Goal: Task Accomplishment & Management: Manage account settings

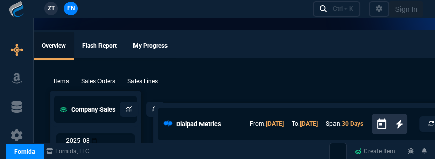
select select "12: [PERSON_NAME]"
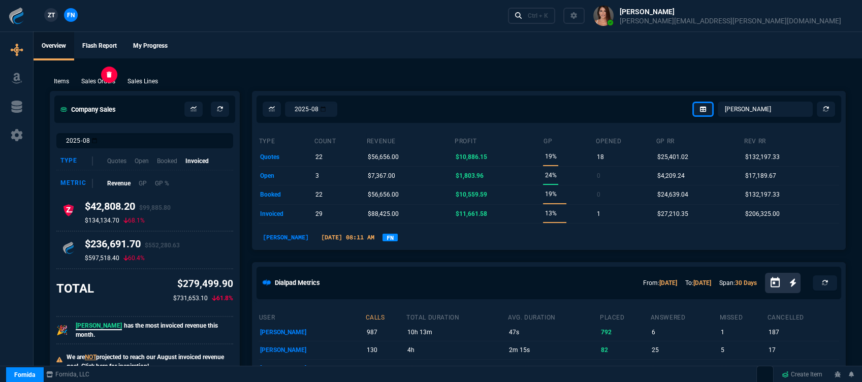
click at [109, 82] on div at bounding box center [109, 75] width 16 height 16
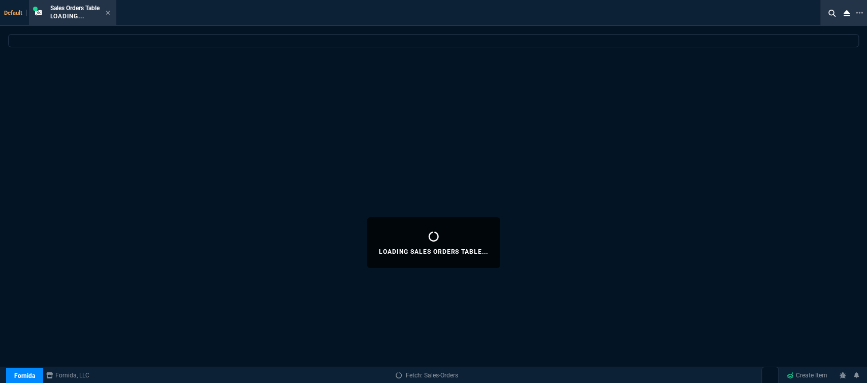
select select
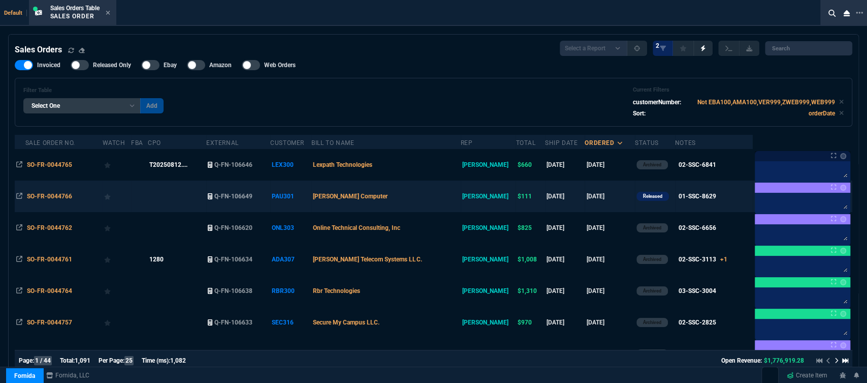
scroll to position [56, 0]
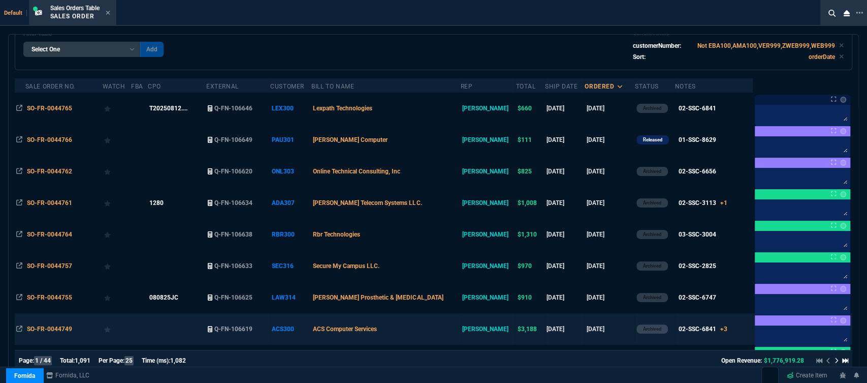
click at [439, 159] on td "ACS Computer Services" at bounding box center [385, 328] width 149 height 31
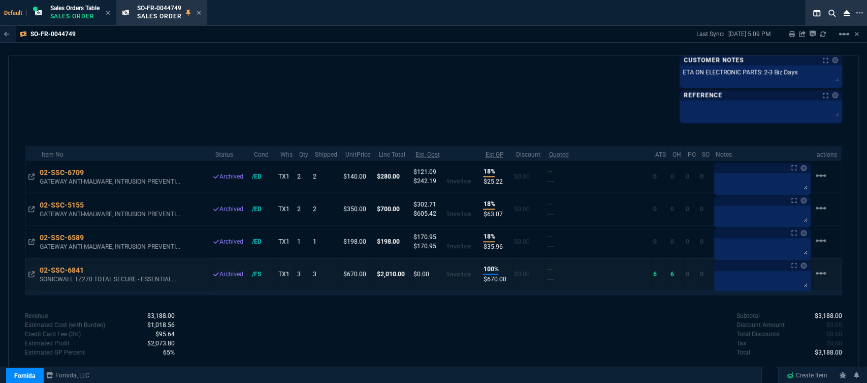
scroll to position [700, 0]
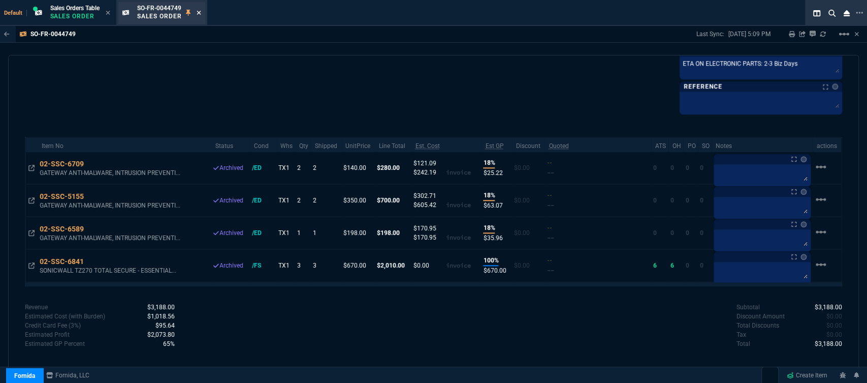
click at [199, 12] on icon at bounding box center [199, 13] width 4 height 4
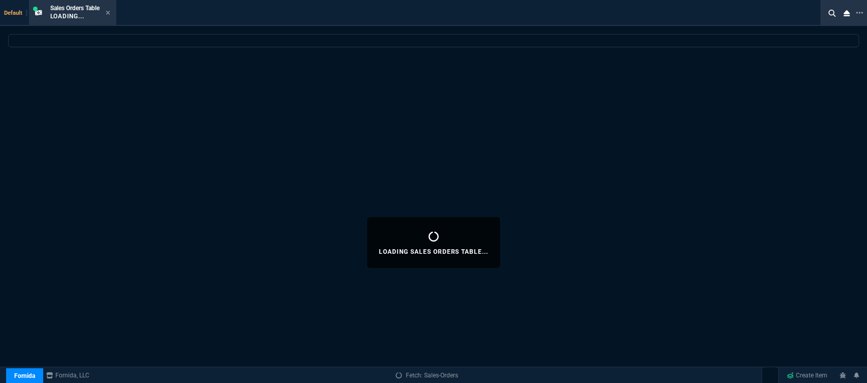
select select
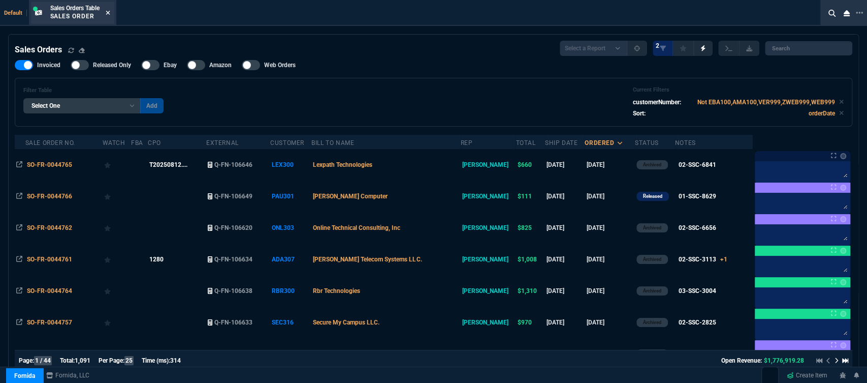
click at [110, 13] on icon at bounding box center [108, 13] width 4 height 4
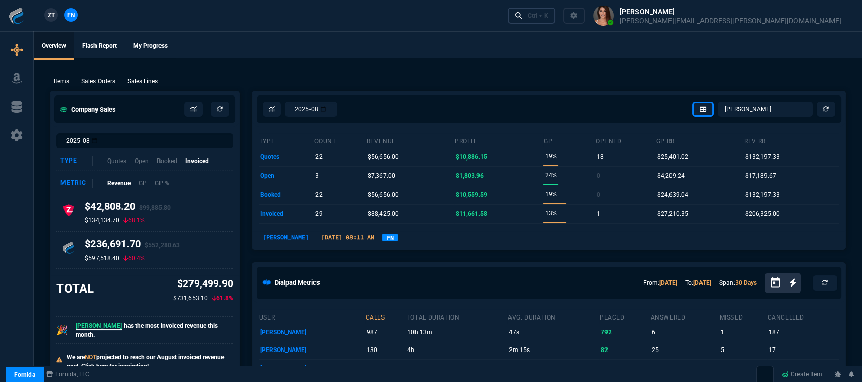
click at [440, 13] on div "Ctrl + K" at bounding box center [538, 16] width 20 height 8
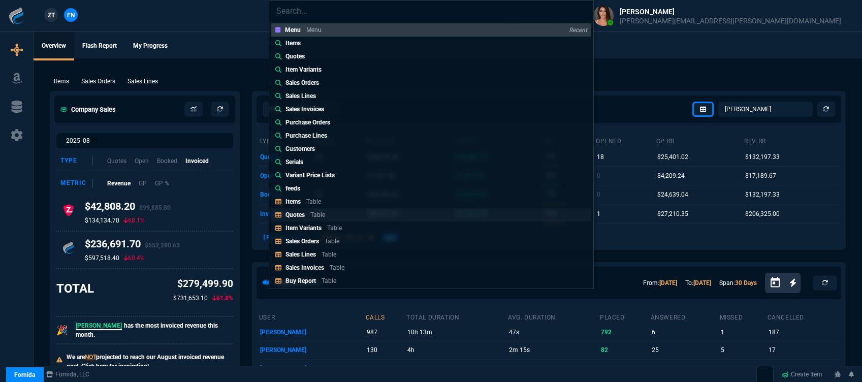
click at [328, 159] on div "Quotes Table" at bounding box center [307, 214] width 44 height 9
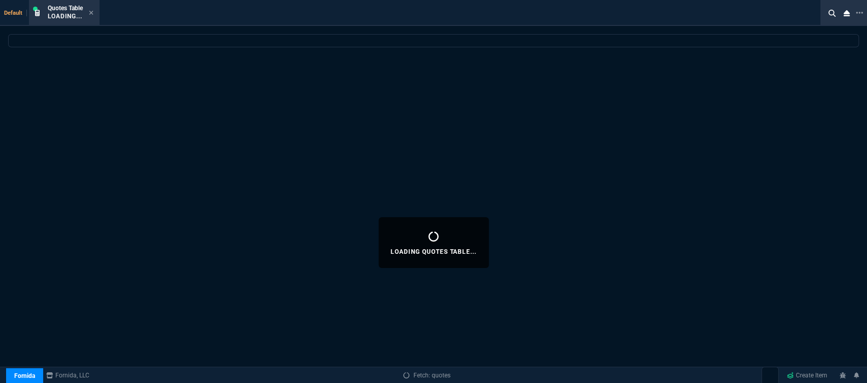
select select
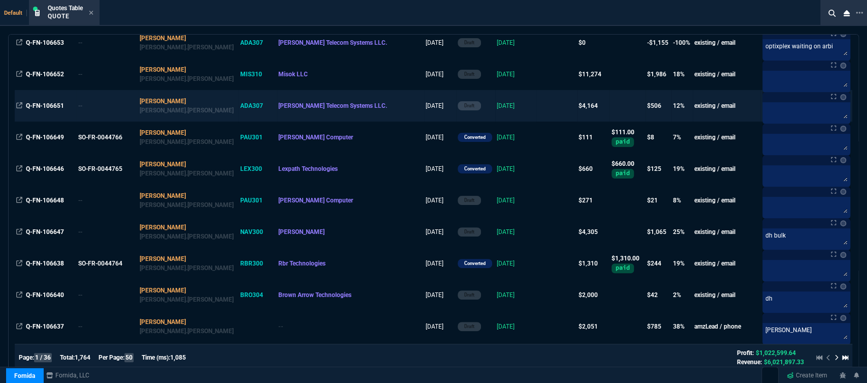
scroll to position [169, 0]
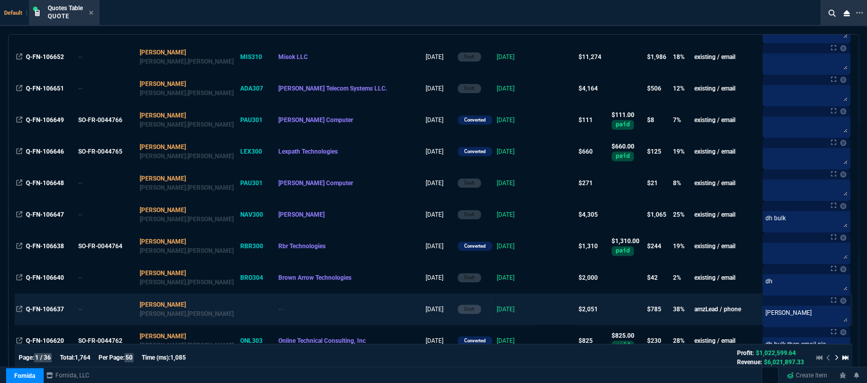
click at [440, 159] on td "[DATE]" at bounding box center [515, 308] width 41 height 31
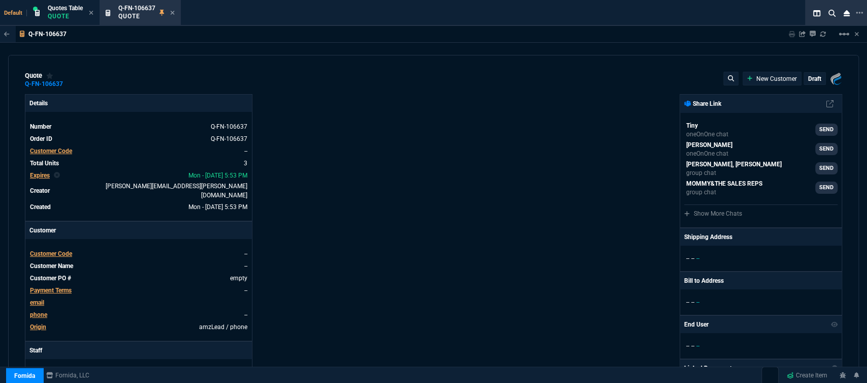
type input "41"
type input "150"
type input "36"
type input "245"
type input "45"
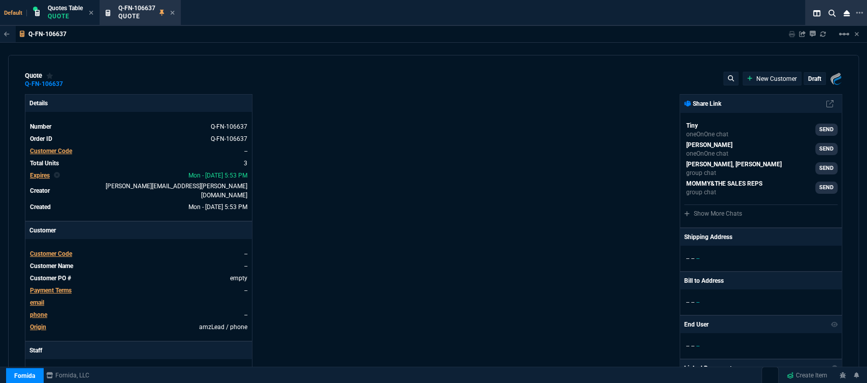
type input "456"
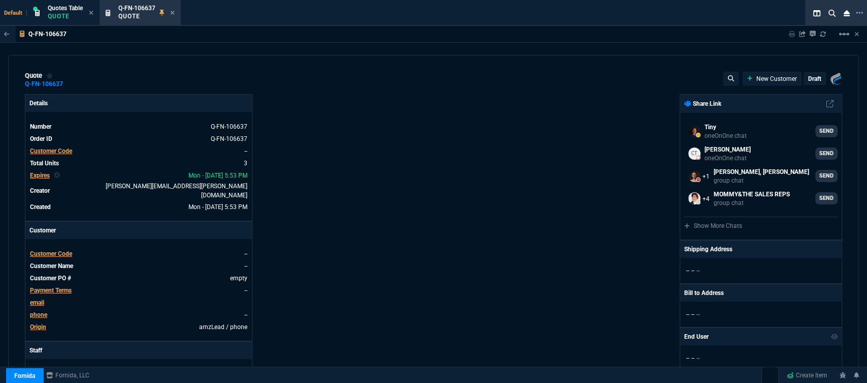
type input "425"
type input "834.49"
type input "1080"
type input "13"
type input "19"
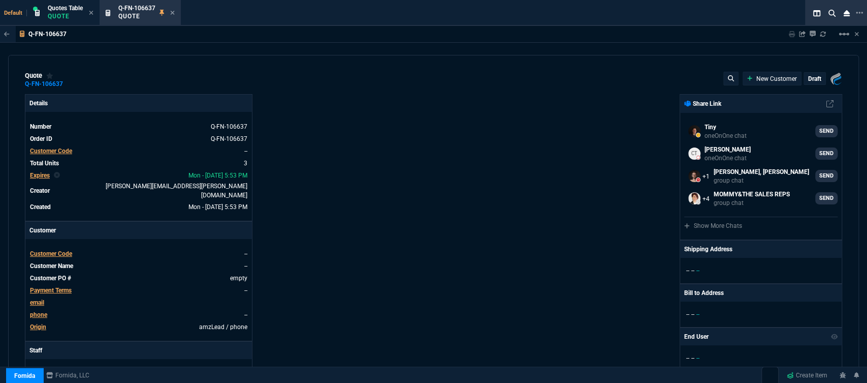
type input "7"
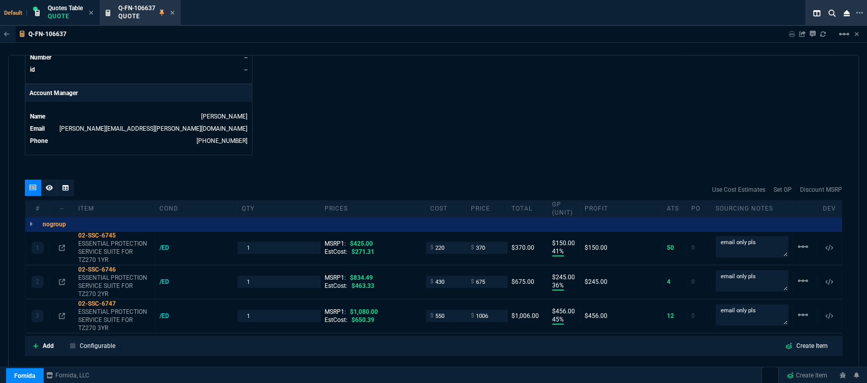
scroll to position [557, 0]
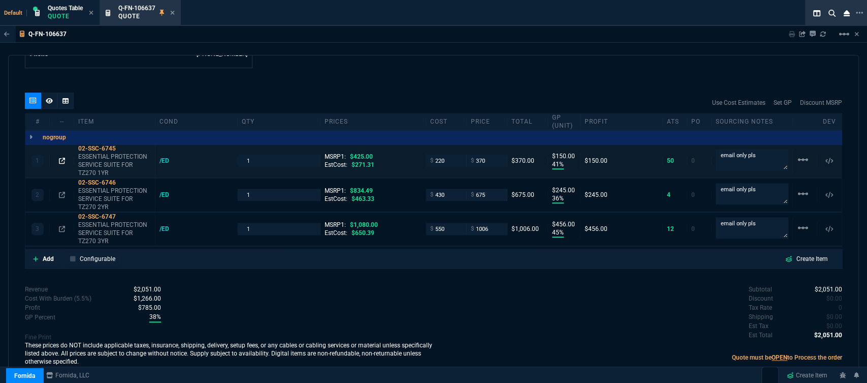
click at [62, 157] on icon at bounding box center [62, 160] width 6 height 6
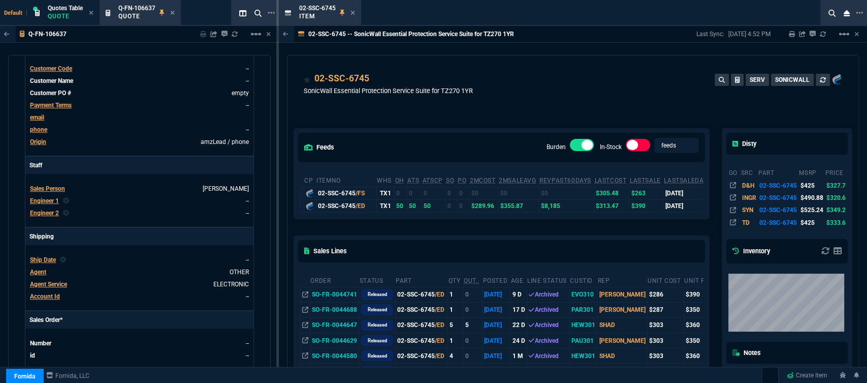
scroll to position [0, 0]
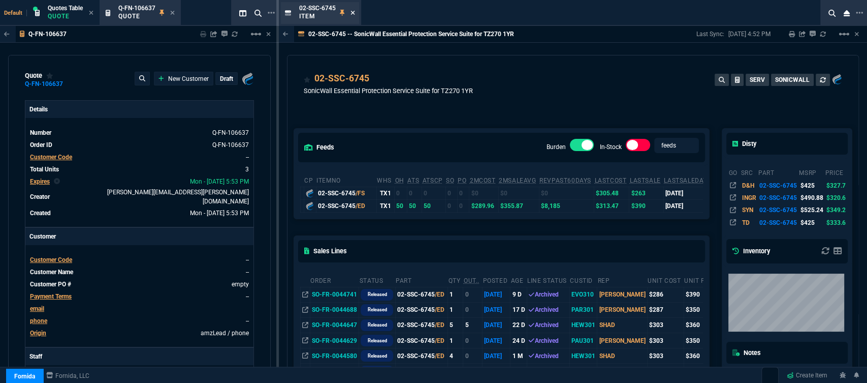
click at [353, 12] on icon at bounding box center [353, 13] width 5 height 6
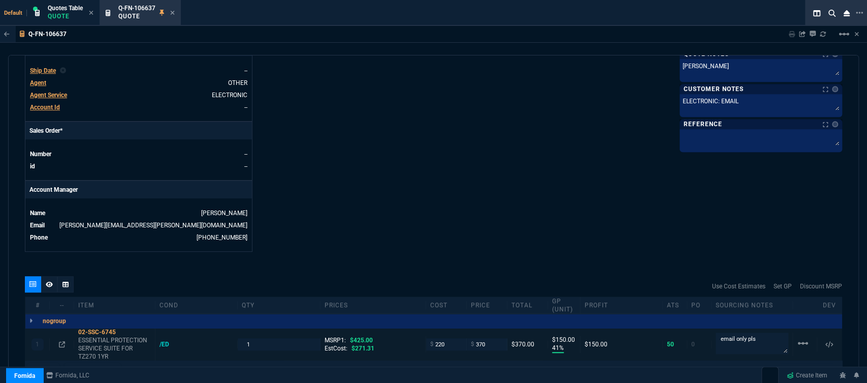
scroll to position [508, 0]
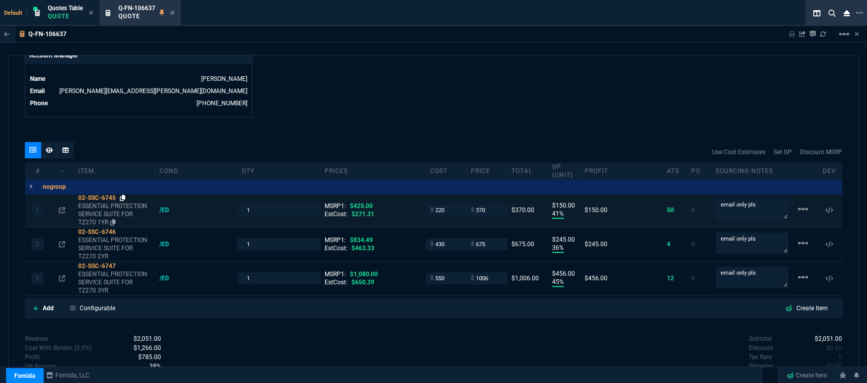
click at [124, 159] on icon at bounding box center [123, 198] width 6 height 6
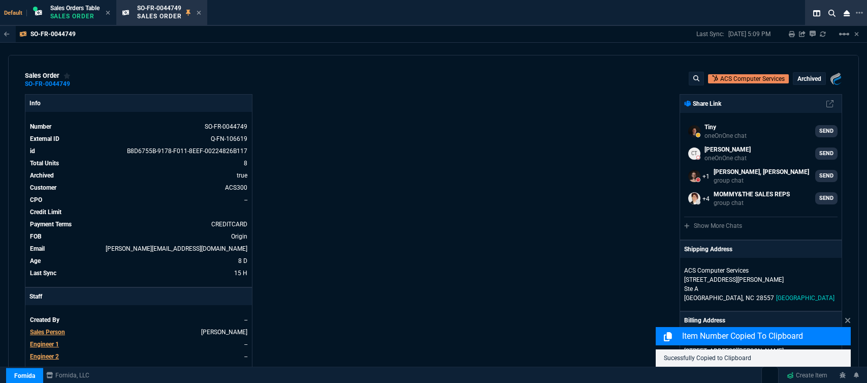
select select "12: [PERSON_NAME]"
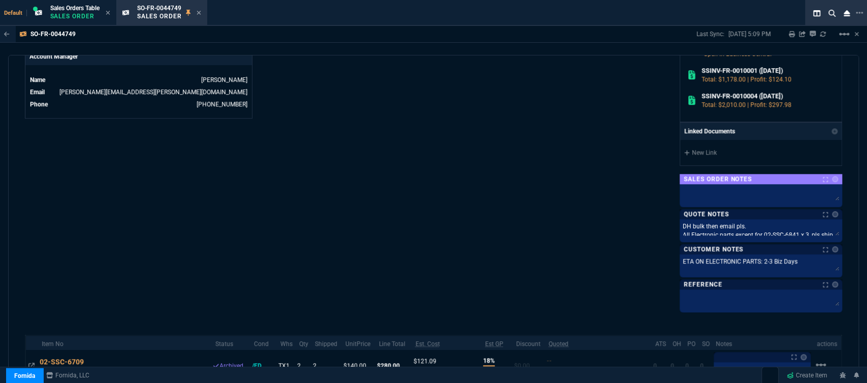
scroll to position [564, 0]
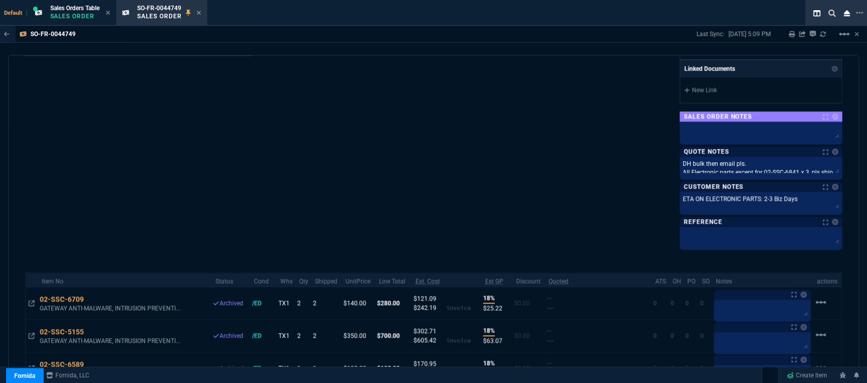
click at [199, 15] on icon at bounding box center [199, 13] width 5 height 6
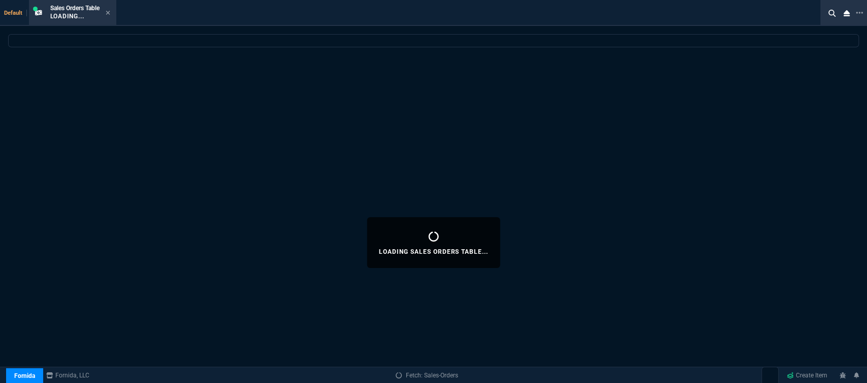
select select
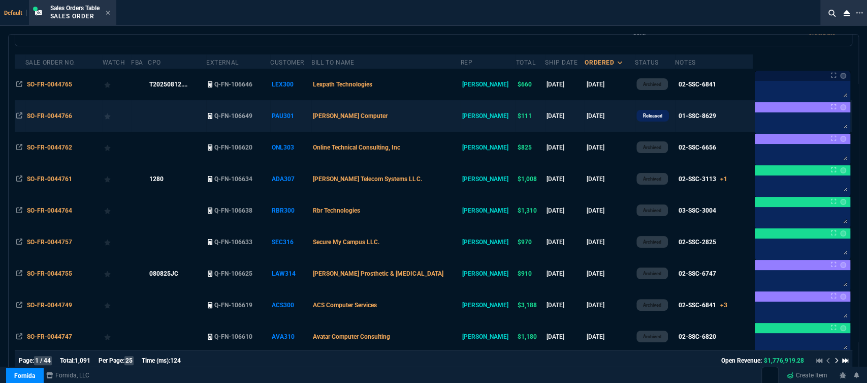
scroll to position [113, 0]
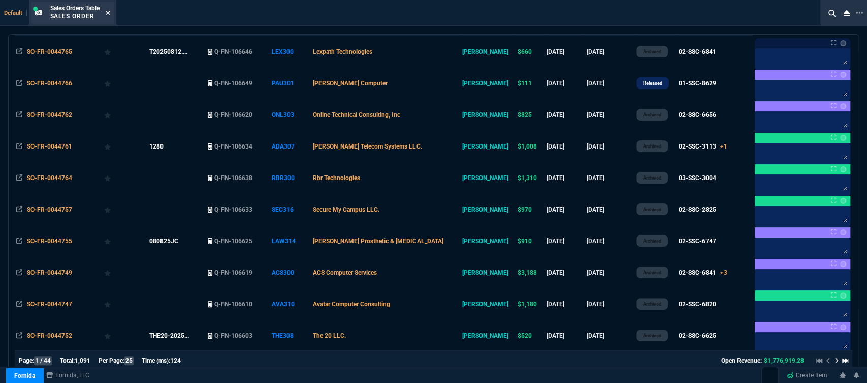
click at [110, 13] on icon at bounding box center [108, 13] width 4 height 4
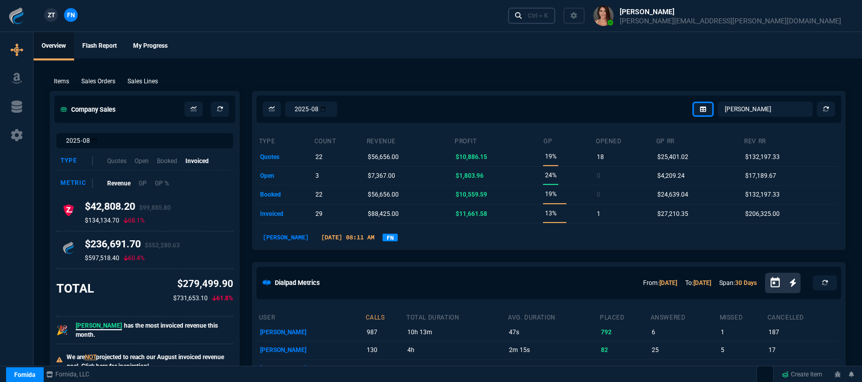
click at [548, 15] on div "Ctrl + K" at bounding box center [538, 16] width 20 height 8
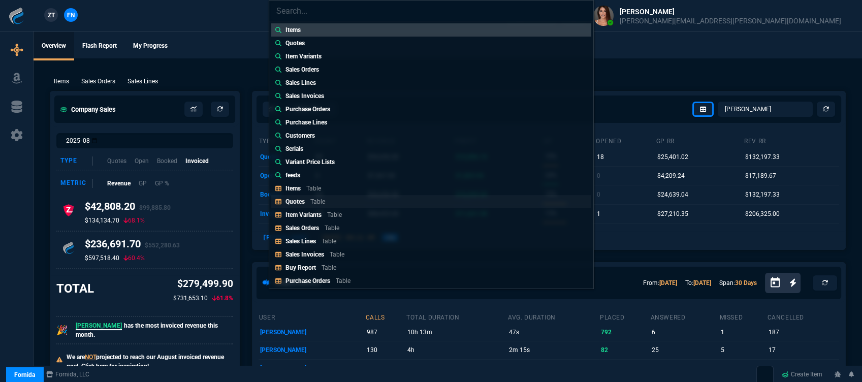
click at [336, 200] on link "Quotes Table" at bounding box center [431, 201] width 320 height 13
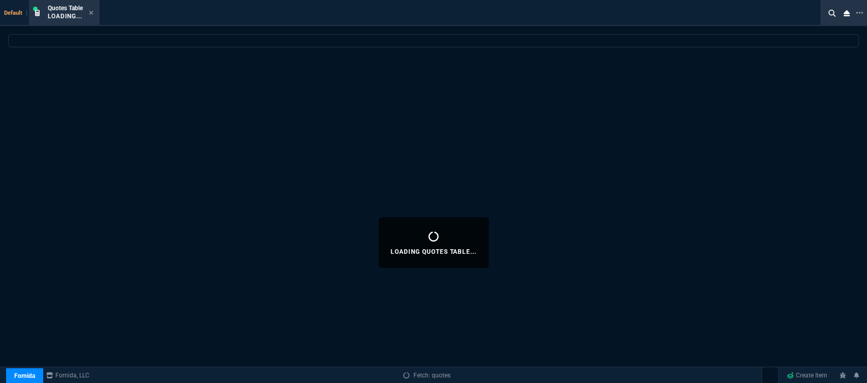
select select
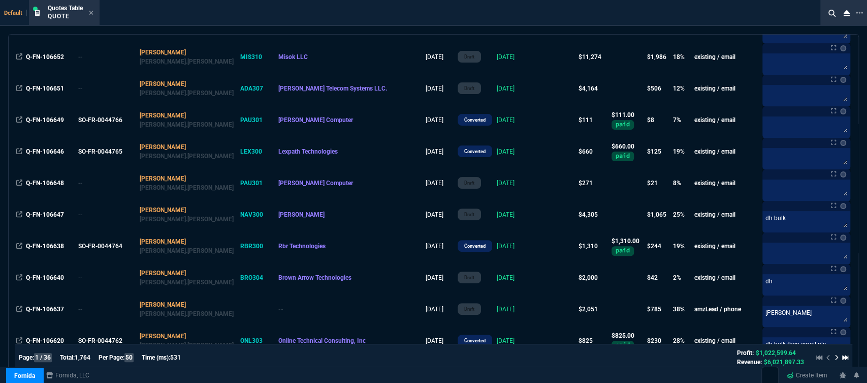
scroll to position [226, 0]
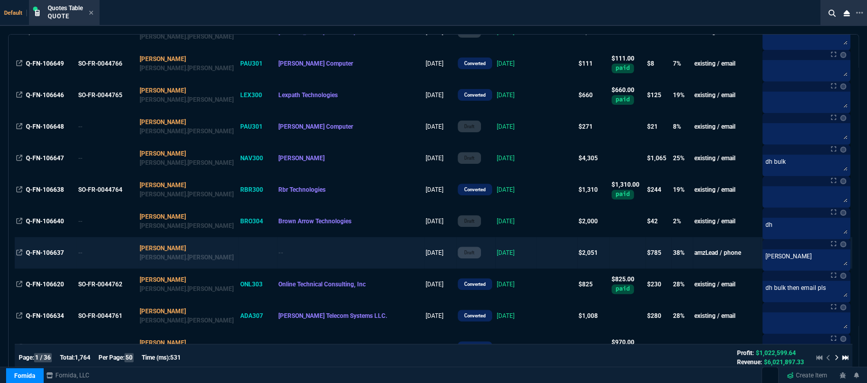
click at [536, 249] on td at bounding box center [556, 252] width 41 height 31
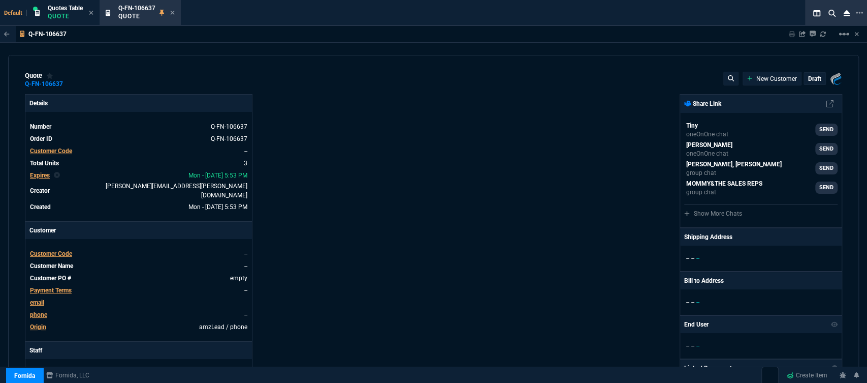
type input "41"
type input "150"
type input "36"
type input "245"
type input "45"
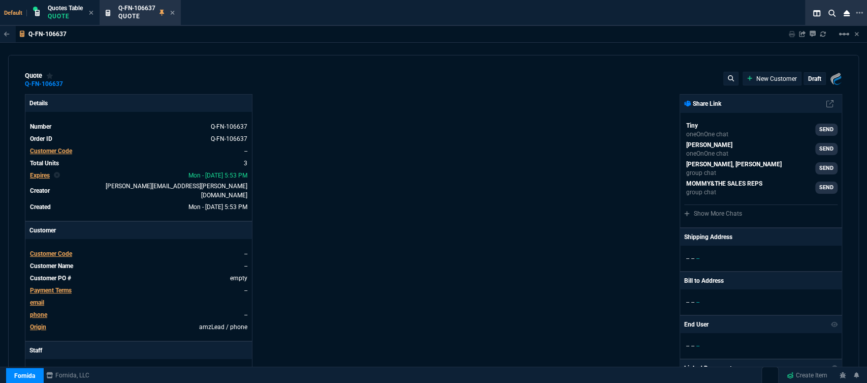
type input "456"
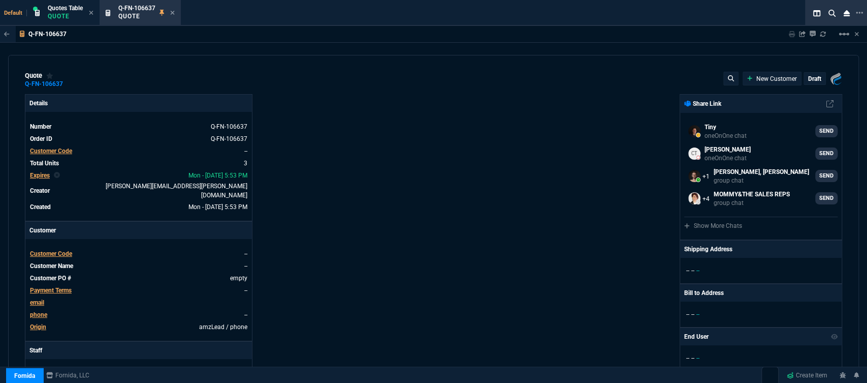
type input "425"
type input "834.49"
type input "1080"
type input "13"
type input "19"
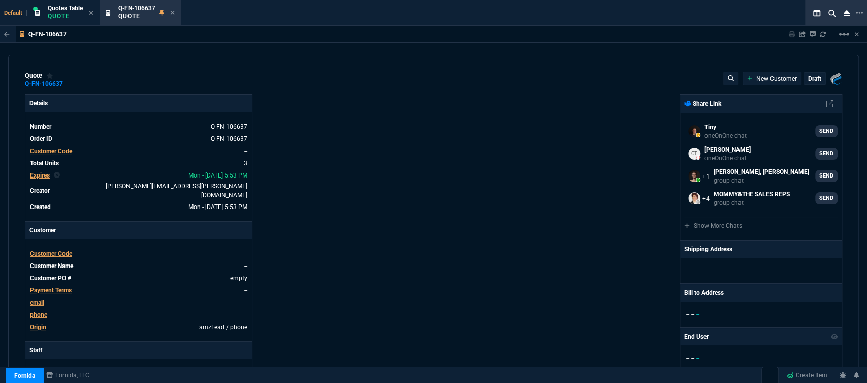
type input "7"
click at [762, 79] on link "New Customer" at bounding box center [772, 78] width 50 height 9
select select
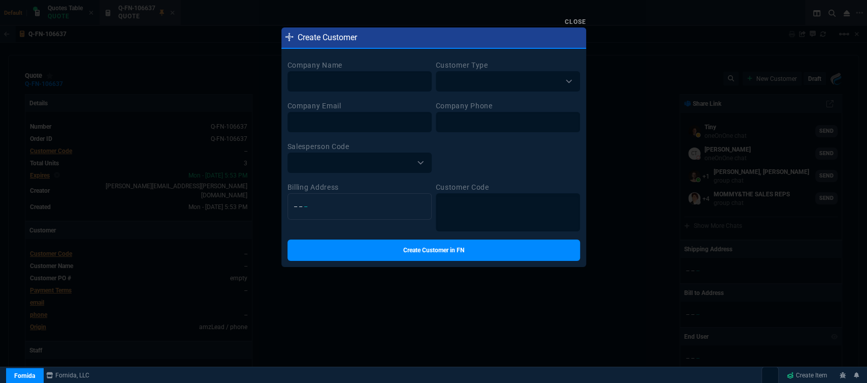
select select
click at [360, 82] on input at bounding box center [360, 81] width 144 height 20
paste input "Clicrite LLC"
type input "Clicrite LLC"
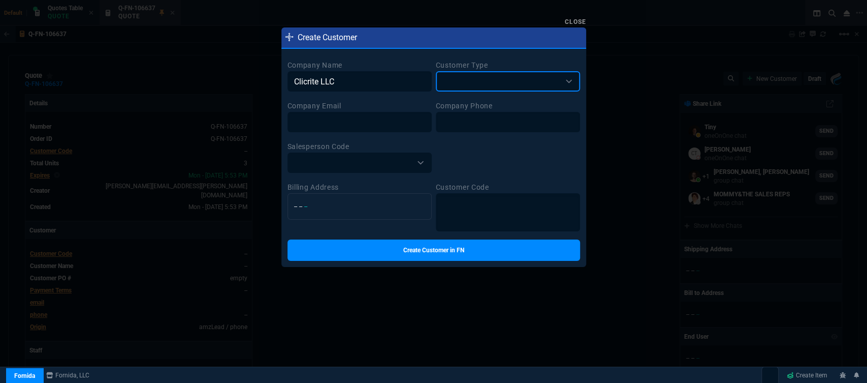
click at [516, 79] on select "BROKER RESELLER ENDUSER MSP TEST" at bounding box center [508, 81] width 144 height 20
select select "MSP"
click at [436, 71] on select "BROKER RESELLER ENDUSER MSP TEST" at bounding box center [508, 81] width 144 height 20
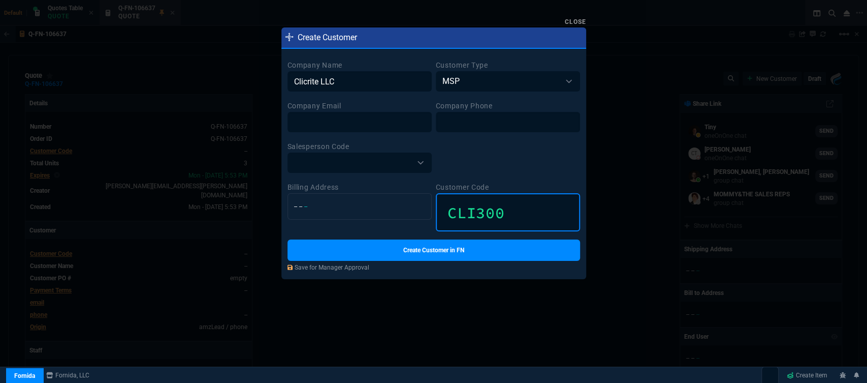
click at [508, 208] on input "CLI300" at bounding box center [508, 212] width 144 height 38
click at [475, 209] on input "CLI310" at bounding box center [508, 212] width 144 height 38
type input "CLR310"
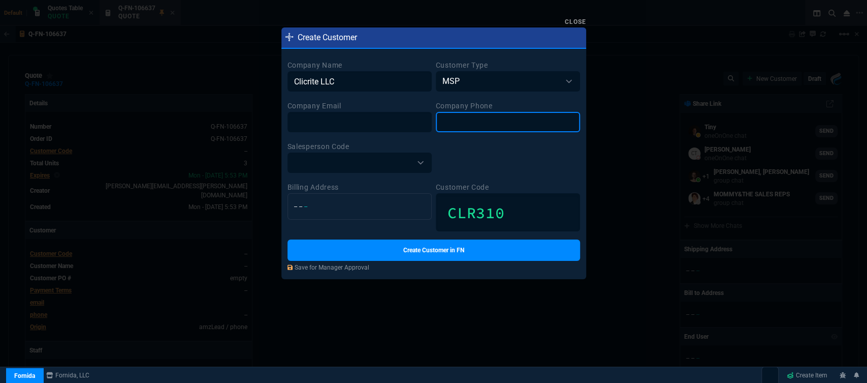
click at [544, 125] on input at bounding box center [508, 122] width 144 height 20
paste input "7322315555"
click at [452, 117] on input "7322315555" at bounding box center [508, 122] width 144 height 20
drag, startPoint x: 499, startPoint y: 119, endPoint x: 409, endPoint y: 125, distance: 90.2
click at [409, 125] on div "Company Name Clicrite LLC Customer Type BROKER RESELLER ENDUSER MSP TEST Compan…" at bounding box center [433, 149] width 297 height 180
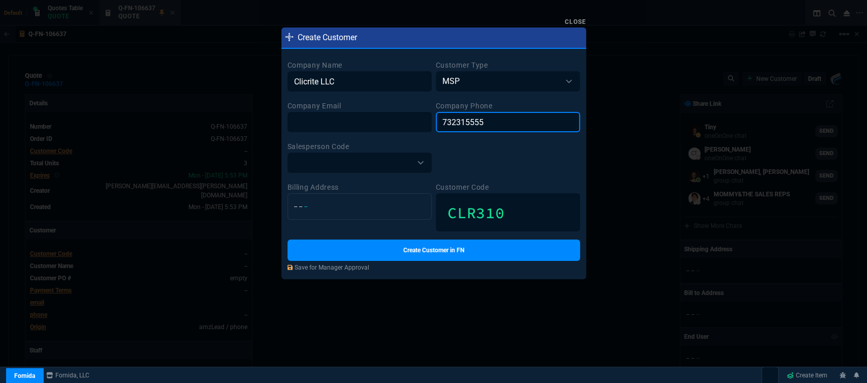
paste input "2"
click at [454, 119] on input "7322315555" at bounding box center [508, 122] width 144 height 20
click at [469, 118] on input "732-2315555" at bounding box center [508, 122] width 144 height 20
type input "[PHONE_NUMBER]"
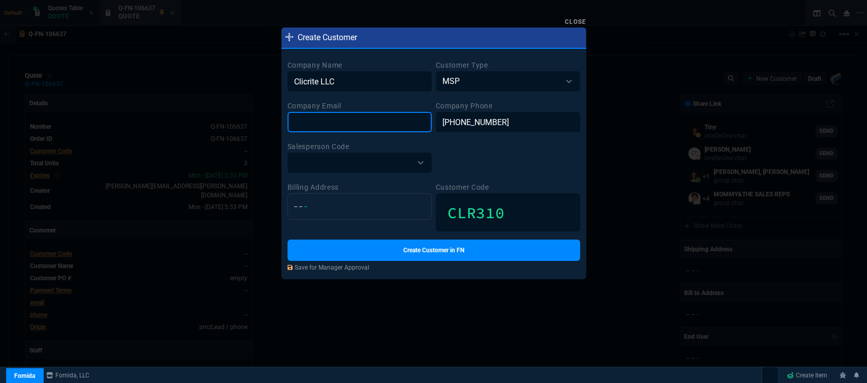
click at [366, 130] on input at bounding box center [360, 122] width 144 height 20
paste input "Debra Weiser <debra@clicrite.com>"
click at [348, 118] on input "Debra Weiser <debra@clicrite.com>" at bounding box center [360, 122] width 144 height 20
click at [378, 116] on input "debra@clicrite.com>" at bounding box center [360, 122] width 144 height 20
type input "debra@clicrite.com"
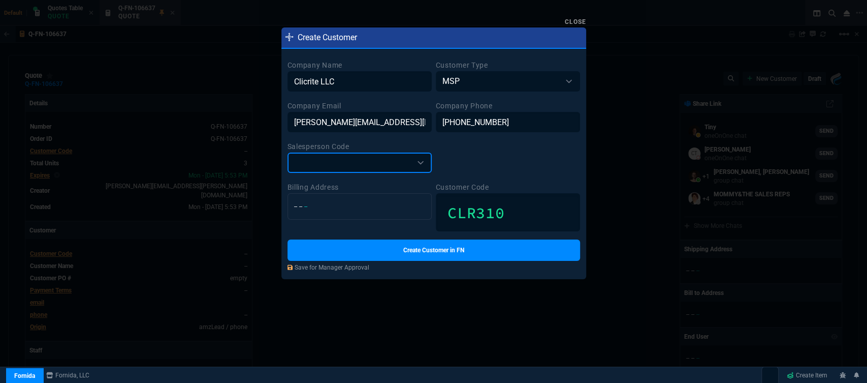
click at [384, 159] on select "ALMF -- Alicia and Matt Split AMAZ -- Marketplace BENG -- Brian Engineer BOLL -…" at bounding box center [360, 162] width 144 height 20
select select "[PERSON_NAME]"
click at [288, 152] on select "ALMF -- Alicia and Matt Split AMAZ -- Marketplace BENG -- Brian Engineer BOLL -…" at bounding box center [360, 162] width 144 height 20
click at [332, 200] on div "-- -- --" at bounding box center [359, 206] width 143 height 25
select select
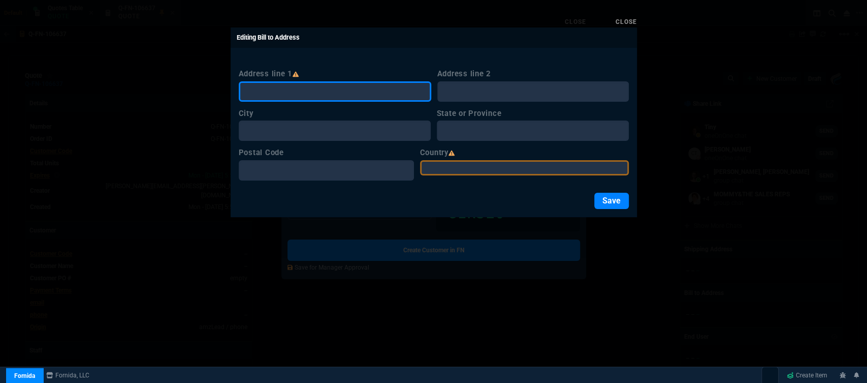
click at [316, 87] on input "Address line 1" at bounding box center [335, 91] width 193 height 20
paste input "78 Wadsworth Avenue"
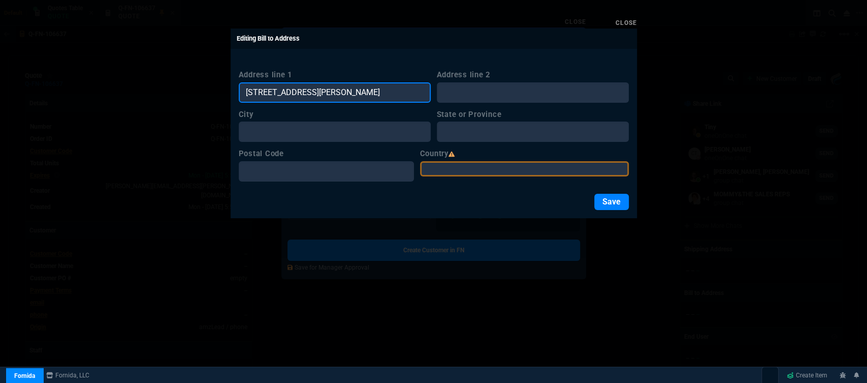
type input "78 Wadsworth Avenue"
click at [464, 168] on select "USA Canada Mexico Algeria Andorra Angola Anguilla Antigua &amp; Barbuda Argenti…" at bounding box center [524, 168] width 209 height 15
select select "[GEOGRAPHIC_DATA]"
click at [436, 161] on select "USA Canada Mexico Algeria Andorra Angola Anguilla Antigua &amp; Barbuda Argenti…" at bounding box center [524, 168] width 209 height 15
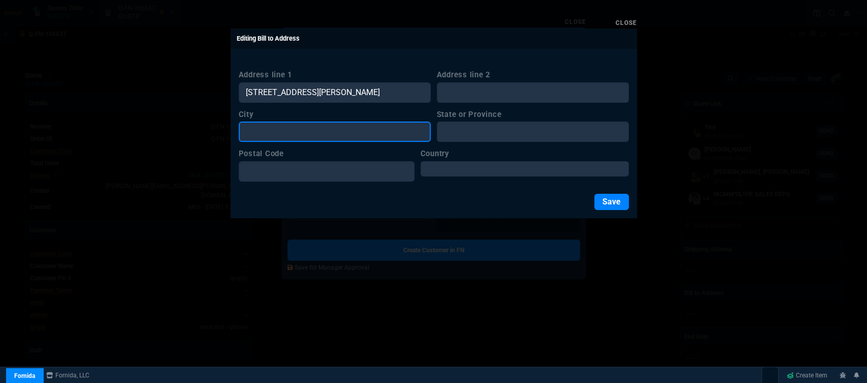
click at [338, 132] on input "City" at bounding box center [335, 131] width 192 height 20
paste input "akewood"
click at [245, 131] on input "akewood" at bounding box center [335, 131] width 192 height 20
type input "Lakewood"
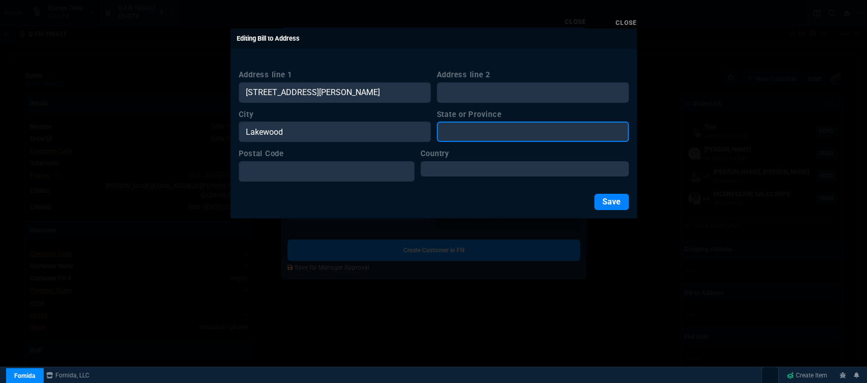
click at [493, 131] on input "State or Province" at bounding box center [533, 131] width 192 height 20
type input "NJ"
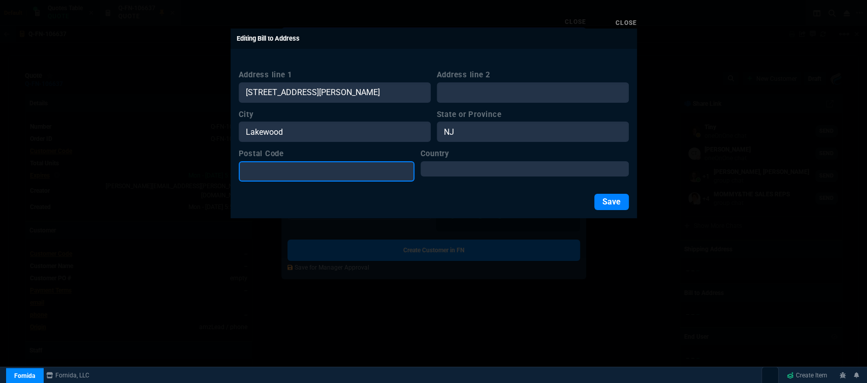
click at [352, 176] on input "Postal Code" at bounding box center [327, 171] width 176 height 20
paste input "08701"
type input "08701"
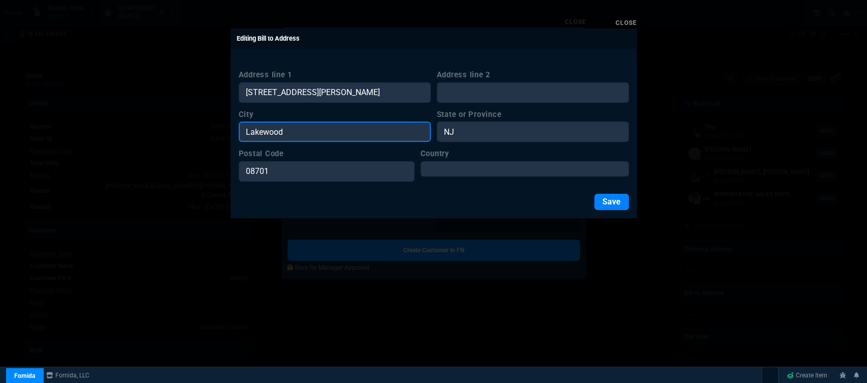
click at [247, 131] on input "Lakewood" at bounding box center [335, 131] width 192 height 20
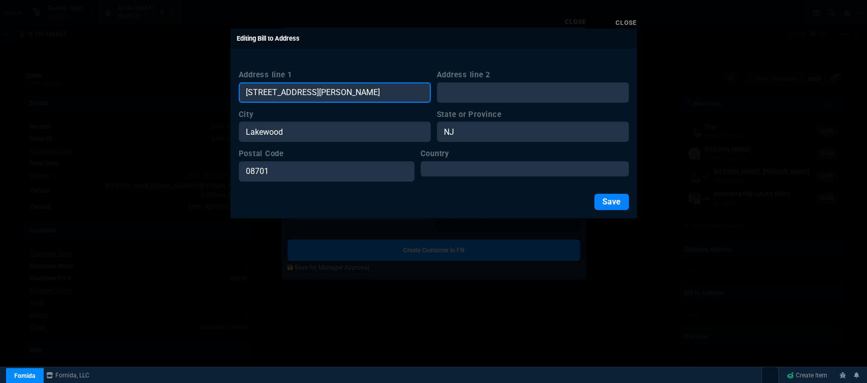
click at [246, 91] on input "78 Wadsworth Avenue" at bounding box center [335, 92] width 192 height 20
click at [618, 197] on button "Save" at bounding box center [611, 202] width 35 height 16
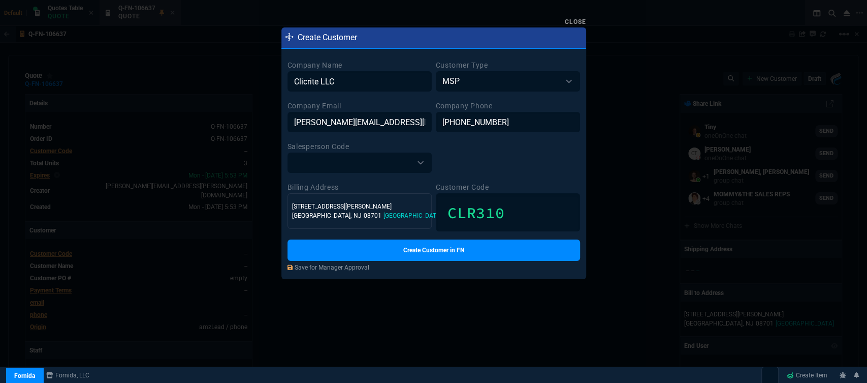
drag, startPoint x: 258, startPoint y: 62, endPoint x: 581, endPoint y: 131, distance: 329.8
click at [588, 151] on div at bounding box center [433, 191] width 867 height 383
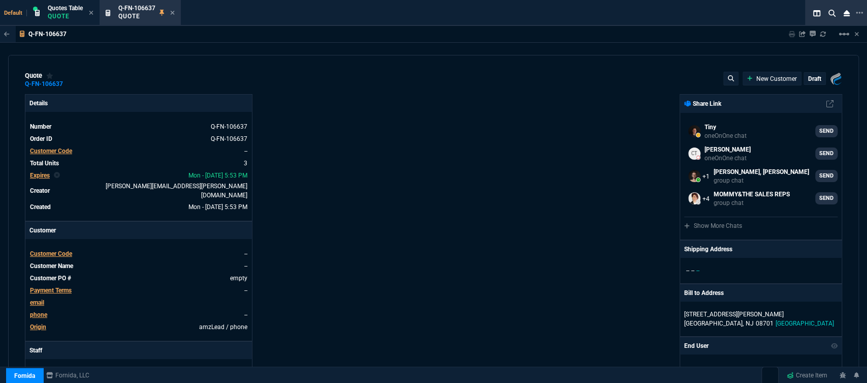
click at [775, 80] on link "New Customer" at bounding box center [772, 78] width 50 height 9
select select
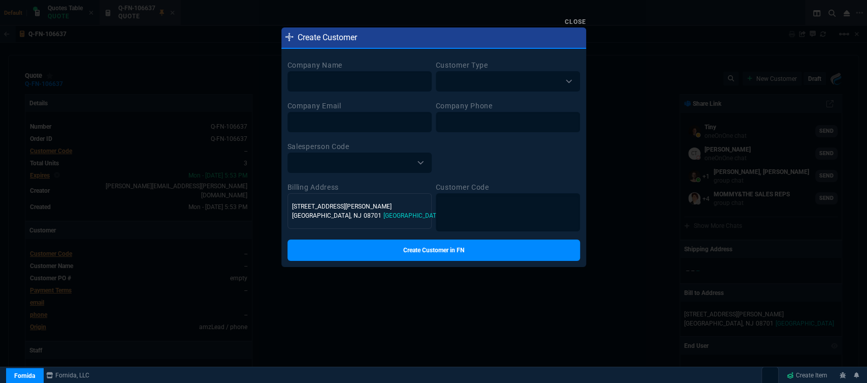
select select
click at [572, 23] on link "Close" at bounding box center [575, 21] width 21 height 7
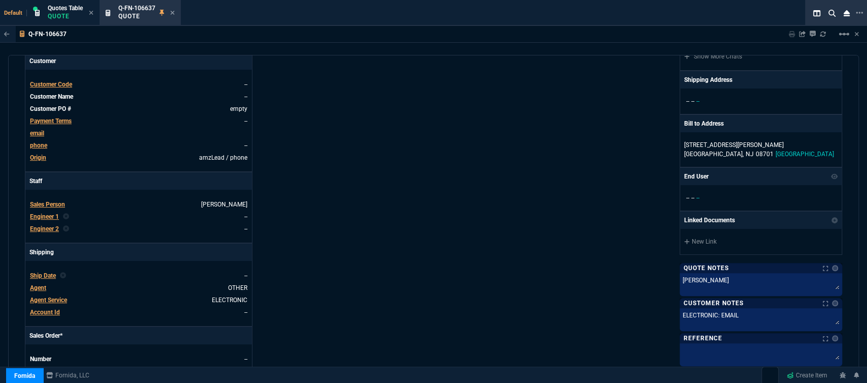
scroll to position [0, 0]
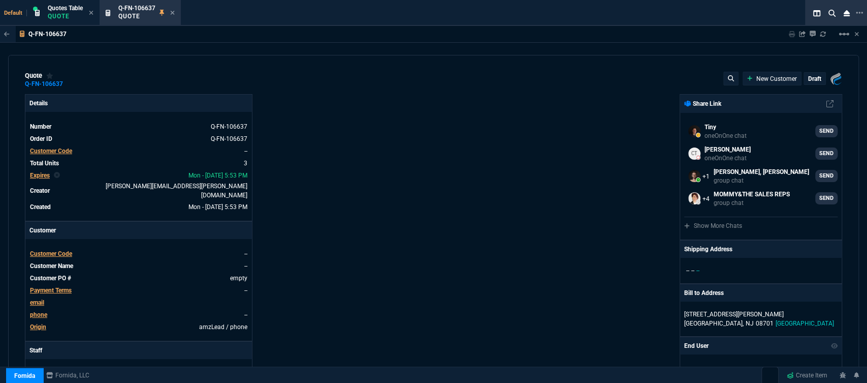
click at [752, 75] on link "New Customer" at bounding box center [772, 78] width 50 height 9
select select
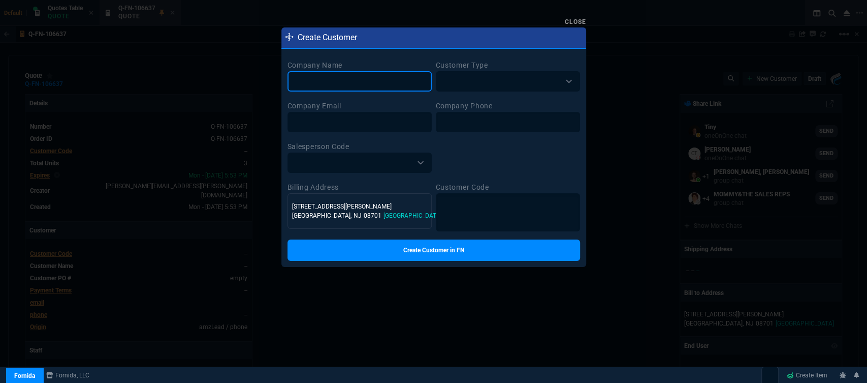
click at [394, 75] on input at bounding box center [360, 81] width 144 height 20
drag, startPoint x: 399, startPoint y: 80, endPoint x: 271, endPoint y: 80, distance: 128.5
click at [271, 80] on div "Close Create Customer Company Name 78 Wadsworth Avenue Customer Type BROKER RES…" at bounding box center [433, 191] width 867 height 383
type input "Clicrite LLC"
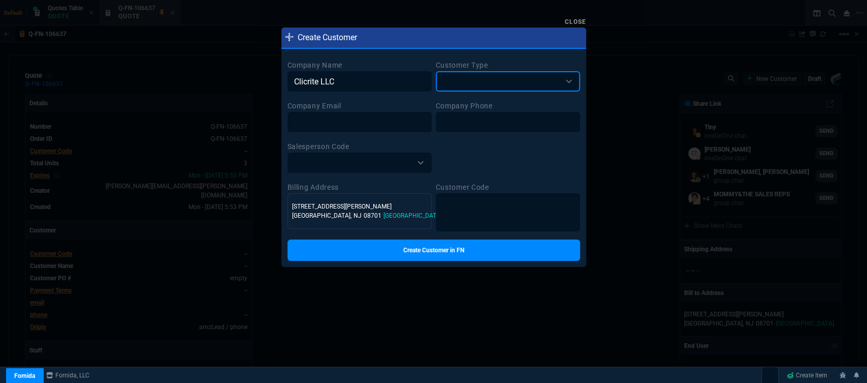
click at [513, 73] on select "BROKER RESELLER ENDUSER MSP TEST" at bounding box center [508, 81] width 144 height 20
select select "MSP"
click at [436, 71] on select "BROKER RESELLER ENDUSER MSP TEST" at bounding box center [508, 81] width 144 height 20
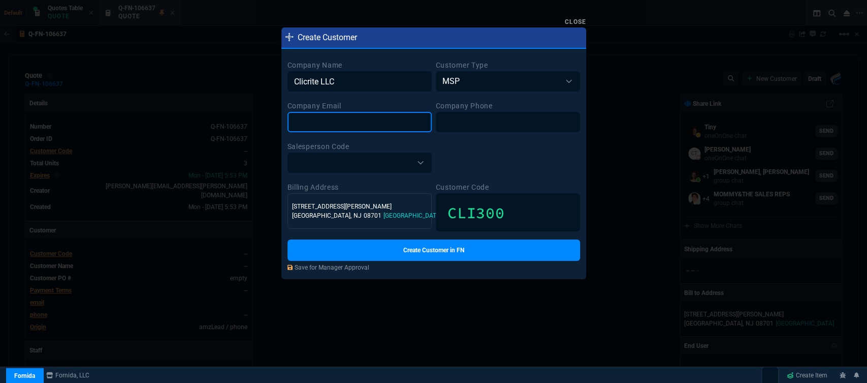
click at [373, 116] on input at bounding box center [360, 122] width 144 height 20
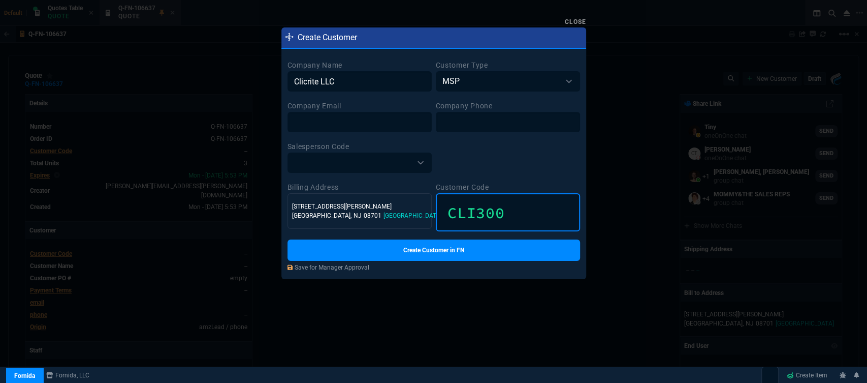
click at [472, 212] on input "CLI300" at bounding box center [508, 212] width 144 height 38
click at [493, 213] on input "CLR300" at bounding box center [508, 212] width 144 height 38
type input "CLR310"
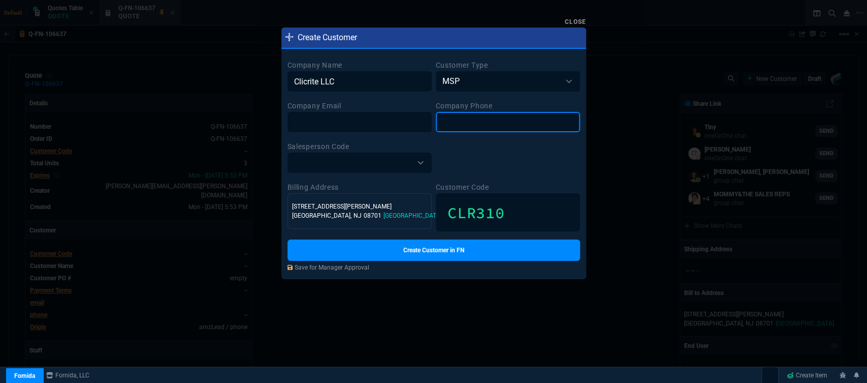
click at [500, 119] on input at bounding box center [508, 122] width 144 height 20
click at [487, 129] on input at bounding box center [508, 122] width 144 height 20
paste input "7322315555"
click at [453, 121] on input "7322315555" at bounding box center [508, 122] width 144 height 20
click at [471, 117] on input "732-2315555" at bounding box center [508, 122] width 144 height 20
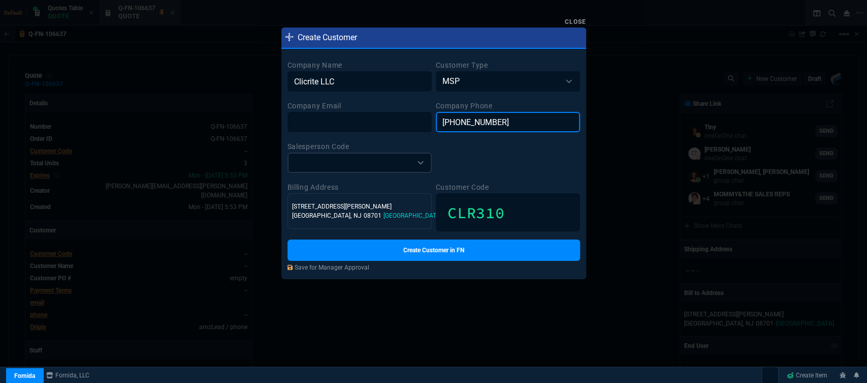
type input "732-231-5555"
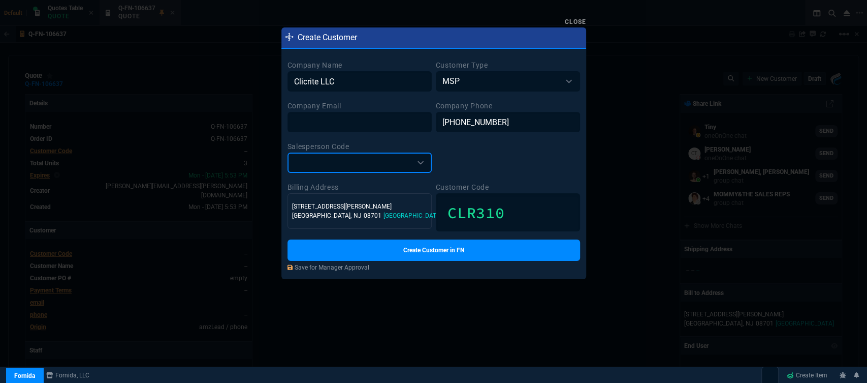
click at [404, 159] on select "ALMF -- Alicia and Matt Split AMAZ -- Marketplace BENG -- Brian Engineer BOLL -…" at bounding box center [360, 162] width 144 height 20
select select "[PERSON_NAME]"
click at [393, 165] on select "ALMF -- Alicia and Matt Split AMAZ -- Marketplace BENG -- Brian Engineer BOLL -…" at bounding box center [360, 162] width 144 height 20
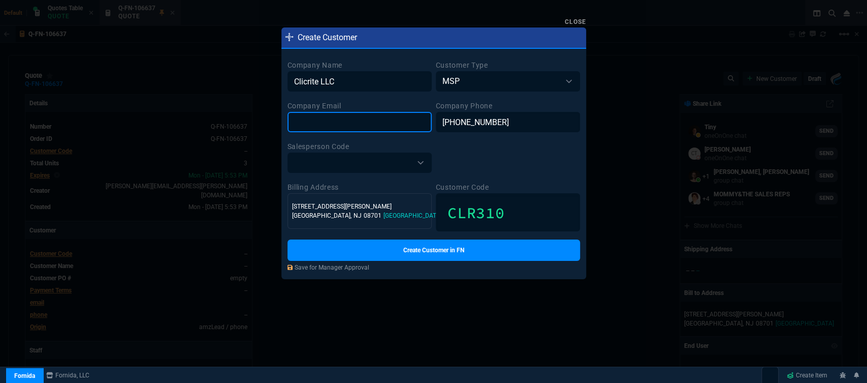
click at [373, 120] on input at bounding box center [360, 122] width 144 height 20
paste input "Debra Weiser <debra@clicrite.com>"
click at [347, 120] on input "Debra Weiser <debra@clicrite.com>" at bounding box center [360, 122] width 144 height 20
click at [380, 124] on input "debra@clicrite.com>" at bounding box center [360, 122] width 144 height 20
type input "debra@clicrite.com"
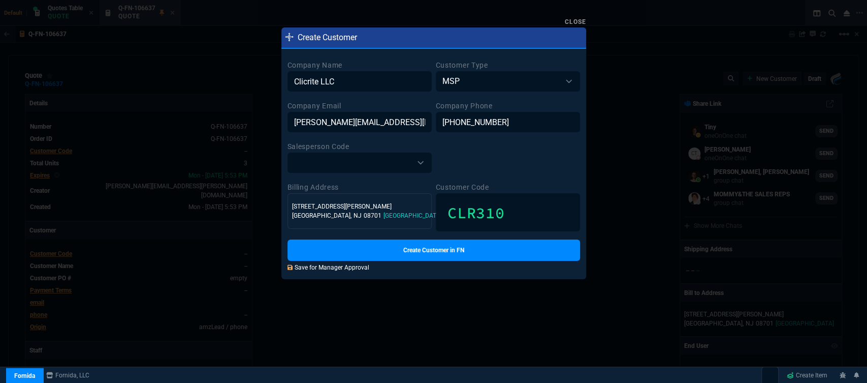
click at [327, 269] on link "Save for Manager Approval" at bounding box center [329, 267] width 82 height 7
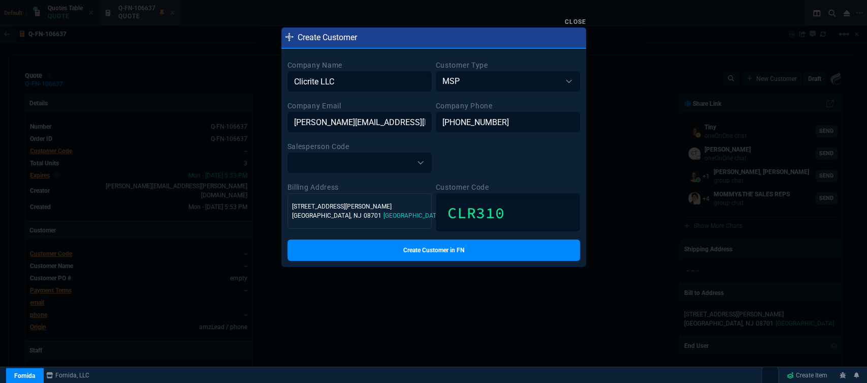
click at [568, 23] on link "Close" at bounding box center [575, 21] width 21 height 7
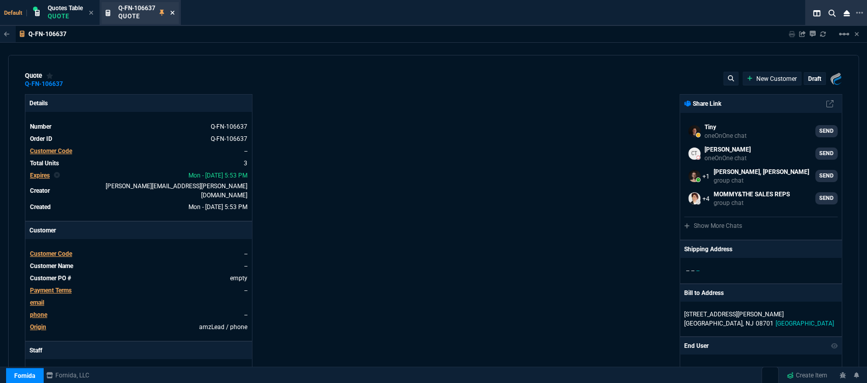
click at [172, 15] on icon at bounding box center [172, 13] width 5 height 6
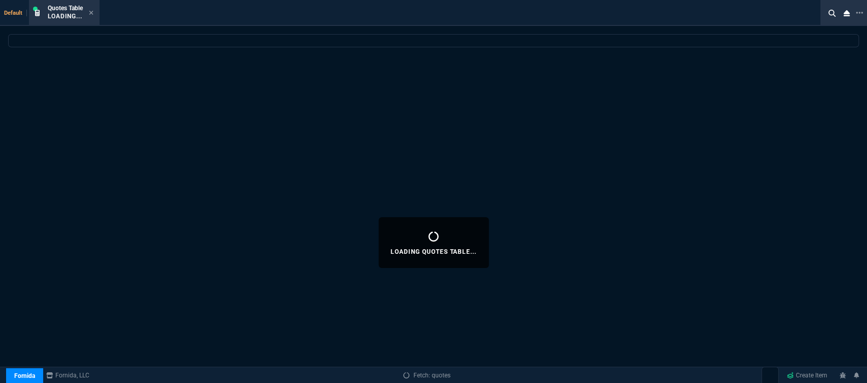
select select
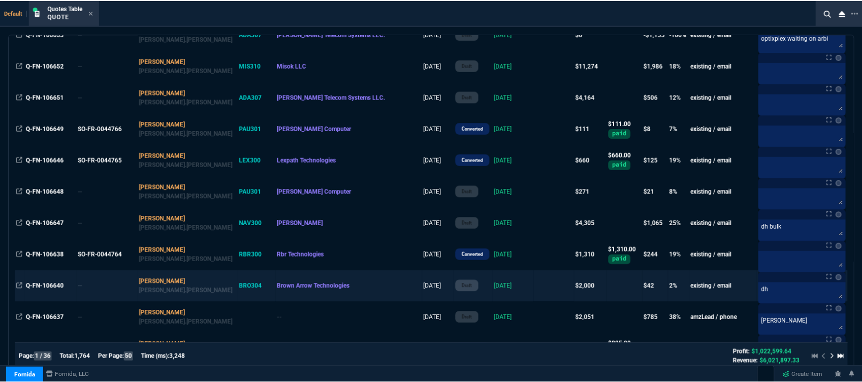
scroll to position [169, 0]
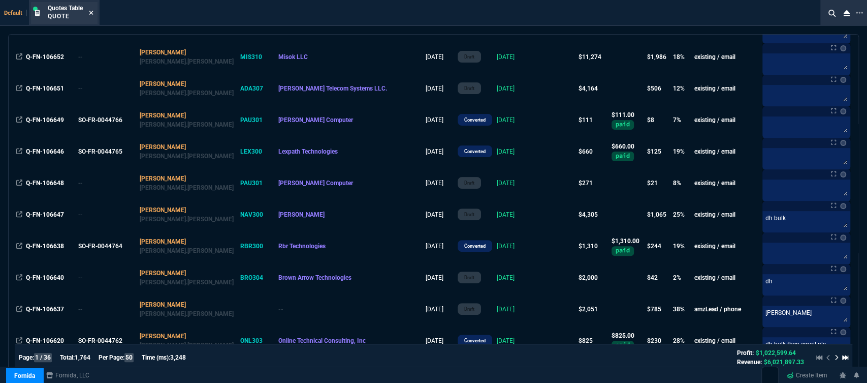
click at [92, 13] on icon at bounding box center [91, 13] width 4 height 4
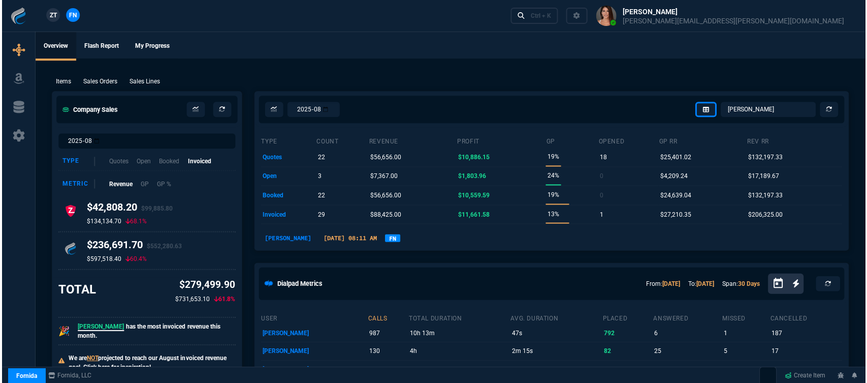
scroll to position [0, 0]
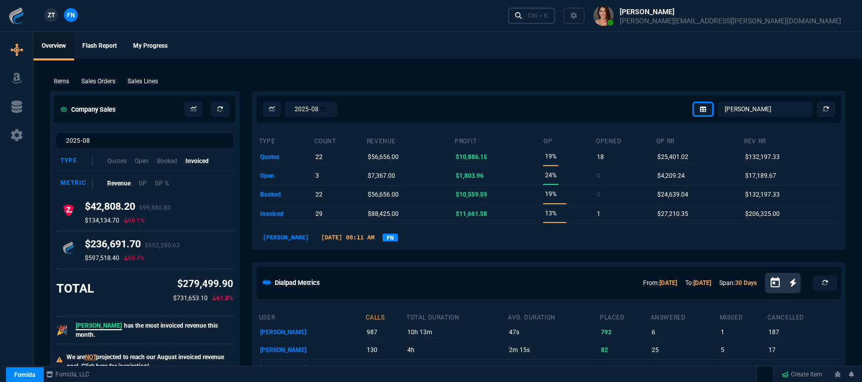
click at [548, 17] on div "Ctrl + K" at bounding box center [538, 16] width 20 height 8
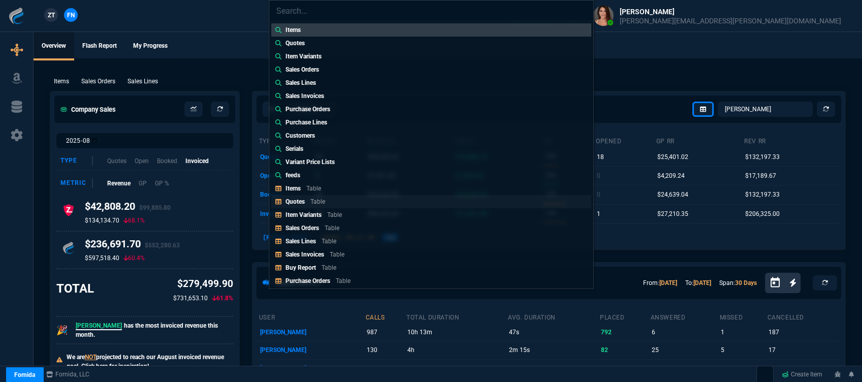
click at [327, 204] on div "Quotes Table" at bounding box center [307, 201] width 44 height 9
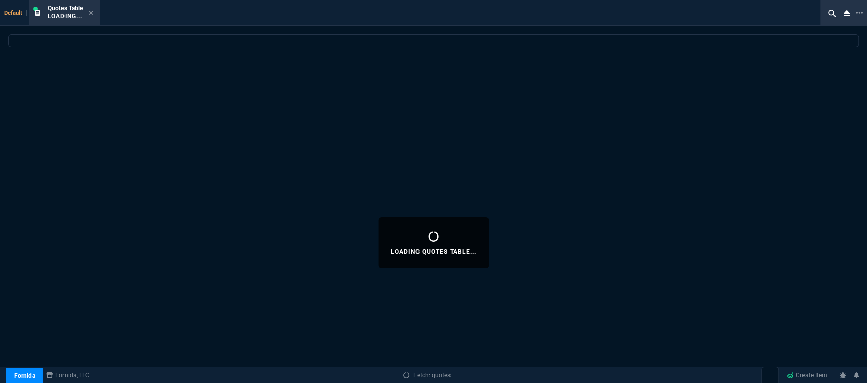
select select
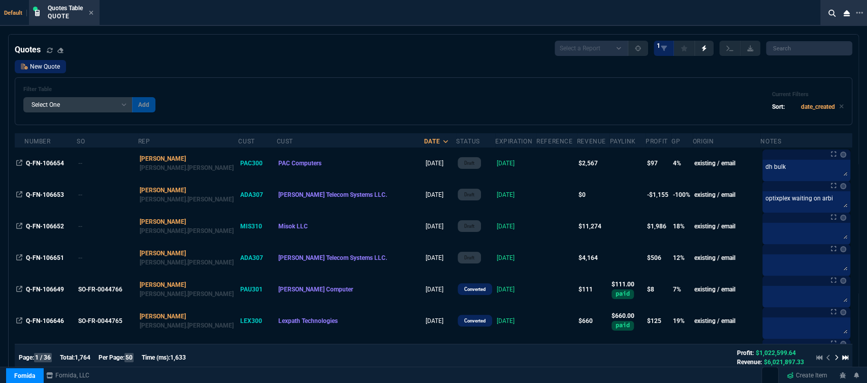
click at [48, 65] on link "New Quote" at bounding box center [40, 66] width 51 height 13
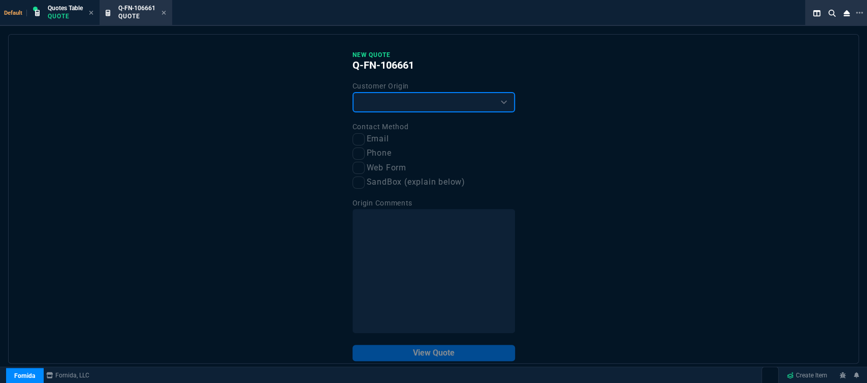
click at [385, 99] on select "Existing Customer Amazon Lead (first order) Website Lead (first order) Called (…" at bounding box center [434, 102] width 163 height 20
select select "existing"
click at [353, 92] on select "Existing Customer Amazon Lead (first order) Website Lead (first order) Called (…" at bounding box center [434, 102] width 163 height 20
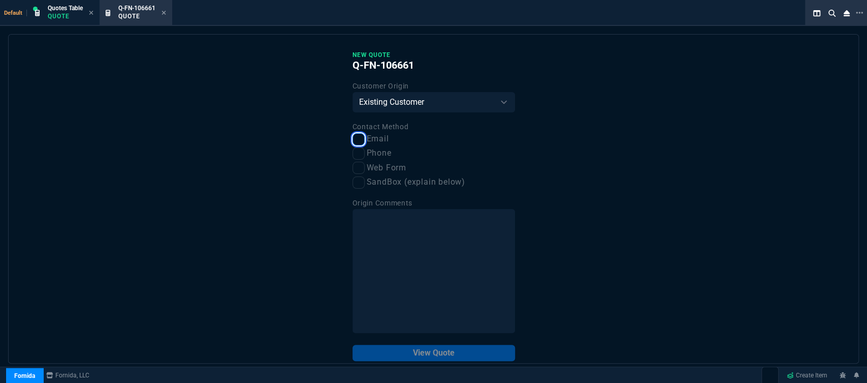
click at [361, 143] on input "Email" at bounding box center [359, 139] width 12 height 12
checkbox input "true"
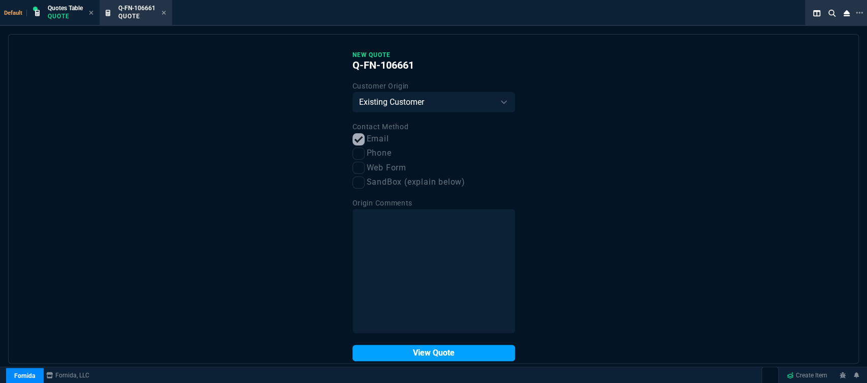
click at [438, 351] on button "View Quote" at bounding box center [434, 352] width 163 height 16
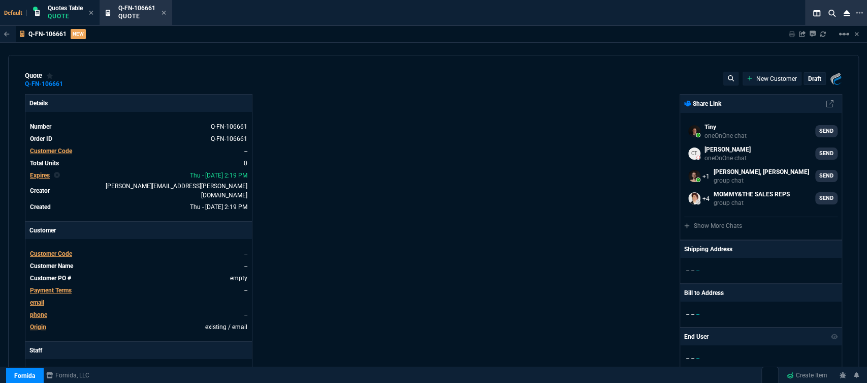
click at [59, 250] on span "Customer Code" at bounding box center [51, 253] width 42 height 7
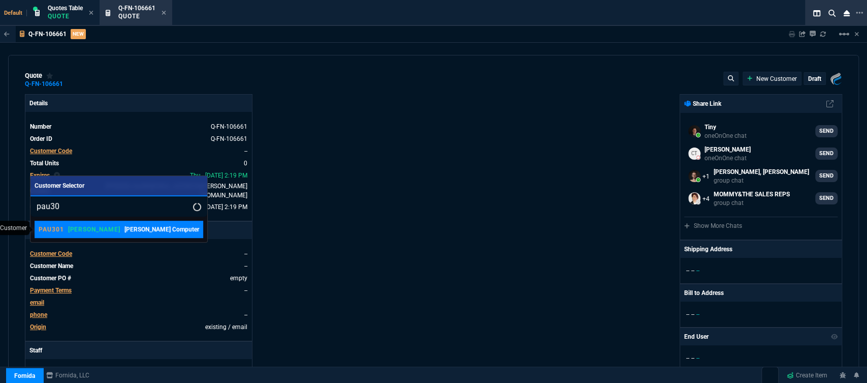
type input "pau30"
click at [83, 231] on p "[PERSON_NAME]" at bounding box center [94, 229] width 52 height 8
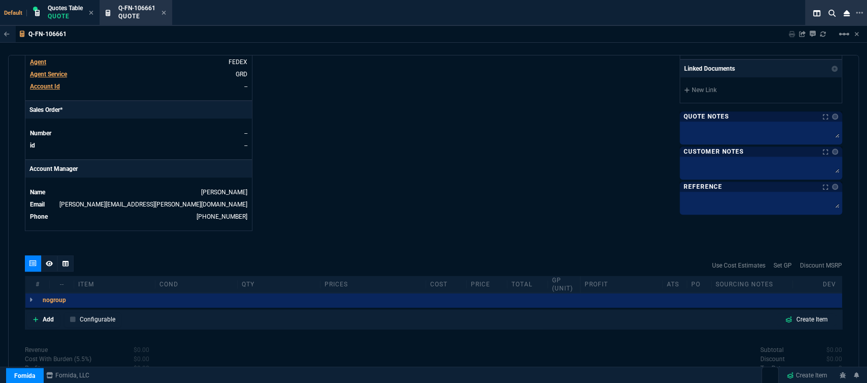
scroll to position [456, 0]
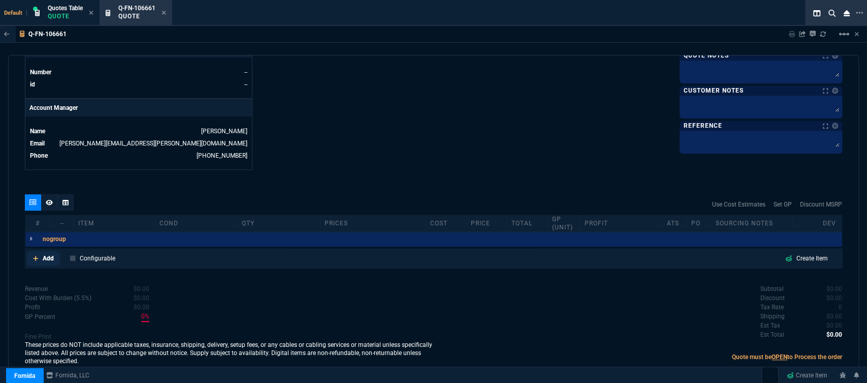
click at [34, 255] on icon at bounding box center [36, 258] width 6 height 6
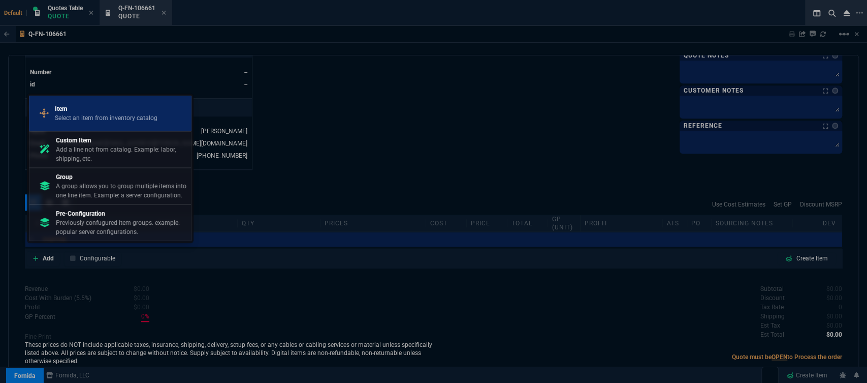
click at [104, 115] on p "Select an item from inventory catalog" at bounding box center [106, 117] width 103 height 9
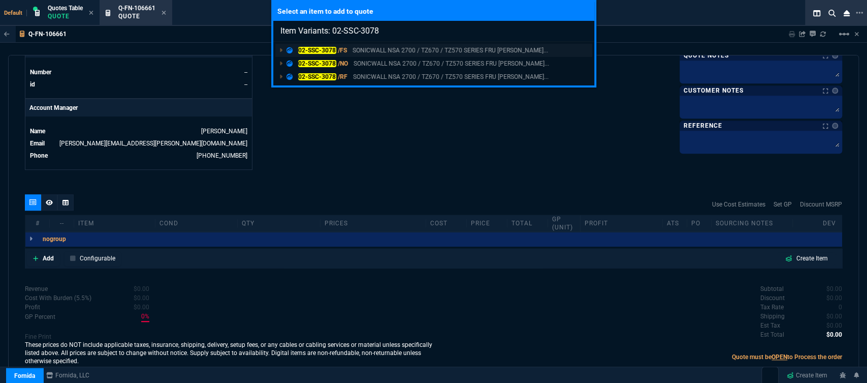
type input "Item Variants: 02-SSC-3078"
click at [416, 46] on p "SONICWALL NSA 2700 / TZ670 / TZ570 SERIES FRU POWE..." at bounding box center [451, 50] width 196 height 9
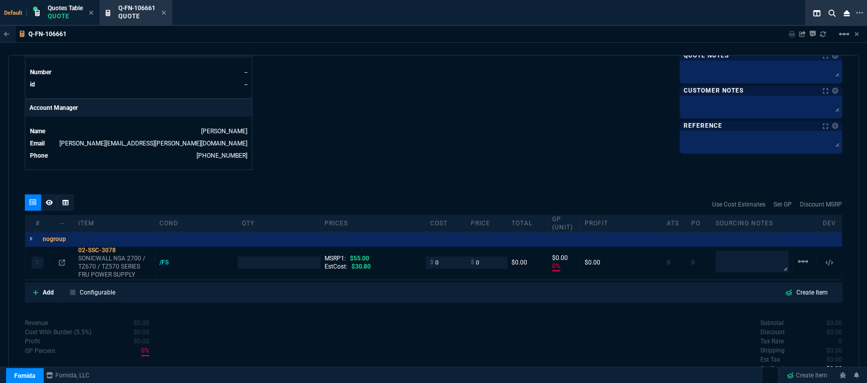
type input "0"
type input "100"
drag, startPoint x: 435, startPoint y: 261, endPoint x: 415, endPoint y: 256, distance: 20.5
click at [415, 256] on div "1 02-SSC-3078 SONICWALL NSA 2700 / TZ670 / TZ570 SERIES FRU POWER SUPPLY /FS MS…" at bounding box center [433, 262] width 816 height 33
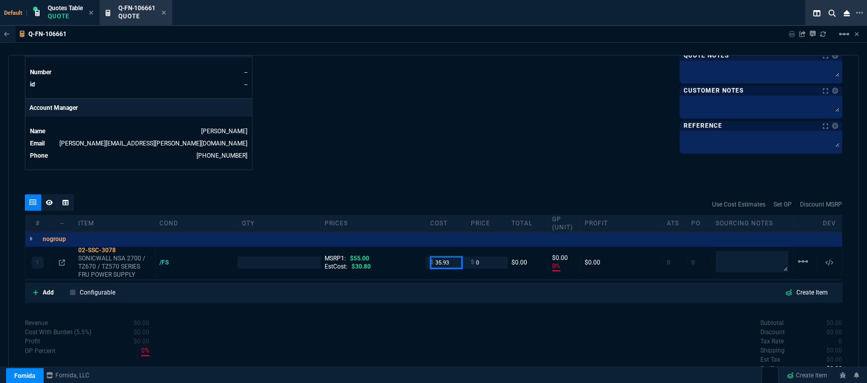
type input "35.93"
type input "1"
type input "35.93"
type input "-100"
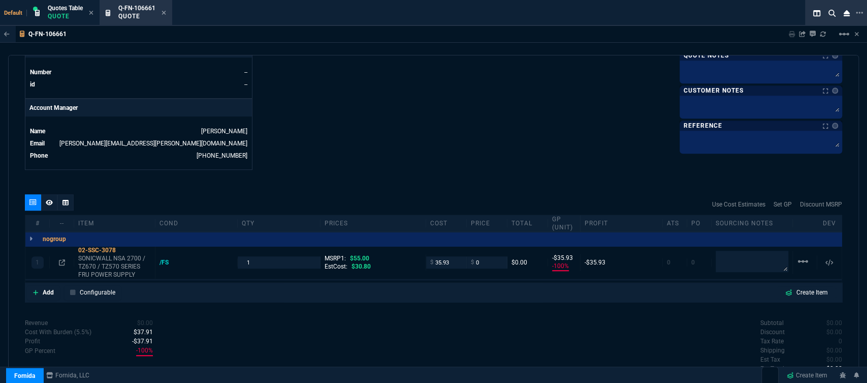
type input "-36"
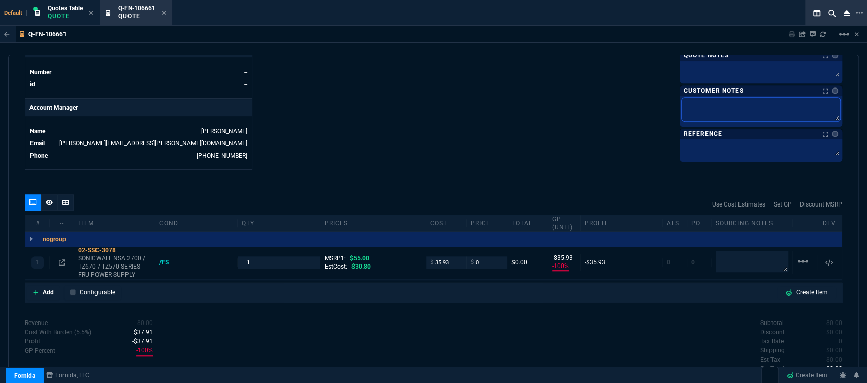
click at [772, 110] on textarea at bounding box center [761, 109] width 158 height 23
type textarea "E"
type textarea "ET"
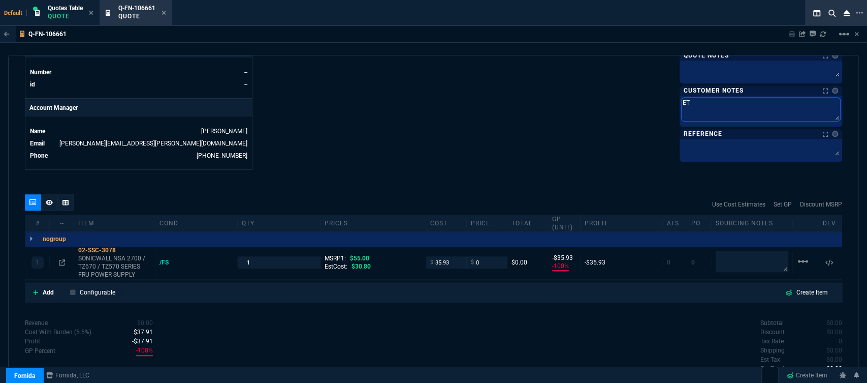
type textarea "ETA"
type textarea "ETA 4"
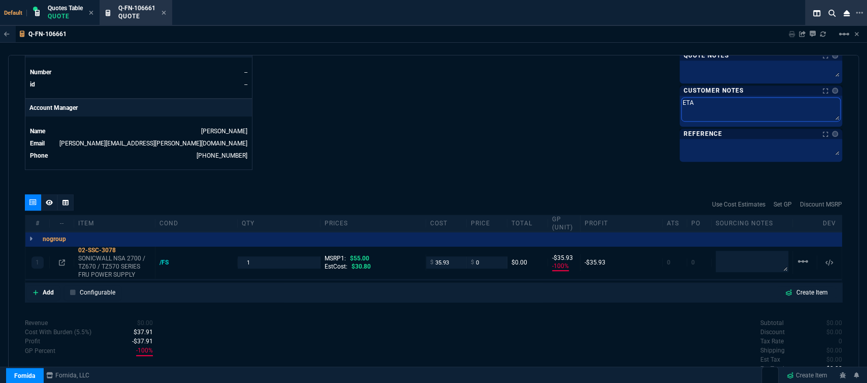
type textarea "ETA 4"
type textarea "ETA 4-"
type textarea "ETA 4-5"
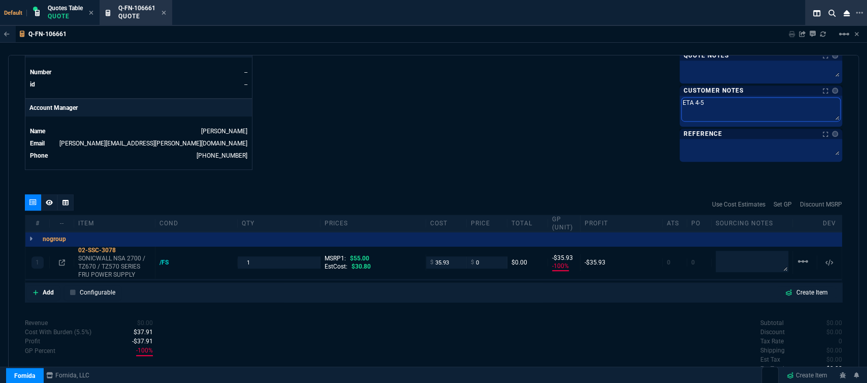
type textarea "ETA 4-5"
type textarea "ETA 4-5 B"
type textarea "ETA 4-5 Bi"
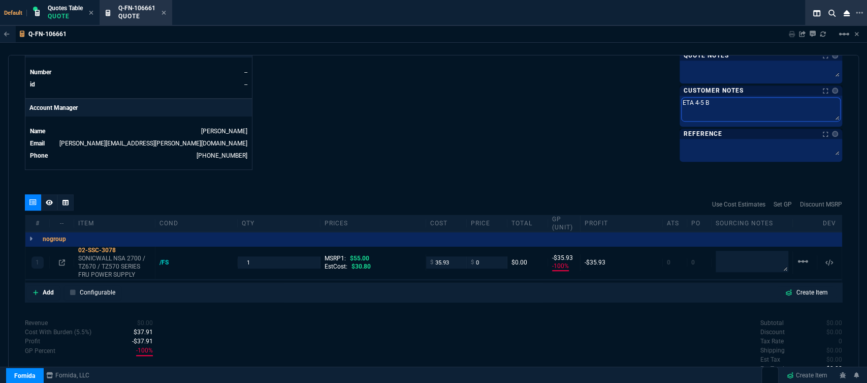
type textarea "ETA 4-5 Bi"
type textarea "ETA 4-5 Biz"
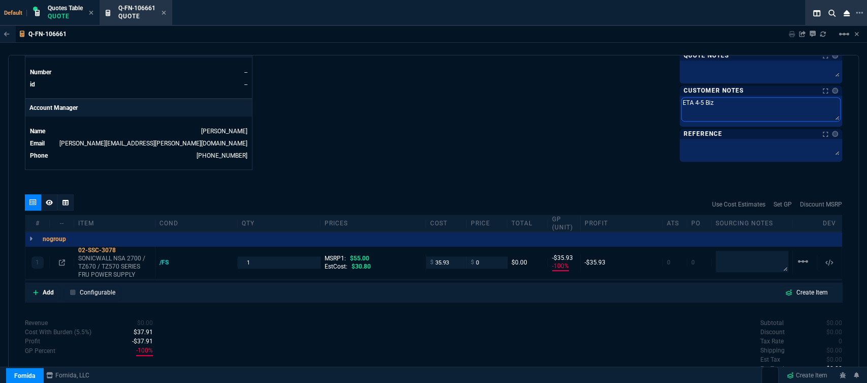
type textarea "ETA 4-5 Biz D"
type textarea "ETA 4-5 Biz Da"
type textarea "ETA 4-5 Biz Day"
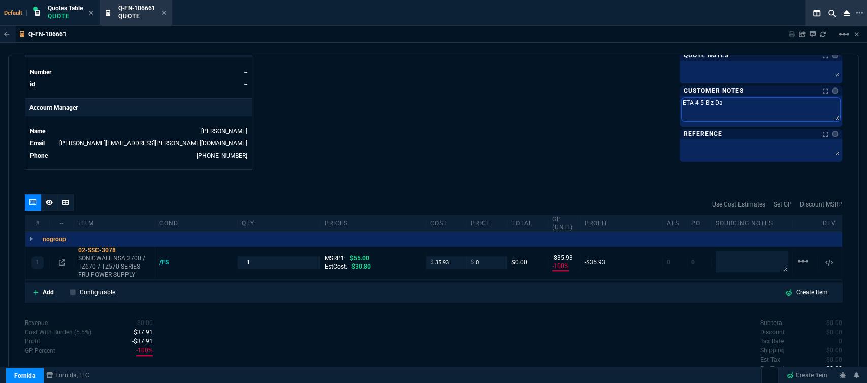
type textarea "ETA 4-5 Biz Day"
type textarea "ETA 4-5 Biz Days"
click at [694, 102] on textarea "ETA 4-5 Biz Days" at bounding box center [761, 109] width 158 height 23
type textarea "ETA 4-5 Biz Days"
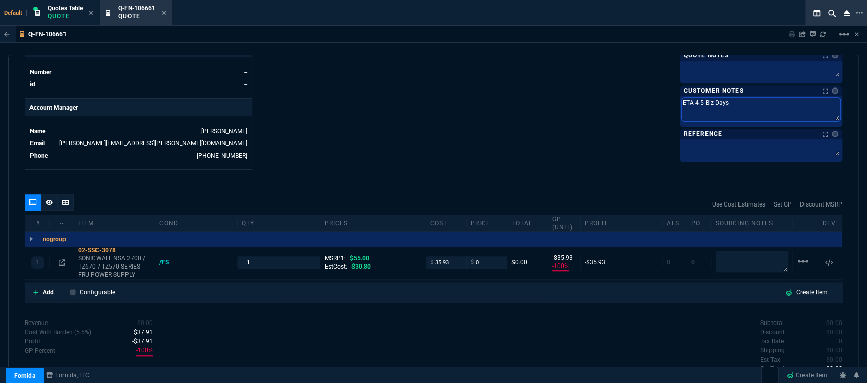
click at [693, 102] on textarea "ETA 4-5 Biz Days" at bounding box center [761, 109] width 158 height 23
type textarea "ETA -5 Biz Days"
type textarea "ETA 3-5 Biz Days"
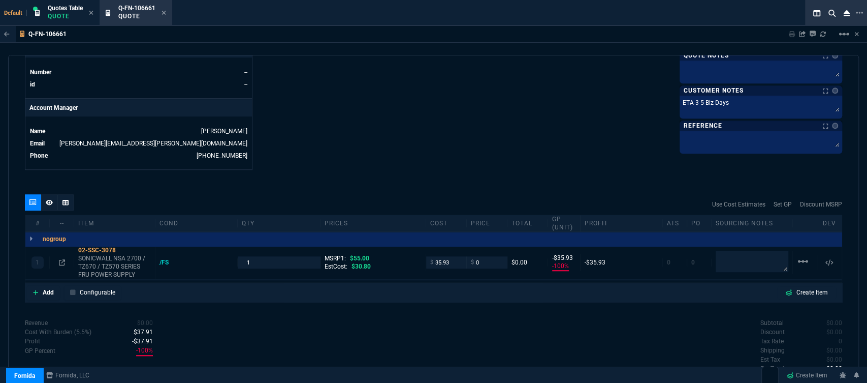
click at [753, 259] on textarea at bounding box center [752, 260] width 73 height 21
type textarea "dh"
click at [125, 247] on icon at bounding box center [123, 250] width 6 height 6
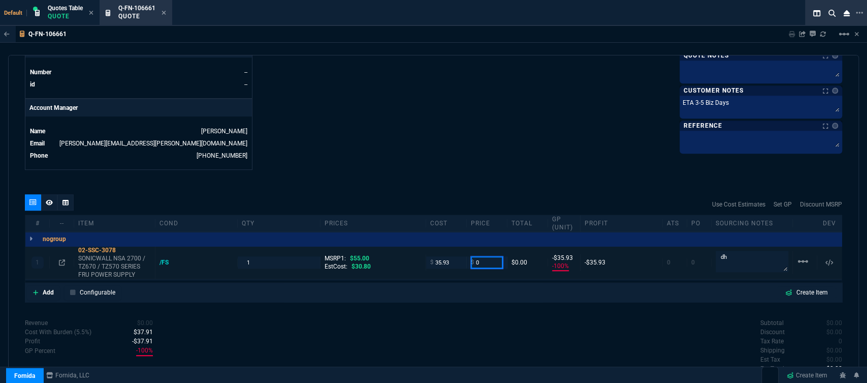
click at [461, 257] on div "1 02-SSC-3078 SONICWALL NSA 2700 / TZ670 / TZ570 SERIES FRU POWER SUPPLY /FS 1 …" at bounding box center [433, 262] width 816 height 33
type input "44"
type input "18"
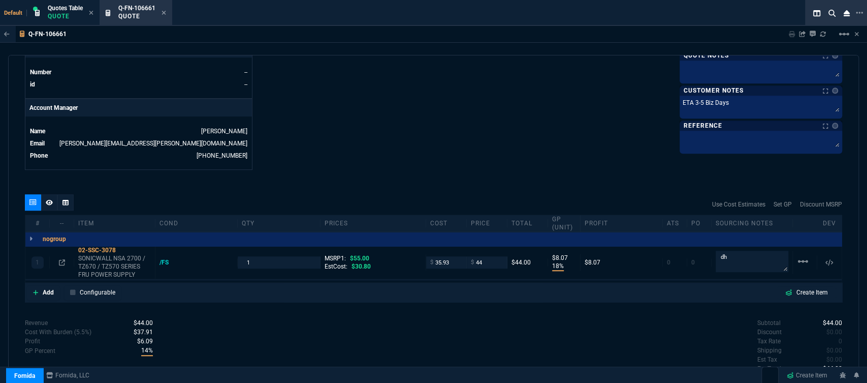
type input "8"
type input "20"
click at [62, 259] on icon at bounding box center [62, 262] width 6 height 6
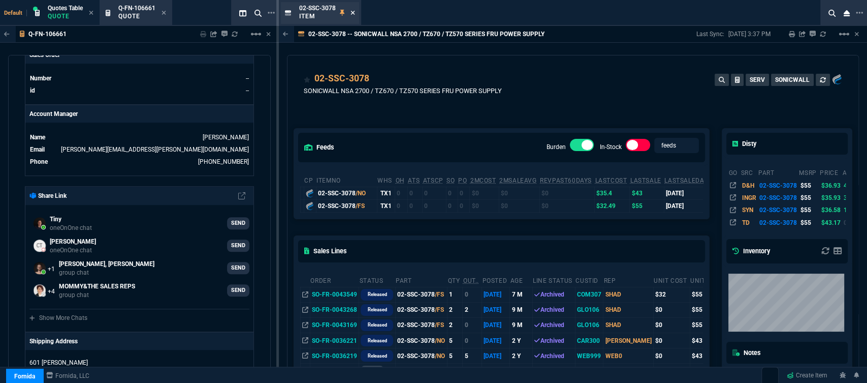
click at [353, 11] on icon at bounding box center [353, 13] width 5 height 6
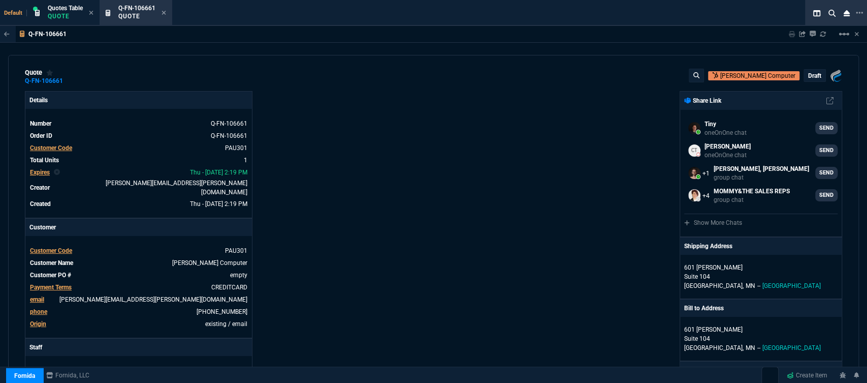
scroll to position [0, 0]
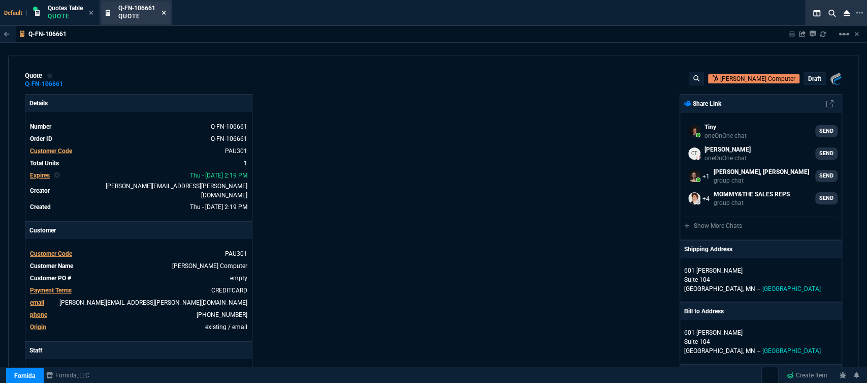
click at [166, 13] on icon at bounding box center [164, 13] width 5 height 6
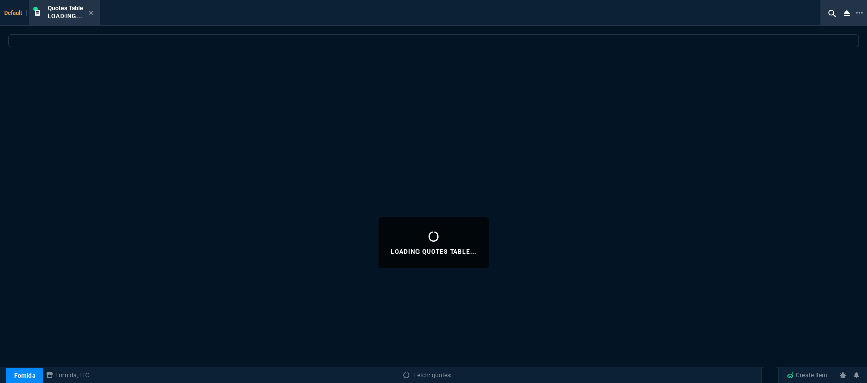
select select
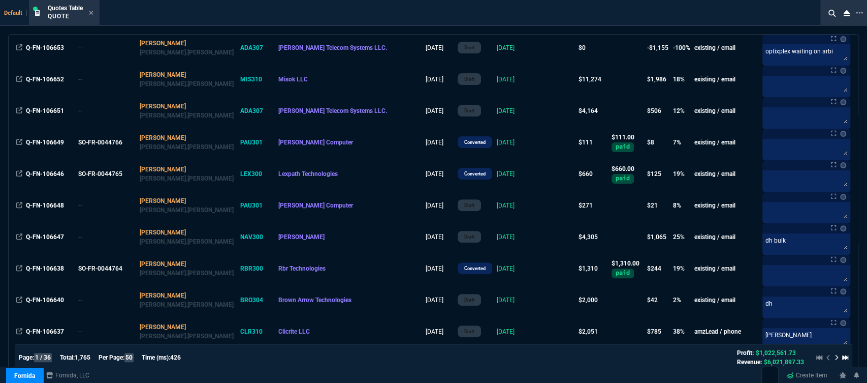
scroll to position [226, 0]
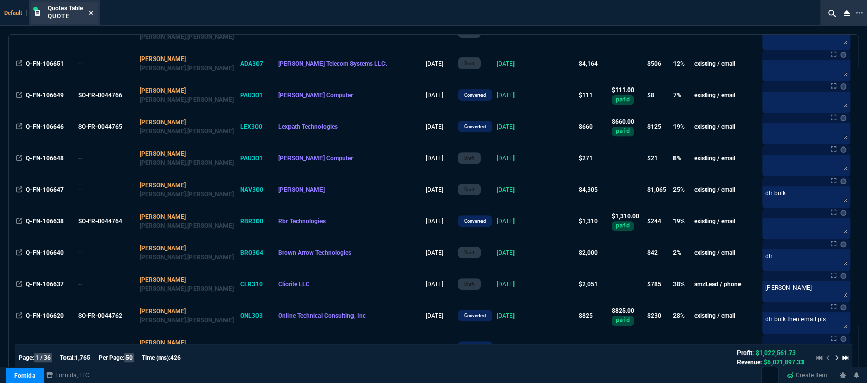
click at [89, 13] on icon at bounding box center [91, 13] width 5 height 6
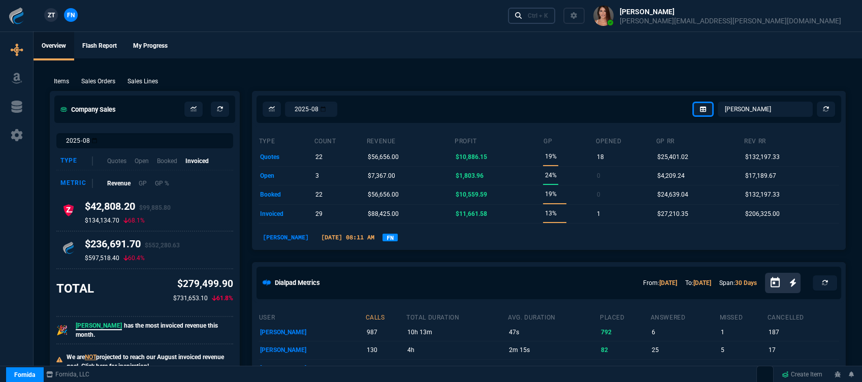
click at [556, 21] on link "Ctrl + K" at bounding box center [532, 16] width 48 height 16
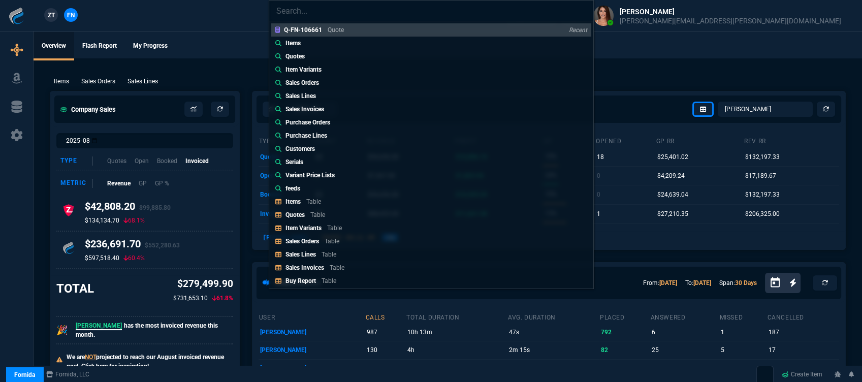
click at [336, 212] on link "Quotes Table" at bounding box center [431, 214] width 320 height 13
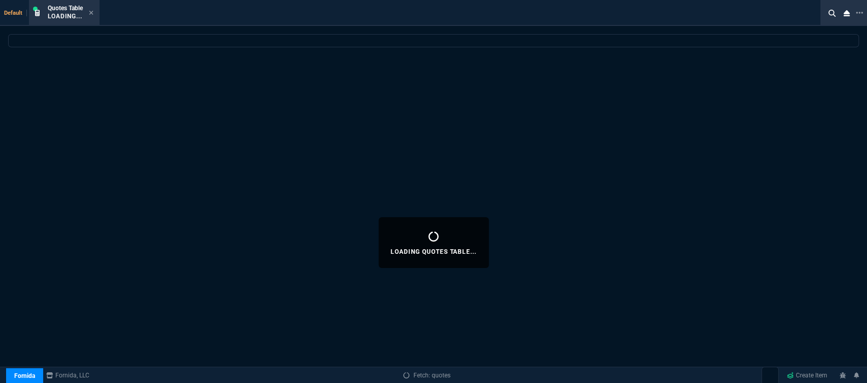
select select
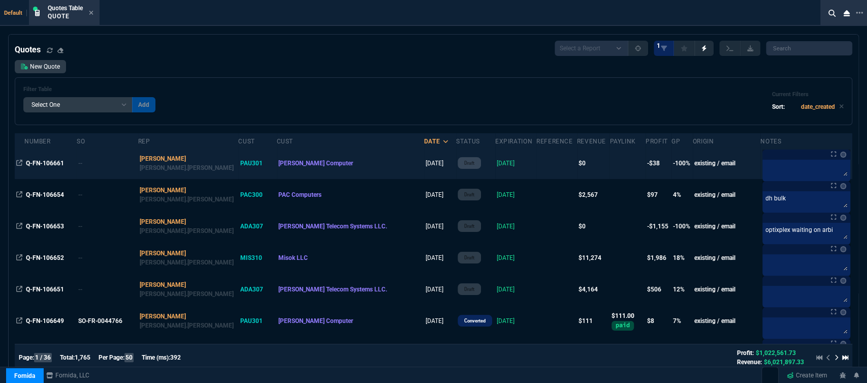
click at [536, 158] on td at bounding box center [556, 162] width 41 height 31
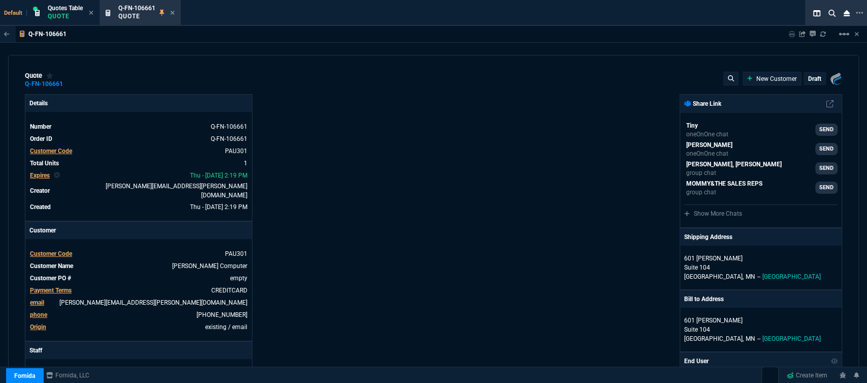
type input "55"
type input "18"
type input "8"
type input "20"
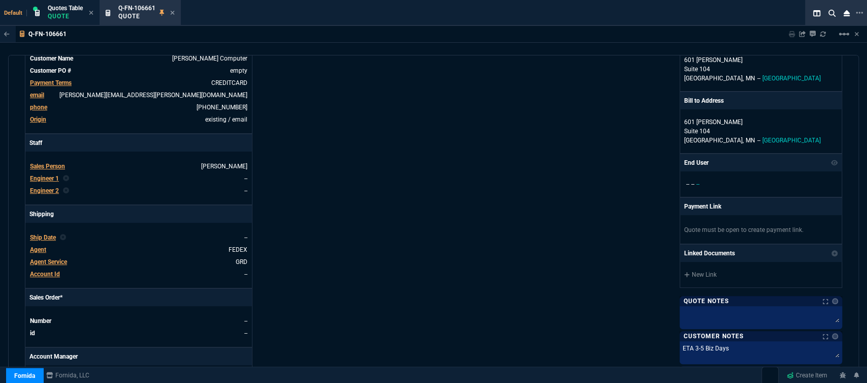
scroll to position [0, 0]
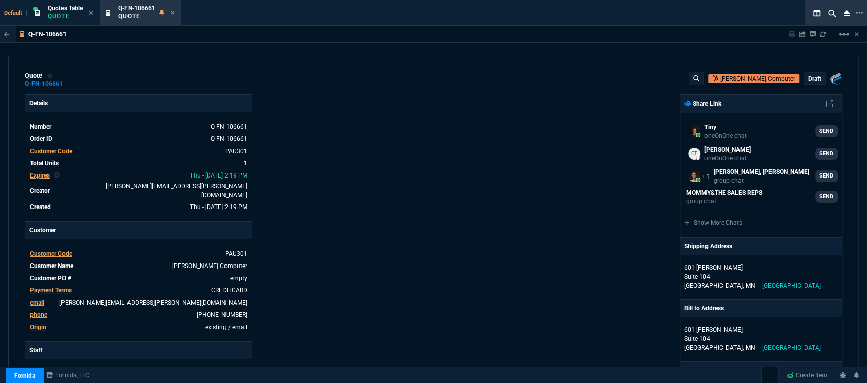
click at [808, 78] on p "draft" at bounding box center [814, 79] width 13 height 8
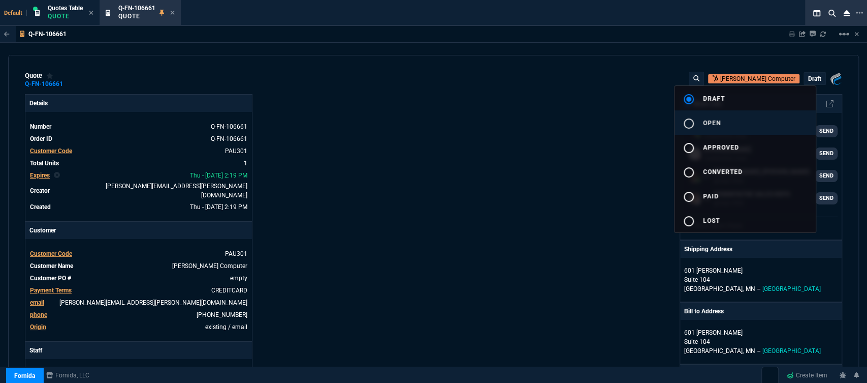
click at [753, 123] on button "radio_button_unchecked open" at bounding box center [745, 122] width 141 height 24
click at [586, 161] on div at bounding box center [433, 191] width 867 height 383
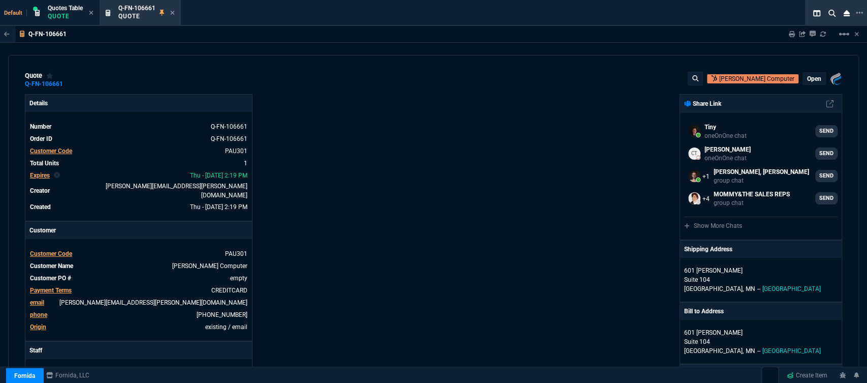
type input "18"
type input "8"
type input "20"
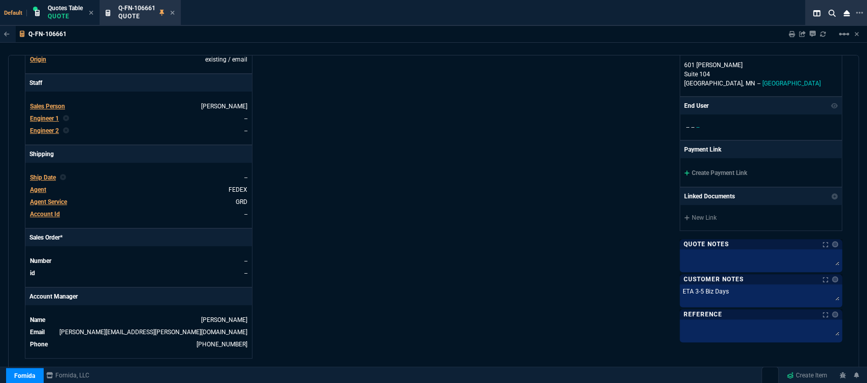
scroll to position [282, 0]
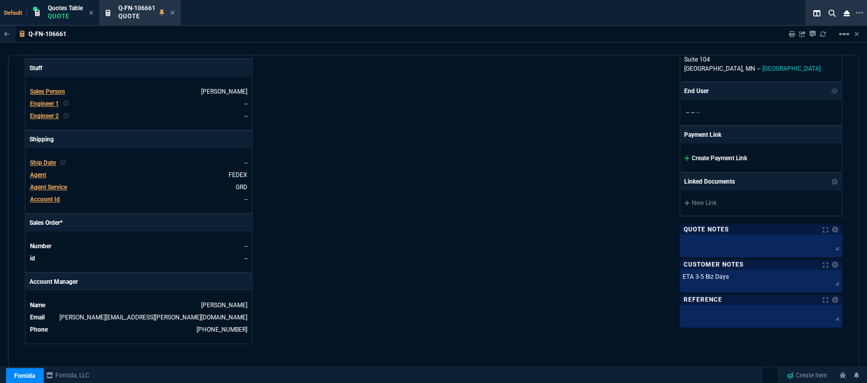
click at [684, 155] on icon at bounding box center [686, 157] width 5 height 5
click at [684, 156] on icon at bounding box center [687, 158] width 6 height 6
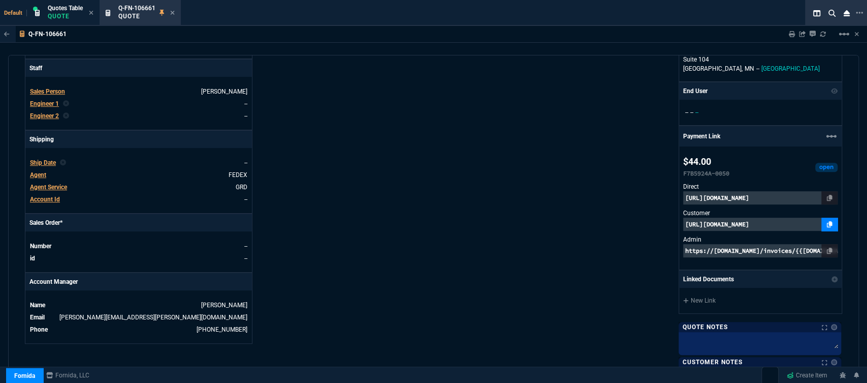
click at [827, 222] on icon at bounding box center [830, 224] width 6 height 6
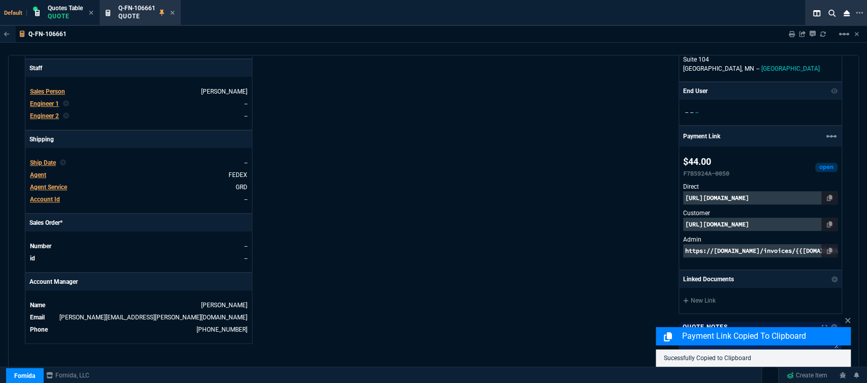
scroll to position [574, 0]
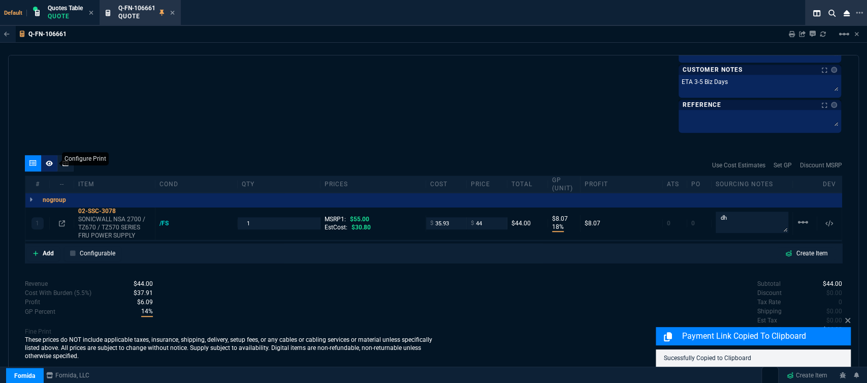
click at [48, 162] on icon at bounding box center [49, 163] width 7 height 6
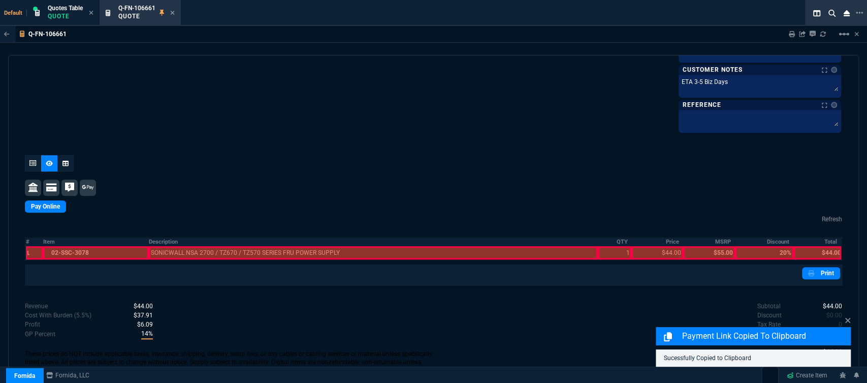
click at [88, 252] on div at bounding box center [96, 252] width 106 height 13
click at [240, 247] on div at bounding box center [373, 252] width 449 height 13
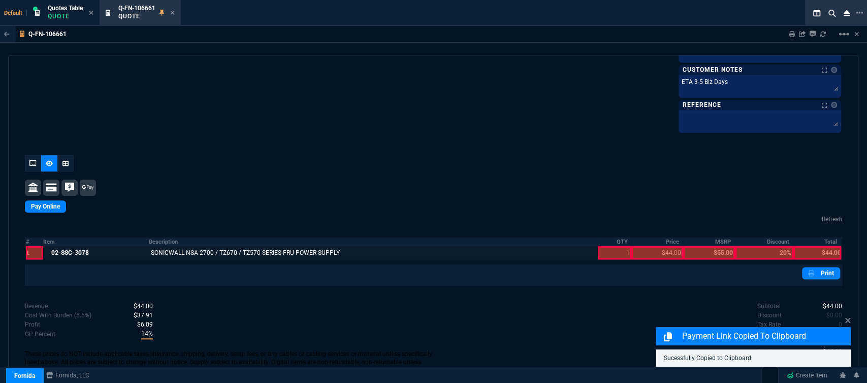
click at [616, 249] on div at bounding box center [615, 252] width 34 height 13
click at [660, 251] on div at bounding box center [657, 252] width 52 height 13
click at [823, 252] on div at bounding box center [817, 252] width 48 height 13
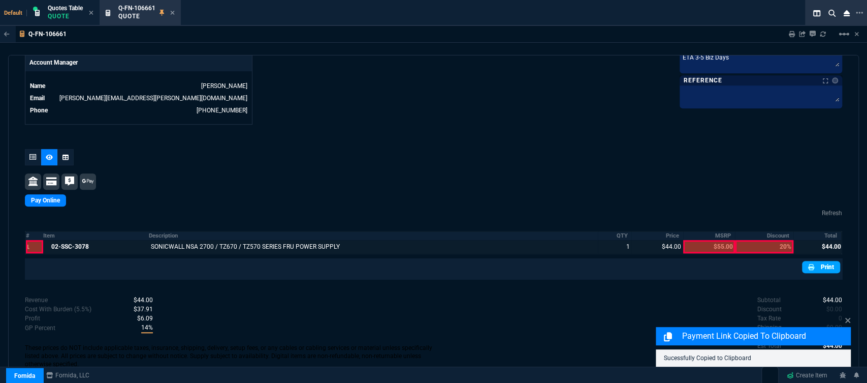
click at [816, 272] on div "quote Q-FN-106661 Paumen Computer open Fornida, LLC 2609 Technology Dr Suite 30…" at bounding box center [433, 217] width 851 height 325
click at [815, 261] on link "Print" at bounding box center [821, 267] width 38 height 12
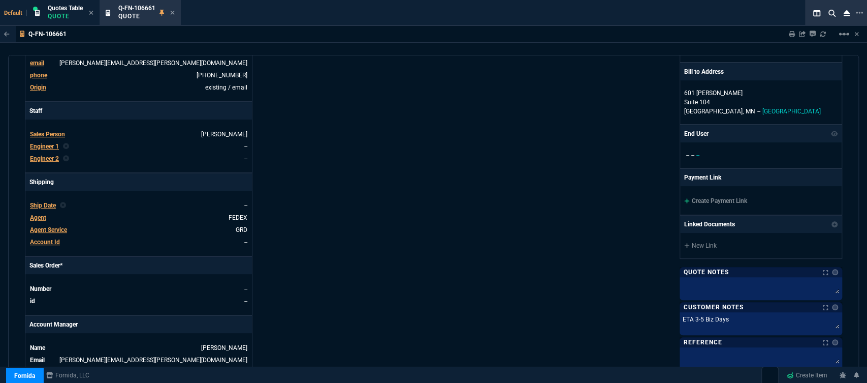
scroll to position [239, 0]
click at [684, 200] on icon at bounding box center [687, 201] width 6 height 6
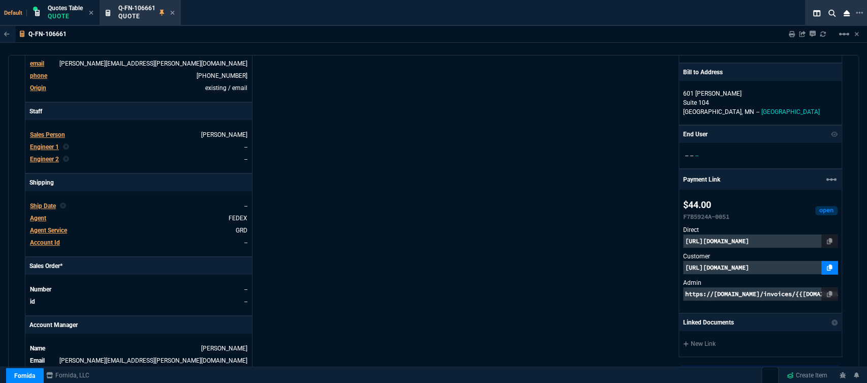
click at [827, 267] on icon at bounding box center [830, 267] width 6 height 6
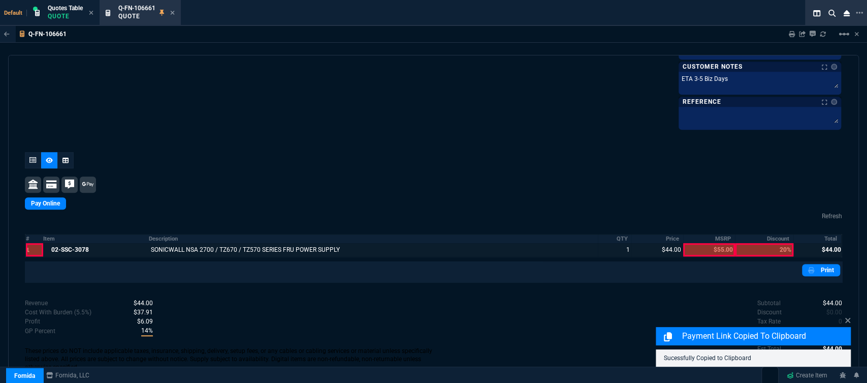
scroll to position [588, 0]
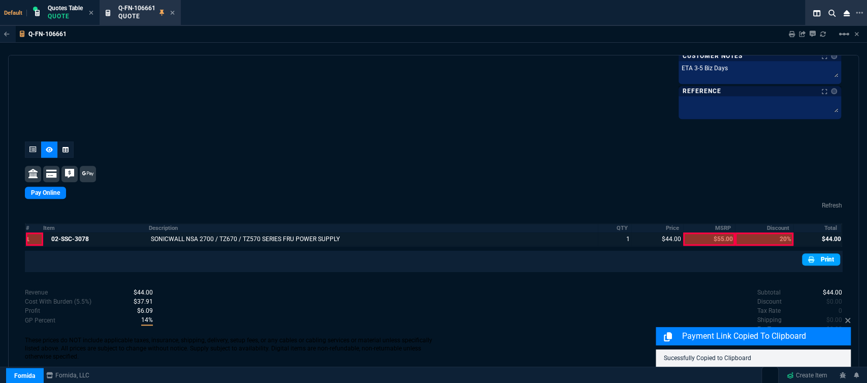
click at [827, 257] on link "Print" at bounding box center [821, 259] width 38 height 12
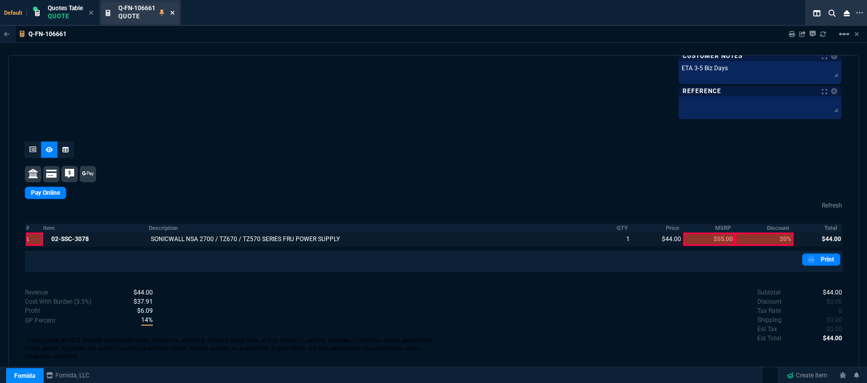
click at [174, 13] on icon at bounding box center [173, 13] width 4 height 4
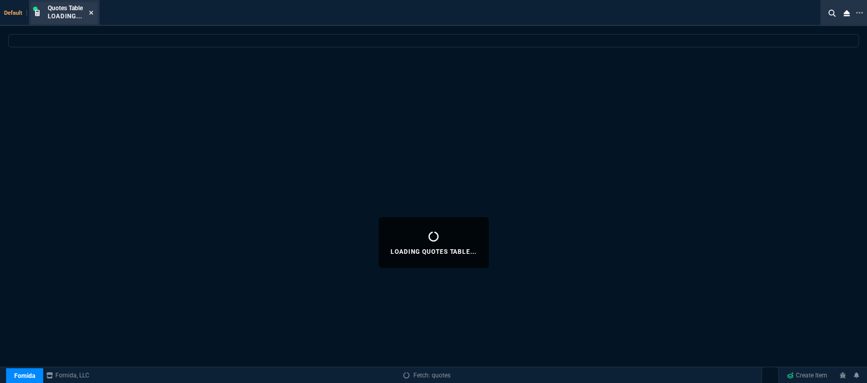
select select
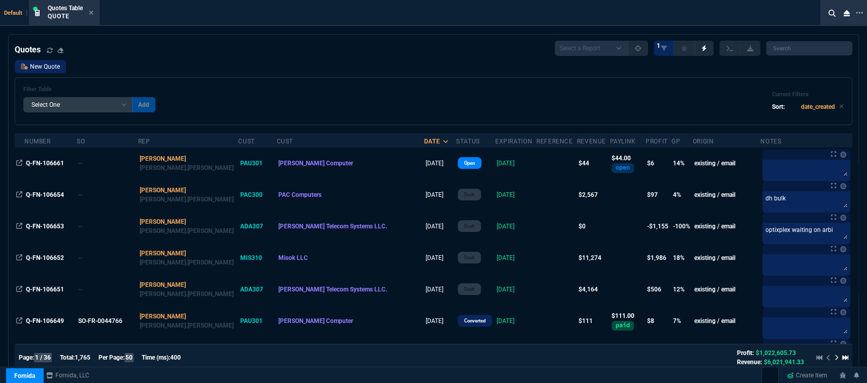
click at [59, 64] on link "New Quote" at bounding box center [40, 66] width 51 height 13
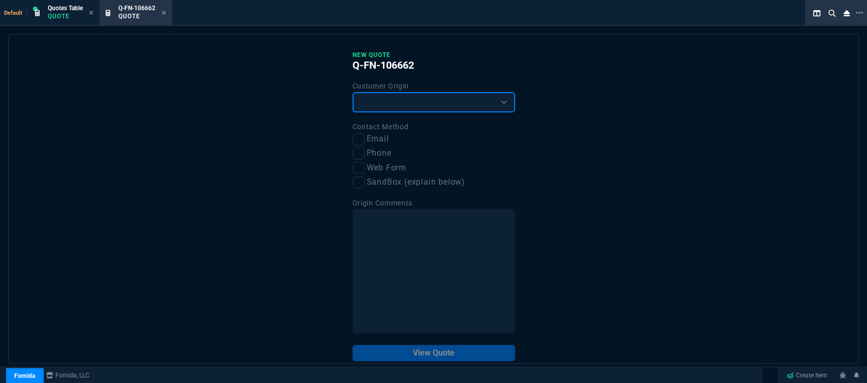
click at [429, 99] on select "Existing Customer Amazon Lead (first order) Website Lead (first order) Called (…" at bounding box center [434, 102] width 163 height 20
select select "existing"
click at [353, 92] on select "Existing Customer Amazon Lead (first order) Website Lead (first order) Called (…" at bounding box center [434, 102] width 163 height 20
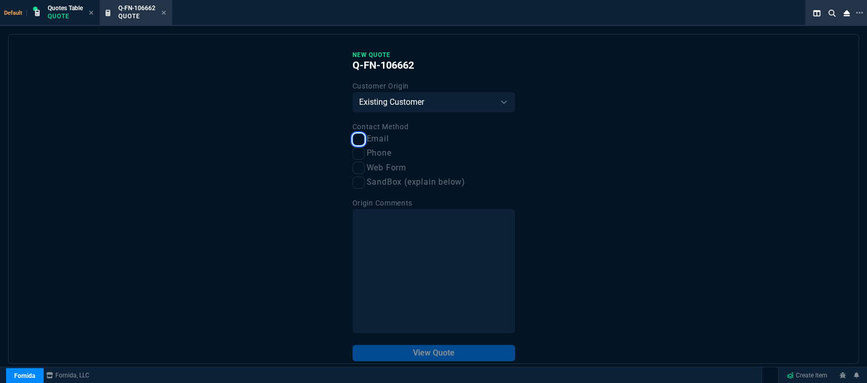
click at [353, 141] on input "Email" at bounding box center [359, 139] width 12 height 12
checkbox input "true"
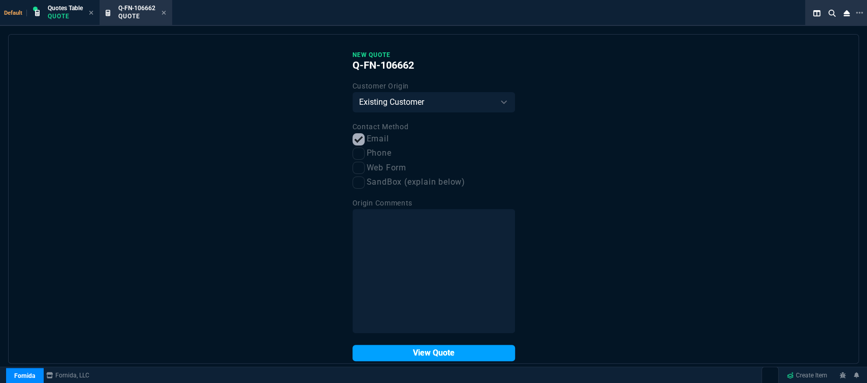
click at [417, 352] on button "View Quote" at bounding box center [434, 352] width 163 height 16
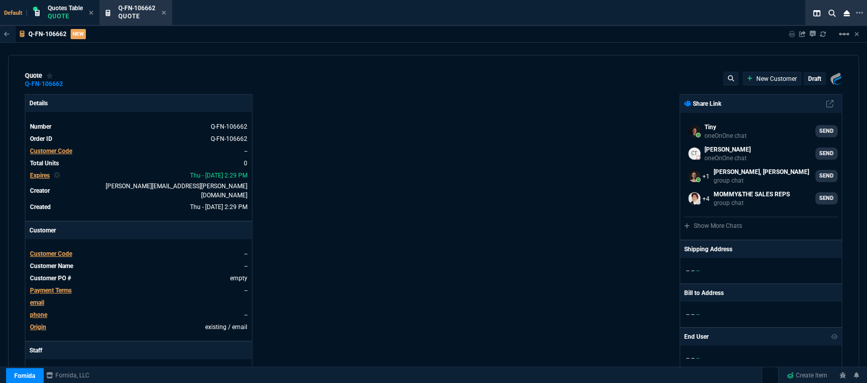
click at [53, 250] on span "Customer Code" at bounding box center [51, 253] width 42 height 7
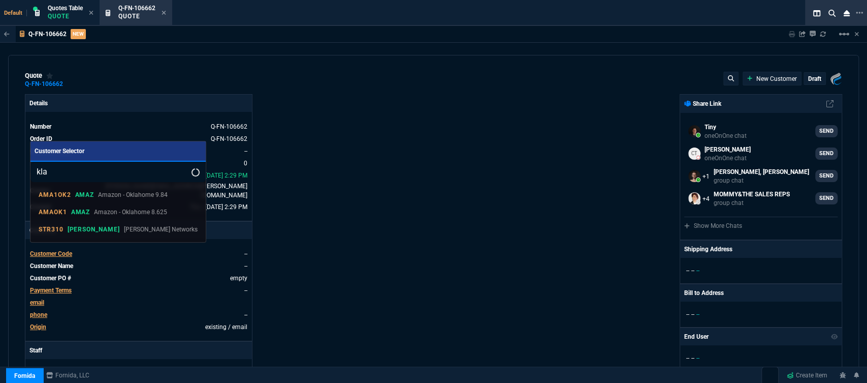
type input "kla"
click at [486, 227] on div at bounding box center [433, 191] width 867 height 383
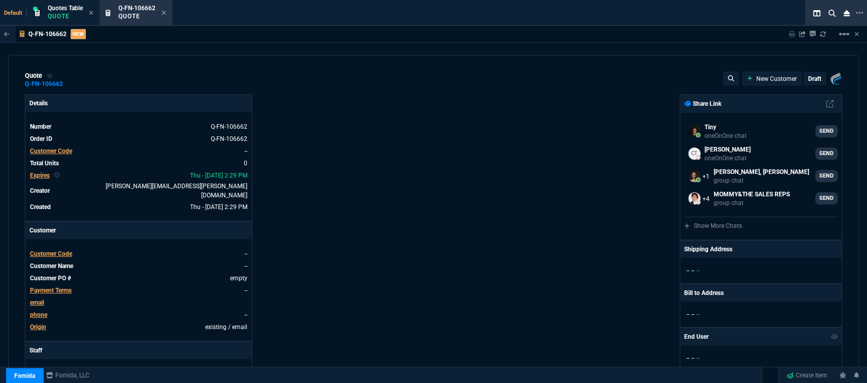
click at [48, 250] on span "Customer Code" at bounding box center [51, 253] width 42 height 7
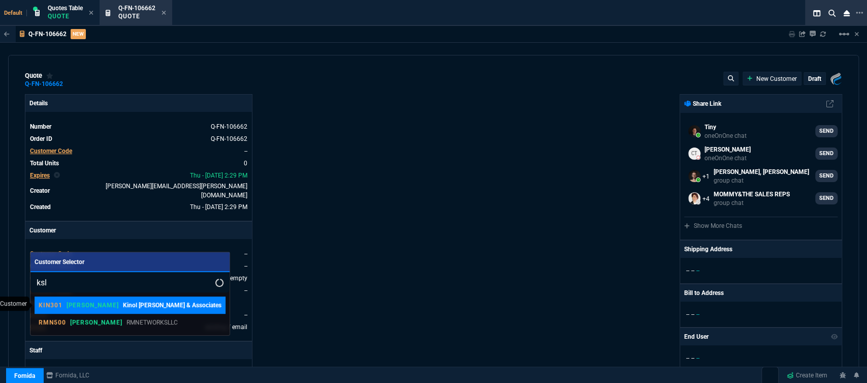
type input "ksl"
click at [73, 304] on p "[PERSON_NAME]" at bounding box center [93, 305] width 52 height 8
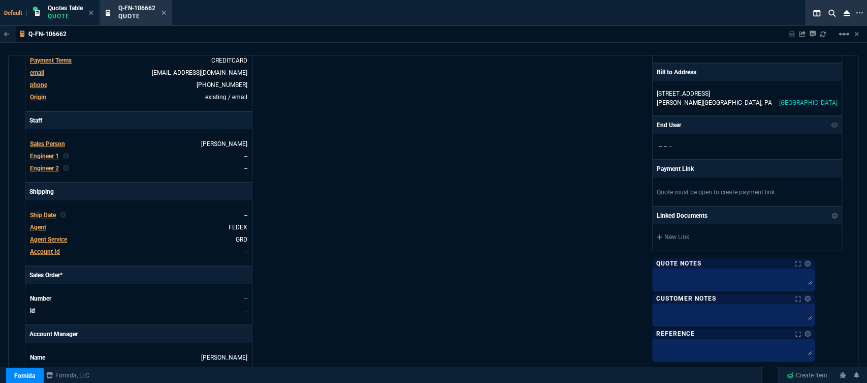
scroll to position [338, 0]
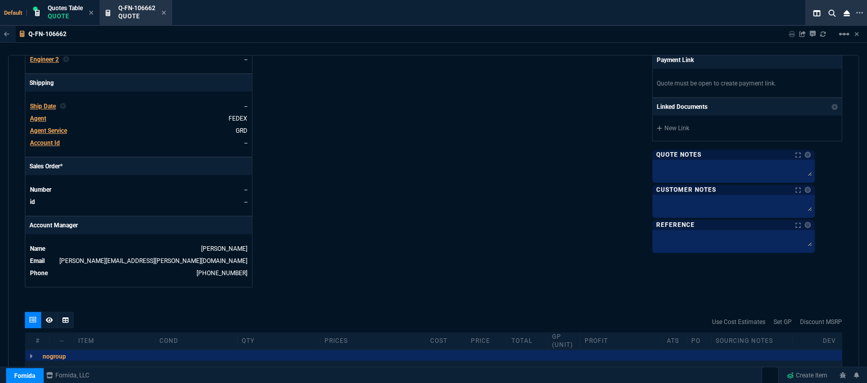
click at [41, 115] on span "Agent" at bounding box center [38, 118] width 16 height 7
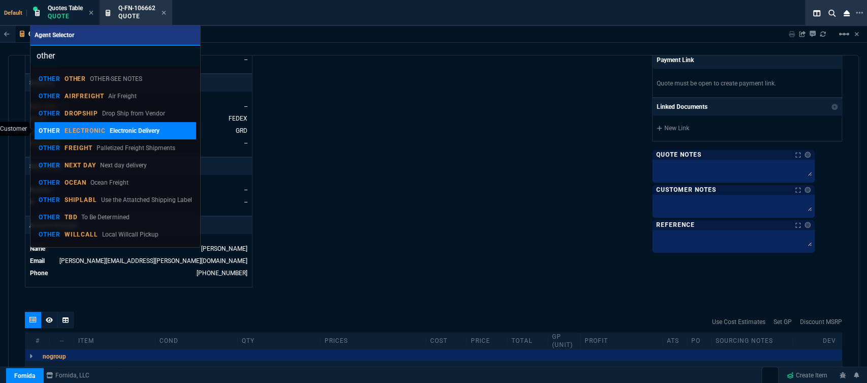
type input "other"
click at [73, 127] on p "ELECTRONIC" at bounding box center [86, 130] width 42 height 8
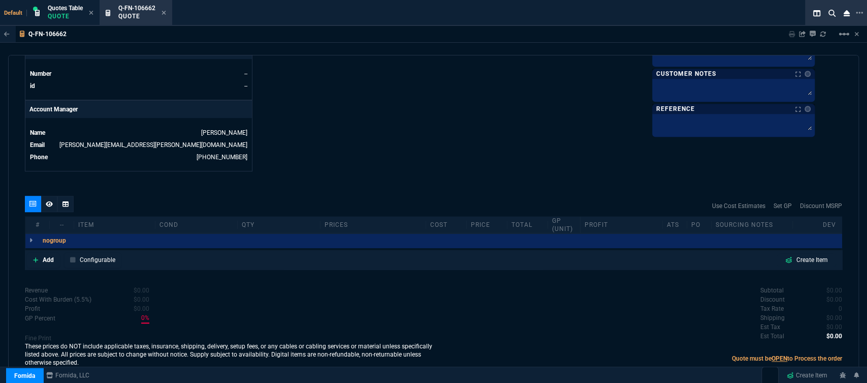
scroll to position [456, 0]
click at [36, 255] on icon at bounding box center [36, 258] width 6 height 6
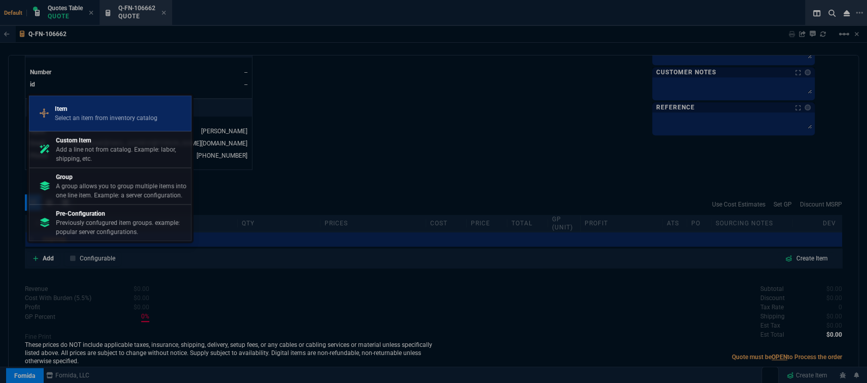
click at [105, 121] on p "Select an item from inventory catalog" at bounding box center [106, 117] width 103 height 9
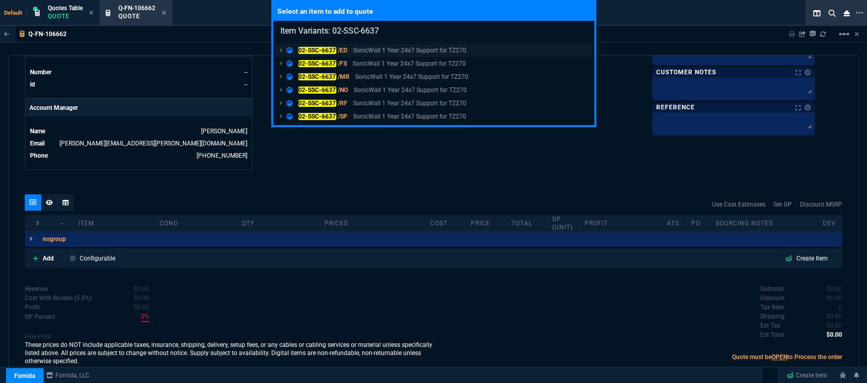
type input "Item Variants: 02-SSC-6637"
click at [387, 52] on p "SonicWall 1 Year 24x7 Support for TZ270" at bounding box center [409, 50] width 113 height 9
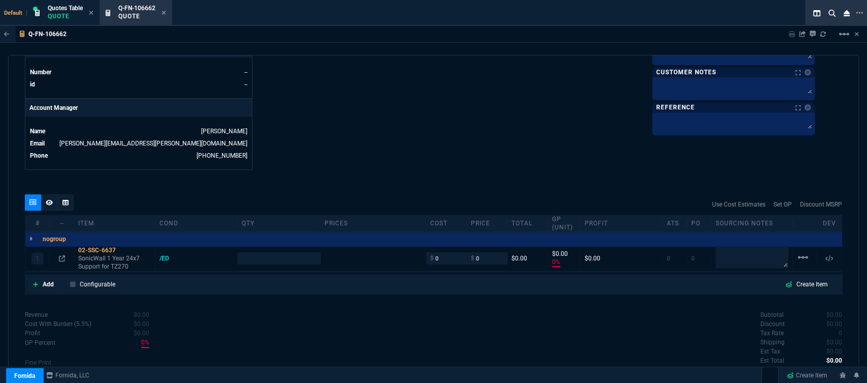
type input "0"
type input "140"
type input "100"
drag, startPoint x: 442, startPoint y: 250, endPoint x: 422, endPoint y: 246, distance: 20.8
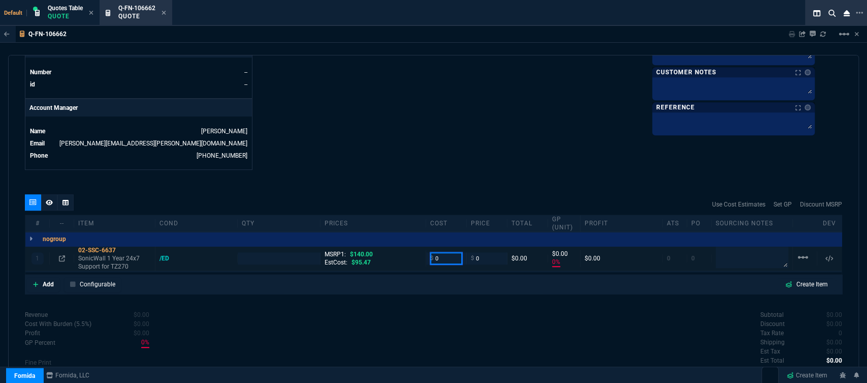
click at [422, 246] on div "1 02-SSC-6637 SonicWall 1 Year 24x7 Support for TZ270 /ED MSRP1: $140.00 EstCos…" at bounding box center [433, 258] width 816 height 25
type input "105.03"
type input "1"
type input "105.03"
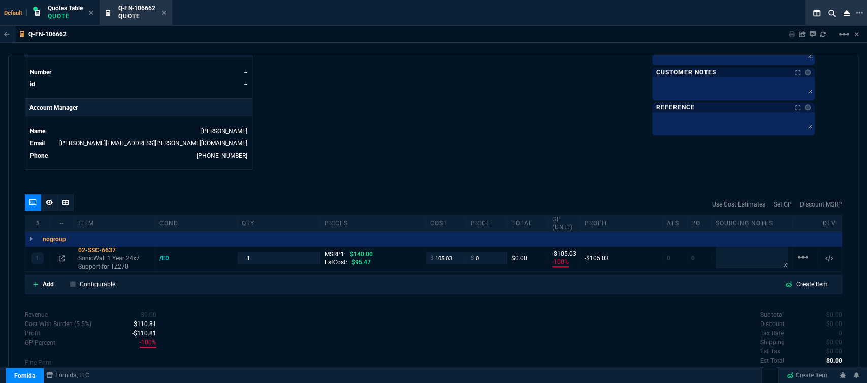
type input "-100"
type input "-105"
click at [124, 247] on icon at bounding box center [123, 250] width 6 height 6
click at [482, 255] on input "0" at bounding box center [487, 258] width 32 height 12
type input "115"
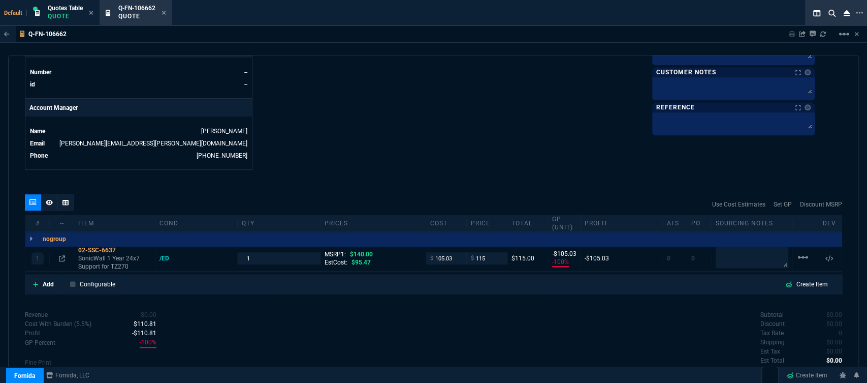
type input "115"
type input "9"
type input "10"
type input "18"
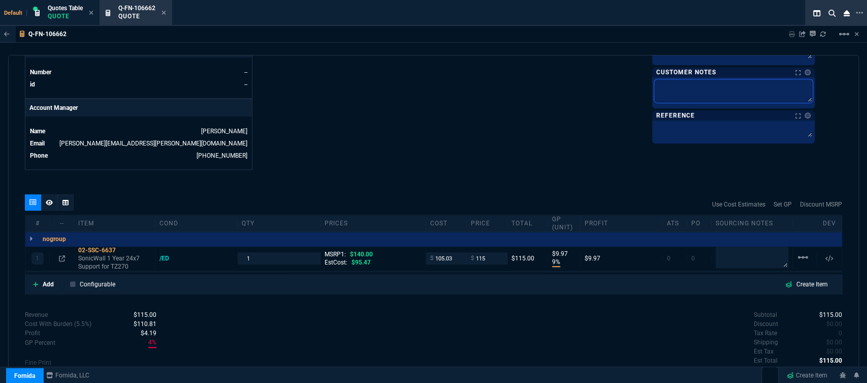
click at [733, 91] on textarea at bounding box center [733, 90] width 158 height 23
type textarea "E"
type textarea "EL"
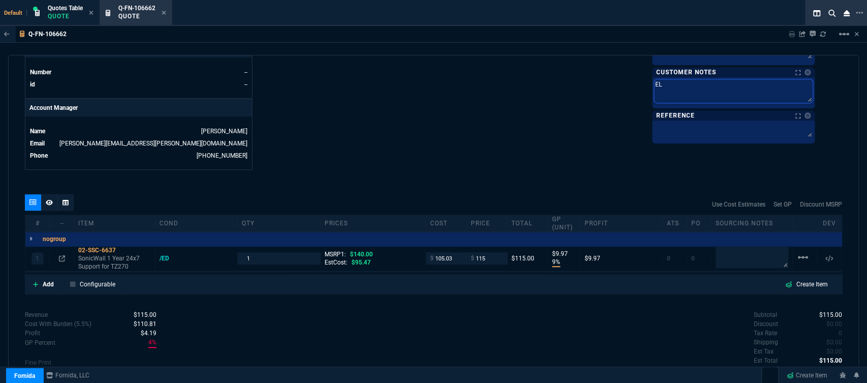
type textarea "ELE"
type textarea "ELEC"
type textarea "ELECT"
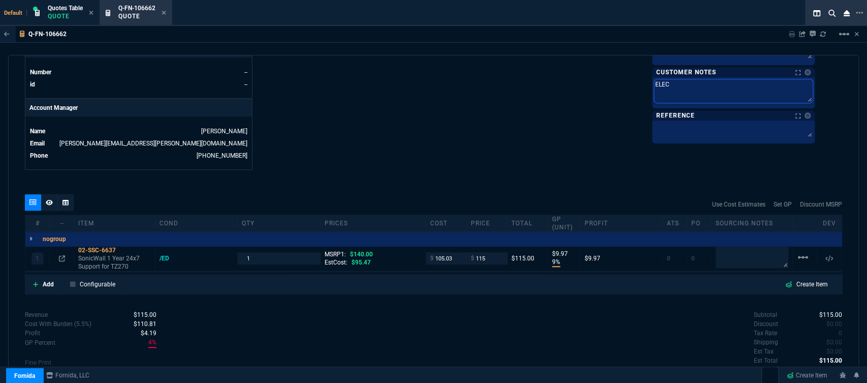
type textarea "ELECT"
type textarea "ELECTR"
type textarea "ELECTRO"
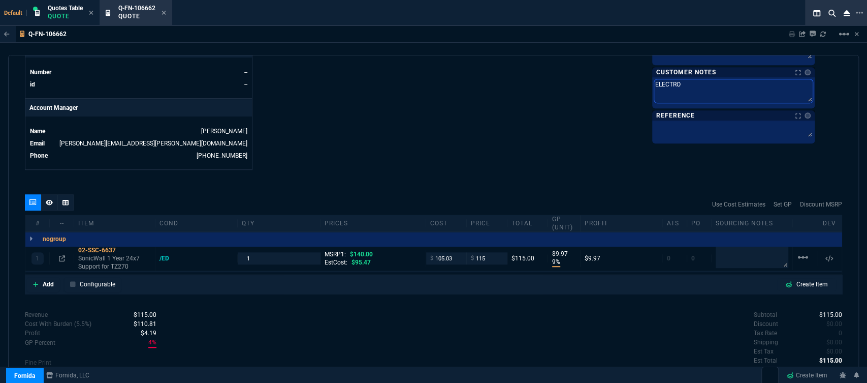
type textarea "ELECTRON"
type textarea "ELECTRONI"
type textarea "ELECTRONIC"
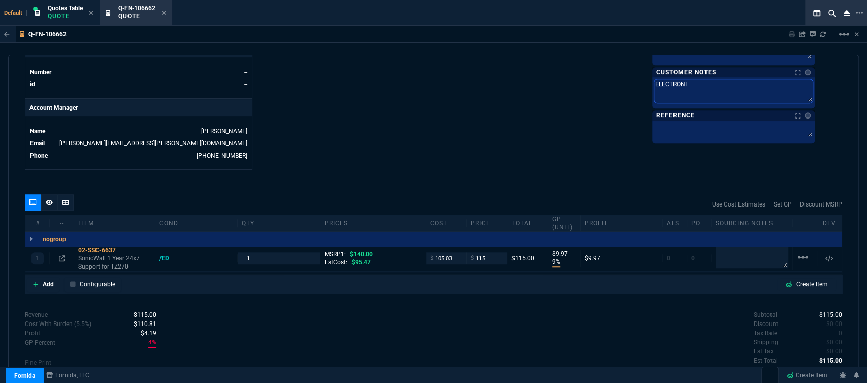
type textarea "ELECTRONIC"
type textarea "ELECTRONIC:"
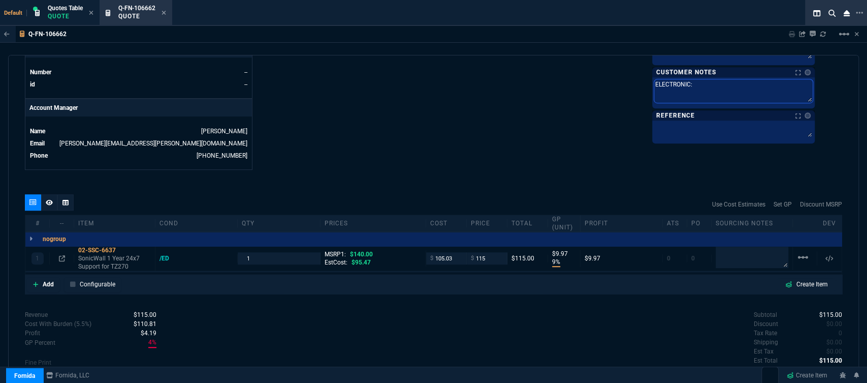
type textarea "ELECTRONIC: E"
type textarea "ELECTRONIC: EM"
type textarea "ELECTRONIC: EMA"
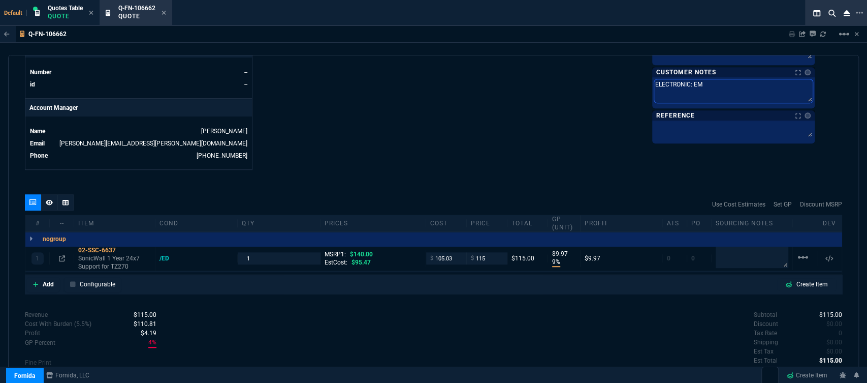
type textarea "ELECTRONIC: EMA"
type textarea "ELECTRONIC: EMAI"
type textarea "ELECTRONIC: EMAIL"
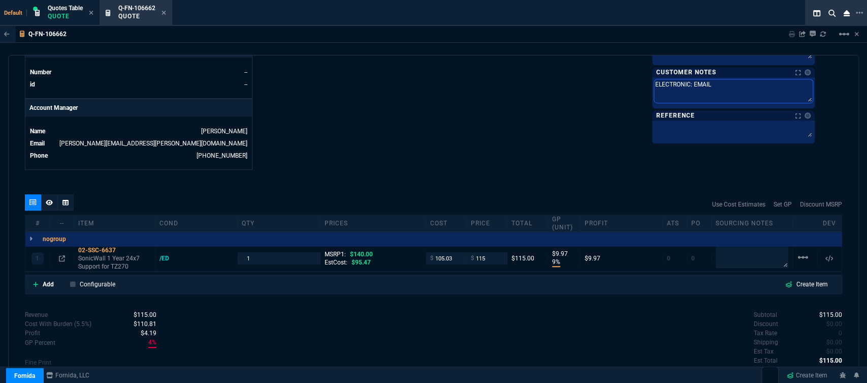
type textarea "ELECTRONIC: EMAIL"
type textarea "ELECTRONIC: EMAIL 2"
type textarea "ELECTRONIC: EMAIL 2-"
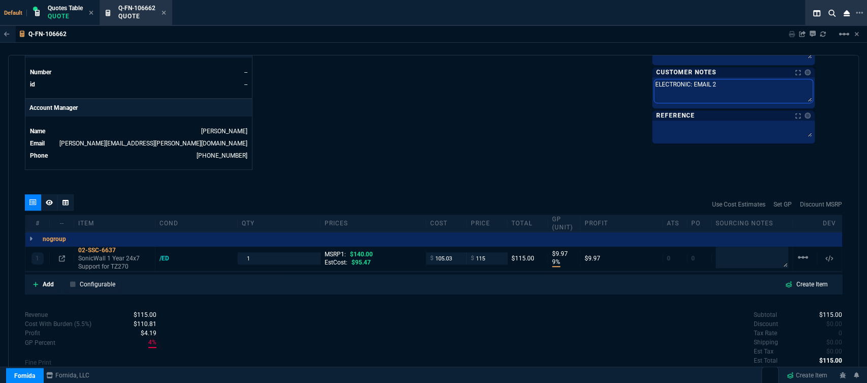
type textarea "ELECTRONIC: EMAIL 2-"
type textarea "ELECTRONIC: EMAIL 2-3"
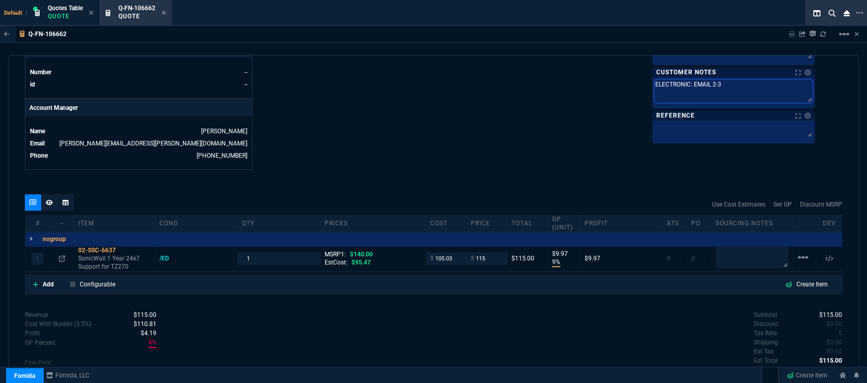
type textarea "ELECTRONIC: EMAIL 2-3 B"
type textarea "ELECTRONIC: EMAIL 2-3 Bi"
type textarea "ELECTRONIC: EMAIL 2-3 Biz"
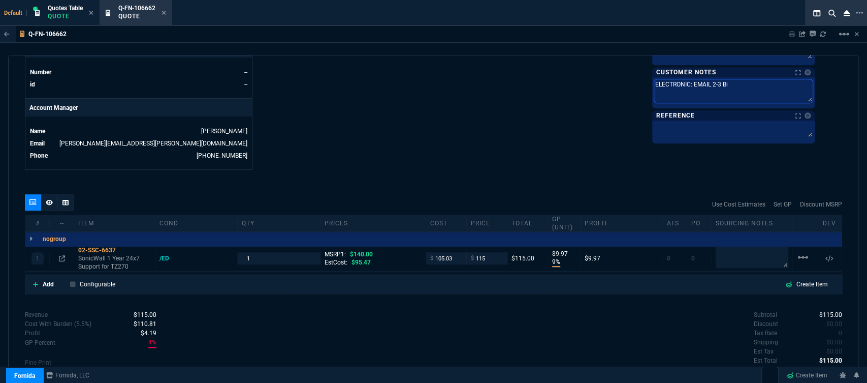
type textarea "ELECTRONIC: EMAIL 2-3 Biz"
type textarea "ELECTRONIC: EMAIL 2-3 Biz D"
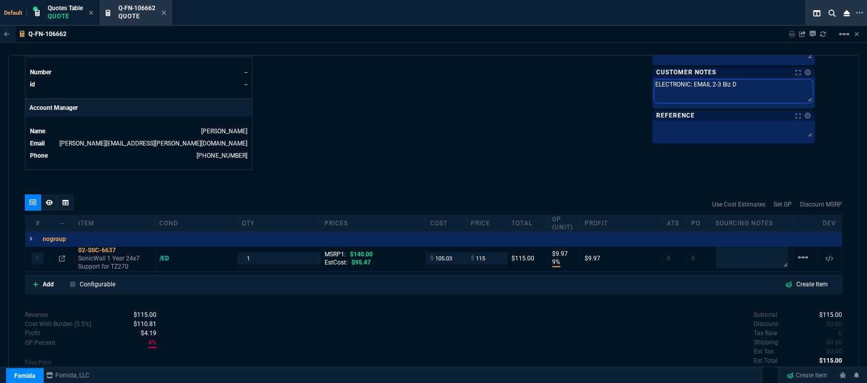
type textarea "ELECTRONIC: EMAIL 2-3 Biz Da"
type textarea "ELECTRONIC: EMAIL 2-3 Biz Day"
type textarea "ELECTRONIC: EMAIL 2-3 Biz Days"
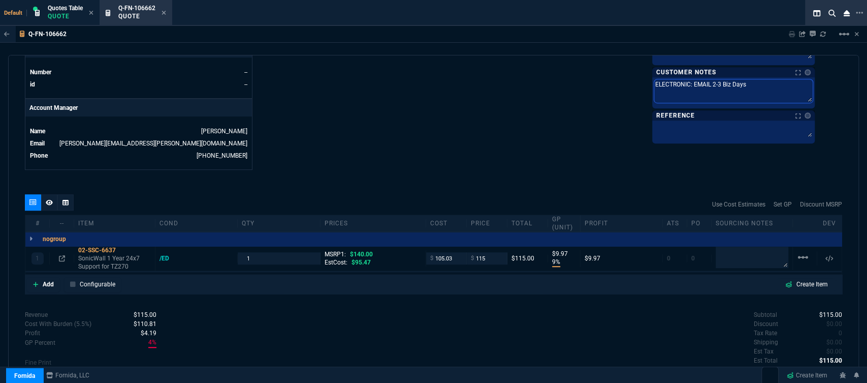
type textarea "ELECTRONIC: EMAIL 2-3 Biz Days"
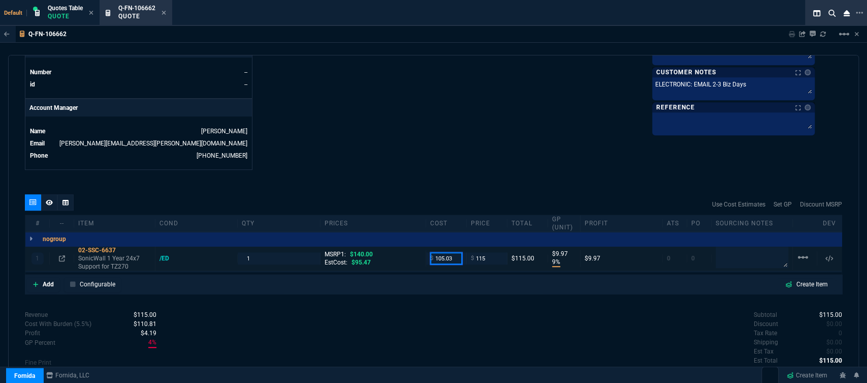
drag, startPoint x: 453, startPoint y: 251, endPoint x: 409, endPoint y: 246, distance: 44.5
click at [409, 246] on div "1 02-SSC-6637 SonicWall 1 Year 24x7 Support for TZ270 /ED 1 MSRP1: $140.00 EstC…" at bounding box center [433, 258] width 816 height 25
type input "95"
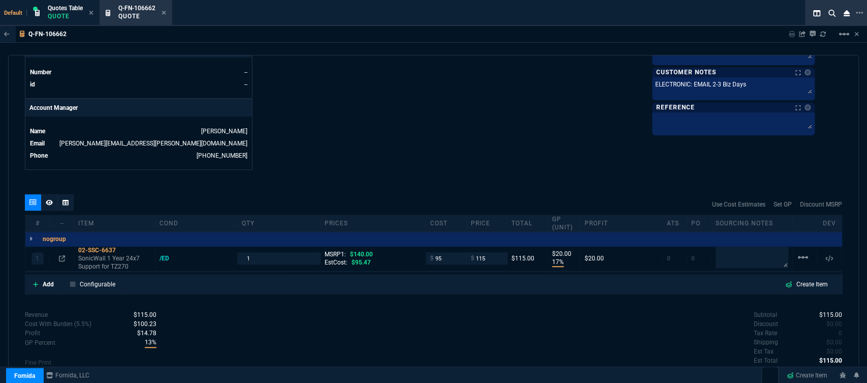
type input "17"
type input "20"
click at [492, 252] on input "115" at bounding box center [487, 258] width 32 height 12
type input "110"
click at [402, 37] on div "Q-FN-106662 Sharing Q-FN-106662 Link Dev Link Share on Teams linear_scale" at bounding box center [433, 34] width 867 height 17
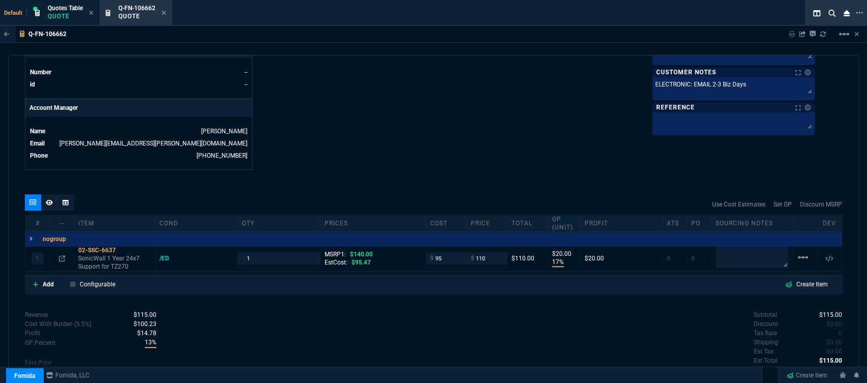
type input "110"
type input "14"
type input "15"
type input "21"
click at [488, 252] on input "110" at bounding box center [487, 258] width 32 height 12
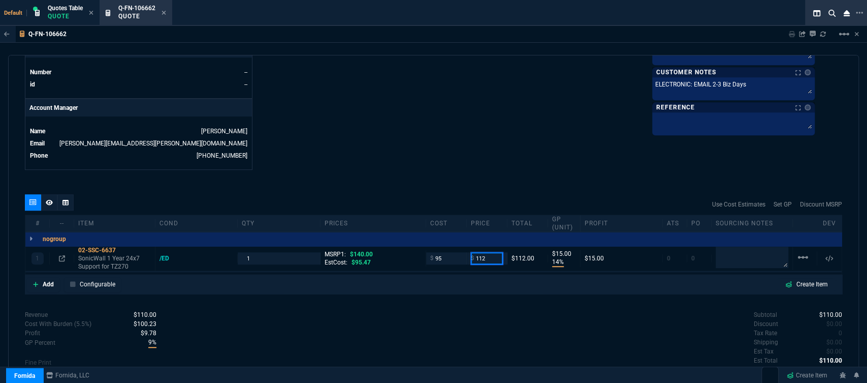
type input "112"
click at [164, 13] on icon at bounding box center [164, 13] width 4 height 4
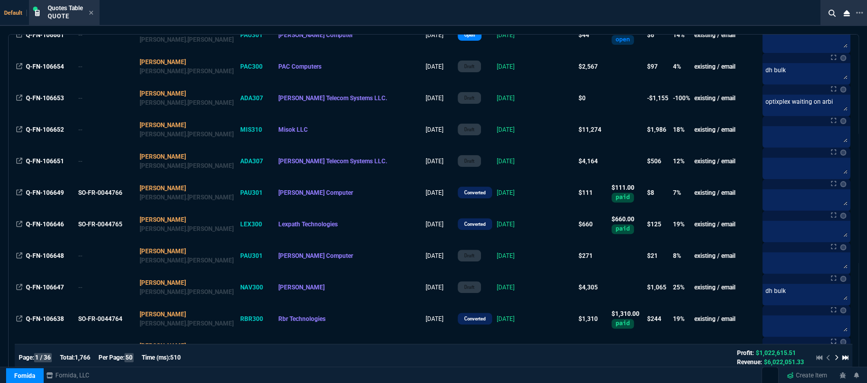
scroll to position [226, 0]
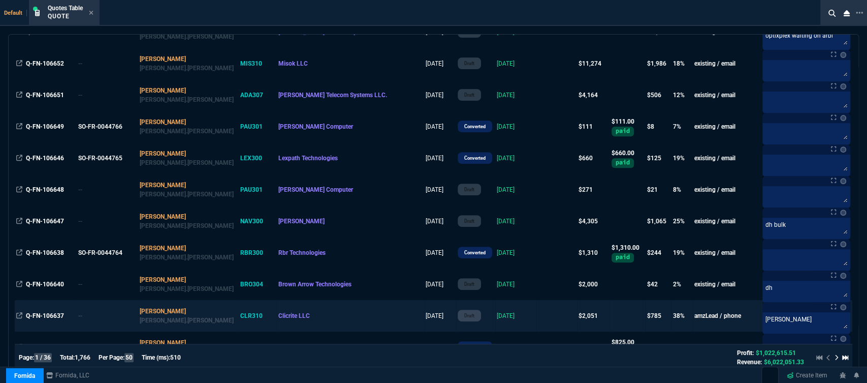
click at [495, 317] on td "[DATE]" at bounding box center [515, 315] width 41 height 31
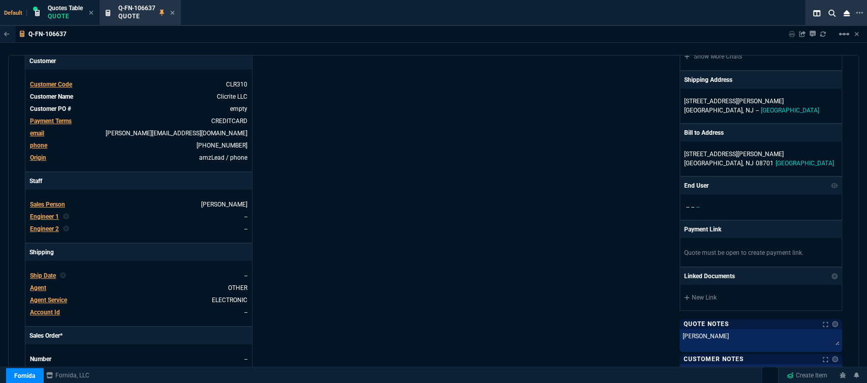
scroll to position [0, 0]
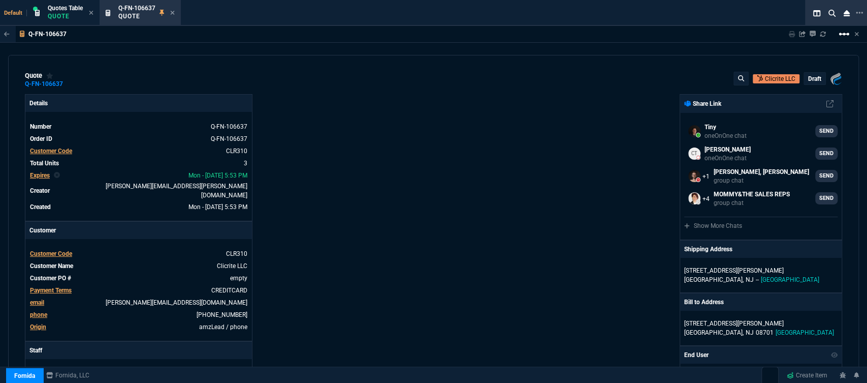
click at [846, 36] on mat-icon "linear_scale" at bounding box center [844, 34] width 12 height 12
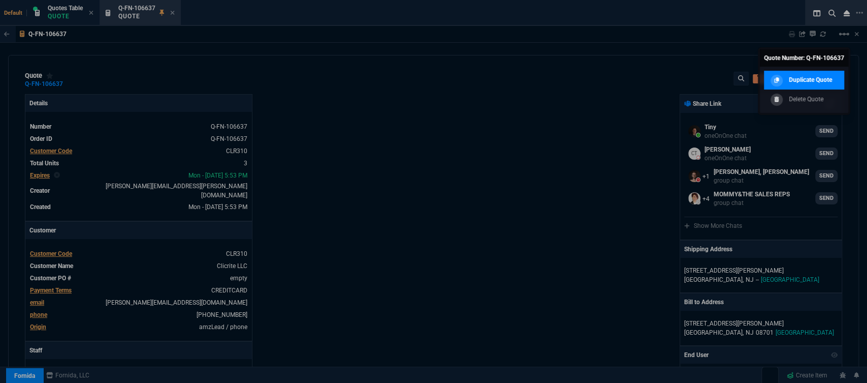
click at [805, 78] on p "Duplicate Quote" at bounding box center [810, 79] width 43 height 9
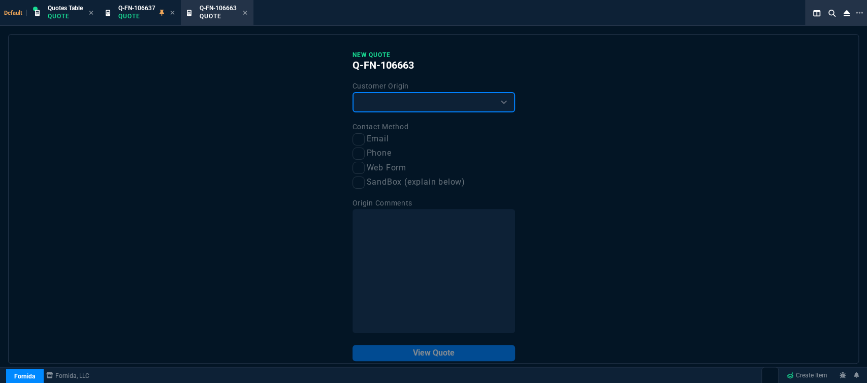
click at [394, 102] on select "Existing Customer Amazon Lead (first order) Website Lead (first order) Called (…" at bounding box center [434, 102] width 163 height 20
click at [353, 92] on select "Existing Customer Amazon Lead (first order) Website Lead (first order) Called (…" at bounding box center [434, 102] width 163 height 20
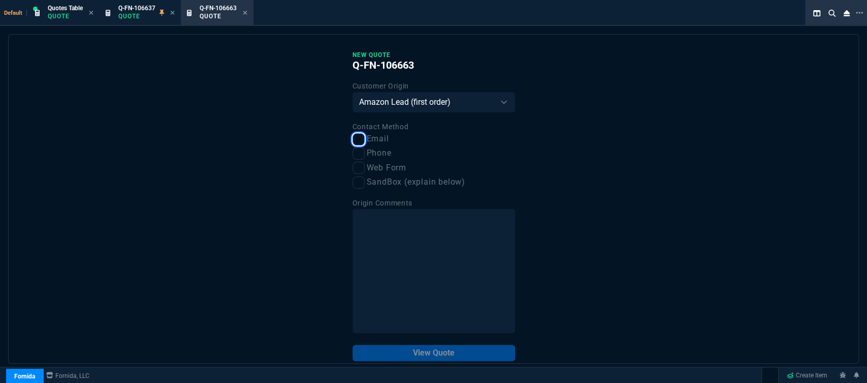
click at [358, 139] on input "Email" at bounding box center [359, 139] width 12 height 12
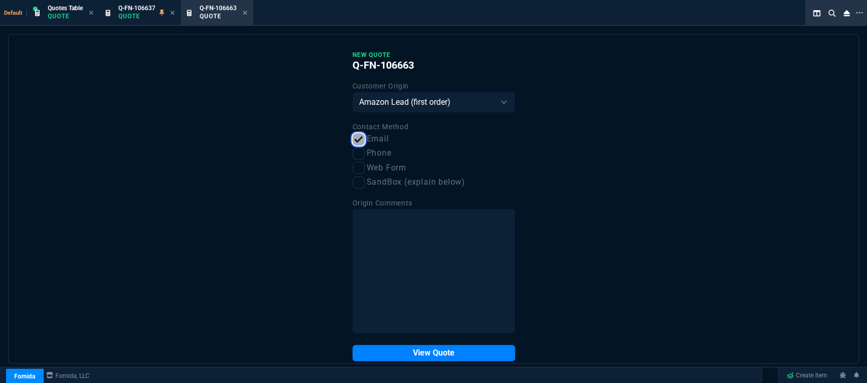
scroll to position [17, 0]
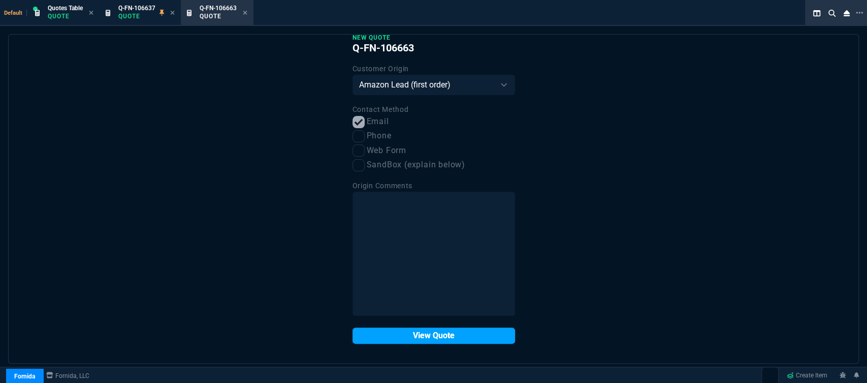
click at [410, 335] on button "View Quote" at bounding box center [434, 335] width 163 height 16
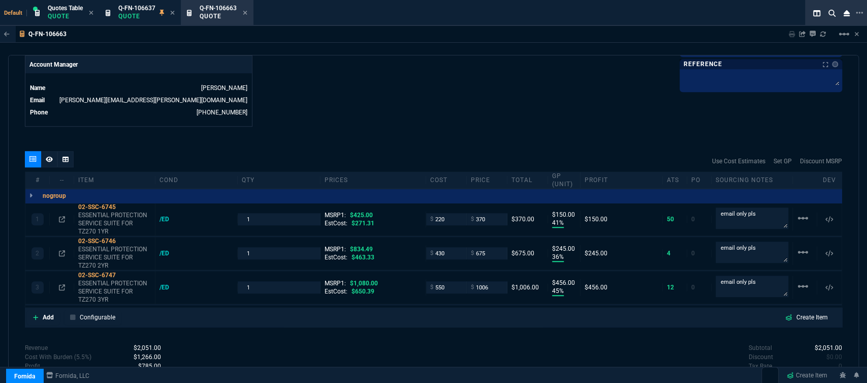
scroll to position [508, 0]
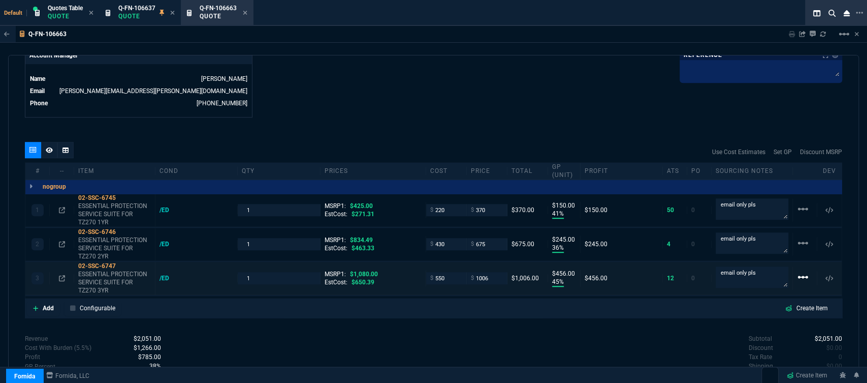
click at [802, 215] on mat-icon "linear_scale" at bounding box center [803, 209] width 12 height 12
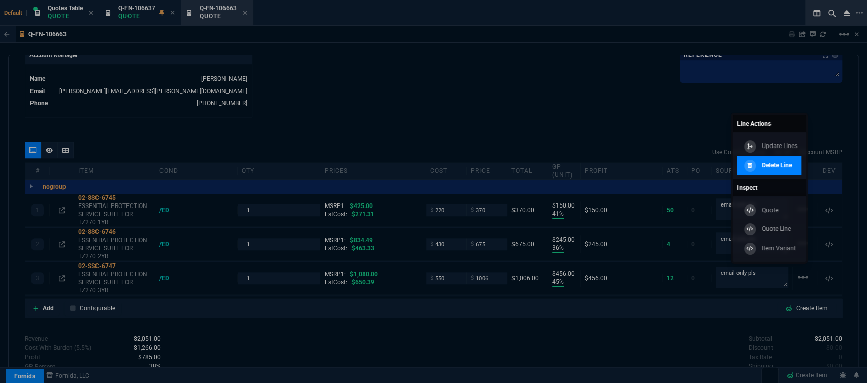
click at [793, 167] on link "Delete Line" at bounding box center [769, 164] width 65 height 19
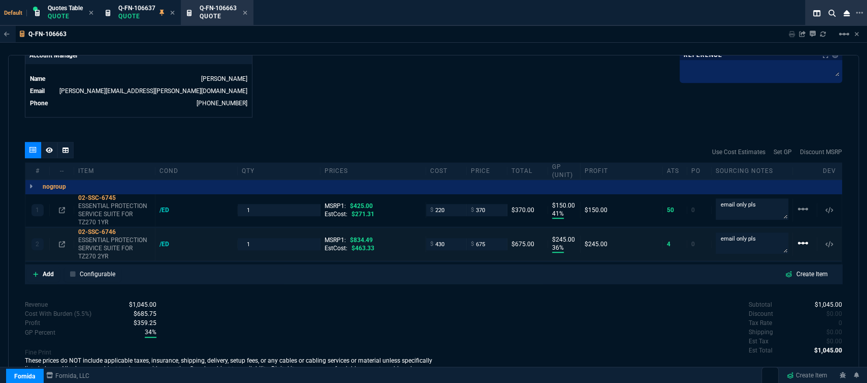
click at [801, 215] on mat-icon "linear_scale" at bounding box center [803, 209] width 12 height 12
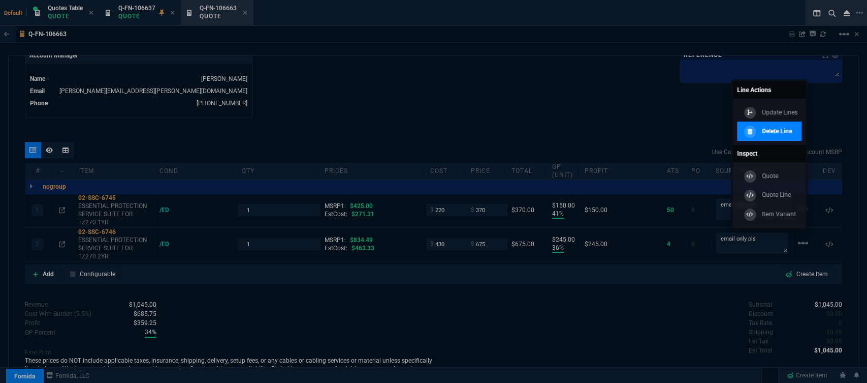
click at [780, 134] on p "Delete Line" at bounding box center [777, 130] width 30 height 9
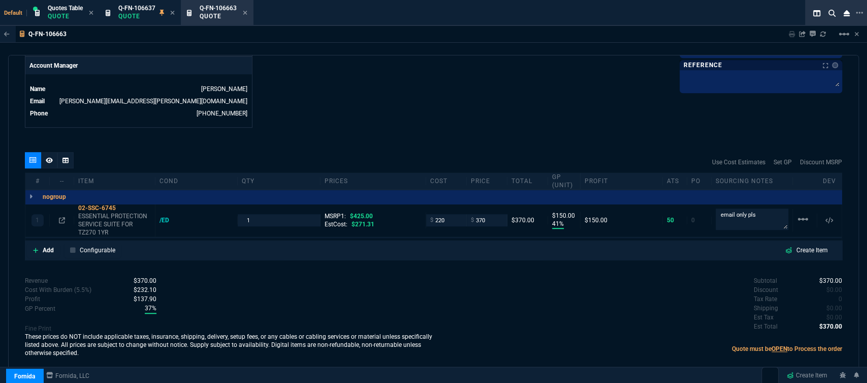
scroll to position [490, 0]
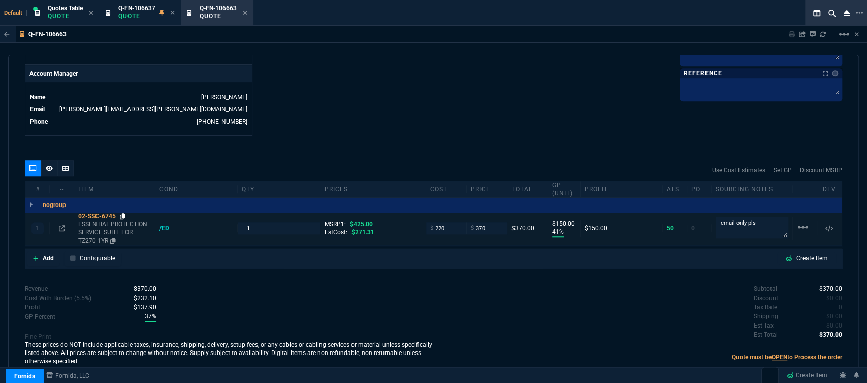
click at [124, 213] on icon at bounding box center [123, 216] width 6 height 6
click at [63, 225] on icon at bounding box center [62, 228] width 6 height 6
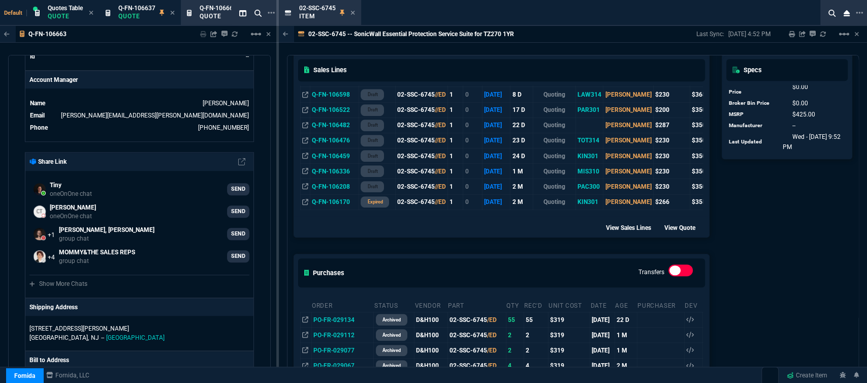
scroll to position [508, 0]
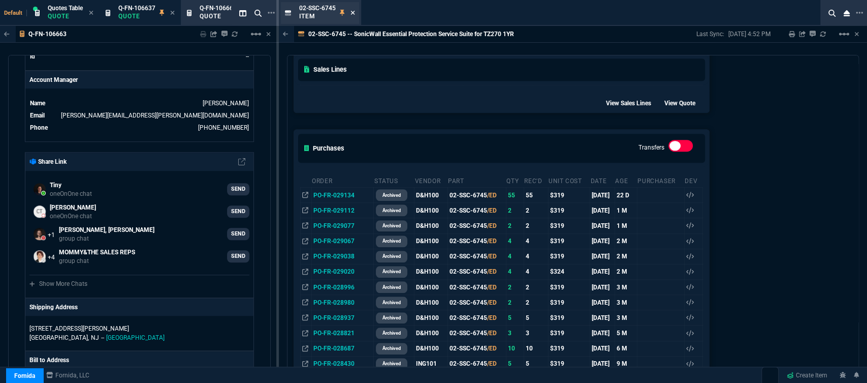
click at [354, 14] on icon at bounding box center [353, 13] width 4 height 4
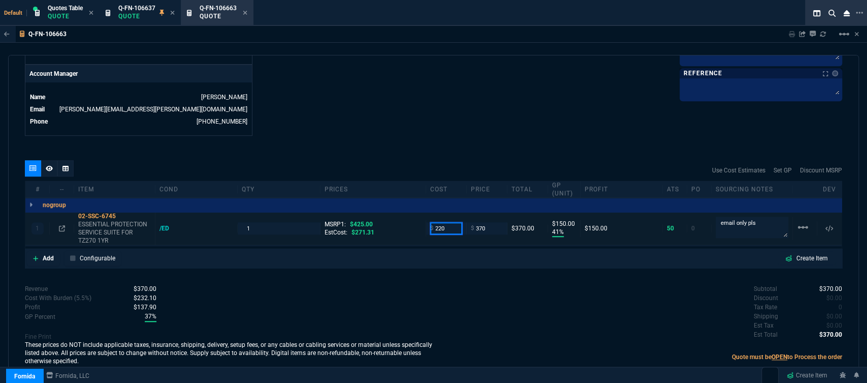
drag, startPoint x: 443, startPoint y: 221, endPoint x: 419, endPoint y: 218, distance: 24.6
click at [419, 218] on div "1 02-SSC-6745 ESSENTIAL PROTECTION SERVICE SUITE FOR TZ270 1YR /ED 1 MSRP1: $42…" at bounding box center [433, 228] width 816 height 33
click at [429, 299] on div "Revenue $370.00 Cost $260.00 Cost With Burden (5.5%) $274.30 Profit $95.70 GP P…" at bounding box center [229, 325] width 409 height 83
click at [443, 222] on input "260" at bounding box center [446, 228] width 32 height 12
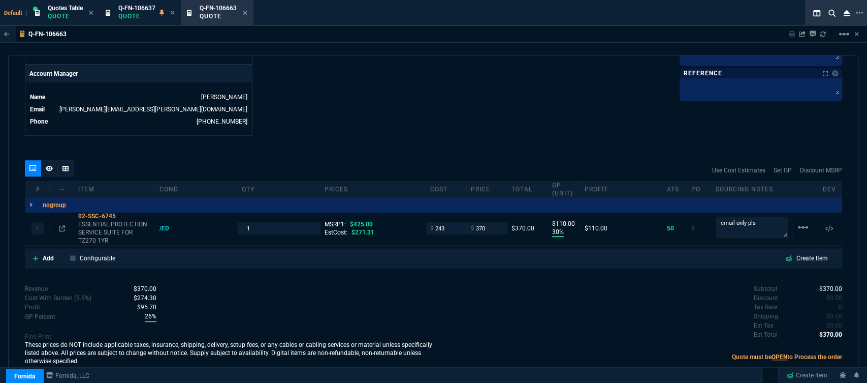
click at [420, 144] on div "quote Q-FN-106663 Clicrite LLC draft Fornida, LLC 2609 Technology Dr Suite 300 …" at bounding box center [433, 217] width 851 height 325
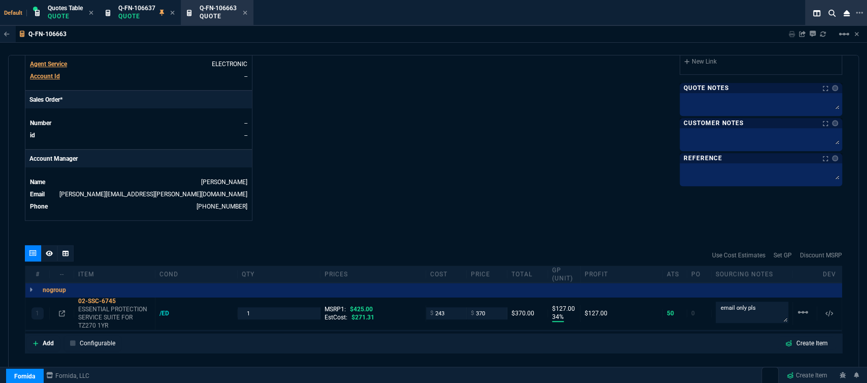
scroll to position [321, 0]
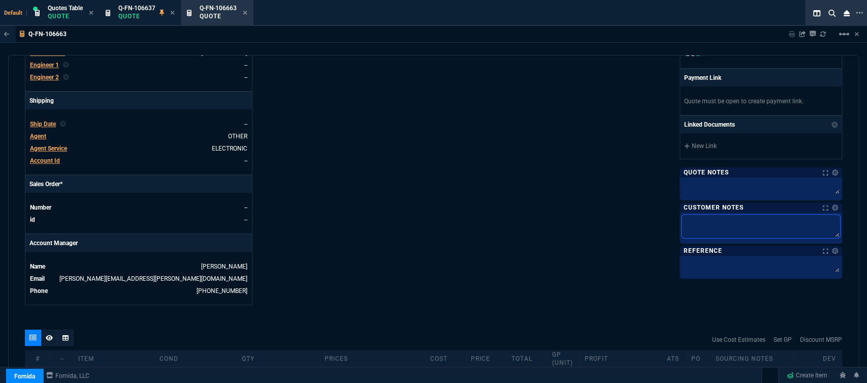
click at [714, 221] on textarea at bounding box center [761, 225] width 158 height 23
click at [589, 204] on div "Fornida, LLC 2609 Technology Dr Suite 300 Plano, TX 75074 Share Link Tiny oneOn…" at bounding box center [638, 38] width 409 height 531
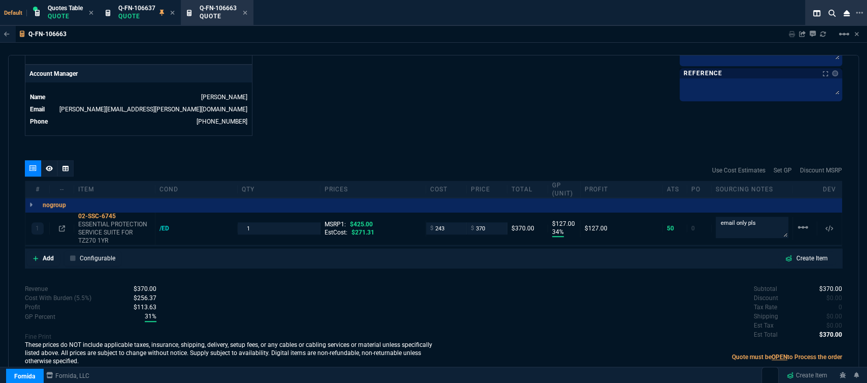
scroll to position [264, 0]
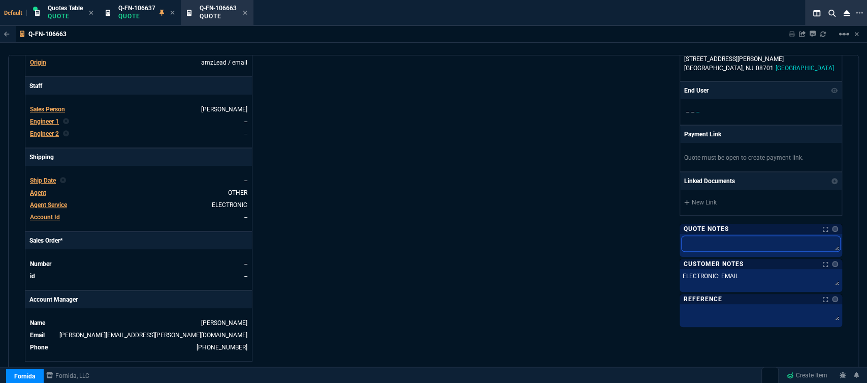
click at [728, 246] on textarea at bounding box center [761, 243] width 158 height 15
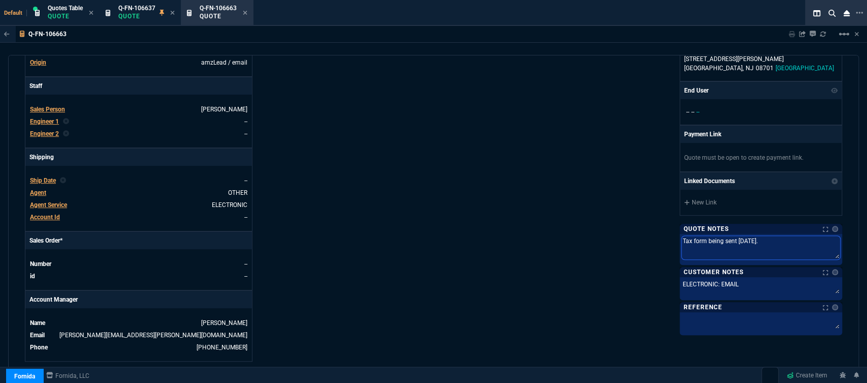
scroll to position [0, 0]
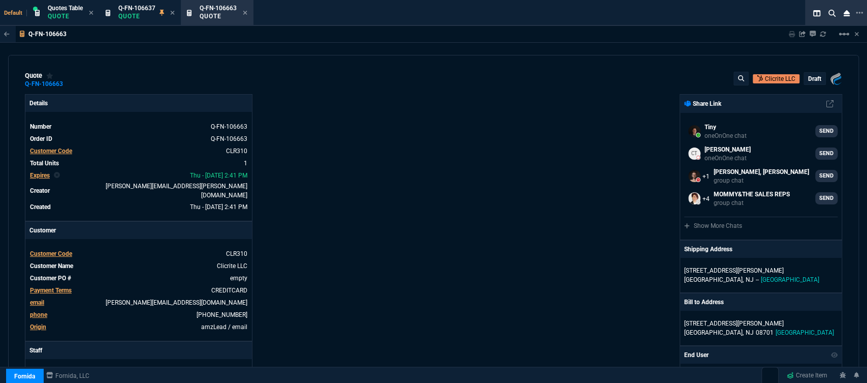
click at [808, 80] on p "draft" at bounding box center [814, 79] width 13 height 8
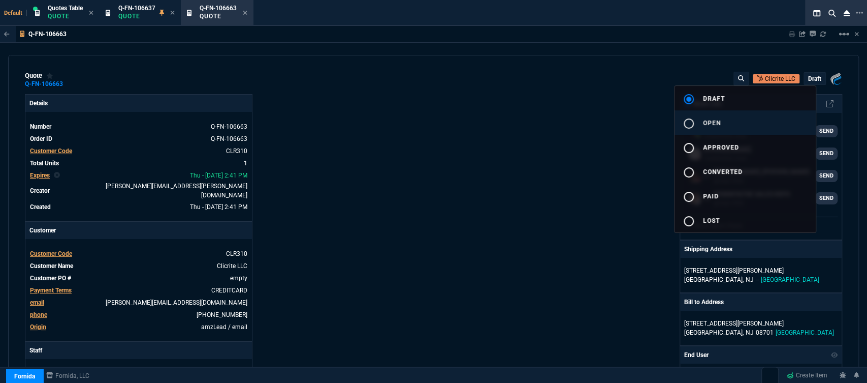
click at [747, 124] on button "radio_button_unchecked open" at bounding box center [745, 122] width 141 height 24
click at [580, 153] on div at bounding box center [433, 191] width 867 height 383
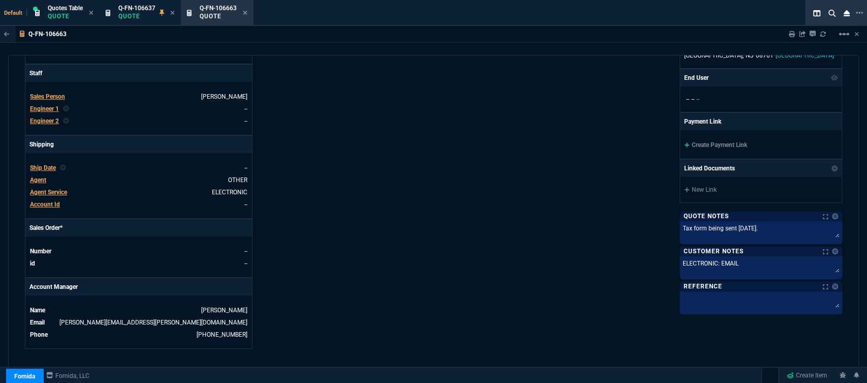
scroll to position [282, 0]
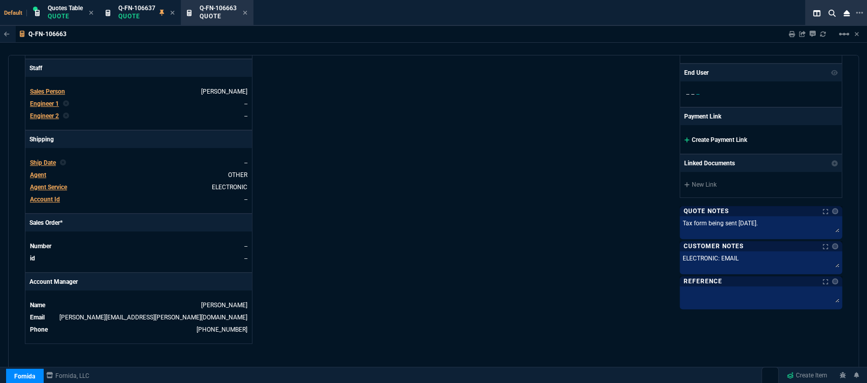
click at [684, 139] on icon at bounding box center [686, 139] width 5 height 5
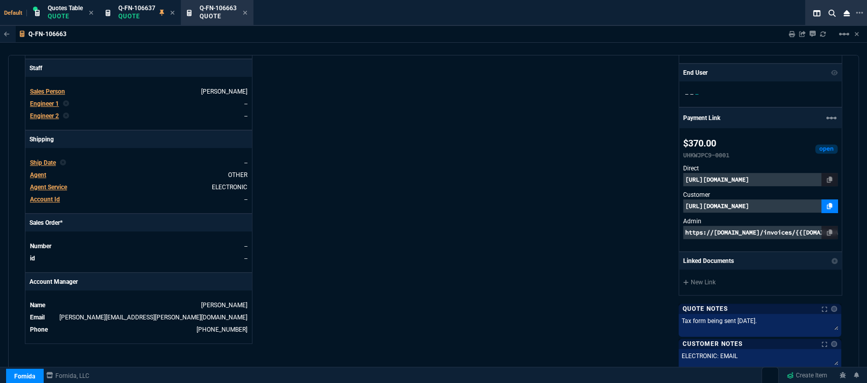
click at [827, 203] on icon at bounding box center [830, 206] width 6 height 6
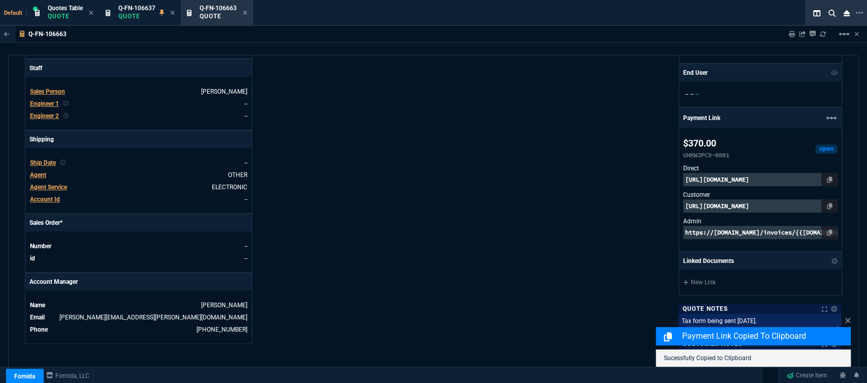
scroll to position [556, 0]
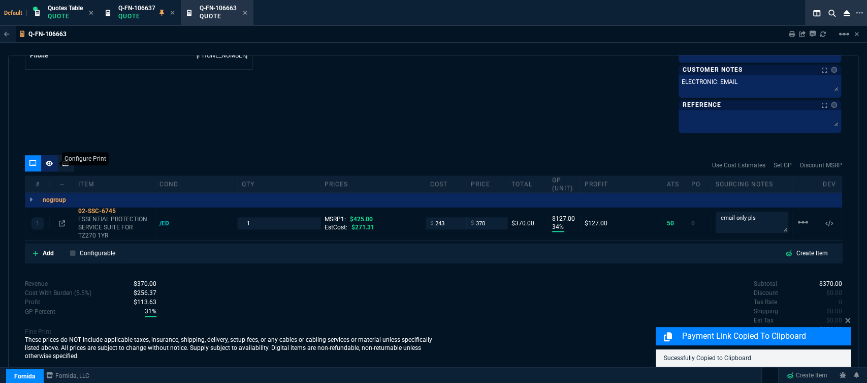
click at [49, 162] on icon at bounding box center [49, 163] width 7 height 6
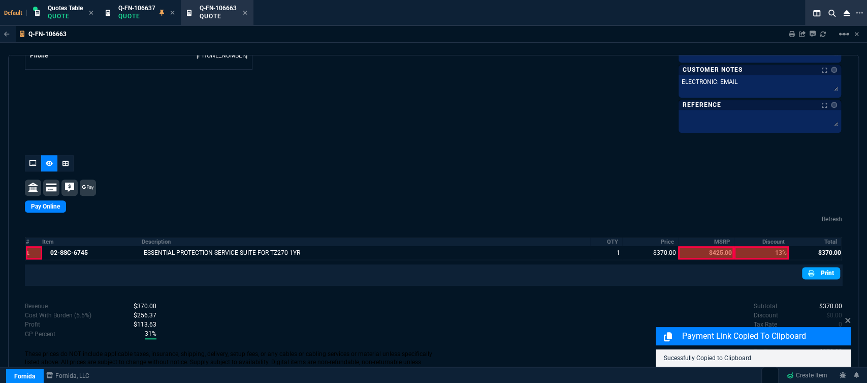
click at [808, 273] on icon at bounding box center [811, 273] width 6 height 6
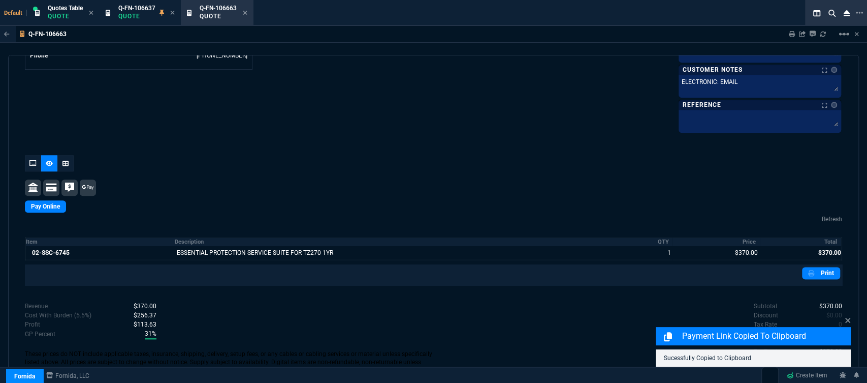
scroll to position [501, 0]
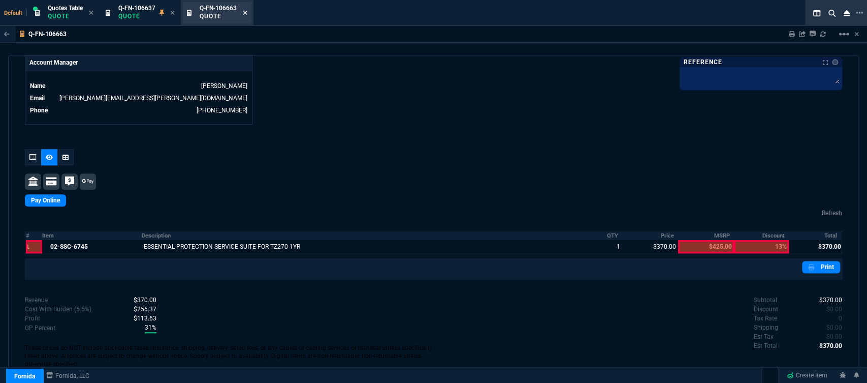
click at [246, 11] on icon at bounding box center [245, 13] width 5 height 6
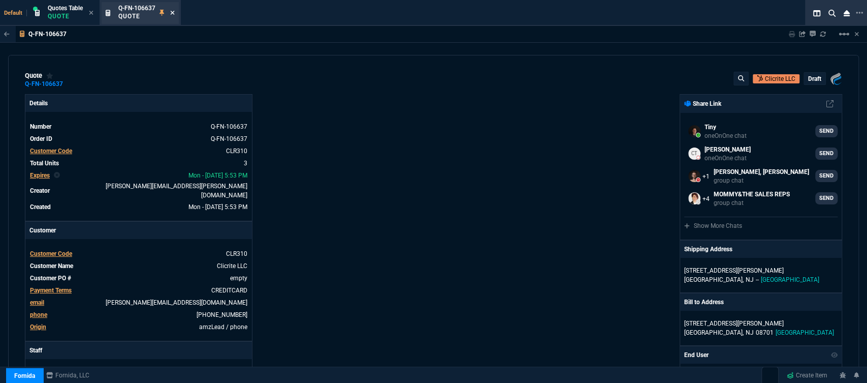
click at [175, 15] on icon at bounding box center [172, 13] width 5 height 6
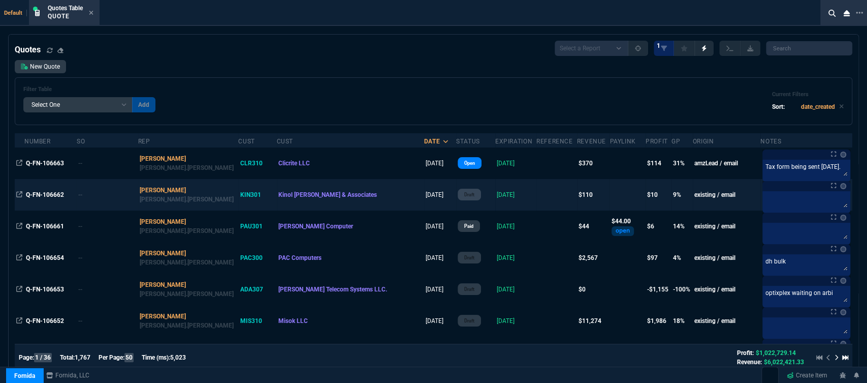
click at [536, 190] on td at bounding box center [556, 194] width 41 height 31
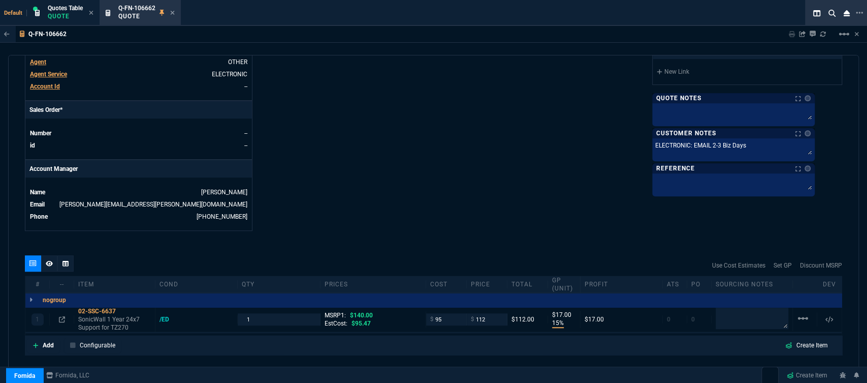
scroll to position [482, 0]
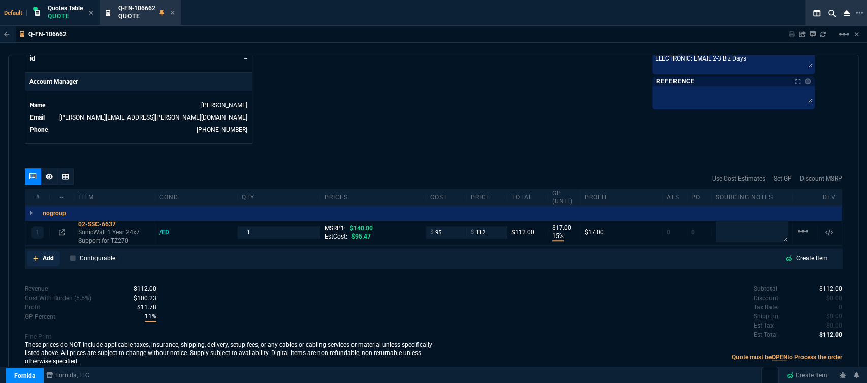
click at [35, 255] on icon at bounding box center [36, 258] width 6 height 6
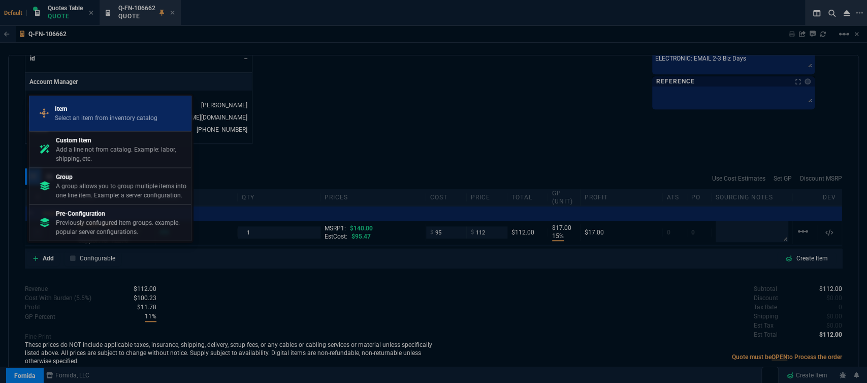
click at [122, 108] on p "Item" at bounding box center [106, 108] width 103 height 9
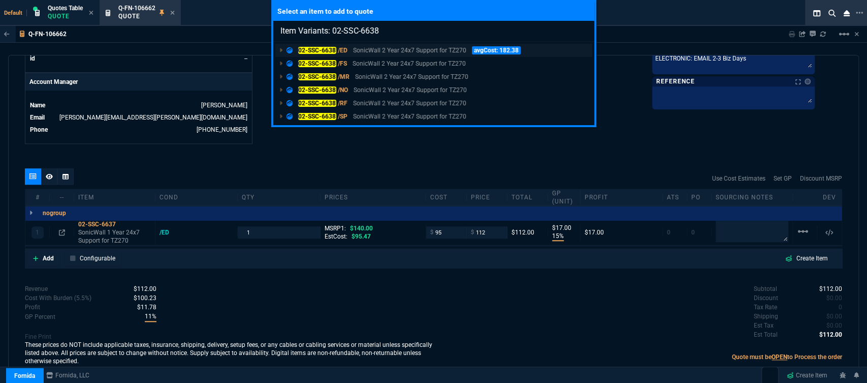
click at [407, 50] on p "SonicWall 2 Year 24x7 Support for TZ270" at bounding box center [409, 50] width 113 height 9
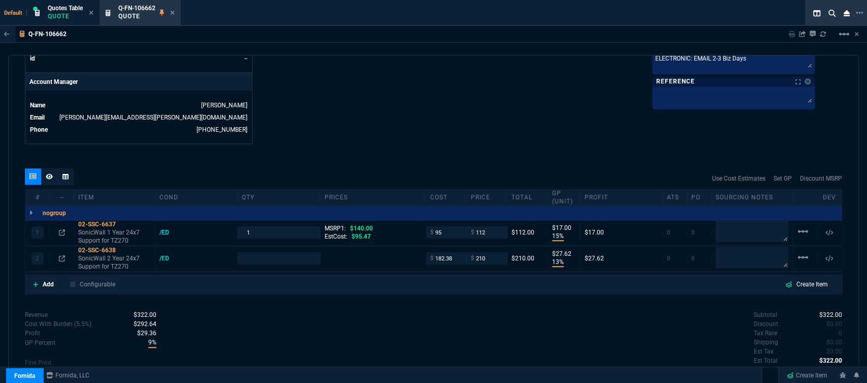
scroll to position [480, 0]
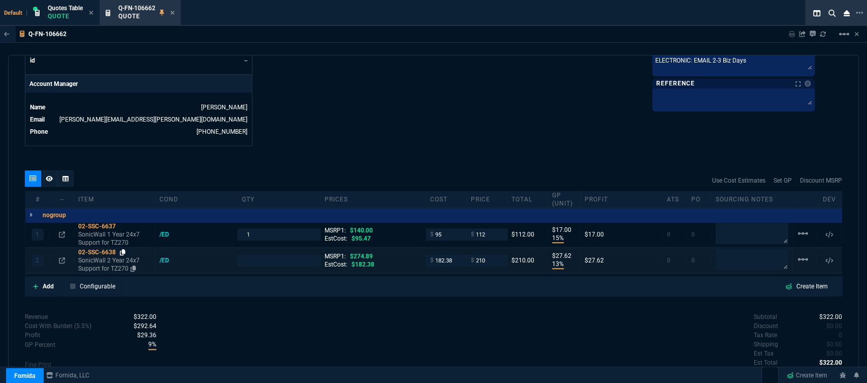
click at [123, 249] on icon at bounding box center [123, 252] width 6 height 6
click at [797, 239] on mat-icon "linear_scale" at bounding box center [803, 233] width 12 height 12
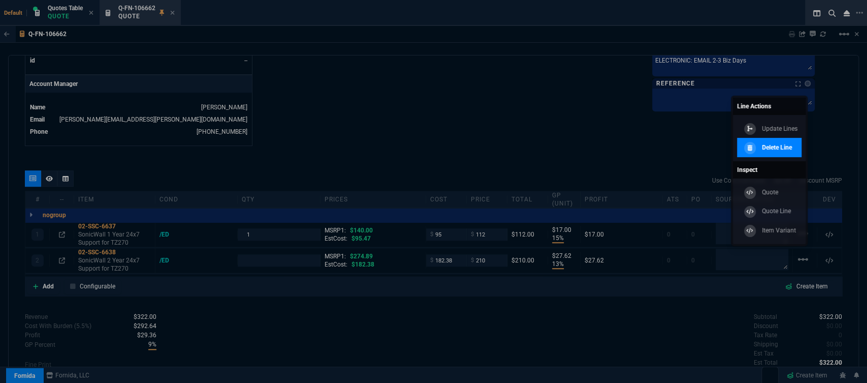
click at [780, 154] on link "Delete Line" at bounding box center [769, 147] width 65 height 19
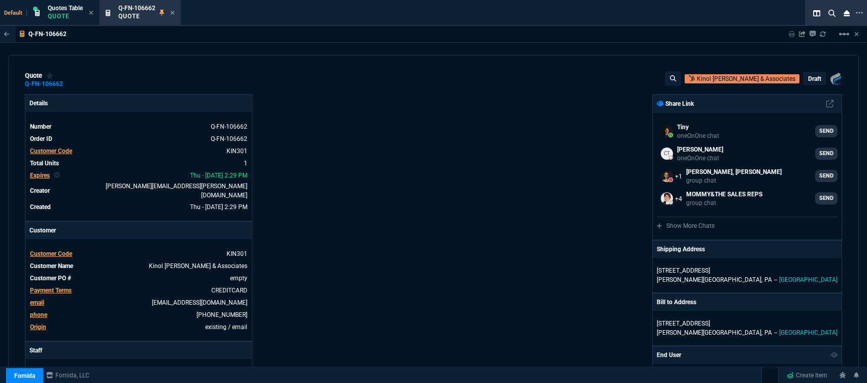
select select "12: [PERSON_NAME]"
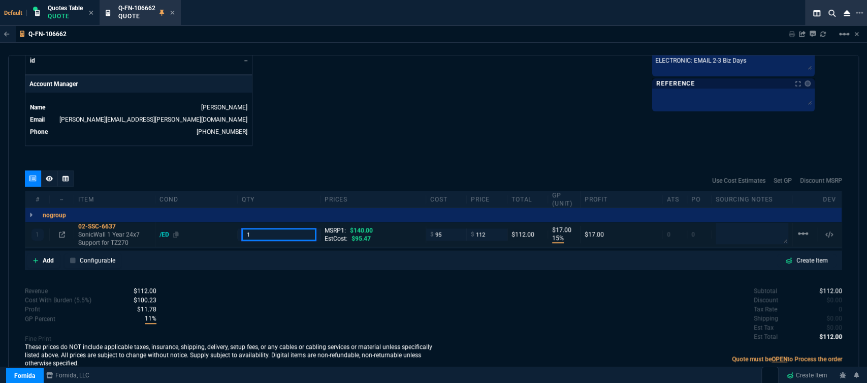
drag, startPoint x: 254, startPoint y: 227, endPoint x: 223, endPoint y: 230, distance: 31.1
click at [223, 230] on div "1 02-SSC-6637 SonicWall 1 Year 24x7 Support for TZ270 /ED 1 MSRP1: $140.00 EstC…" at bounding box center [433, 234] width 816 height 25
type input "2"
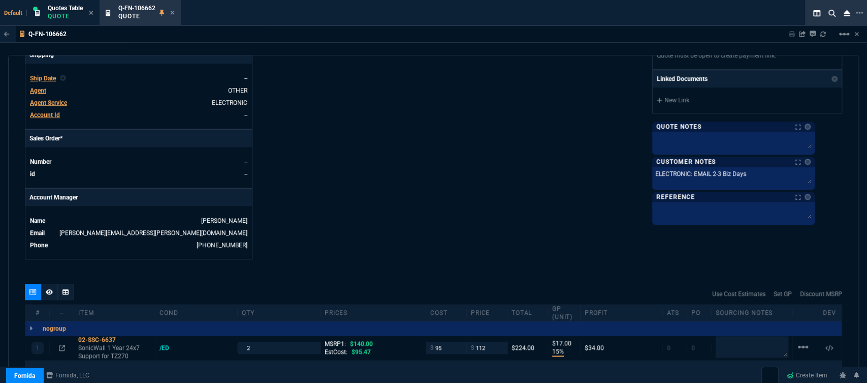
scroll to position [423, 0]
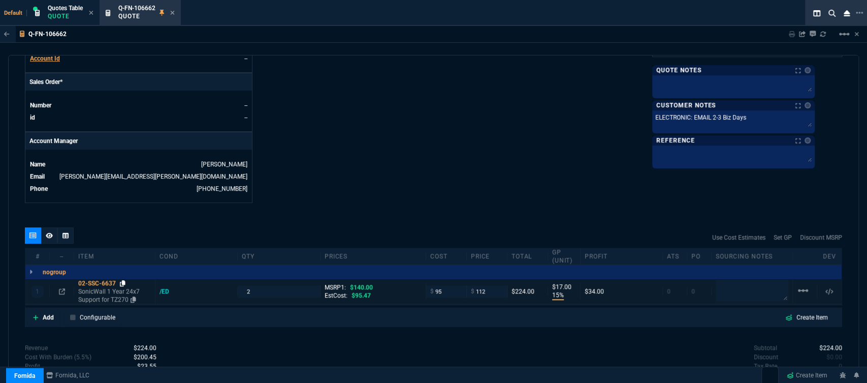
click at [125, 280] on icon at bounding box center [123, 283] width 6 height 6
click at [124, 280] on icon at bounding box center [123, 283] width 6 height 6
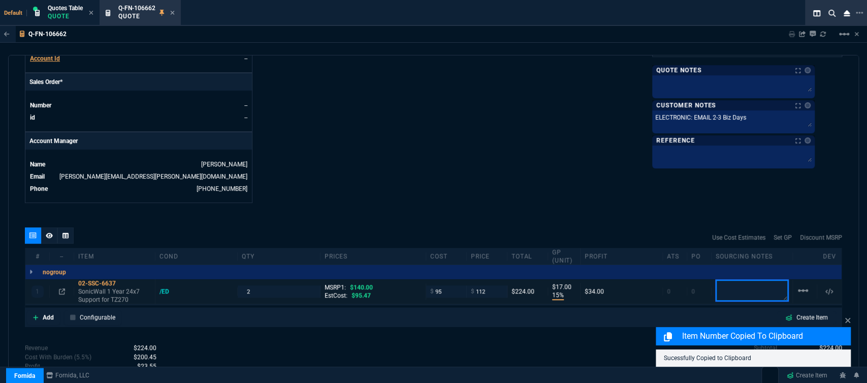
click at [723, 279] on textarea at bounding box center [752, 289] width 73 height 21
drag, startPoint x: 752, startPoint y: 281, endPoint x: 677, endPoint y: 281, distance: 75.2
click at [677, 281] on div "1 02-SSC-6637 SonicWall 1 Year 24x7 Support for TZ270 /ED 2 MSRP1: $140.00 EstC…" at bounding box center [433, 291] width 816 height 25
type textarea "dh bulk"
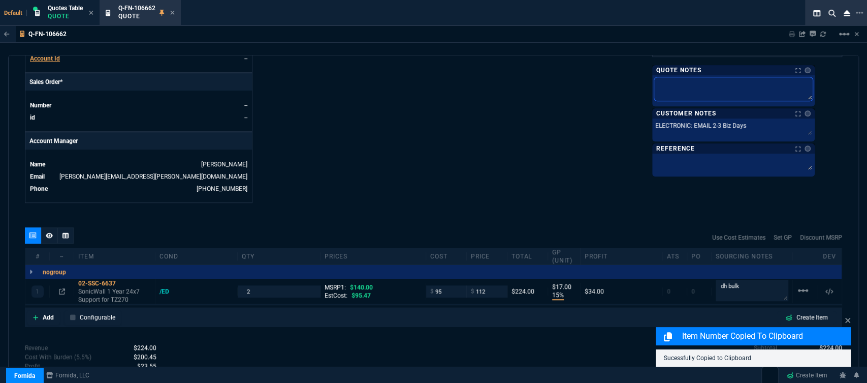
click at [712, 88] on textarea at bounding box center [733, 88] width 158 height 23
paste textarea "dh bulk"
type textarea "dh bulk"
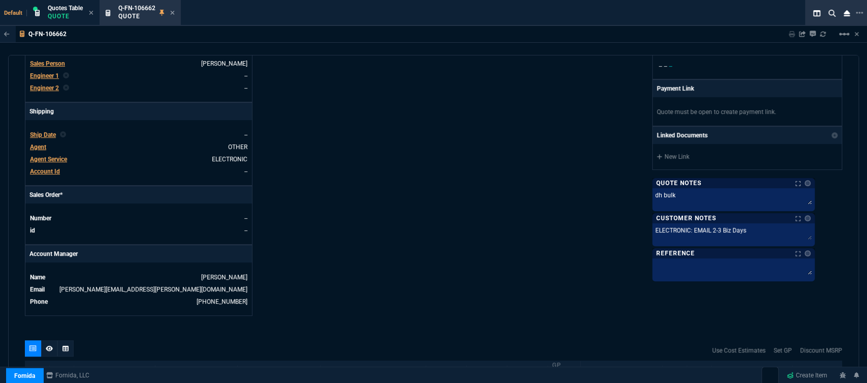
scroll to position [253, 0]
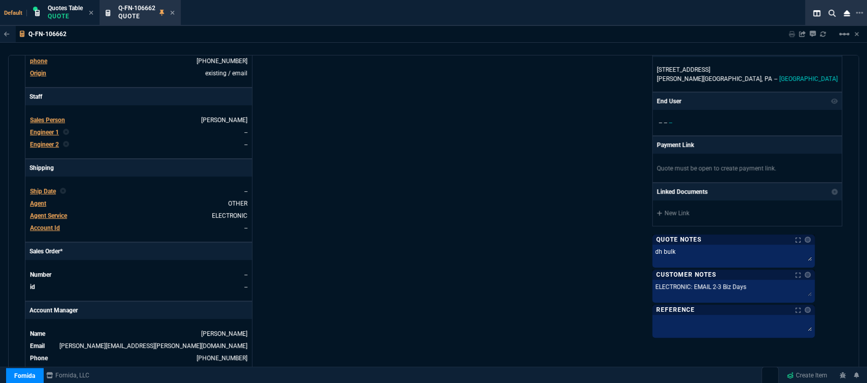
click at [453, 140] on div "Fornida, LLC 2609 Technology Dr Suite 300 Plano, TX 75074 Share Link Tiny oneOn…" at bounding box center [638, 105] width 409 height 531
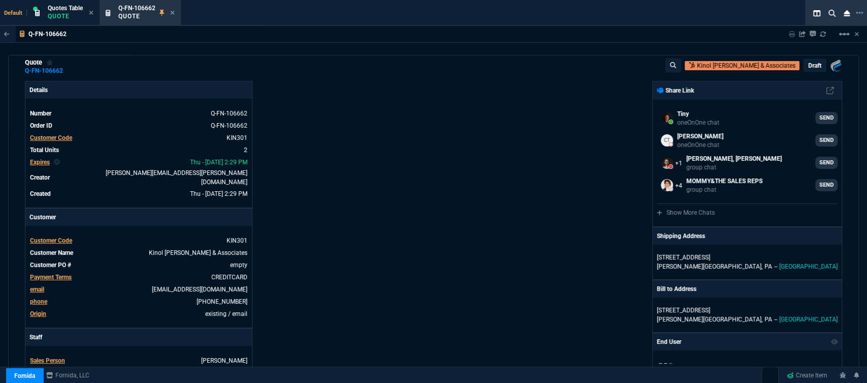
scroll to position [0, 0]
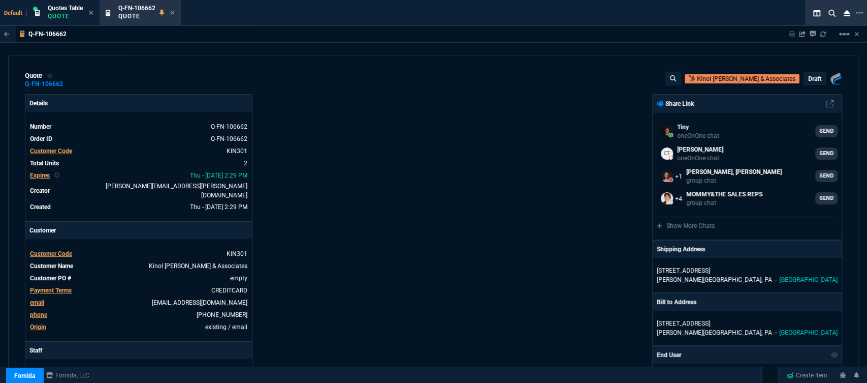
click at [811, 79] on p "draft" at bounding box center [814, 79] width 13 height 8
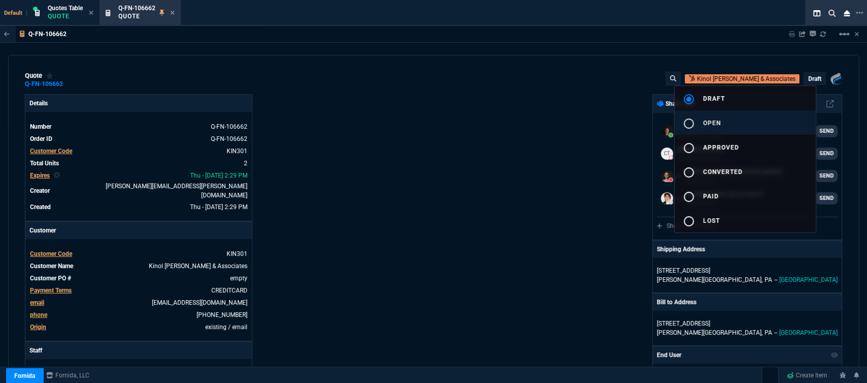
click at [742, 116] on button "radio_button_unchecked open" at bounding box center [745, 122] width 141 height 24
click at [534, 118] on div at bounding box center [433, 191] width 867 height 383
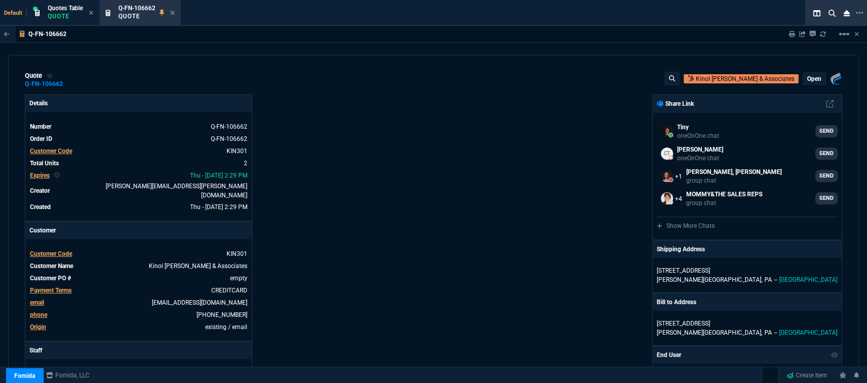
type input "140"
type input "15"
type input "17"
type input "20"
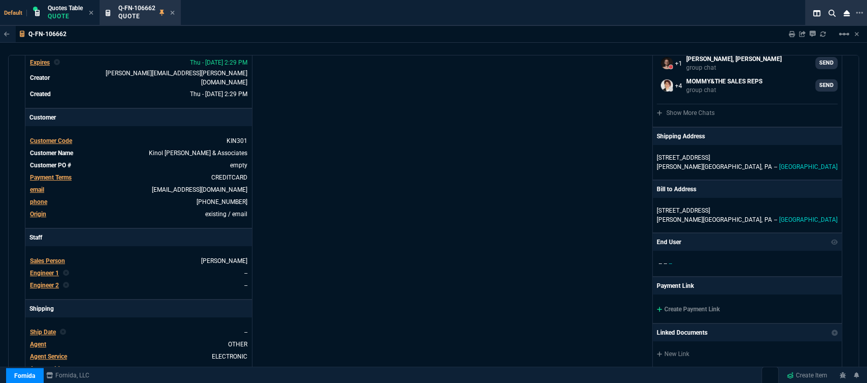
scroll to position [169, 0]
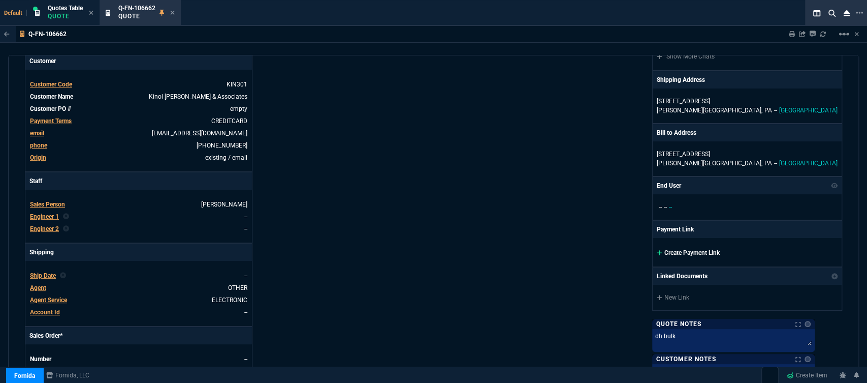
click at [662, 252] on icon at bounding box center [659, 252] width 5 height 5
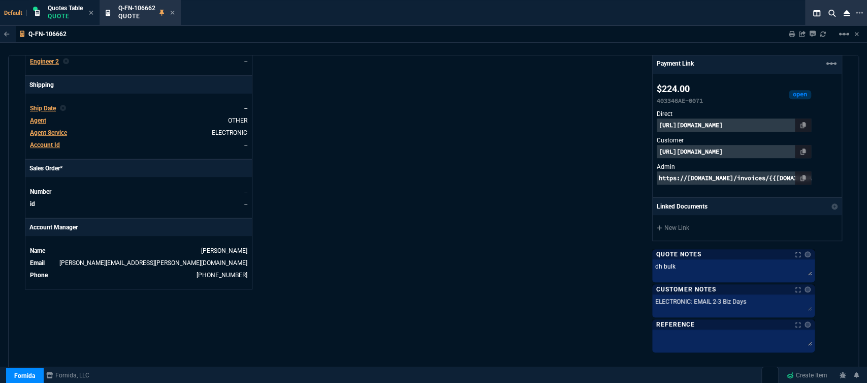
scroll to position [341, 0]
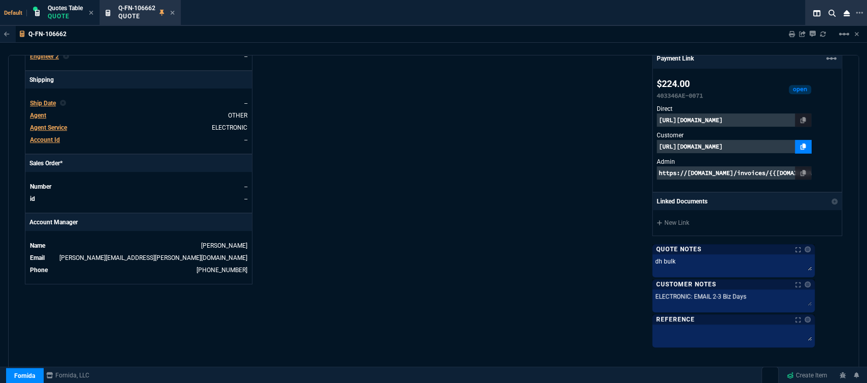
click at [806, 149] on icon at bounding box center [804, 146] width 6 height 6
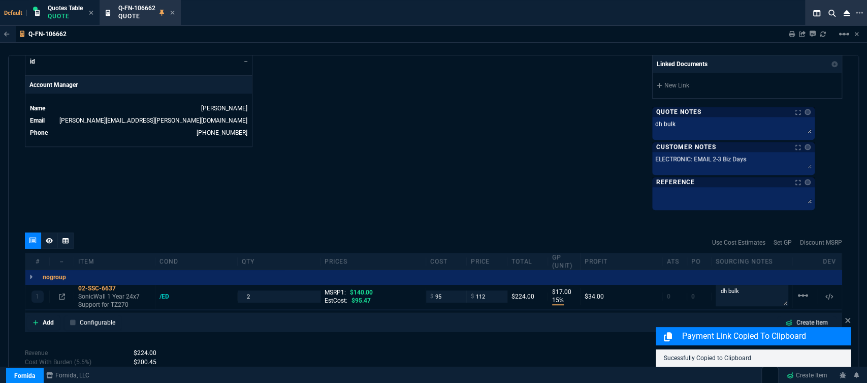
scroll to position [548, 0]
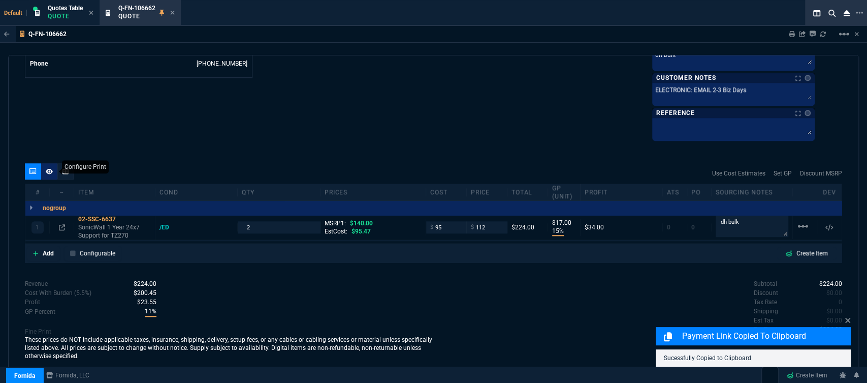
click at [52, 168] on icon at bounding box center [49, 171] width 7 height 6
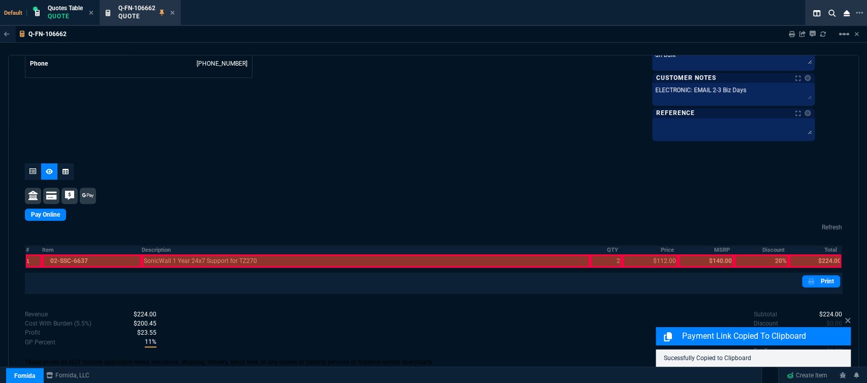
click at [87, 257] on div at bounding box center [91, 260] width 99 height 13
click at [207, 261] on div at bounding box center [366, 260] width 449 height 13
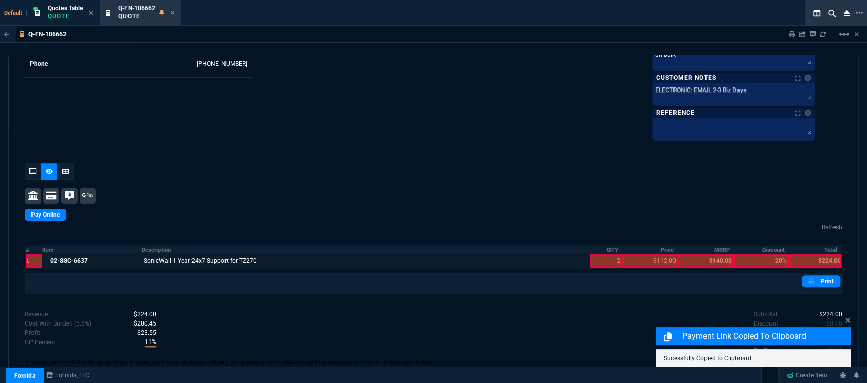
click at [604, 260] on div at bounding box center [605, 260] width 31 height 13
click at [650, 262] on div at bounding box center [650, 260] width 56 height 13
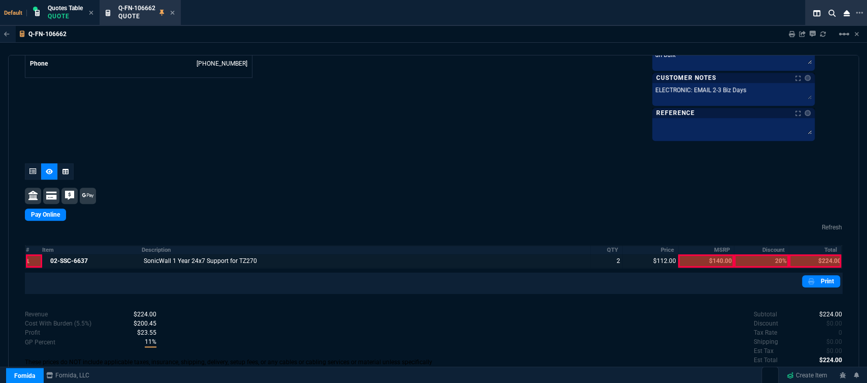
click at [821, 255] on div "Pay Online Refresh # Item Description QTY Price MSRP Discount Total 1 02-SSC-66…" at bounding box center [433, 228] width 817 height 130
click at [814, 263] on div at bounding box center [815, 260] width 52 height 13
click at [814, 280] on link "Print" at bounding box center [821, 281] width 38 height 12
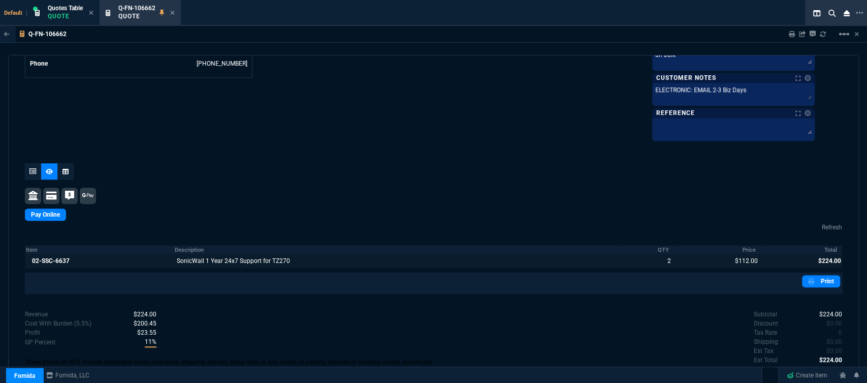
scroll to position [569, 0]
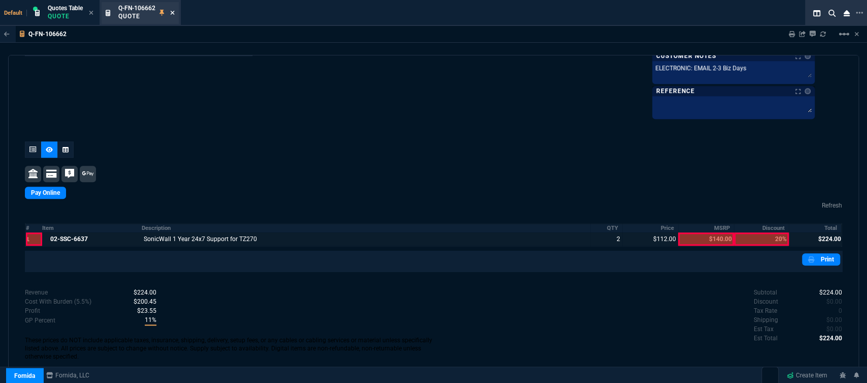
click at [175, 10] on icon at bounding box center [172, 13] width 5 height 6
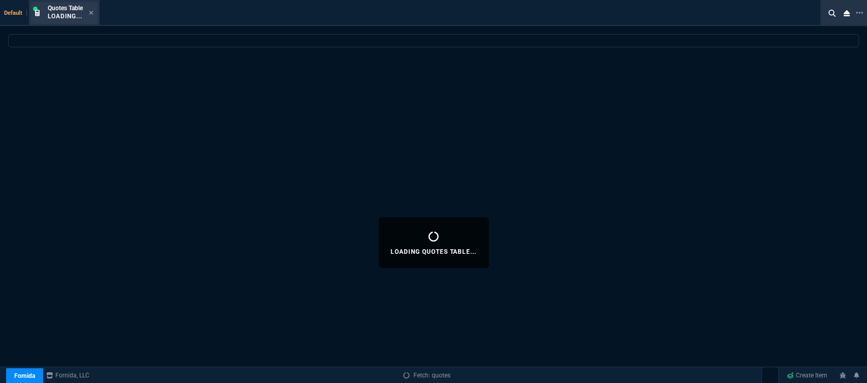
select select
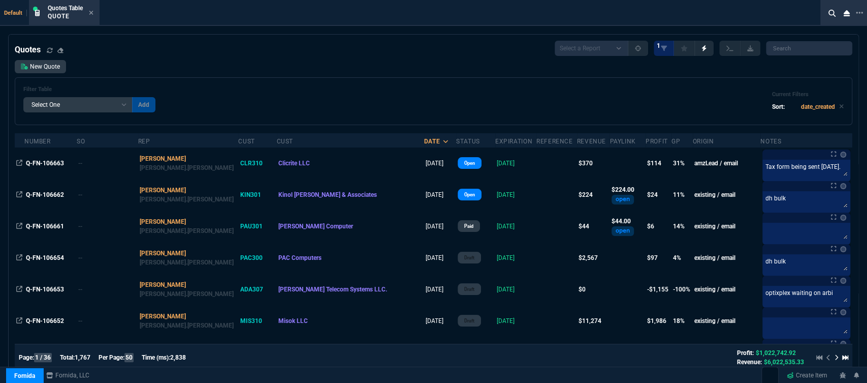
click at [337, 158] on td "Clicrite LLC" at bounding box center [350, 162] width 147 height 31
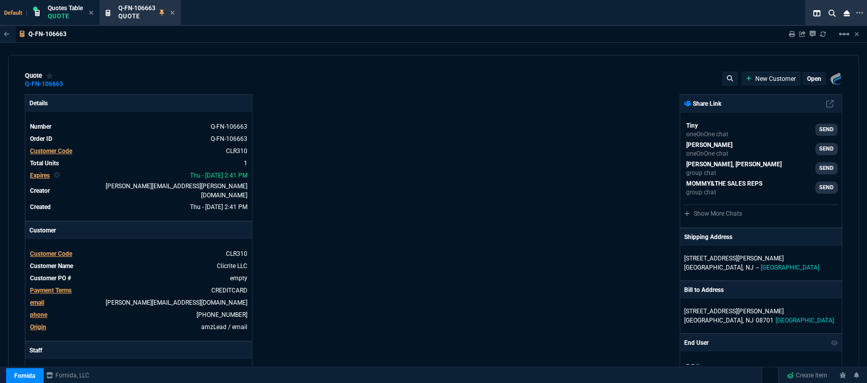
type input "425"
type input "34"
type input "127"
type input "13"
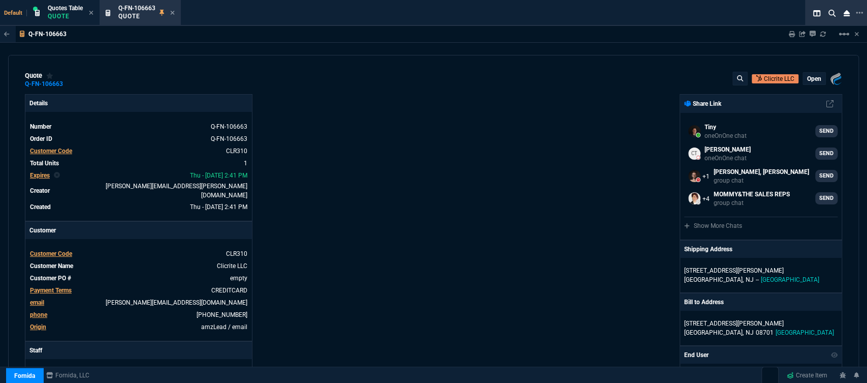
scroll to position [226, 0]
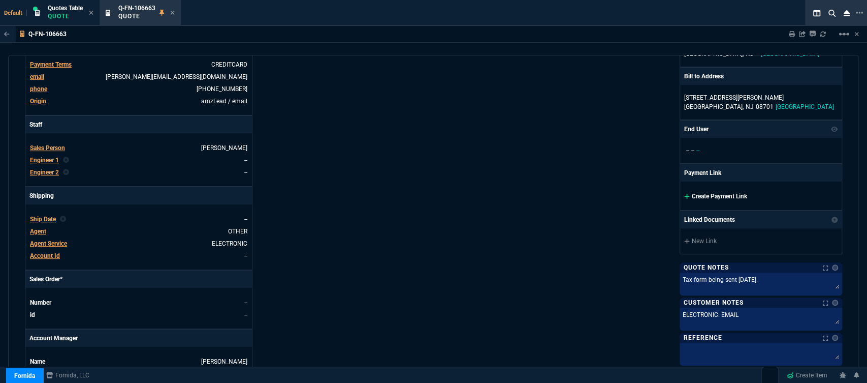
click at [684, 194] on icon at bounding box center [687, 196] width 6 height 6
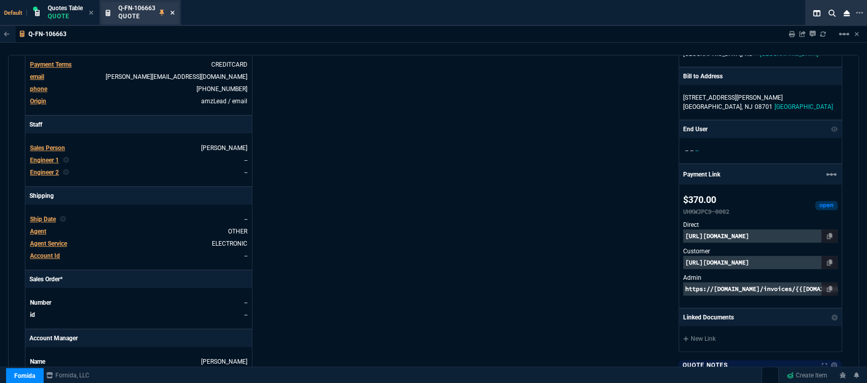
click at [175, 10] on icon at bounding box center [172, 13] width 5 height 6
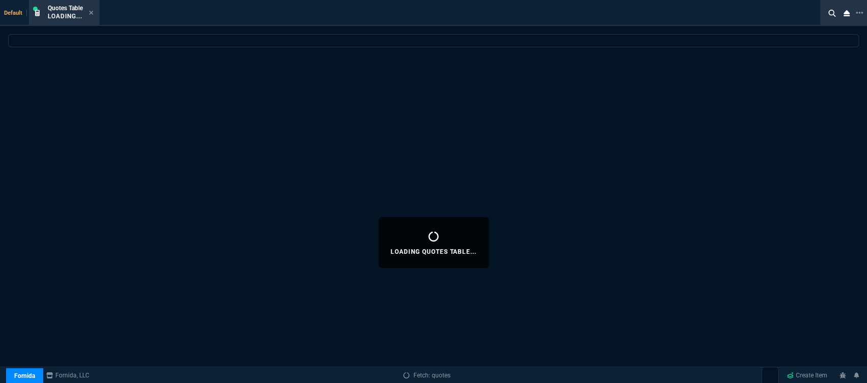
select select
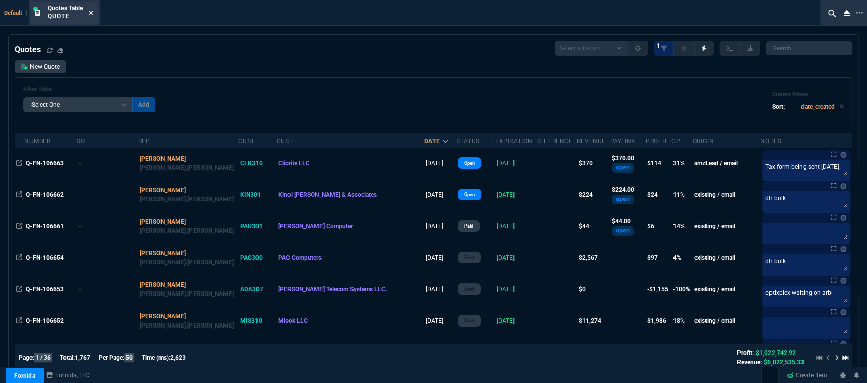
click at [93, 13] on icon at bounding box center [91, 13] width 5 height 6
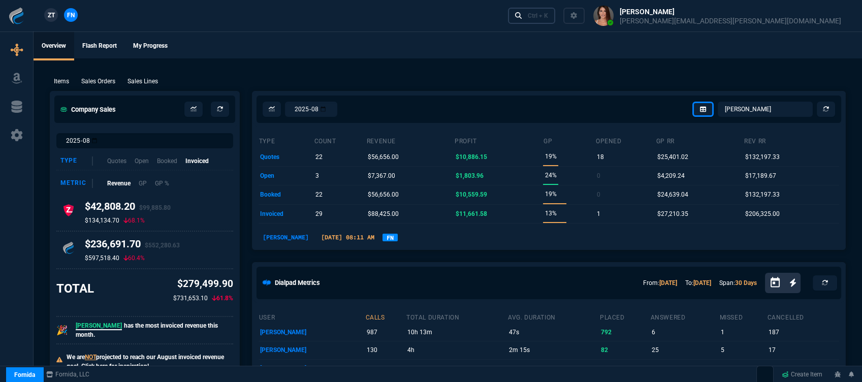
click at [548, 17] on div "Ctrl + K" at bounding box center [538, 16] width 20 height 8
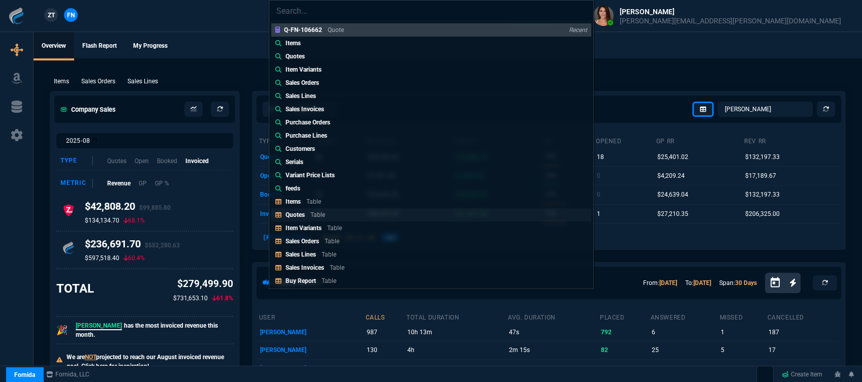
click at [384, 216] on link "Quotes Table" at bounding box center [431, 214] width 320 height 13
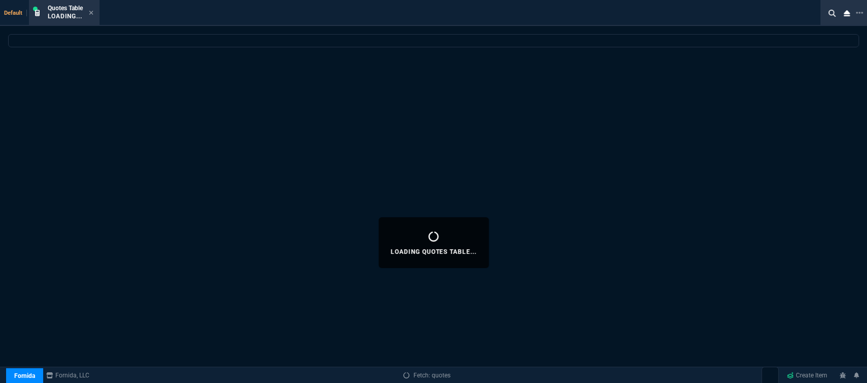
select select
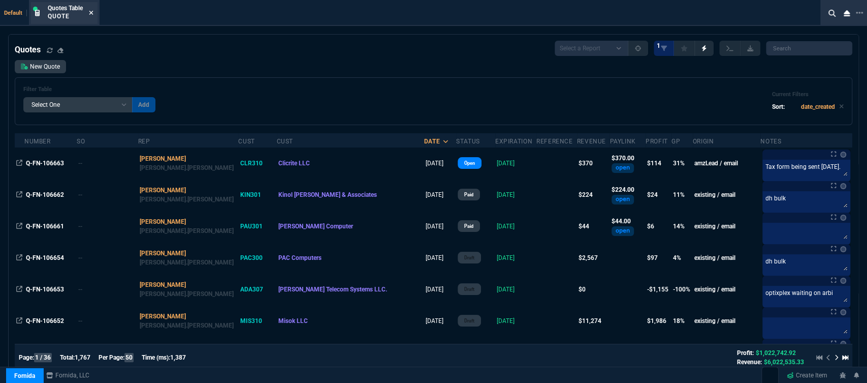
click at [92, 13] on icon at bounding box center [91, 13] width 4 height 4
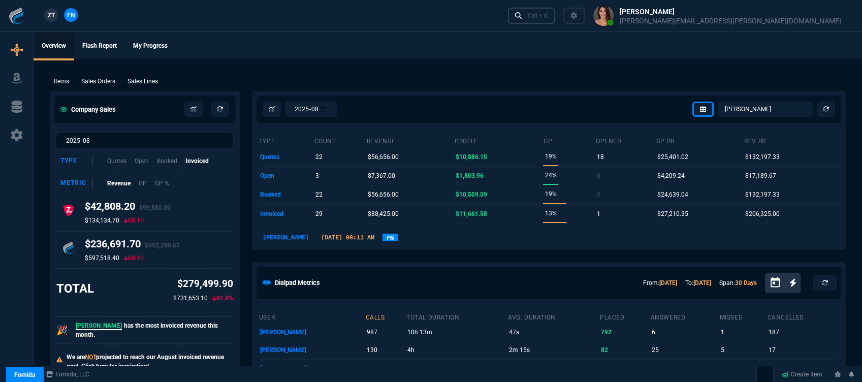
click at [548, 12] on div "Ctrl + K" at bounding box center [538, 16] width 20 height 8
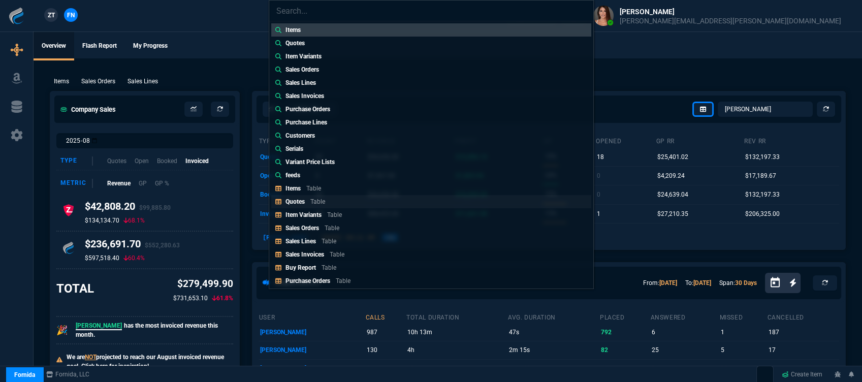
click at [327, 200] on div "Quotes Table" at bounding box center [307, 201] width 44 height 9
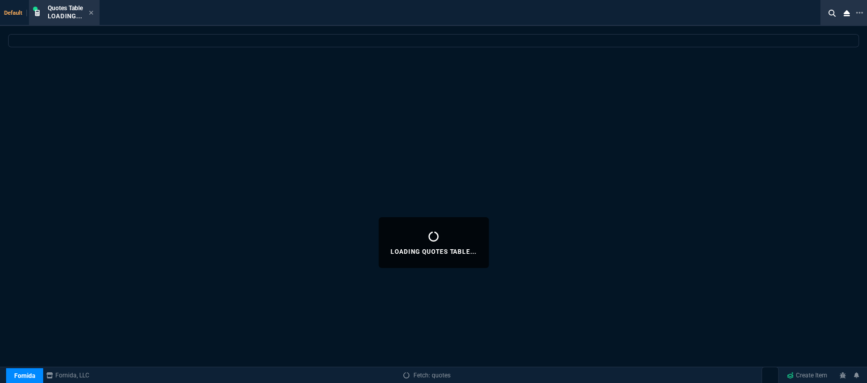
select select
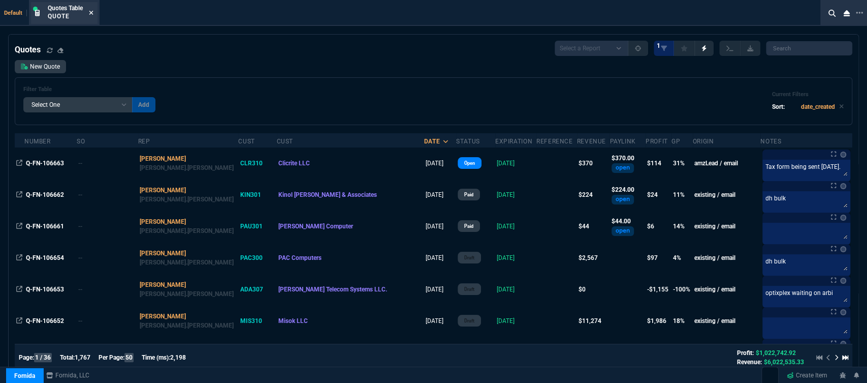
click at [92, 10] on fa-icon at bounding box center [91, 13] width 5 height 7
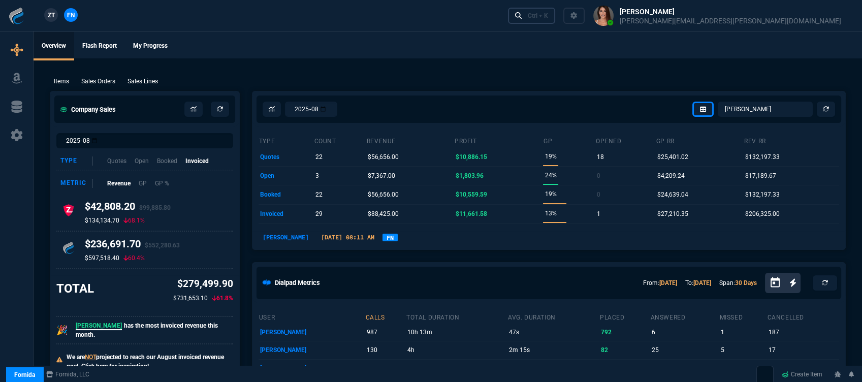
click at [548, 17] on div "Ctrl + K" at bounding box center [538, 16] width 20 height 8
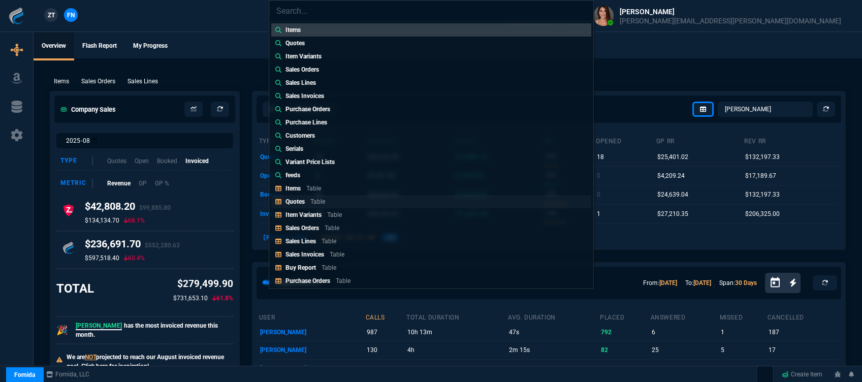
click at [375, 204] on link "Quotes Table" at bounding box center [431, 201] width 320 height 13
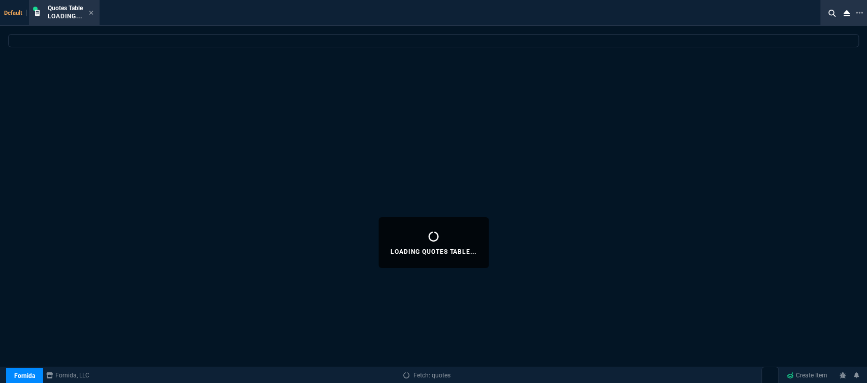
select select
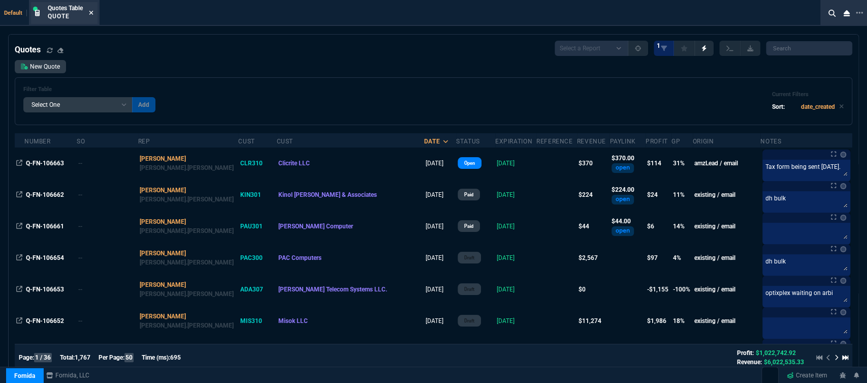
click at [90, 15] on icon at bounding box center [91, 13] width 5 height 6
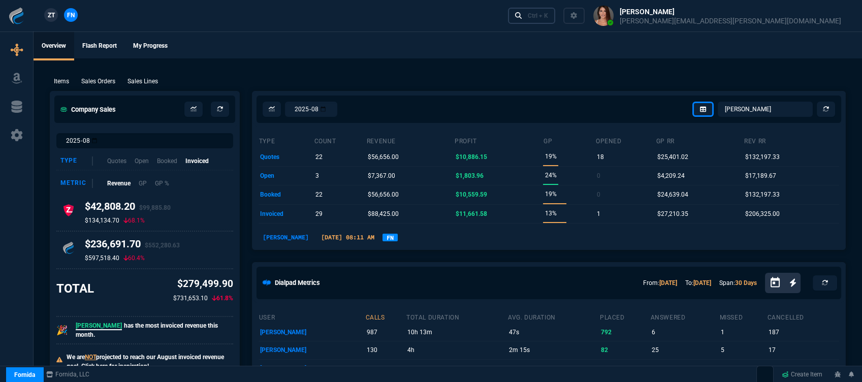
click at [548, 12] on div "Ctrl + K" at bounding box center [538, 16] width 20 height 8
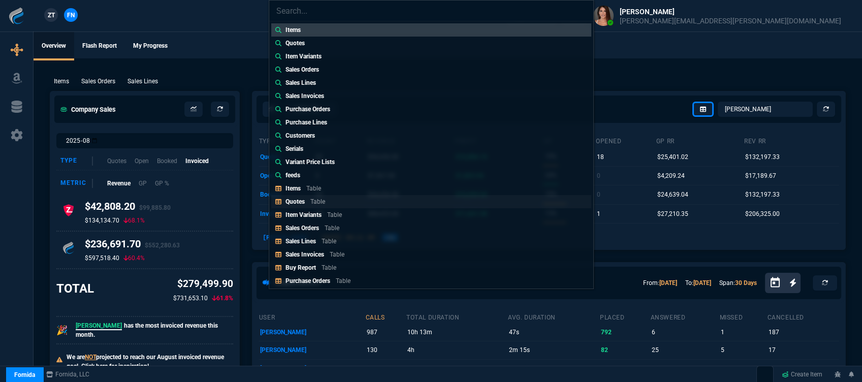
click at [336, 196] on link "Quotes Table" at bounding box center [431, 201] width 320 height 13
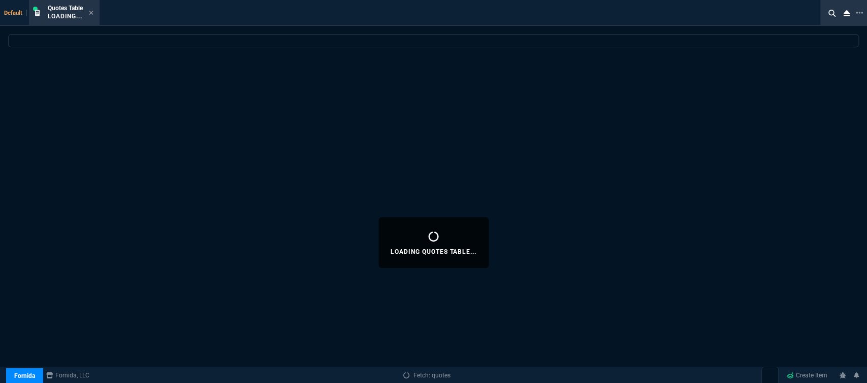
select select
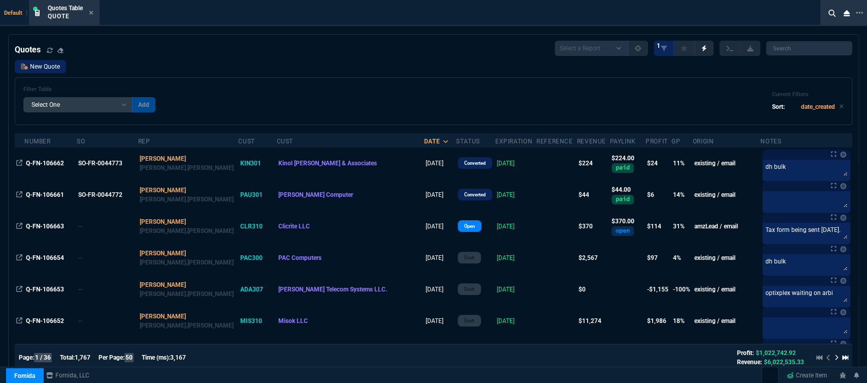
click at [59, 67] on link "New Quote" at bounding box center [40, 66] width 51 height 13
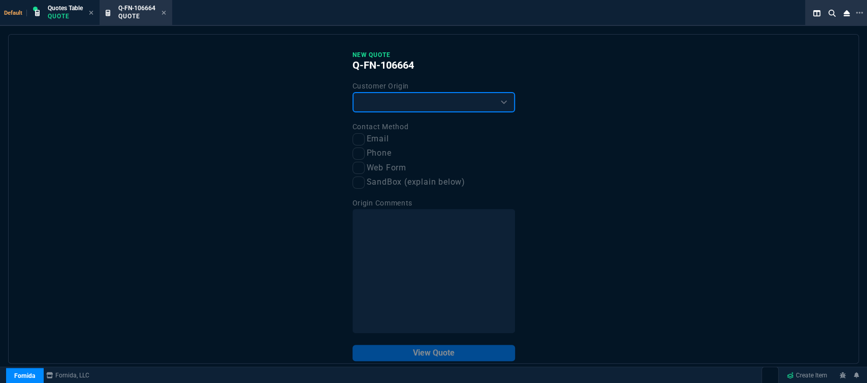
click at [395, 108] on select "Existing Customer Amazon Lead (first order) Website Lead (first order) Called (…" at bounding box center [434, 102] width 163 height 20
select select "existing"
click at [353, 92] on select "Existing Customer Amazon Lead (first order) Website Lead (first order) Called (…" at bounding box center [434, 102] width 163 height 20
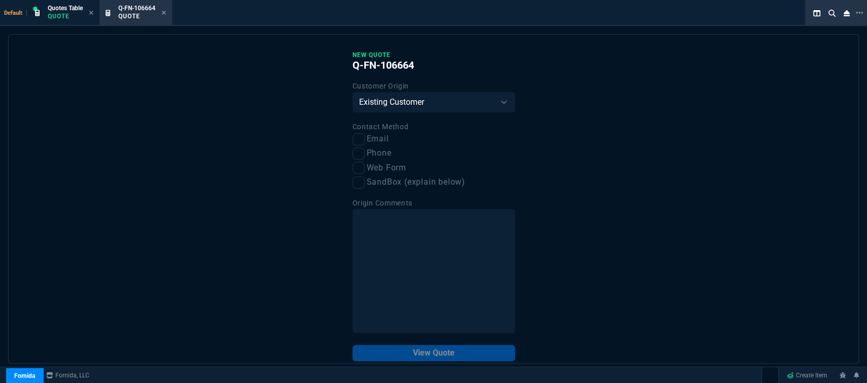
click at [363, 143] on label "Email" at bounding box center [434, 139] width 163 height 13
click at [363, 143] on input "Email" at bounding box center [359, 139] width 12 height 12
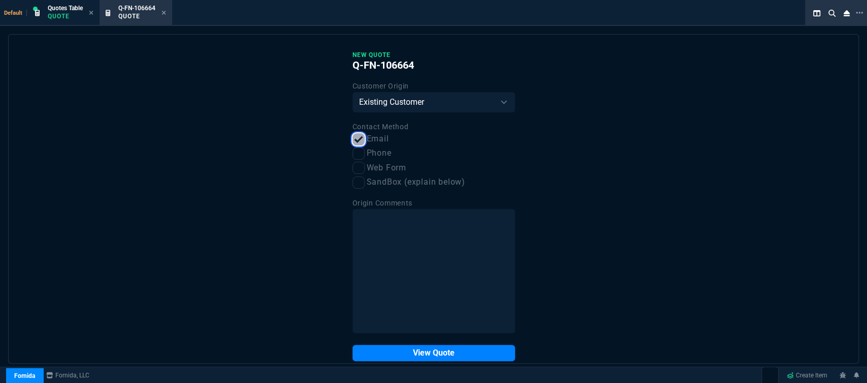
click at [357, 145] on input "Email" at bounding box center [359, 139] width 12 height 12
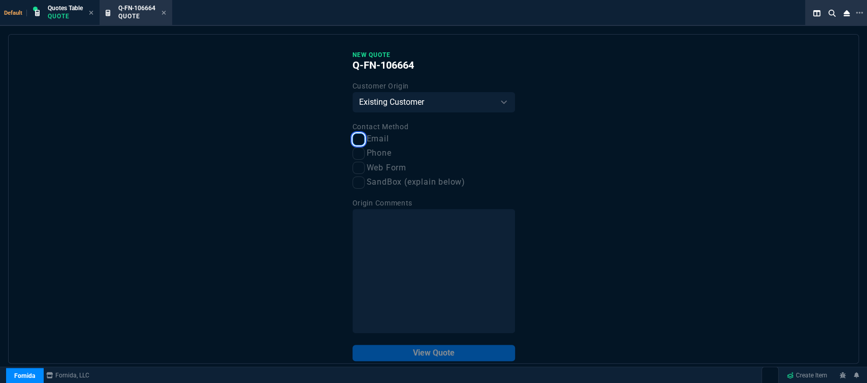
click at [357, 145] on input "Email" at bounding box center [359, 139] width 12 height 12
checkbox input "true"
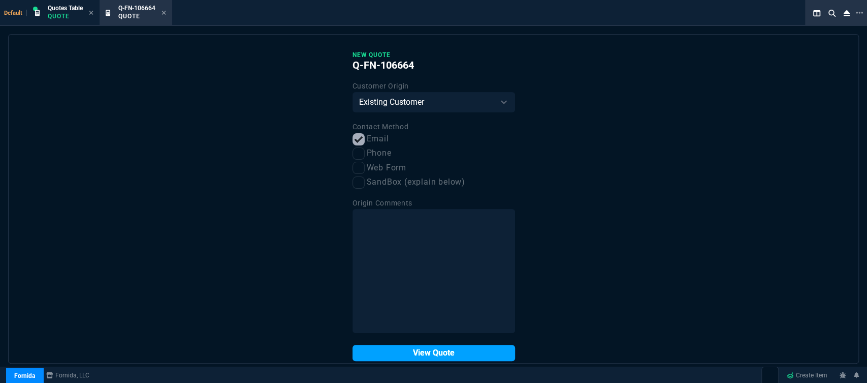
click at [430, 355] on button "View Quote" at bounding box center [434, 352] width 163 height 16
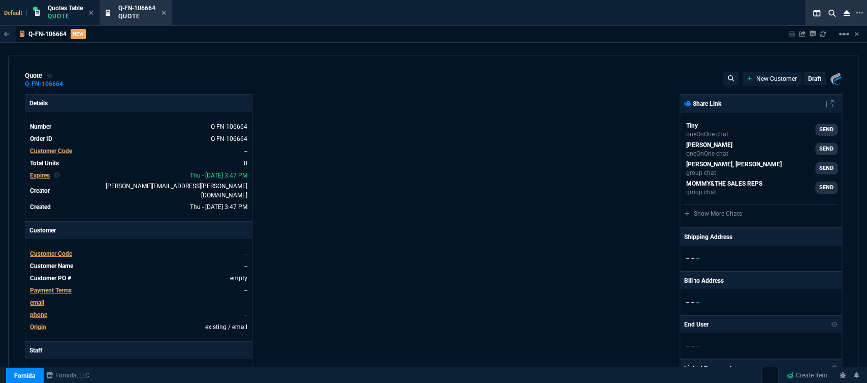
click at [64, 250] on span "Customer Code" at bounding box center [51, 253] width 42 height 7
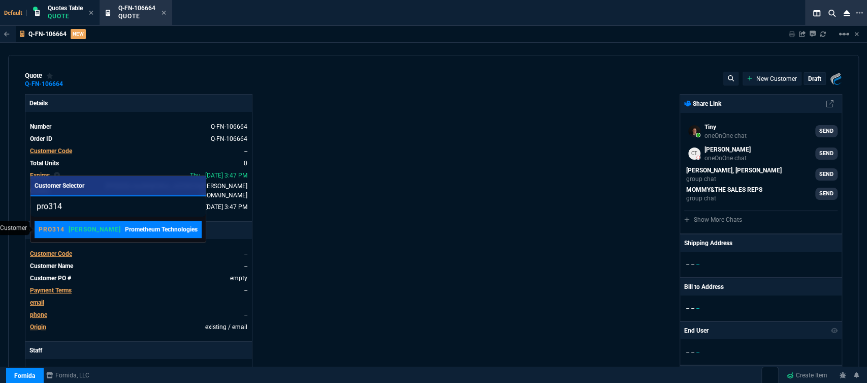
type input "pro314"
click at [125, 225] on p "Prometheum Technologies" at bounding box center [161, 229] width 73 height 9
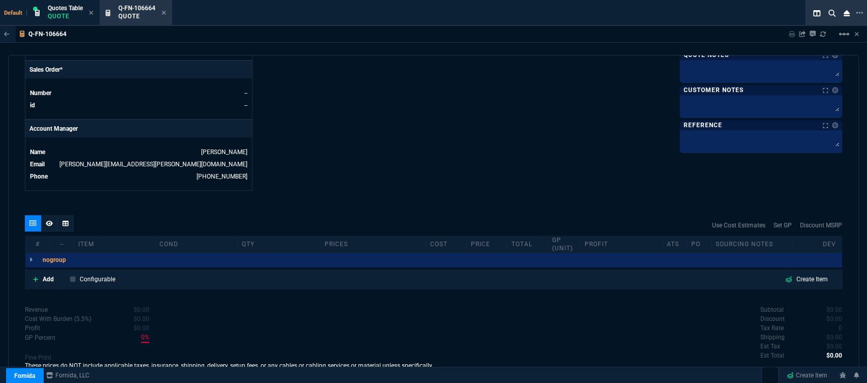
scroll to position [456, 0]
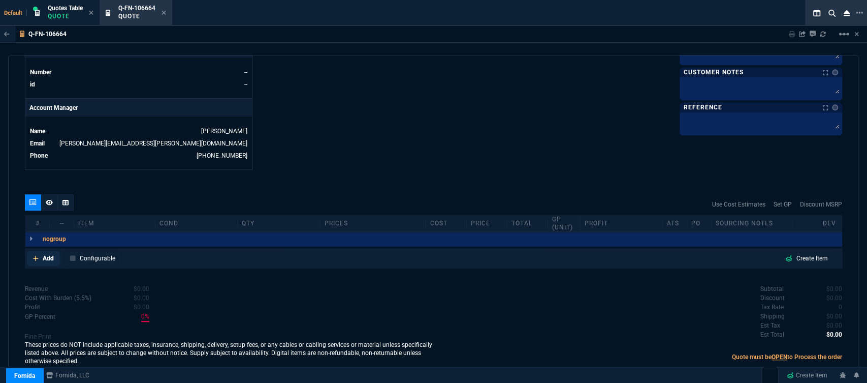
click at [33, 255] on icon at bounding box center [36, 258] width 6 height 6
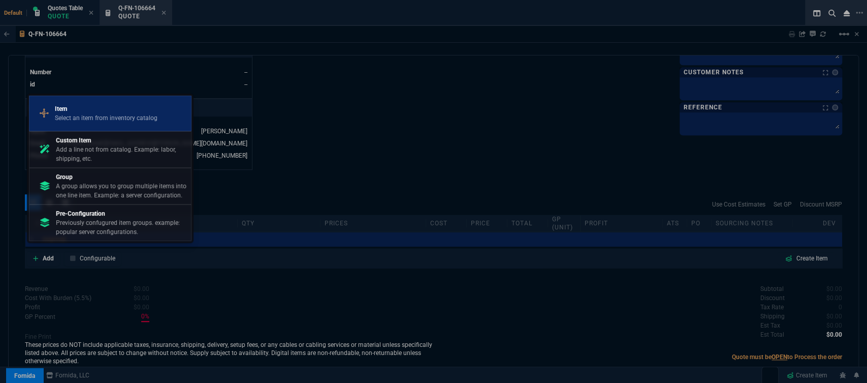
click at [91, 120] on p "Select an item from inventory catalog" at bounding box center [106, 117] width 103 height 9
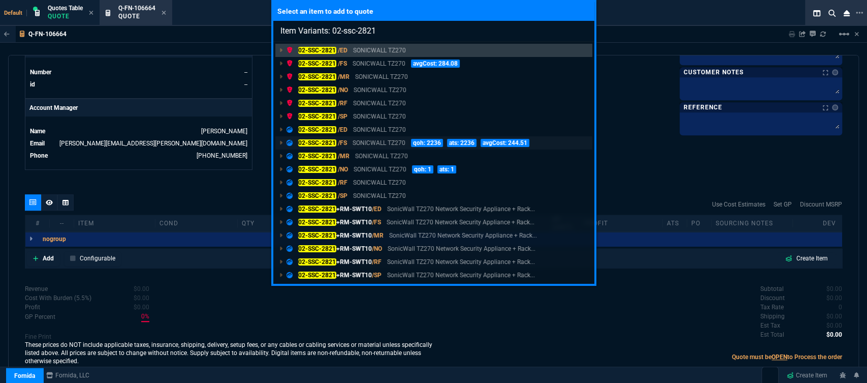
type input "Item Variants: 02-ssc-2821"
click at [395, 142] on p "SONICWALL TZ270" at bounding box center [379, 142] width 53 height 9
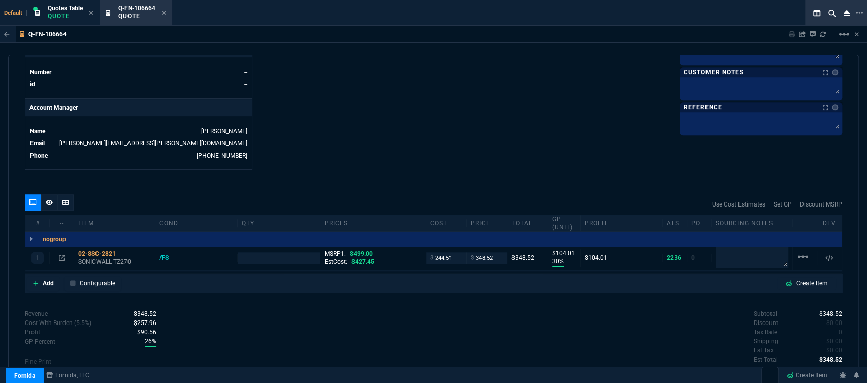
type input "30"
type input "104"
type input "30"
click at [100, 258] on p "SONICWALL TZ270" at bounding box center [114, 262] width 73 height 8
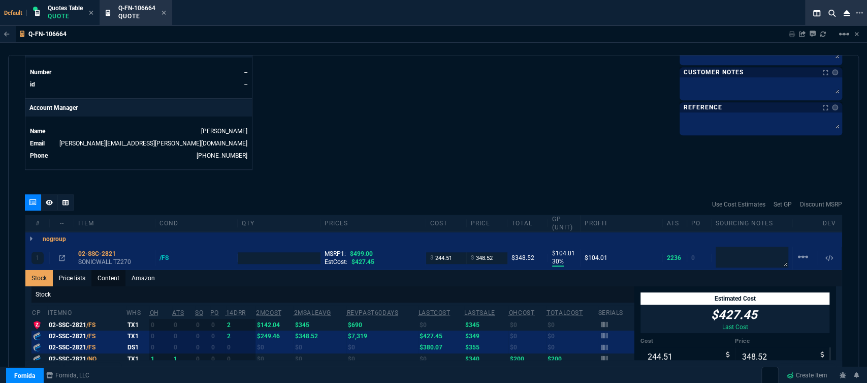
click at [116, 270] on link "Content" at bounding box center [108, 278] width 34 height 16
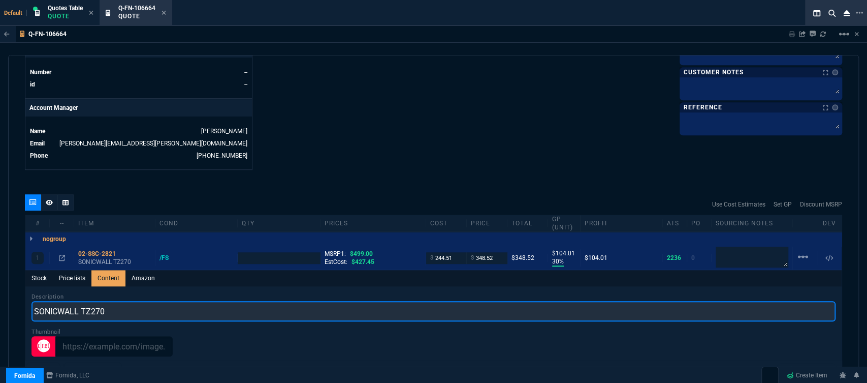
click at [164, 301] on input "SONICWALL TZ270" at bounding box center [433, 311] width 804 height 20
type input "SONICWALL TZ270 NETWORK SECURITY APPLIANCE"
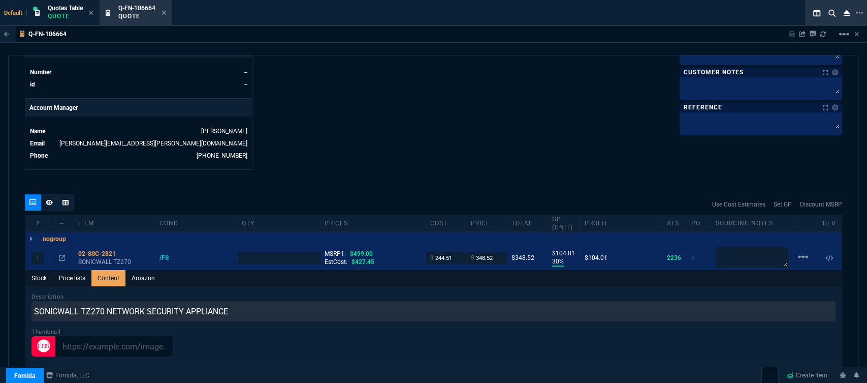
click at [581, 40] on div "Q-FN-106664 Sharing Q-FN-106664 Link Dev Link Share on Teams linear_scale" at bounding box center [433, 34] width 867 height 17
type input "1"
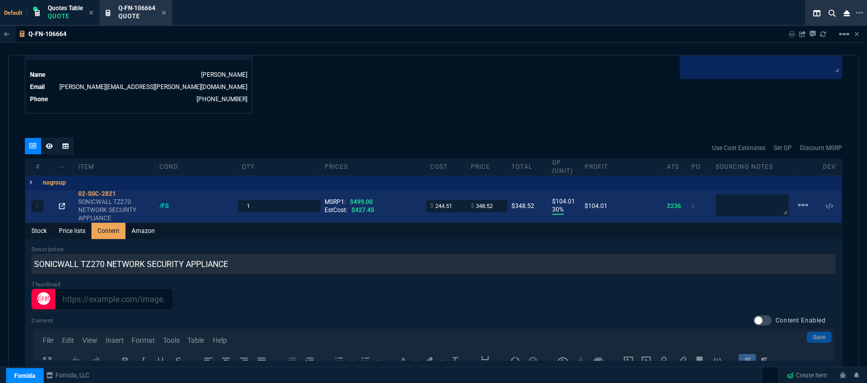
click at [60, 203] on icon at bounding box center [62, 206] width 6 height 6
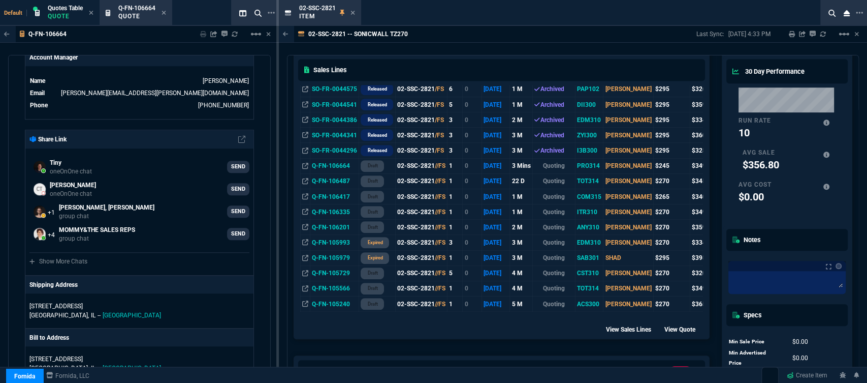
scroll to position [338, 0]
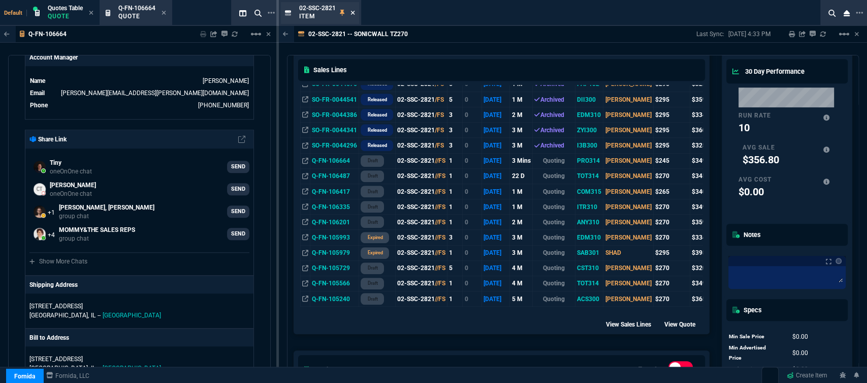
click at [354, 12] on icon at bounding box center [353, 13] width 5 height 6
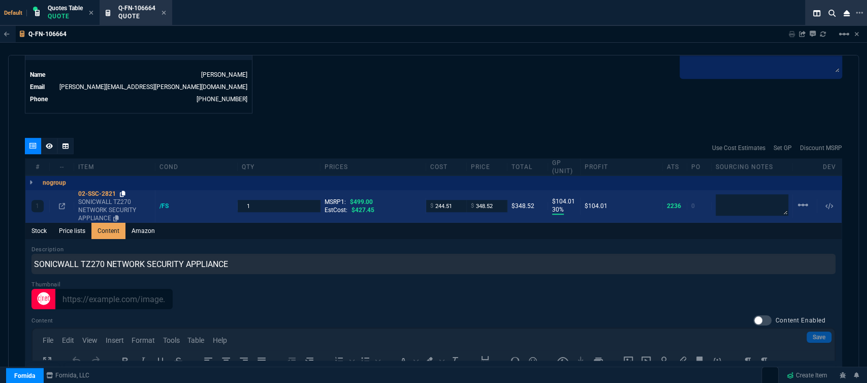
click at [124, 190] on icon at bounding box center [123, 193] width 6 height 6
click at [495, 200] on input "348.52" at bounding box center [487, 206] width 32 height 12
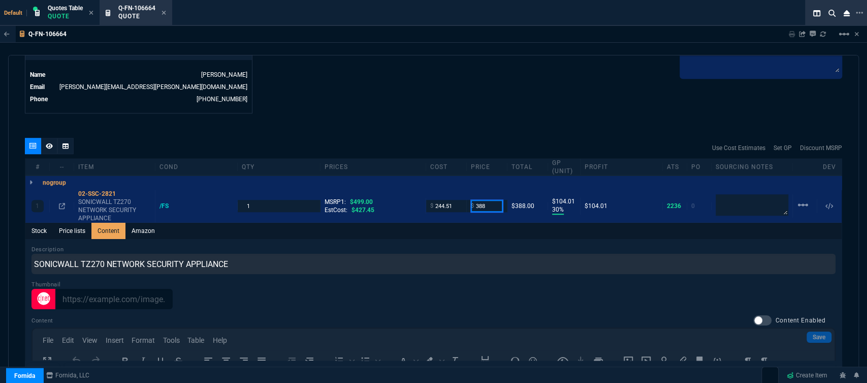
type input "388"
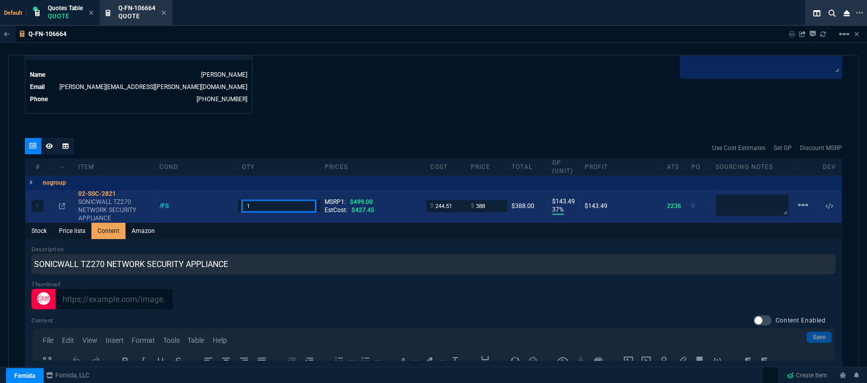
click at [186, 207] on div "1 02-SSC-2821 SONICWALL TZ270 NETWORK SECURITY APPLIANCE /FS 1 MSRP1: $499.00 E…" at bounding box center [433, 205] width 816 height 33
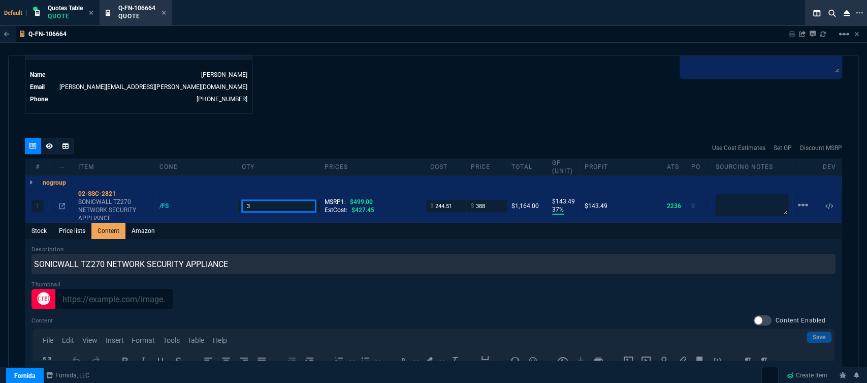
type input "3"
click at [408, 109] on div "quote Q-FN-106664 Prometheum Technologies draft Fornida, LLC 2609 Technology Dr…" at bounding box center [433, 217] width 851 height 325
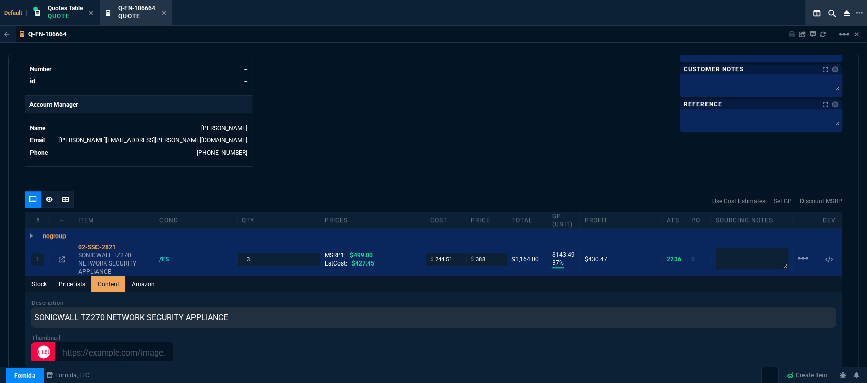
scroll to position [287, 0]
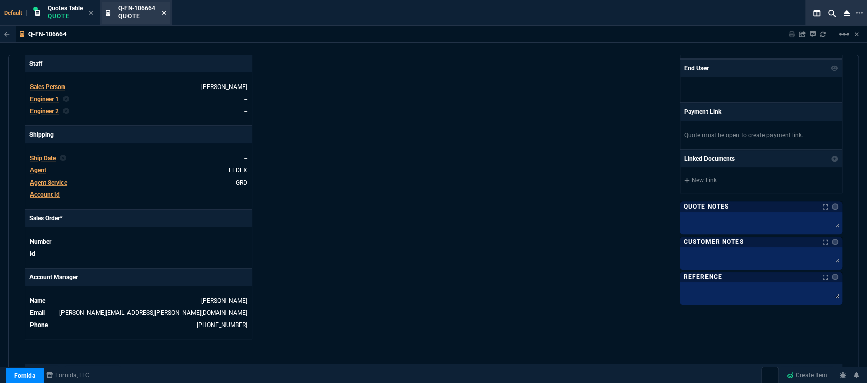
click at [165, 14] on icon at bounding box center [164, 13] width 4 height 4
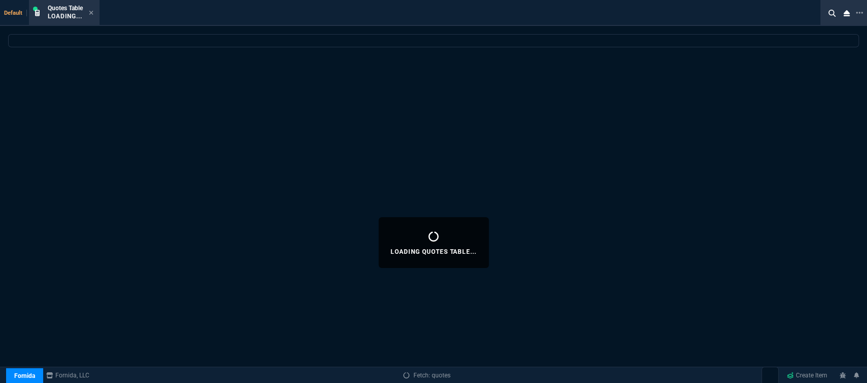
select select
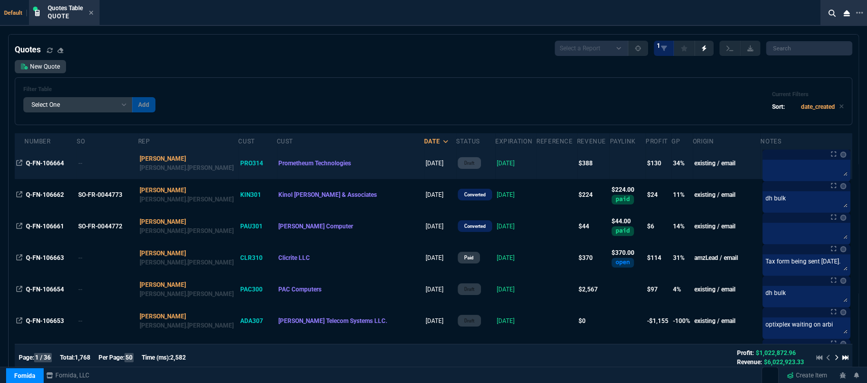
click at [336, 169] on td "Prometheum Technologies" at bounding box center [350, 162] width 147 height 31
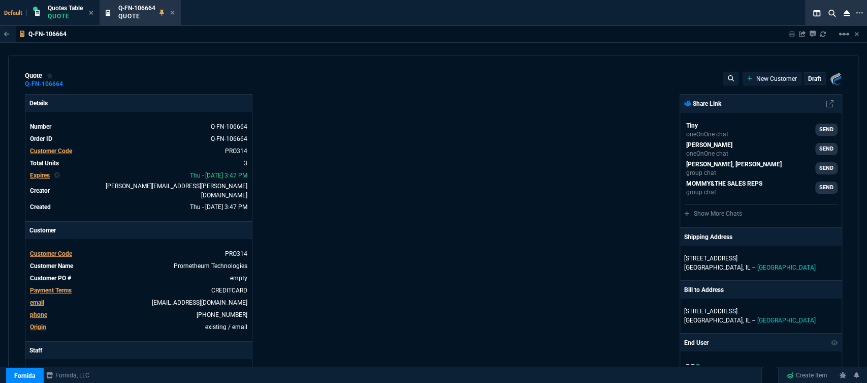
type input "37"
type input "143"
type input "499"
type input "22"
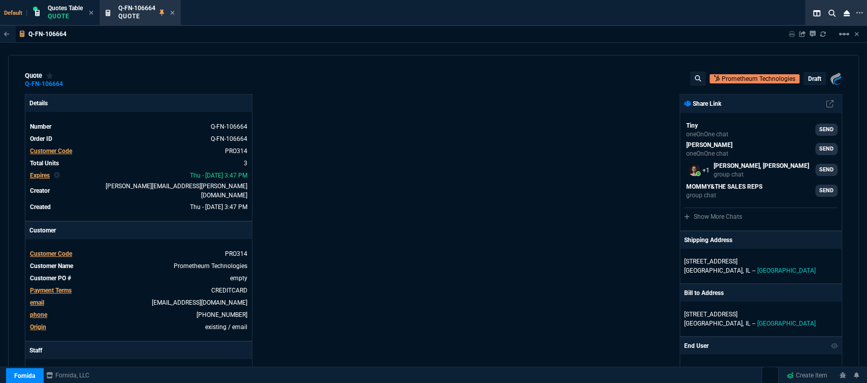
scroll to position [395, 0]
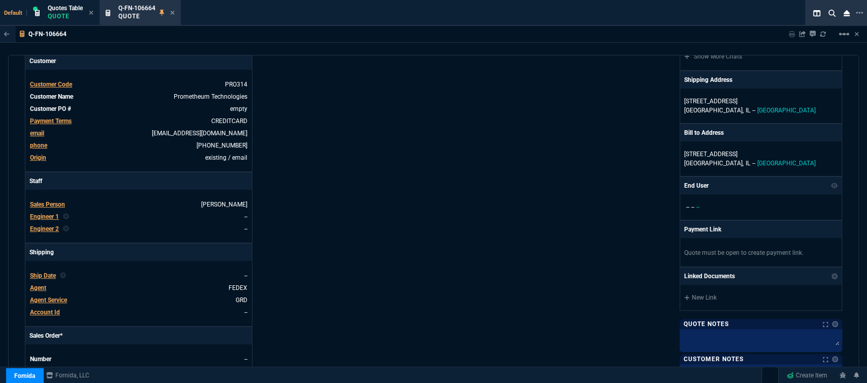
scroll to position [113, 0]
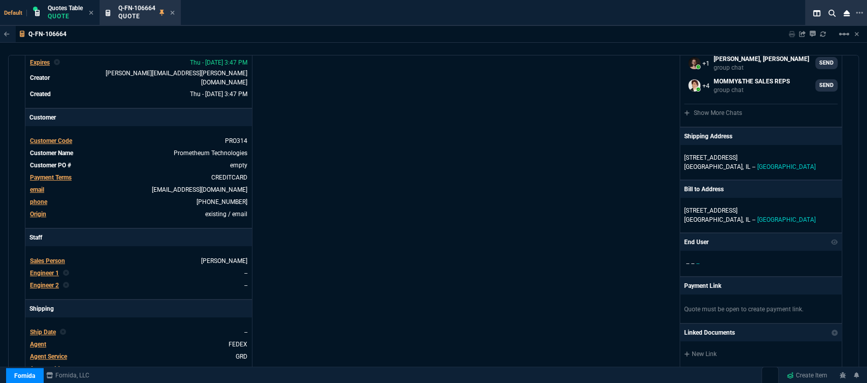
drag, startPoint x: 215, startPoint y: 134, endPoint x: 438, endPoint y: 322, distance: 291.3
click at [216, 137] on icon at bounding box center [219, 140] width 6 height 6
click at [623, 214] on div "Fornida, LLC 2609 Technology Dr Suite 300 Plano, TX 75074 Share Link Tiny oneOn…" at bounding box center [638, 246] width 409 height 531
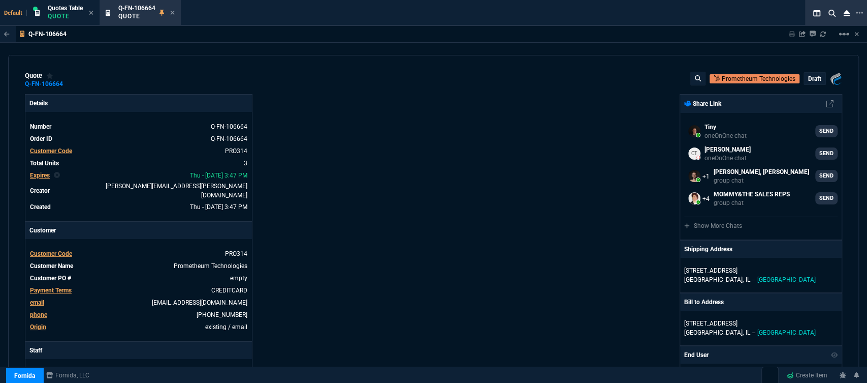
click at [808, 77] on p "draft" at bounding box center [814, 79] width 13 height 8
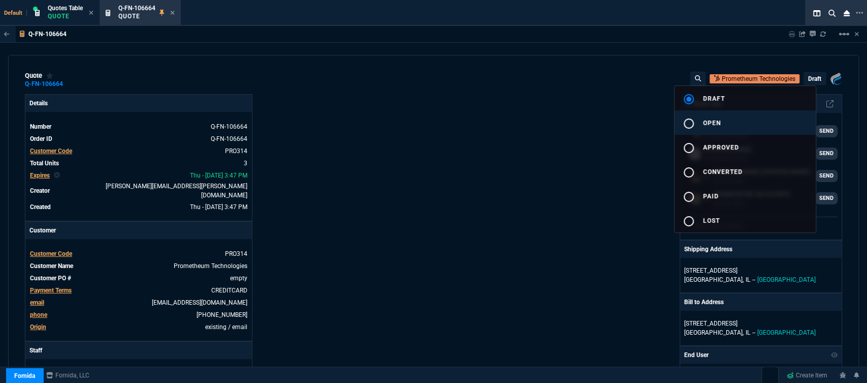
click at [750, 122] on button "radio_button_unchecked open" at bounding box center [745, 122] width 141 height 24
click at [581, 159] on div at bounding box center [433, 191] width 867 height 383
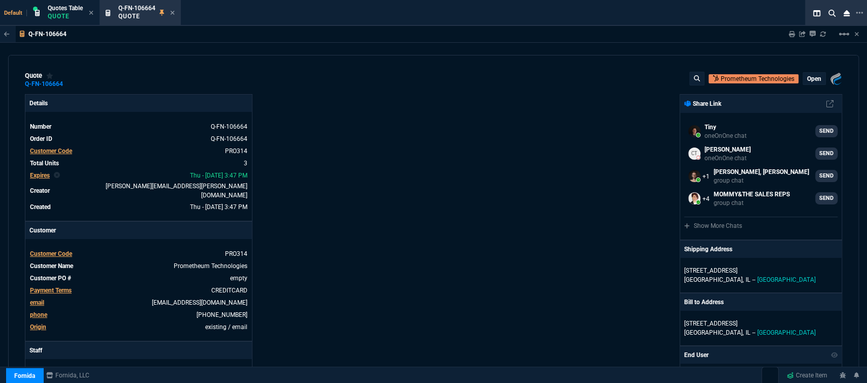
type input "37"
type input "143"
type input "499"
type input "22"
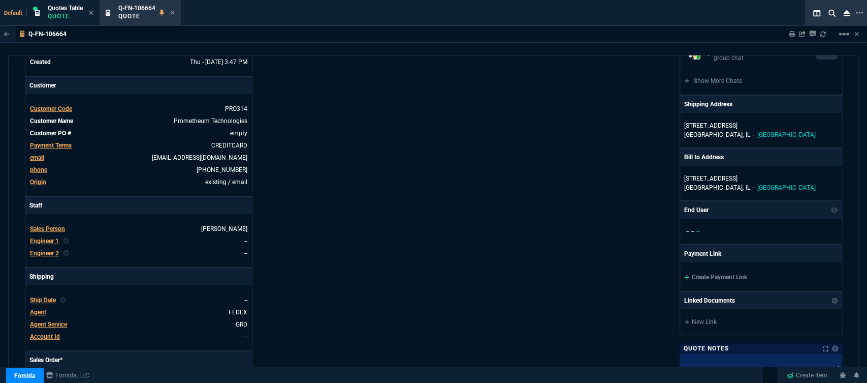
scroll to position [143, 0]
click at [684, 277] on icon at bounding box center [686, 278] width 5 height 5
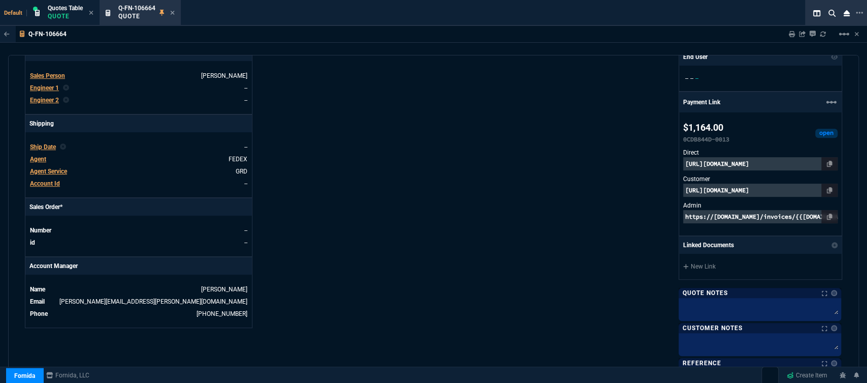
scroll to position [299, 0]
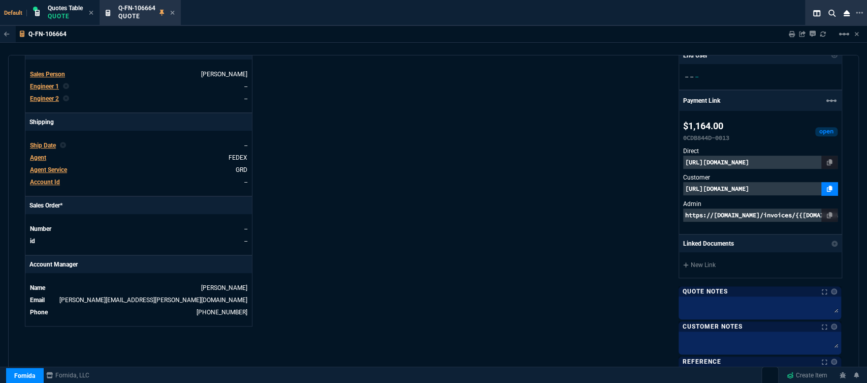
click at [827, 187] on icon at bounding box center [830, 188] width 6 height 6
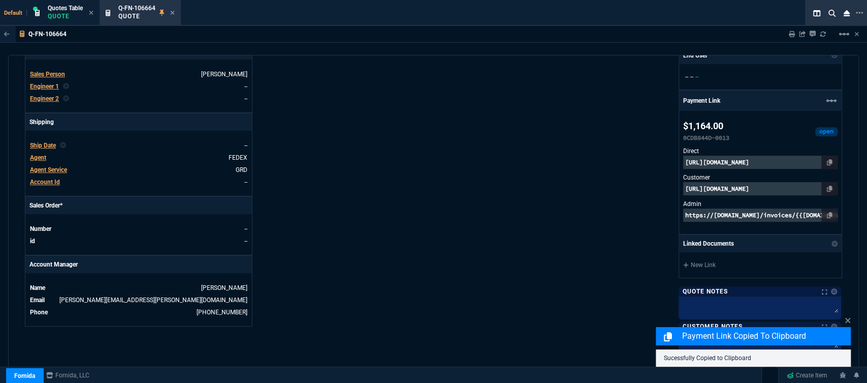
scroll to position [556, 0]
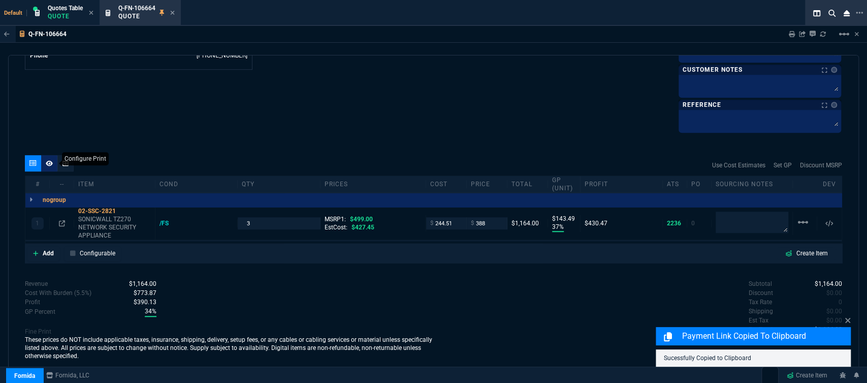
click at [49, 164] on icon at bounding box center [49, 163] width 7 height 6
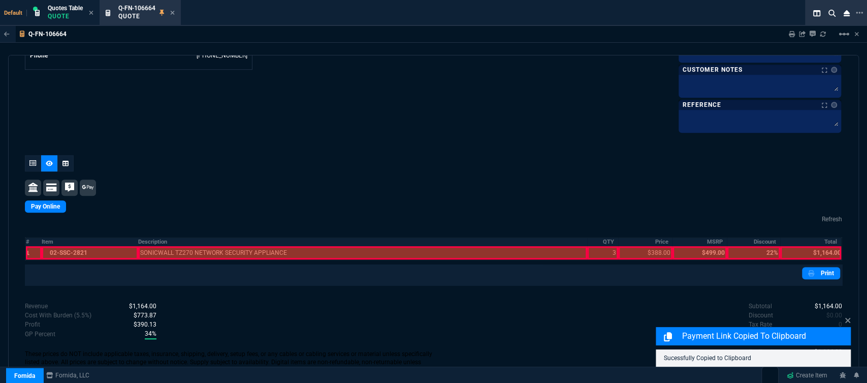
click at [72, 249] on div at bounding box center [90, 252] width 97 height 13
click at [166, 253] on div at bounding box center [362, 252] width 449 height 13
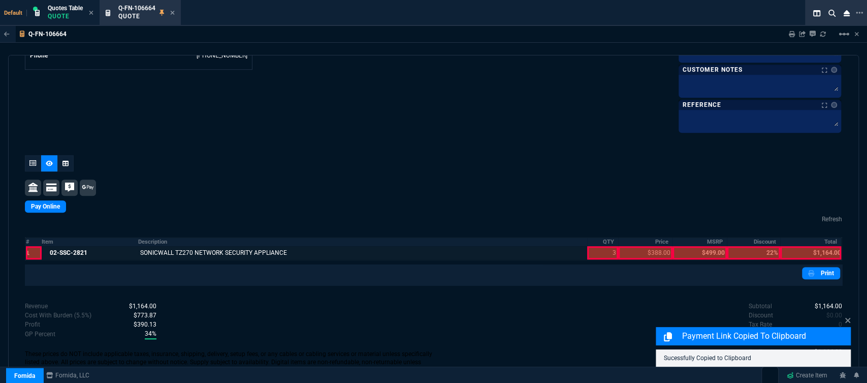
click at [596, 251] on div at bounding box center [602, 252] width 31 height 13
click at [636, 253] on div at bounding box center [645, 252] width 54 height 13
click at [818, 255] on div at bounding box center [810, 252] width 61 height 13
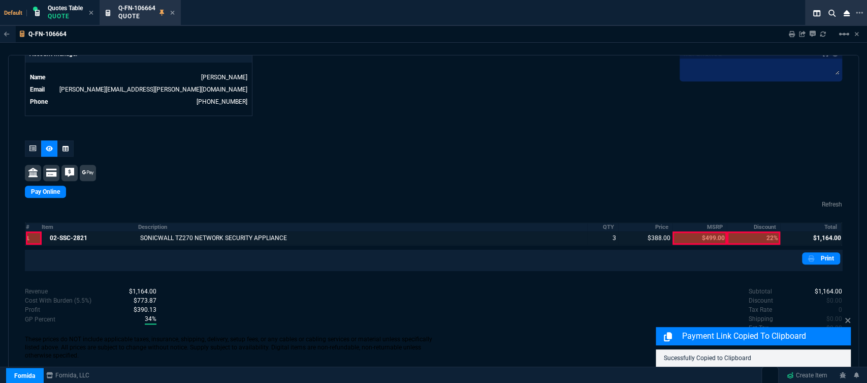
scroll to position [501, 0]
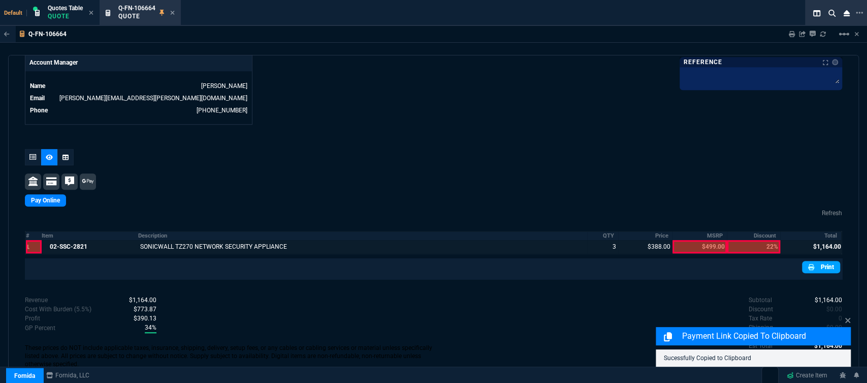
click at [808, 264] on icon at bounding box center [811, 267] width 6 height 6
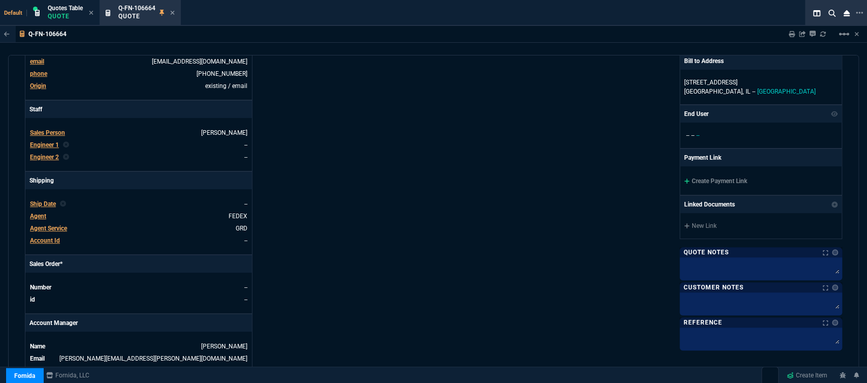
scroll to position [239, 0]
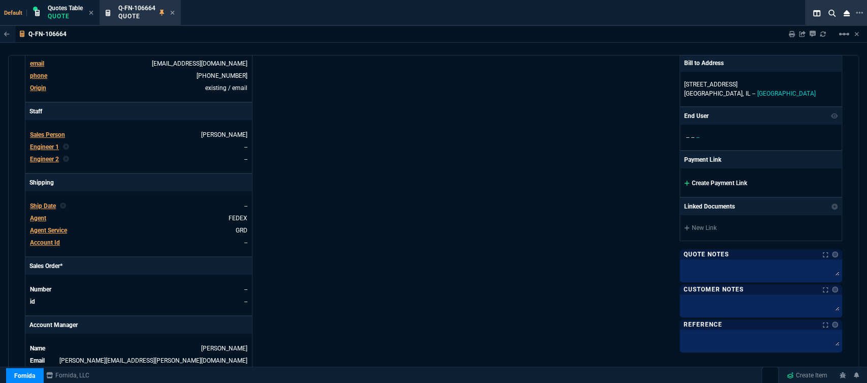
click at [684, 179] on fa-icon at bounding box center [687, 182] width 6 height 7
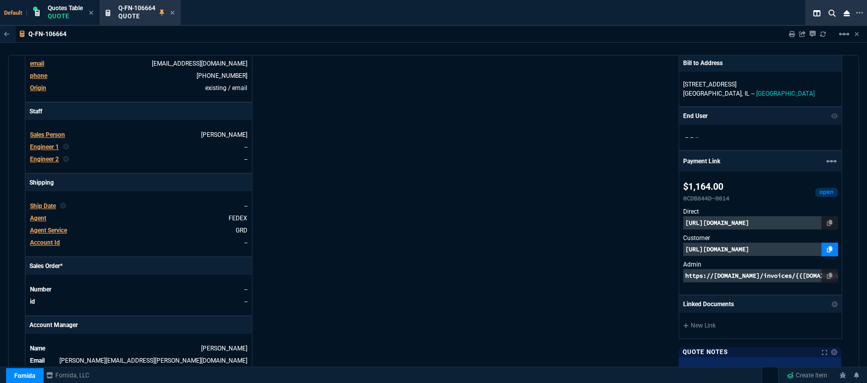
click at [827, 249] on icon at bounding box center [830, 249] width 6 height 6
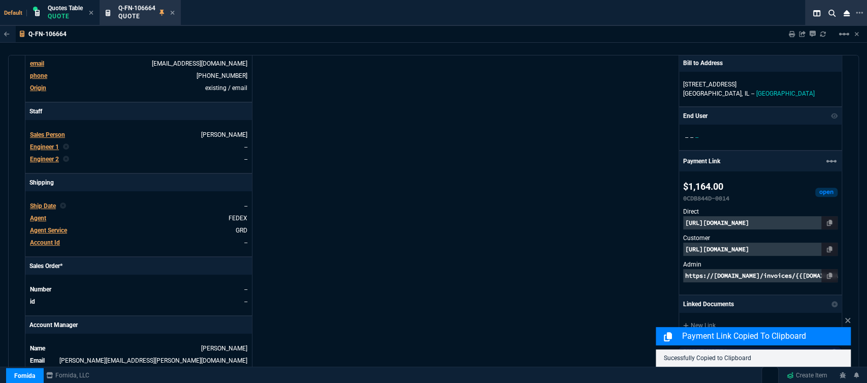
scroll to position [569, 0]
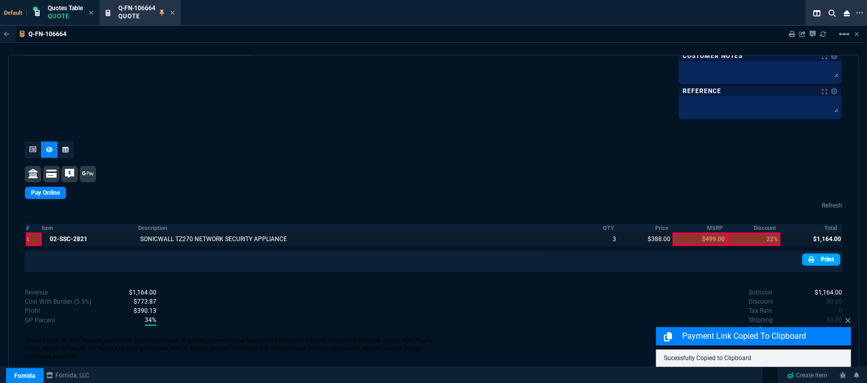
click at [815, 253] on link "Print" at bounding box center [821, 259] width 38 height 12
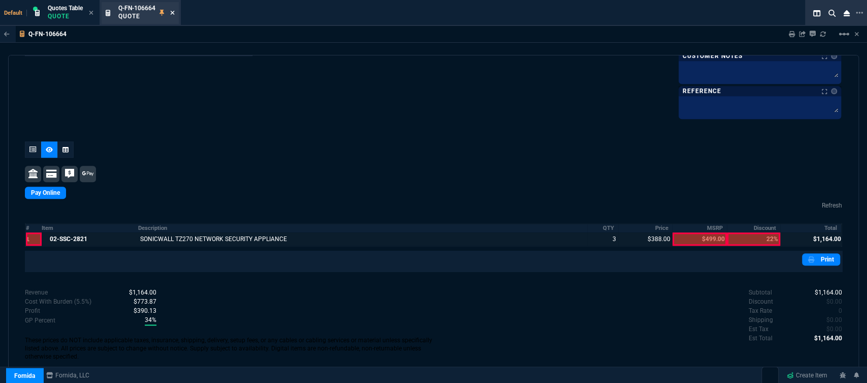
click at [173, 10] on fa-icon at bounding box center [172, 13] width 5 height 7
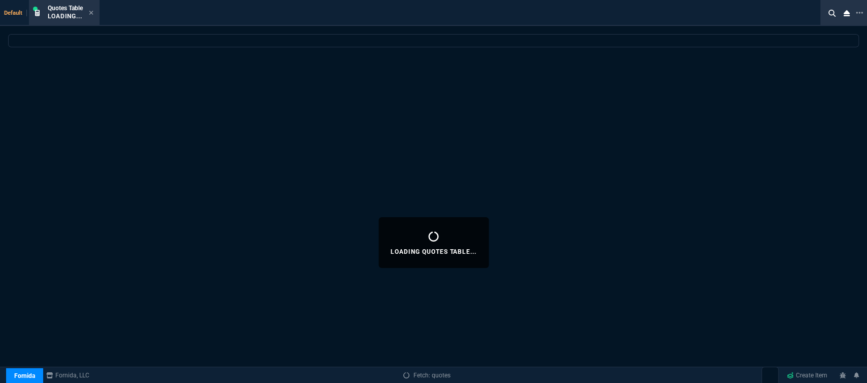
select select
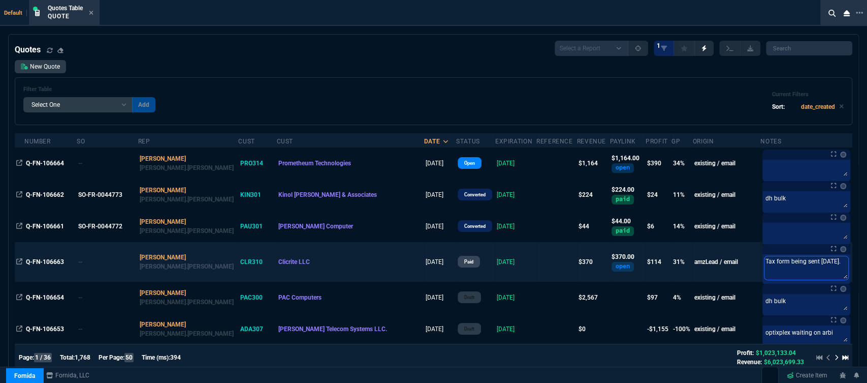
click at [809, 270] on textarea "Tax form being sent today." at bounding box center [807, 267] width 84 height 23
drag, startPoint x: 831, startPoint y: 263, endPoint x: 735, endPoint y: 260, distance: 96.6
click at [735, 260] on tr "Q-FN-106663 -- ROSS fiona.rossi CLR310 Clicrite LLC 8/14/25 paid 8/28/25 $370 $…" at bounding box center [434, 262] width 838 height 40
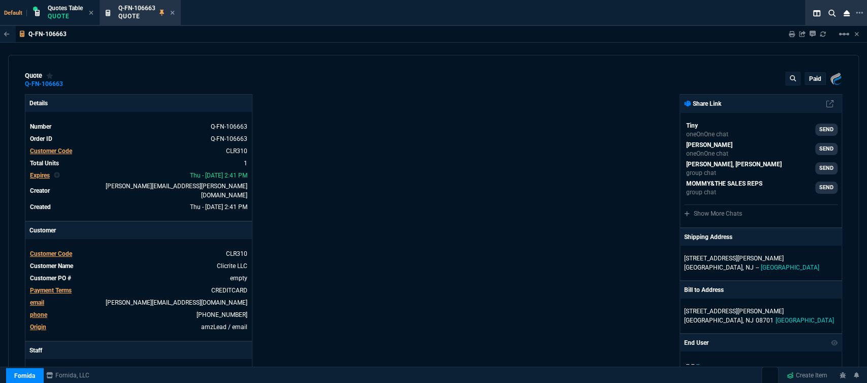
type input "34"
type input "127"
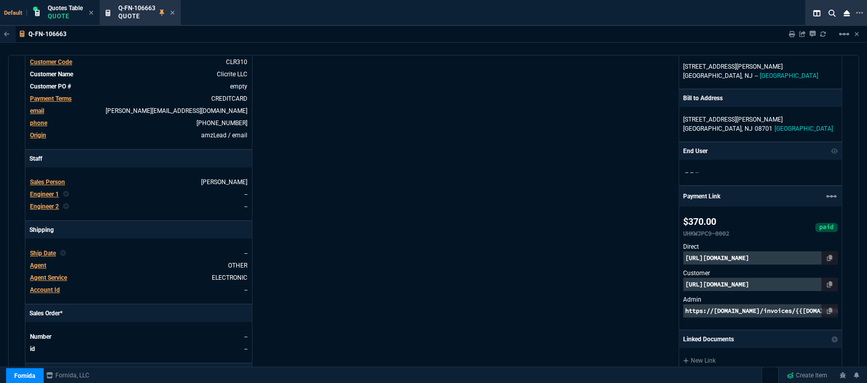
type input "425"
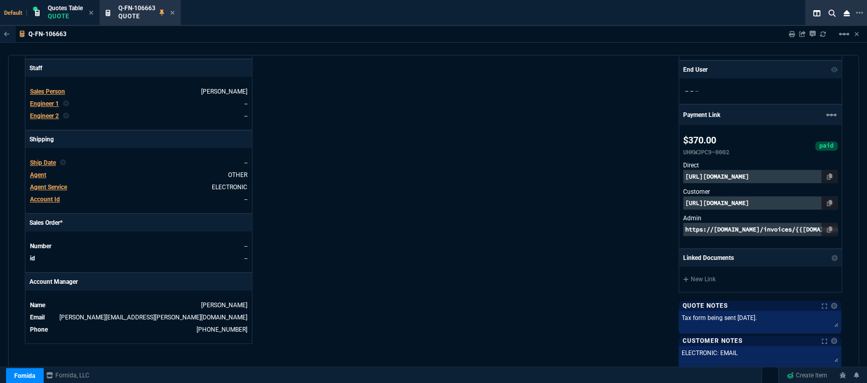
type input "13"
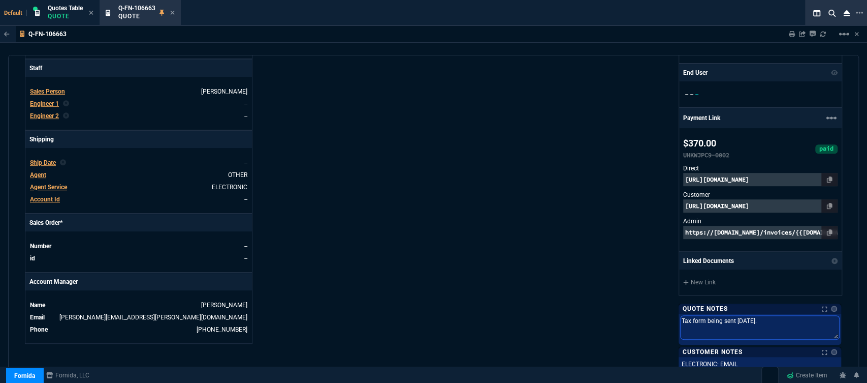
drag, startPoint x: 769, startPoint y: 322, endPoint x: 548, endPoint y: 313, distance: 221.2
click at [548, 313] on div "Fornida, LLC 2609 Technology Dr Suite 300 Plano, TX 75074 Share Link Tiny oneOn…" at bounding box center [638, 112] width 409 height 600
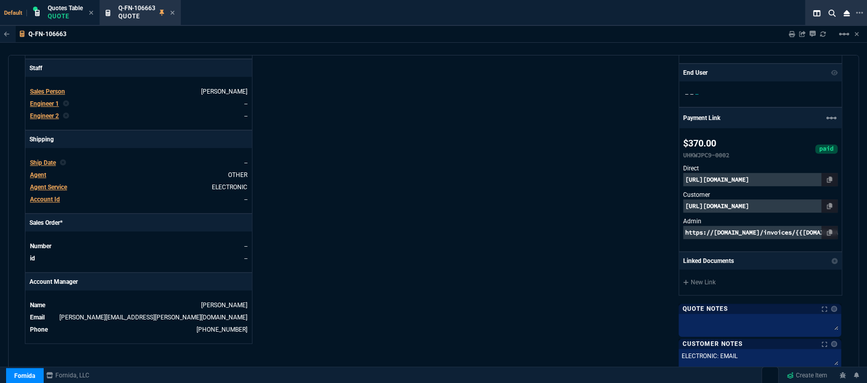
click at [357, 246] on div "Details Number Q-FN-106663 Order ID Q-FN-106663 Customer Code CLR310 Total Unit…" at bounding box center [229, 108] width 409 height 592
click at [171, 12] on icon at bounding box center [172, 13] width 5 height 6
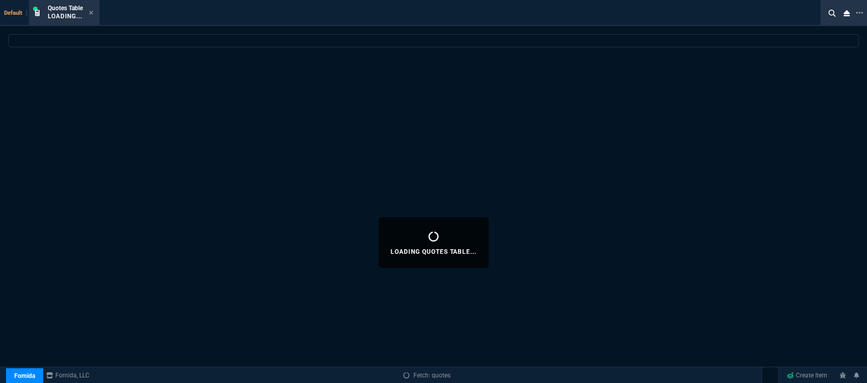
select select
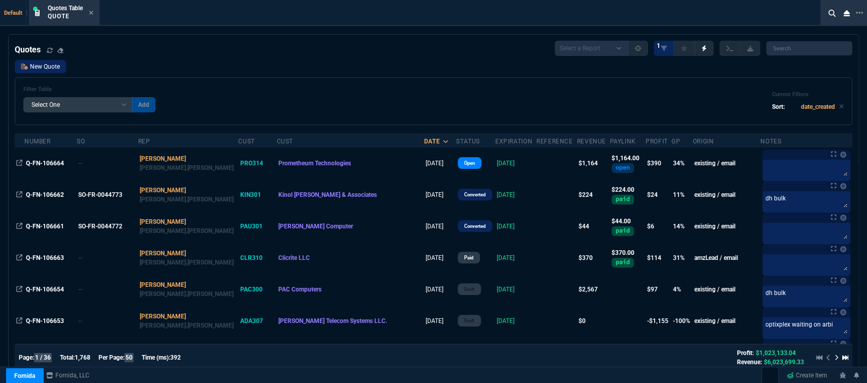
click at [58, 70] on link "New Quote" at bounding box center [40, 66] width 51 height 13
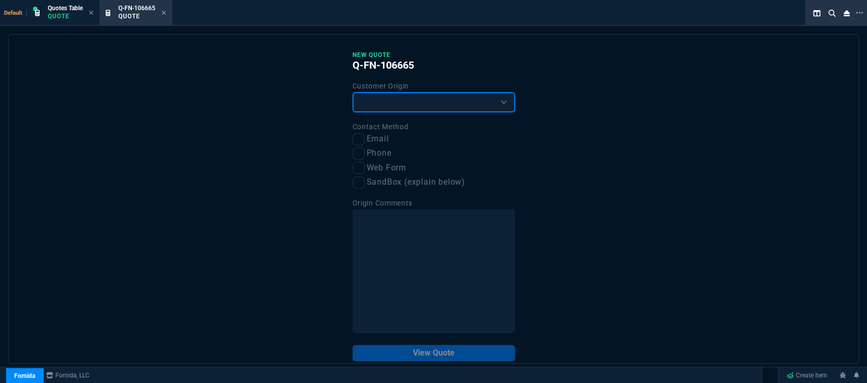
click at [438, 106] on select "Existing Customer Amazon Lead (first order) Website Lead (first order) Called (…" at bounding box center [434, 102] width 163 height 20
select select "existing"
click at [353, 92] on select "Existing Customer Amazon Lead (first order) Website Lead (first order) Called (…" at bounding box center [434, 102] width 163 height 20
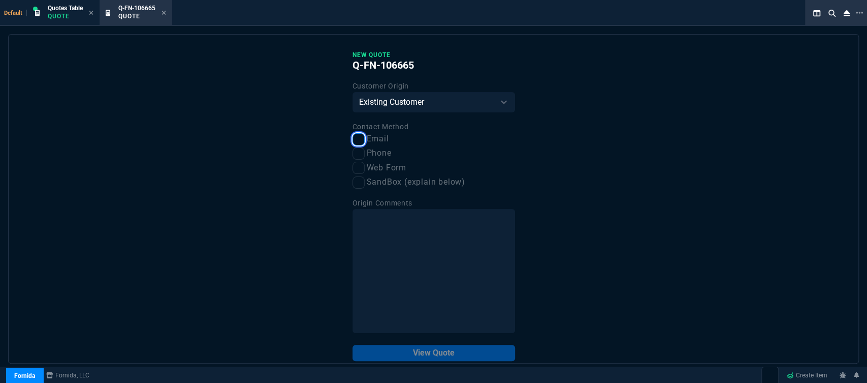
click at [360, 139] on input "Email" at bounding box center [359, 139] width 12 height 12
checkbox input "true"
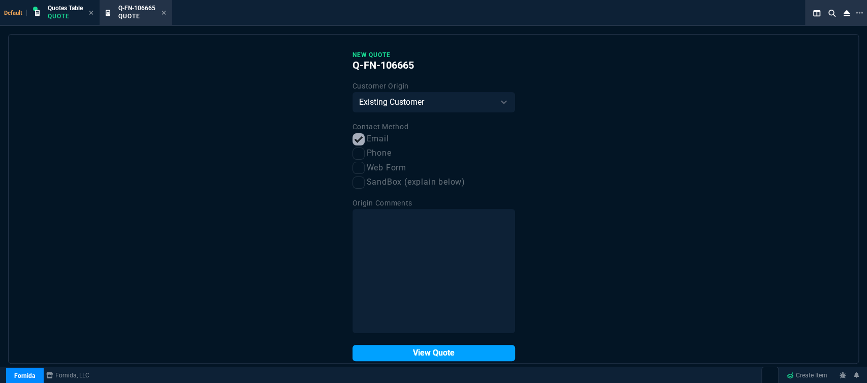
click at [434, 352] on button "View Quote" at bounding box center [434, 352] width 163 height 16
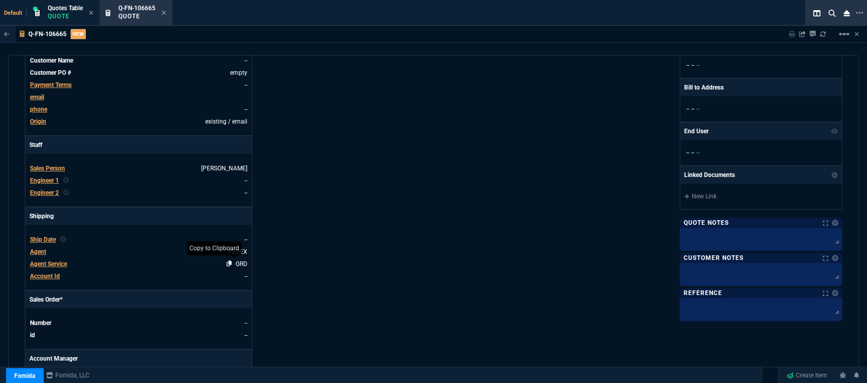
scroll to position [113, 0]
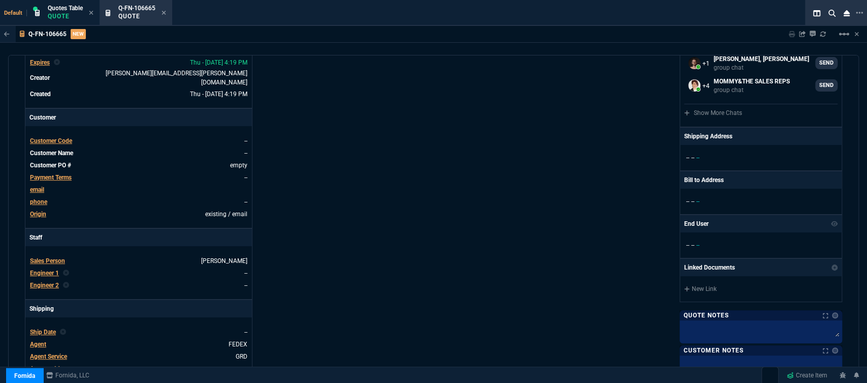
click at [65, 137] on span "Customer Code" at bounding box center [51, 140] width 42 height 7
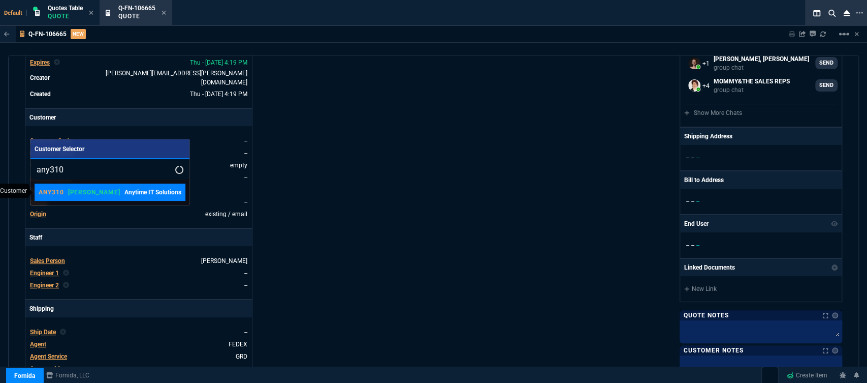
type input "any310"
click at [124, 191] on p "Anytime IT Solutions" at bounding box center [152, 191] width 57 height 9
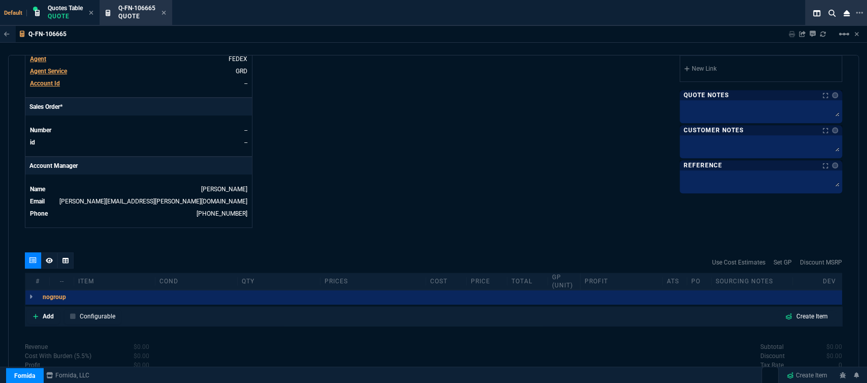
scroll to position [456, 0]
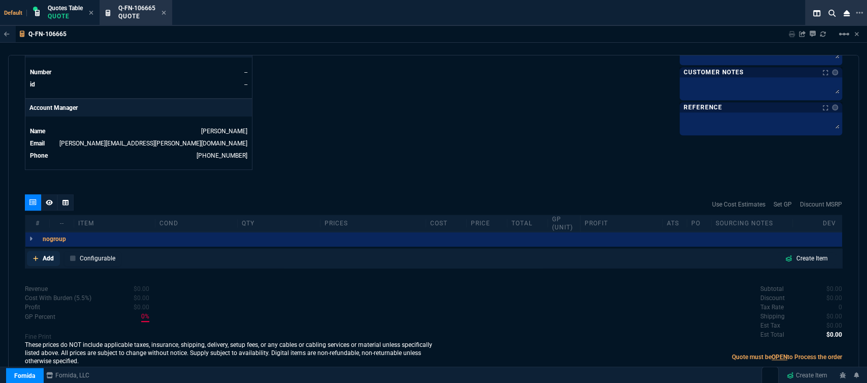
click at [33, 250] on link "Add" at bounding box center [43, 257] width 33 height 15
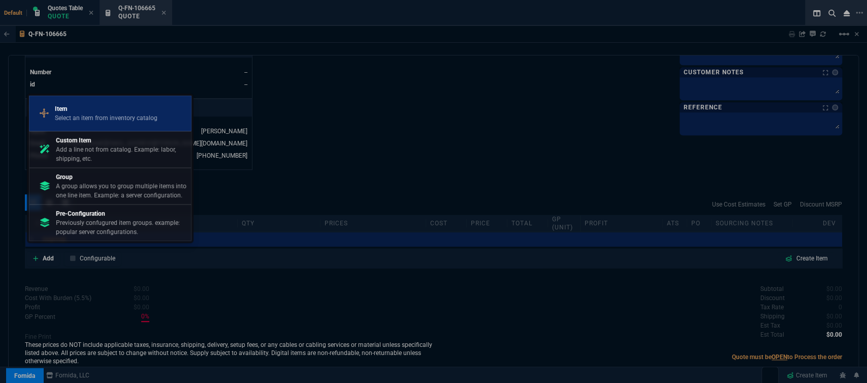
click at [76, 111] on p "Item" at bounding box center [106, 108] width 103 height 9
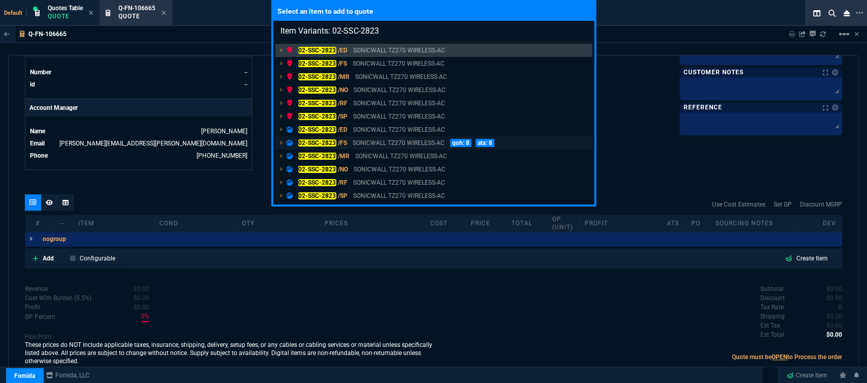
type input "Item Variants: 02-SSC-2823"
click at [415, 146] on p "SONICWALL TZ270 WIRELESS-AC" at bounding box center [399, 142] width 92 height 9
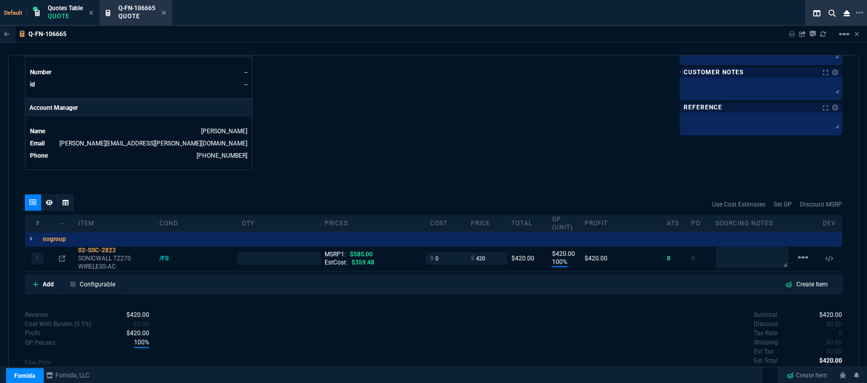
type input "100"
type input "420"
type input "28"
click at [98, 259] on p "SONICWALL TZ270 WIRELESS-AC" at bounding box center [114, 262] width 73 height 16
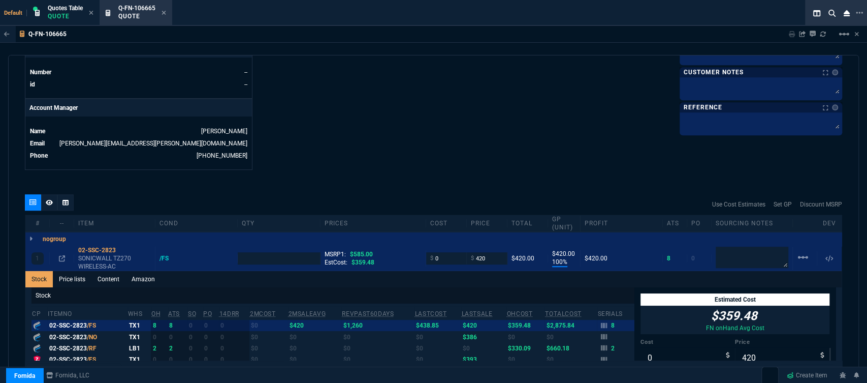
click at [165, 12] on icon at bounding box center [164, 13] width 5 height 6
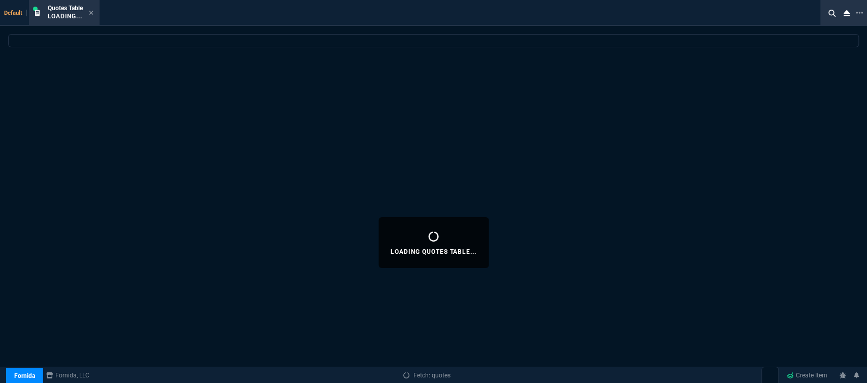
click at [91, 11] on icon at bounding box center [91, 13] width 5 height 6
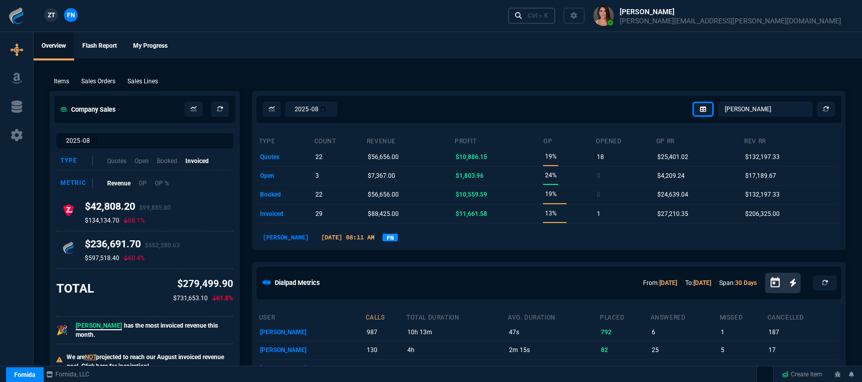
click at [556, 20] on link "Ctrl + K" at bounding box center [532, 16] width 48 height 16
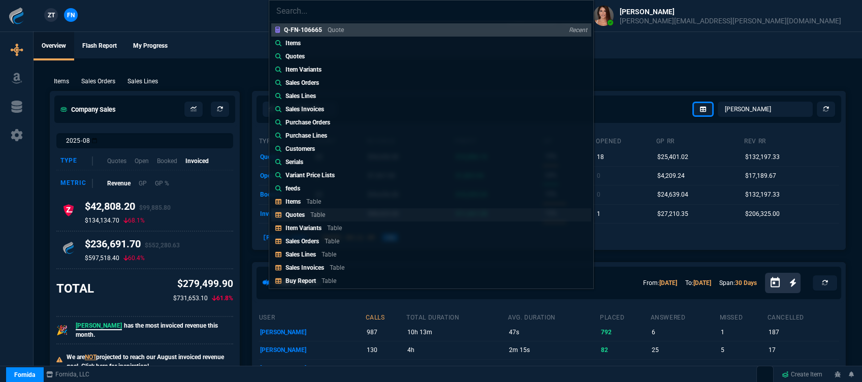
click at [321, 213] on p "Table" at bounding box center [317, 214] width 15 height 7
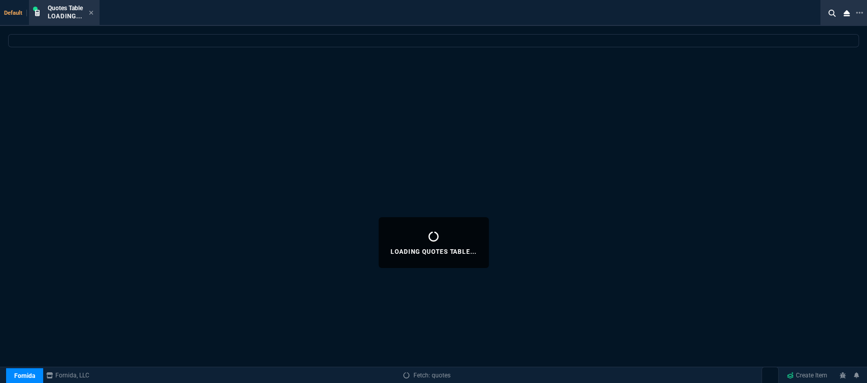
select select
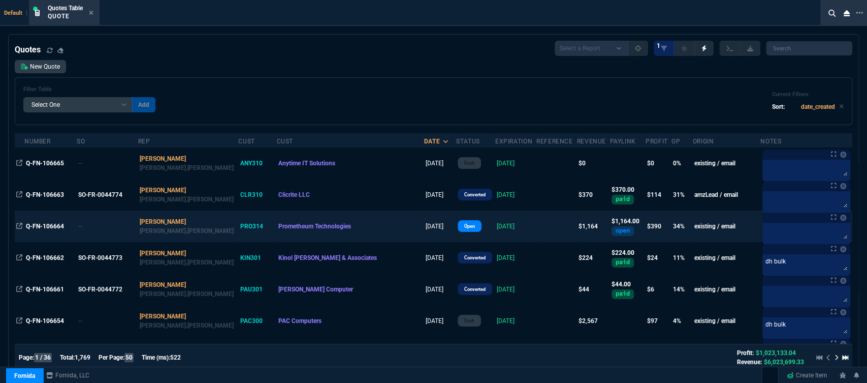
click at [536, 226] on td at bounding box center [556, 225] width 41 height 31
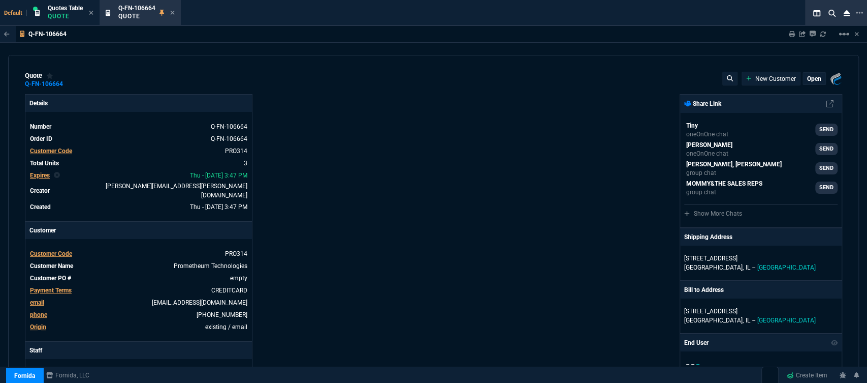
type input "37"
type input "143"
type input "499"
type input "22"
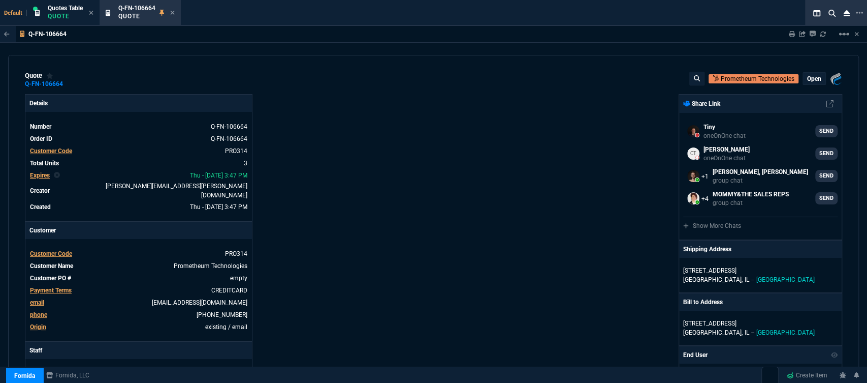
click at [809, 76] on p "open" at bounding box center [814, 79] width 14 height 8
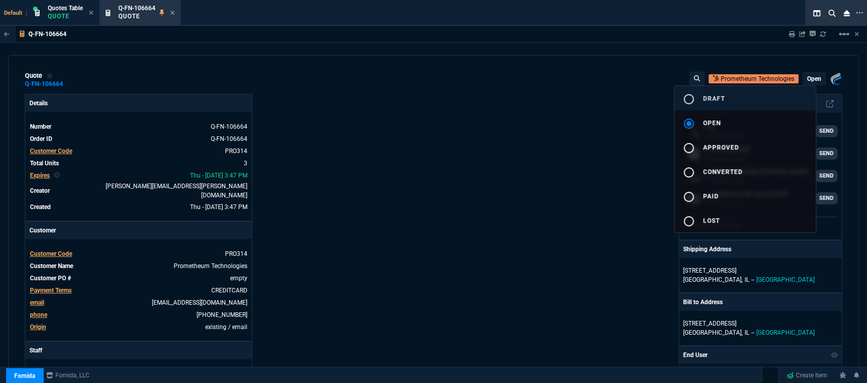
click at [748, 100] on button "radio_button_unchecked draft" at bounding box center [745, 98] width 141 height 24
click at [174, 15] on div at bounding box center [433, 191] width 867 height 383
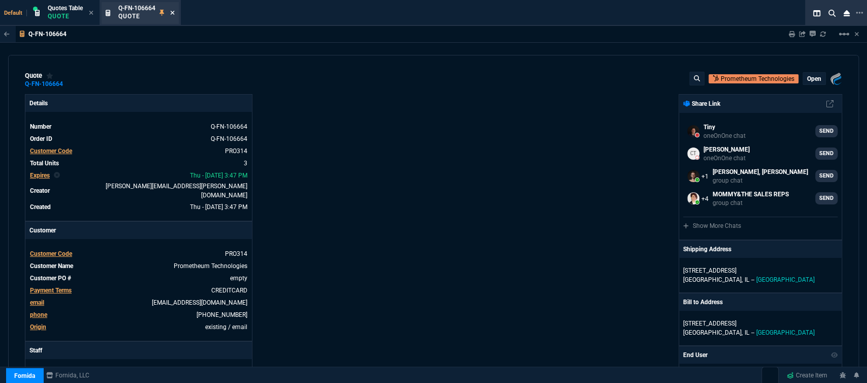
click at [172, 13] on icon at bounding box center [172, 13] width 5 height 6
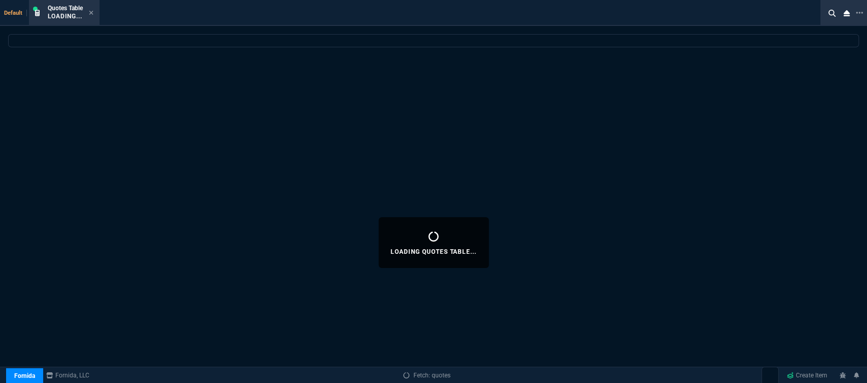
select select
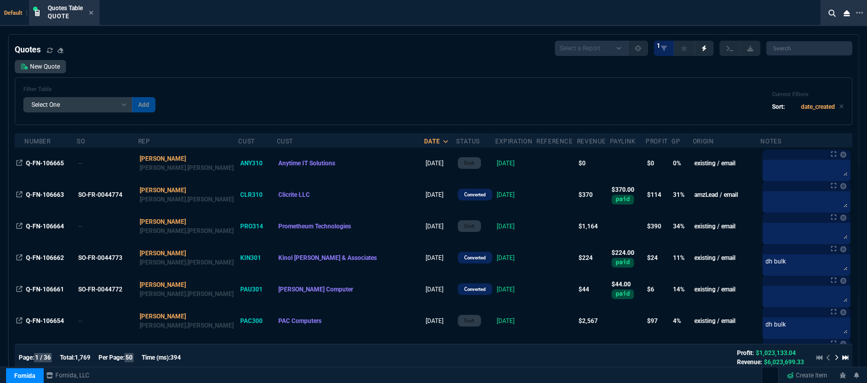
click at [286, 54] on div "Quotes Select a Report Fruit (MTD) APPROVED Quotes 1" at bounding box center [434, 48] width 838 height 15
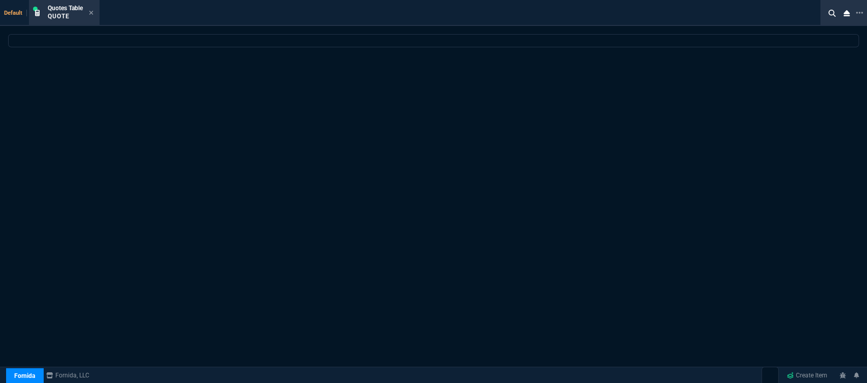
select select "12: [PERSON_NAME]"
select select
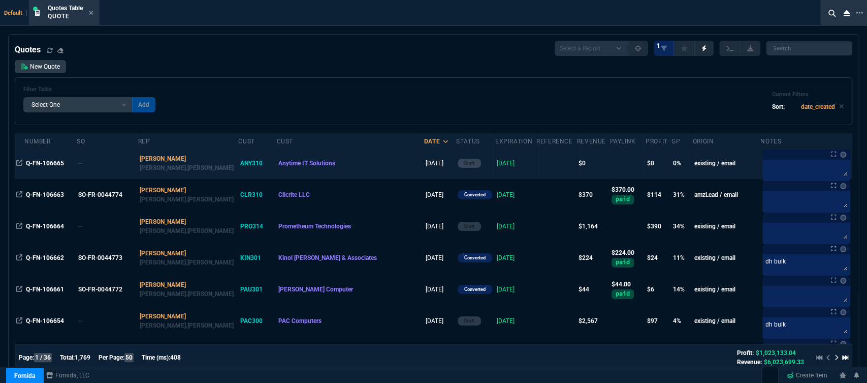
click at [536, 171] on td at bounding box center [556, 162] width 41 height 31
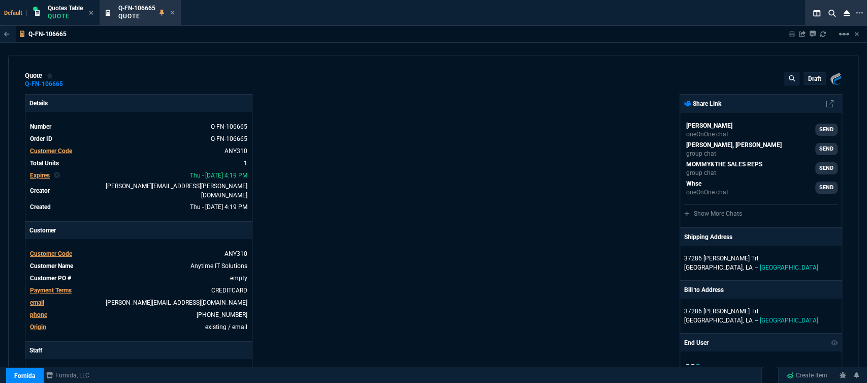
type input "100"
type input "420"
type input "585"
type input "28"
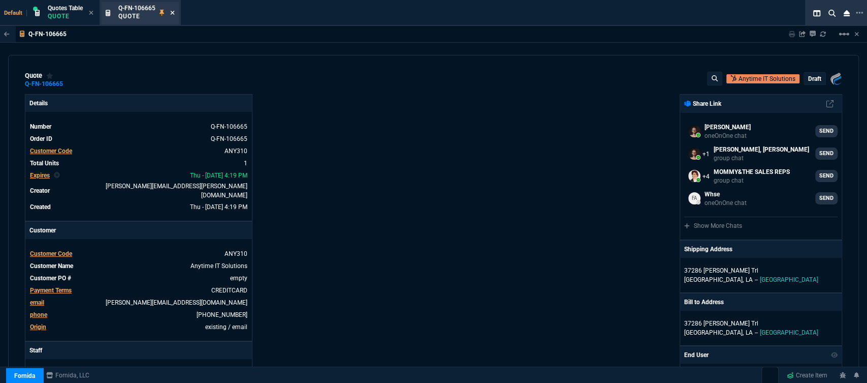
click at [174, 13] on icon at bounding box center [173, 13] width 4 height 4
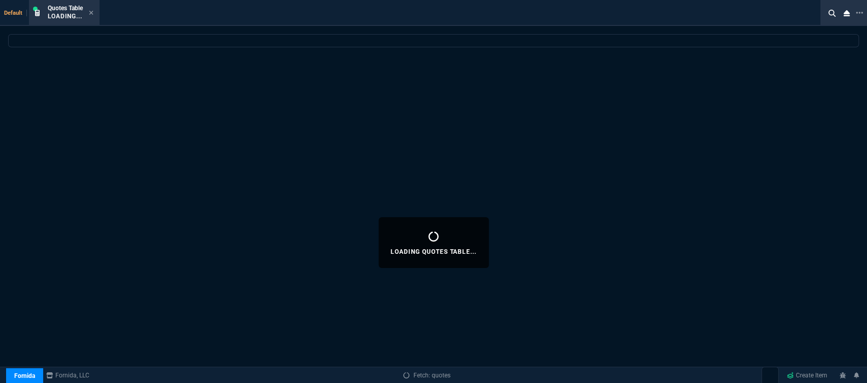
select select
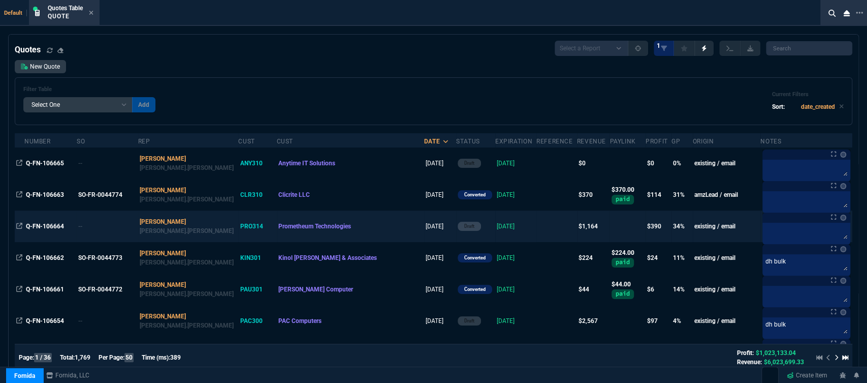
click at [536, 225] on td at bounding box center [556, 225] width 41 height 31
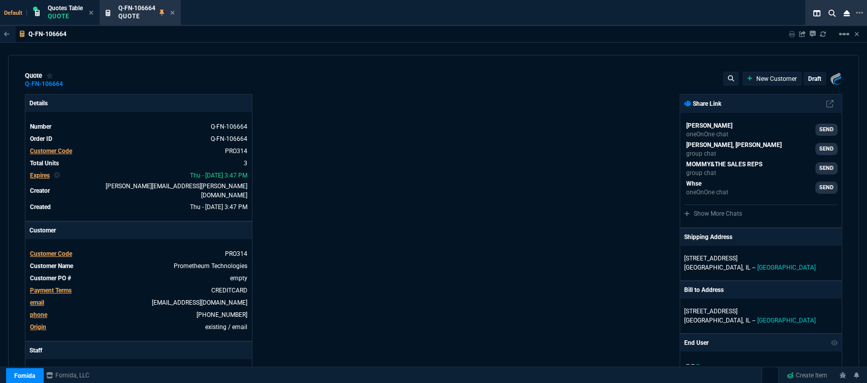
type input "37"
type input "143"
type input "499"
type input "22"
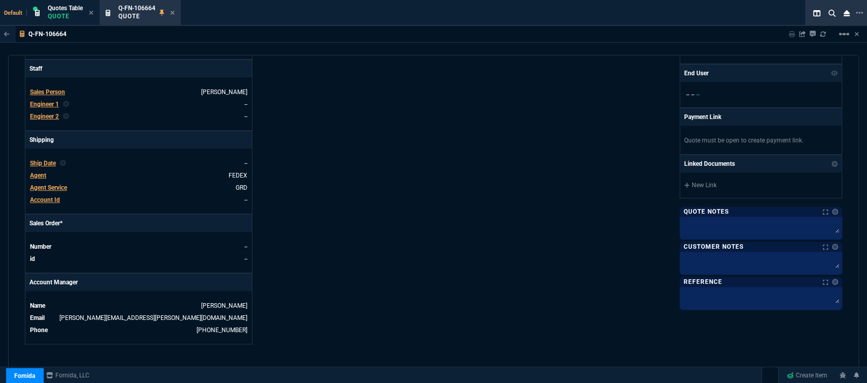
scroll to position [282, 0]
click at [43, 171] on span "Agent" at bounding box center [38, 174] width 16 height 7
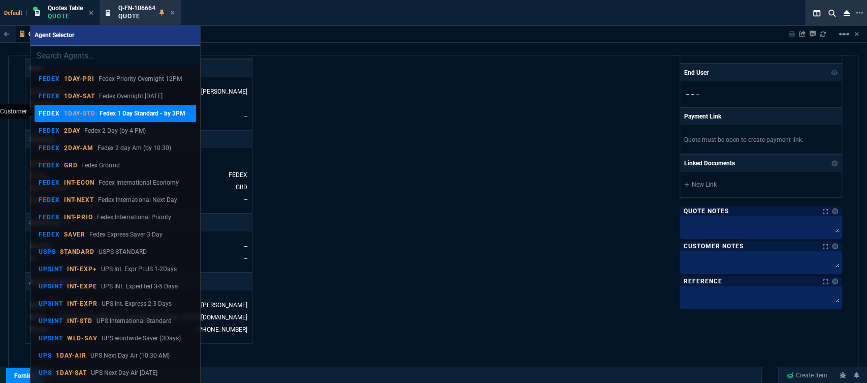
click at [129, 111] on p "Fedex 1 Day Standard - by 3PM" at bounding box center [143, 113] width 86 height 9
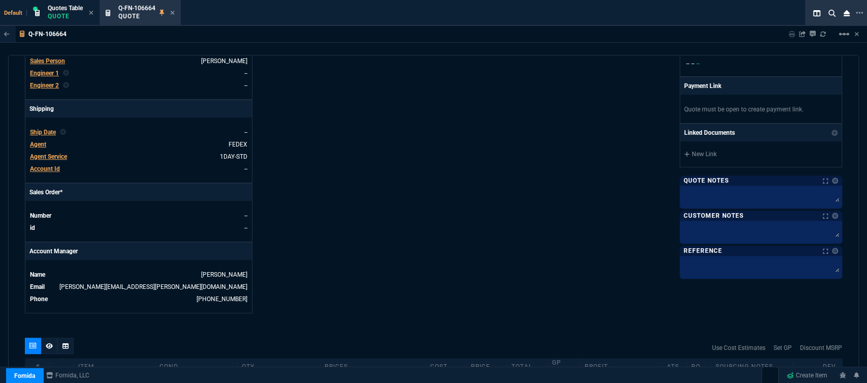
scroll to position [338, 0]
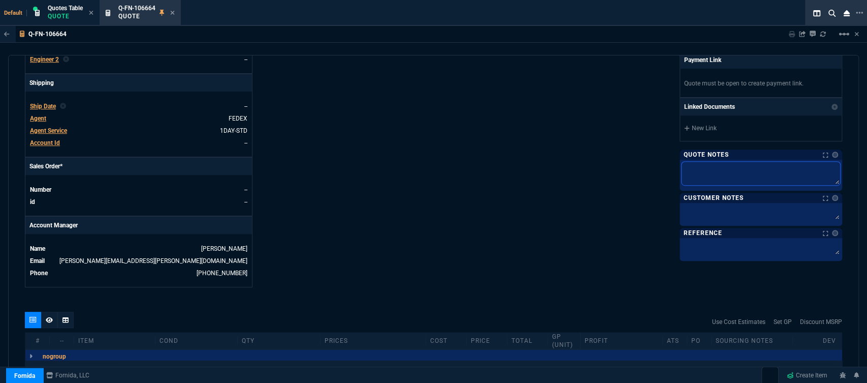
click at [698, 173] on textarea at bounding box center [761, 173] width 158 height 23
type textarea "O"
type textarea "Ov"
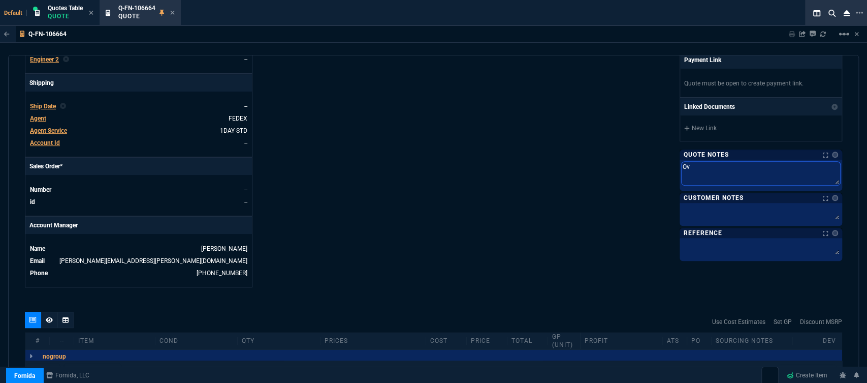
type textarea "Ove"
type textarea "Over"
type textarea "Overn"
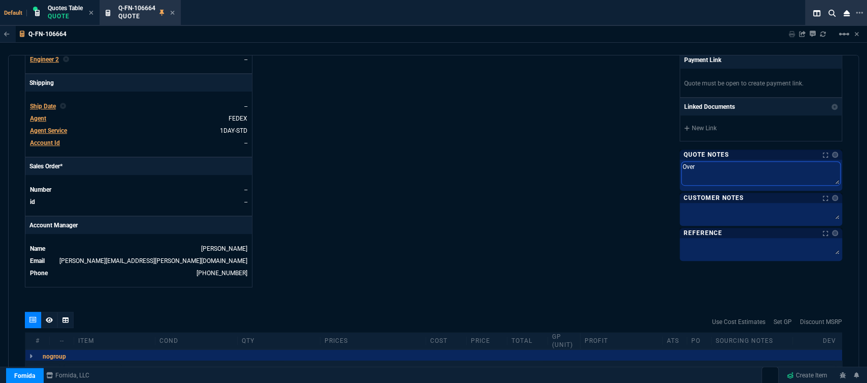
type textarea "Overn"
type textarea "Overni"
type textarea "Overnigh"
type textarea "Overnight"
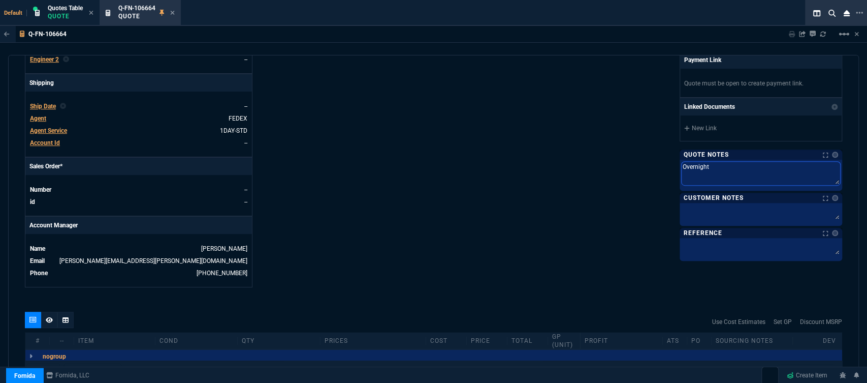
type textarea "Overnight"
type textarea "Overnight p"
type textarea "Overnight pl"
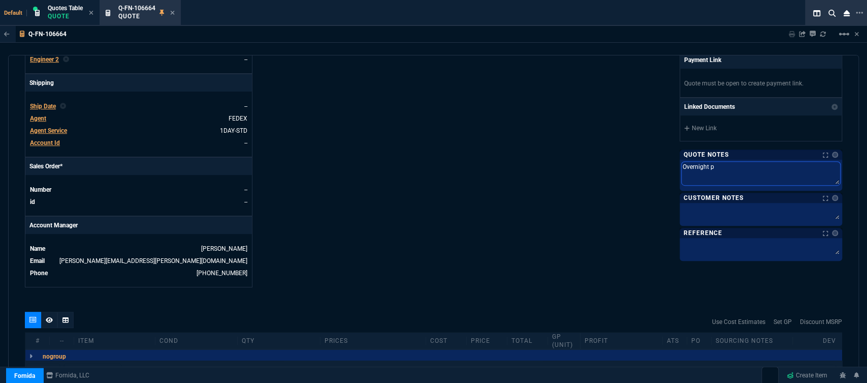
type textarea "Overnight pl"
type textarea "Overnight pls"
type textarea "Overnight pls."
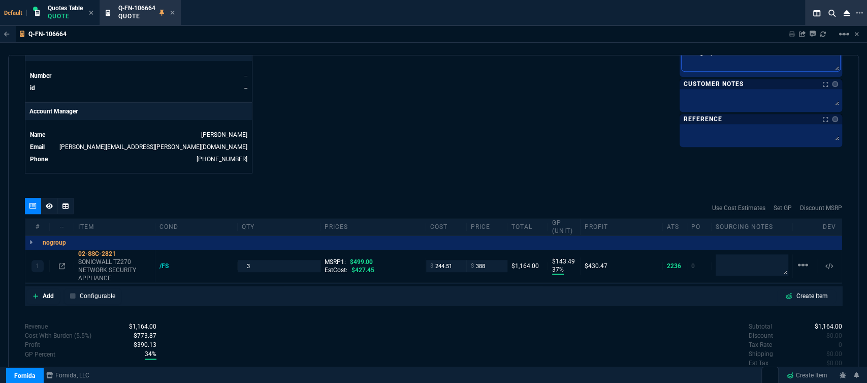
scroll to position [490, 0]
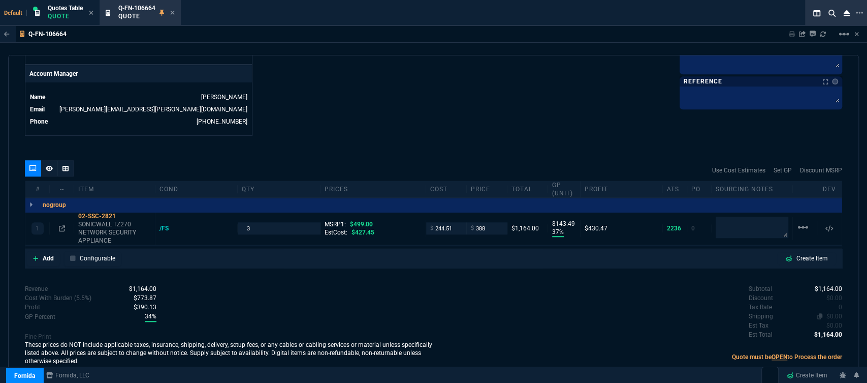
type textarea "Overnight pls."
click at [835, 312] on span "$0.00" at bounding box center [835, 315] width 16 height 7
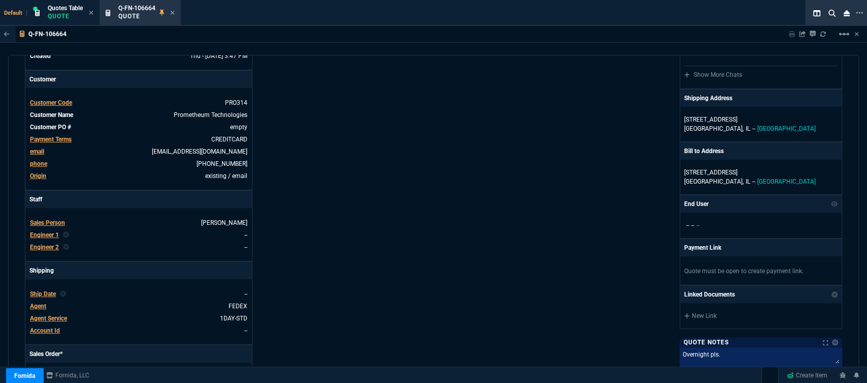
scroll to position [0, 0]
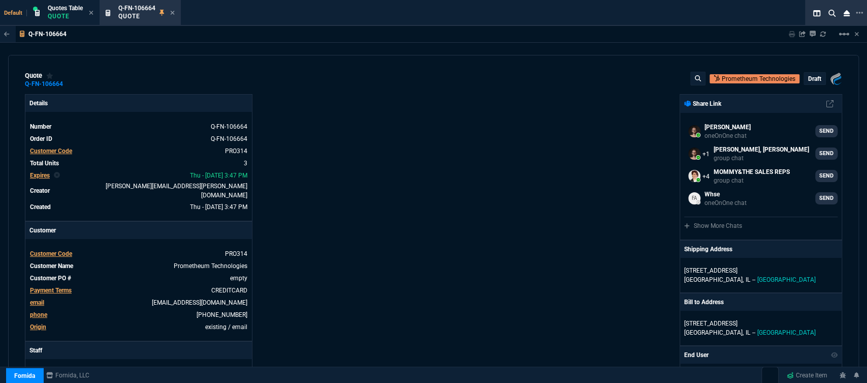
click at [554, 135] on div "Fornida, LLC 2609 Technology Dr Suite 300 Plano, TX 75074 Share Link Brian Over…" at bounding box center [638, 359] width 409 height 531
click at [808, 81] on p "draft" at bounding box center [814, 79] width 13 height 8
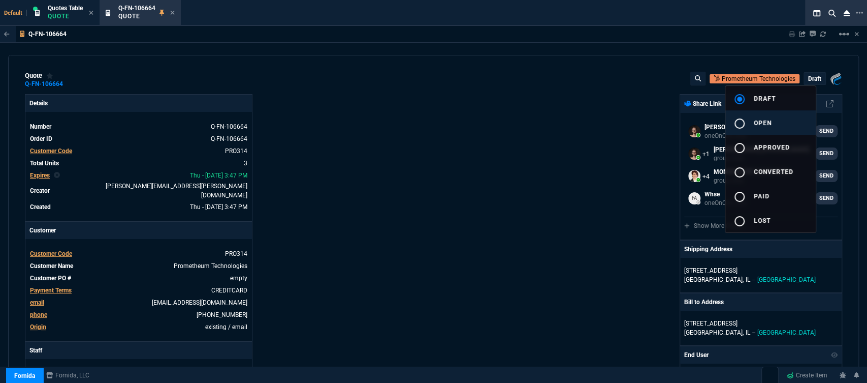
click at [749, 123] on div "radio_button_unchecked" at bounding box center [744, 123] width 20 height 12
click at [614, 130] on div at bounding box center [433, 191] width 867 height 383
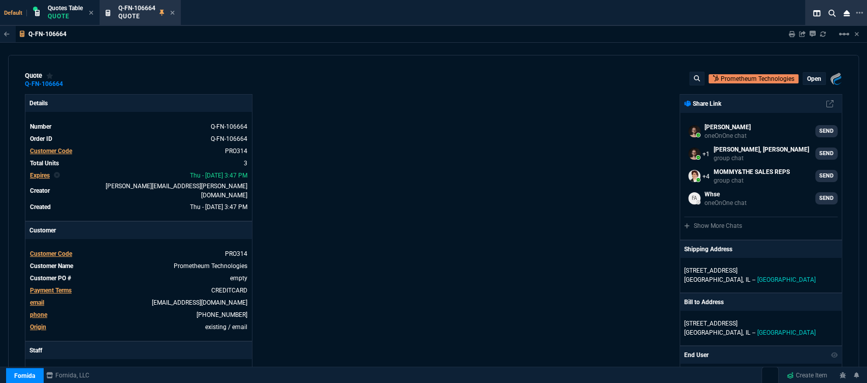
type input "37"
type input "143"
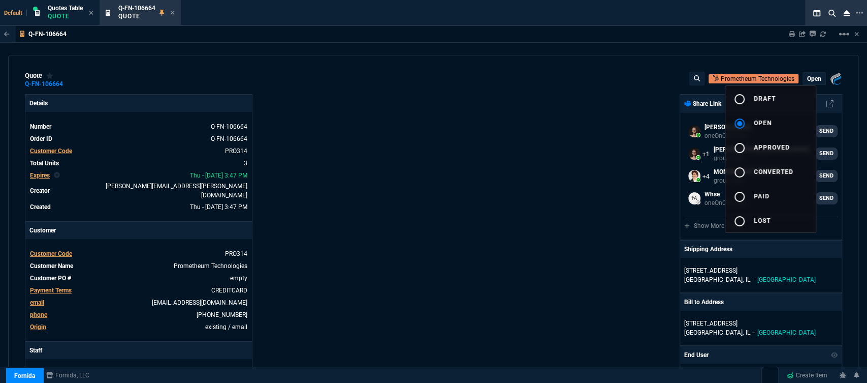
type input "22"
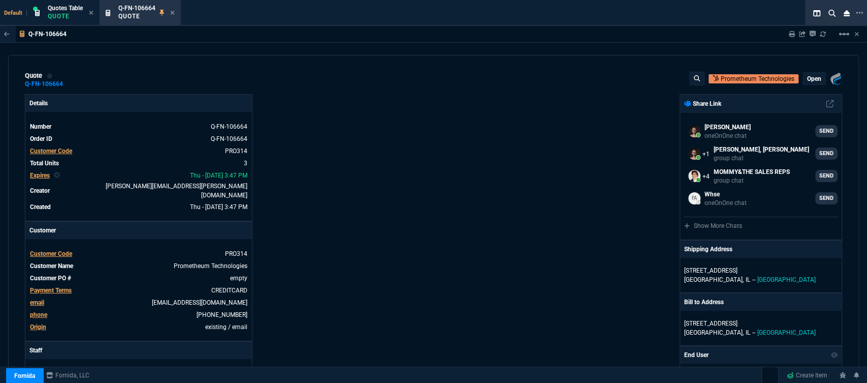
drag, startPoint x: 862, startPoint y: 107, endPoint x: 860, endPoint y: 188, distance: 80.8
click at [860, 188] on div "Q-FN-106664 Sharing Q-FN-106664 Link Dev Link Share on Teams linear_scale quote…" at bounding box center [433, 227] width 867 height 403
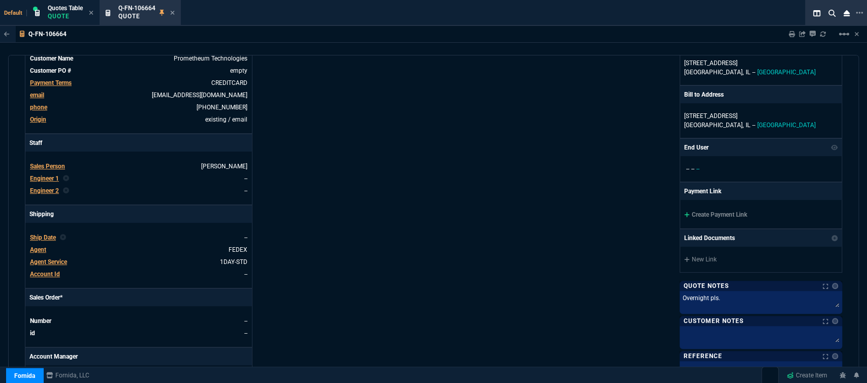
scroll to position [226, 0]
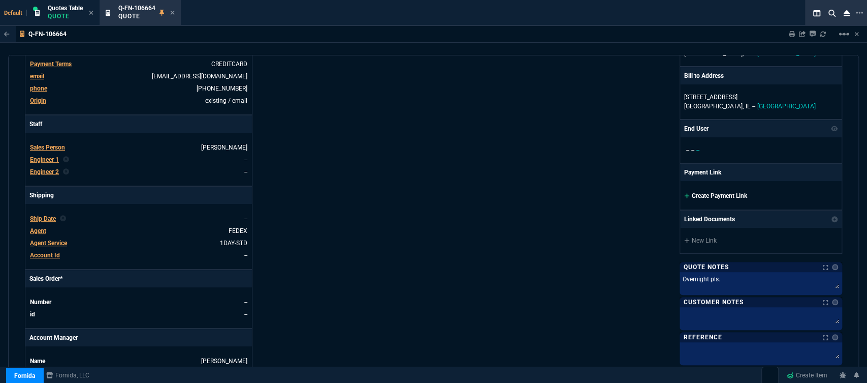
click at [684, 195] on icon at bounding box center [686, 195] width 5 height 5
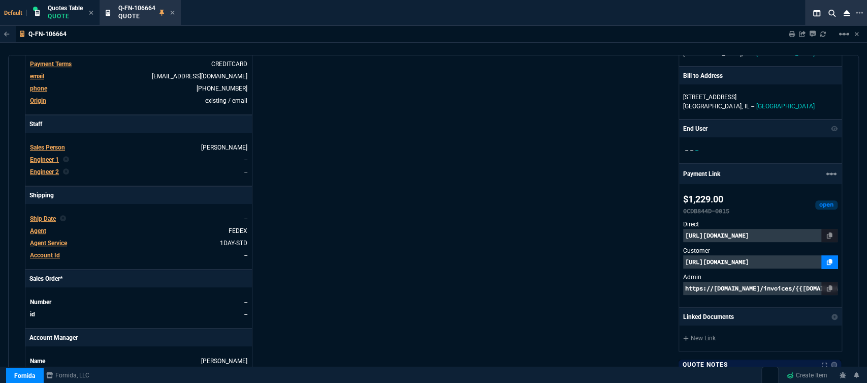
click at [827, 262] on icon at bounding box center [830, 262] width 6 height 6
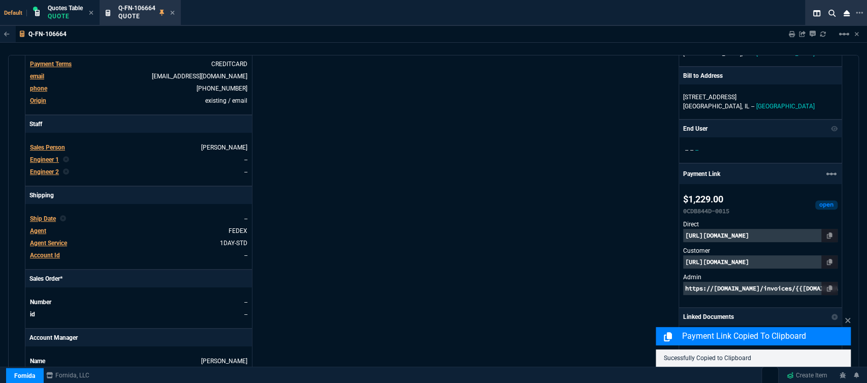
scroll to position [556, 0]
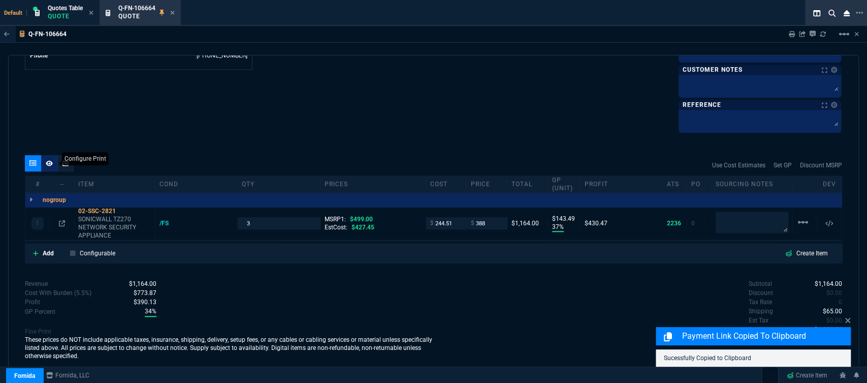
click at [54, 164] on div at bounding box center [49, 163] width 16 height 16
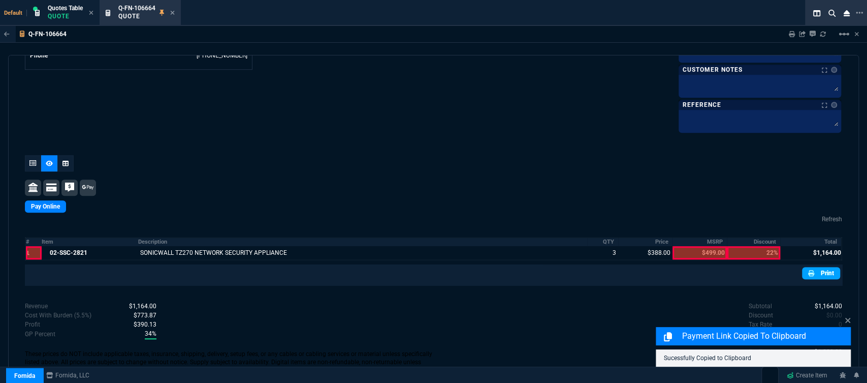
click at [826, 274] on link "Print" at bounding box center [821, 273] width 38 height 12
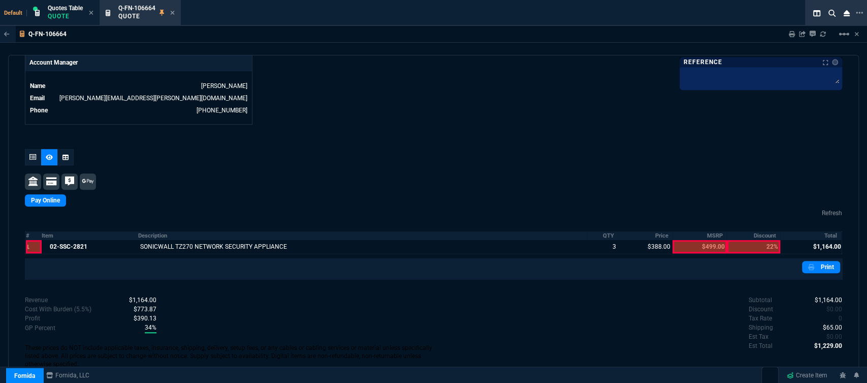
scroll to position [569, 0]
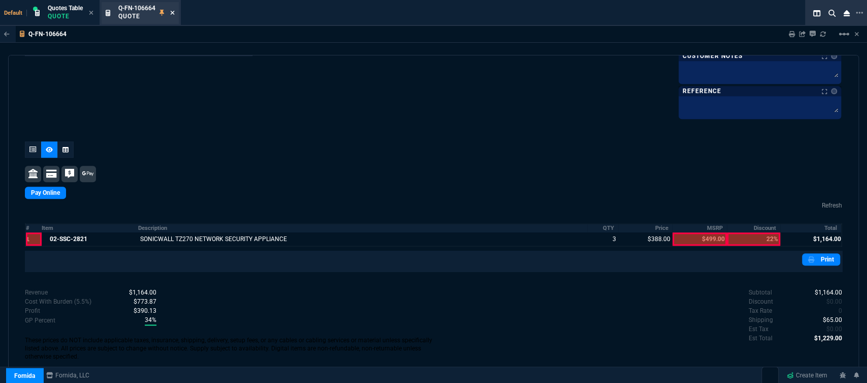
click at [173, 11] on icon at bounding box center [172, 13] width 5 height 6
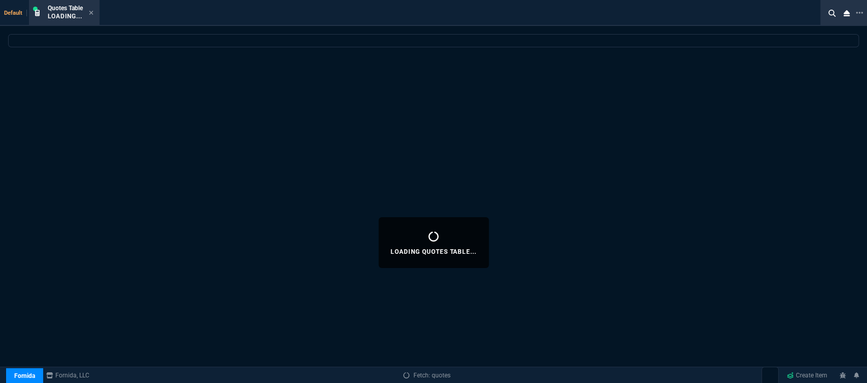
select select
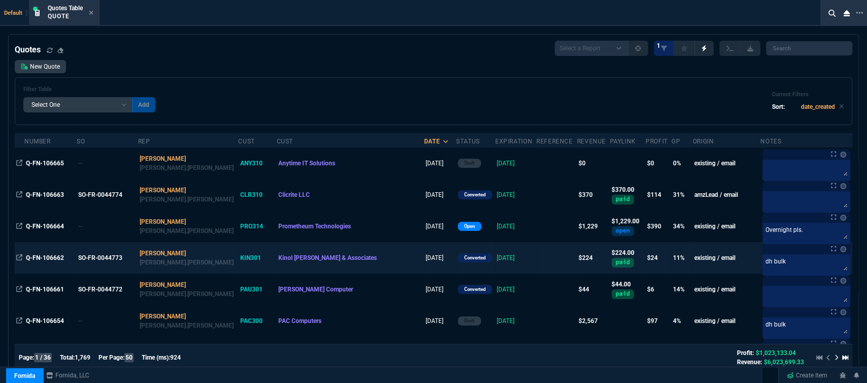
click at [495, 260] on td "[DATE]" at bounding box center [515, 257] width 41 height 31
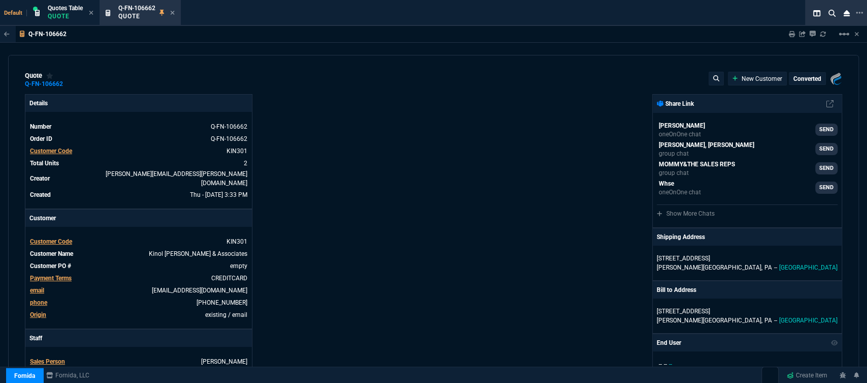
type input "15"
type input "17"
type input "140"
type input "20"
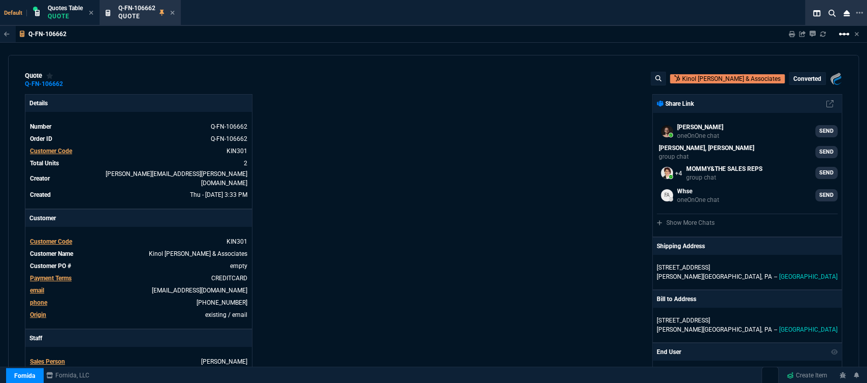
click at [842, 33] on mat-icon "linear_scale" at bounding box center [844, 34] width 12 height 12
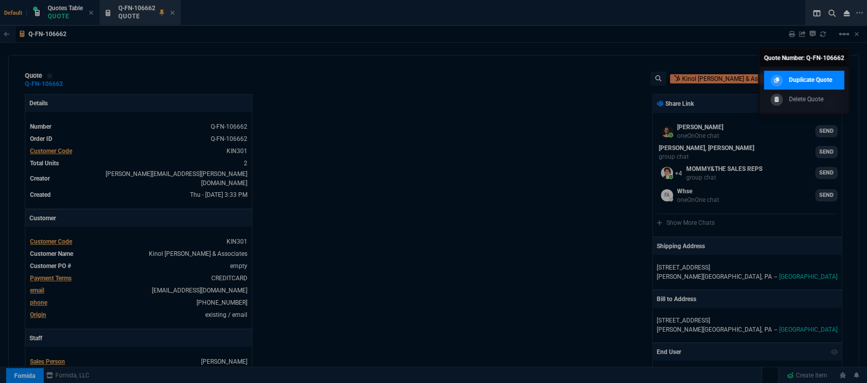
click at [815, 82] on p "Duplicate Quote" at bounding box center [810, 79] width 43 height 9
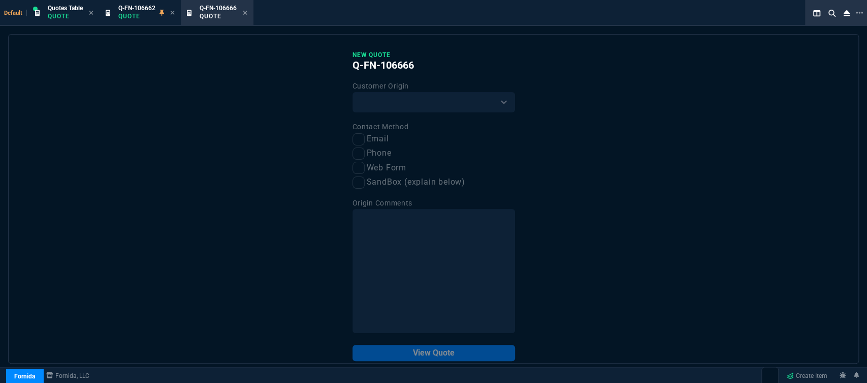
click at [431, 92] on div "Customer Origin Existing Customer Amazon Lead (first order) Website Lead (first…" at bounding box center [434, 96] width 163 height 33
click at [429, 100] on select "Existing Customer Amazon Lead (first order) Website Lead (first order) Called (…" at bounding box center [434, 102] width 163 height 20
select select "existing"
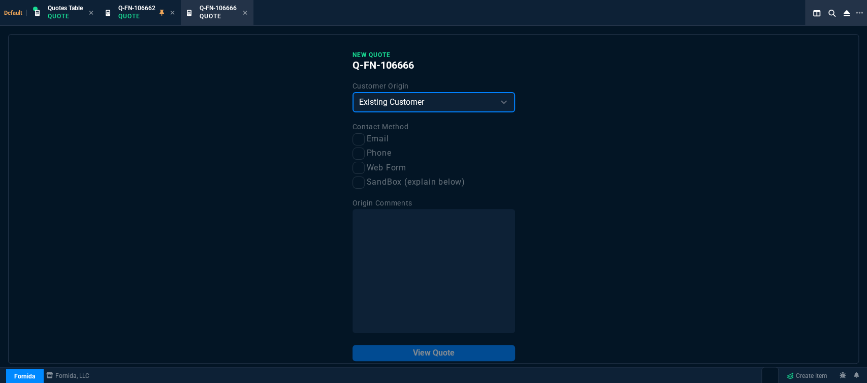
click at [353, 92] on select "Existing Customer Amazon Lead (first order) Website Lead (first order) Called (…" at bounding box center [434, 102] width 163 height 20
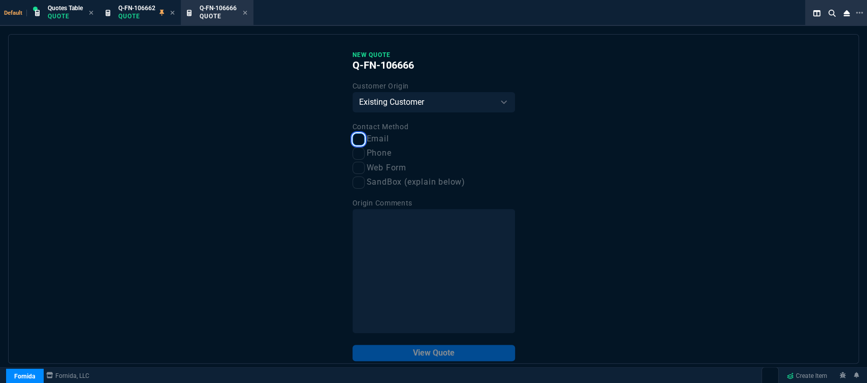
click at [355, 142] on input "Email" at bounding box center [359, 139] width 12 height 12
checkbox input "true"
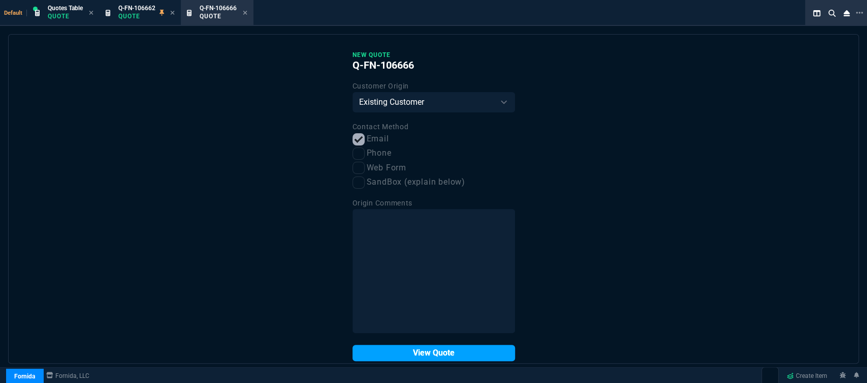
click at [394, 355] on button "View Quote" at bounding box center [434, 352] width 163 height 16
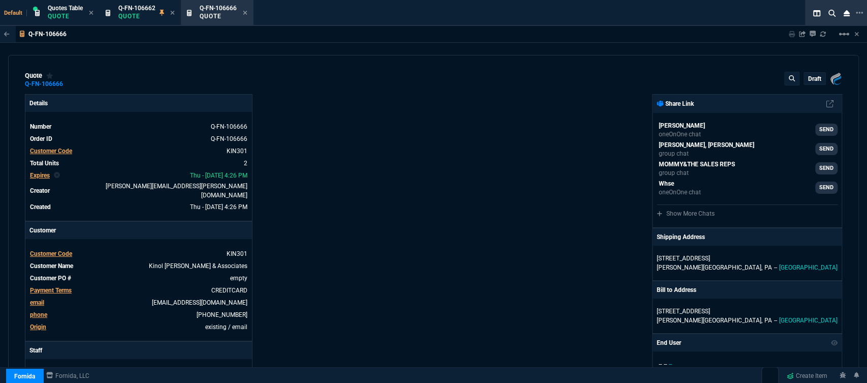
type input "15"
type input "17"
type input "20"
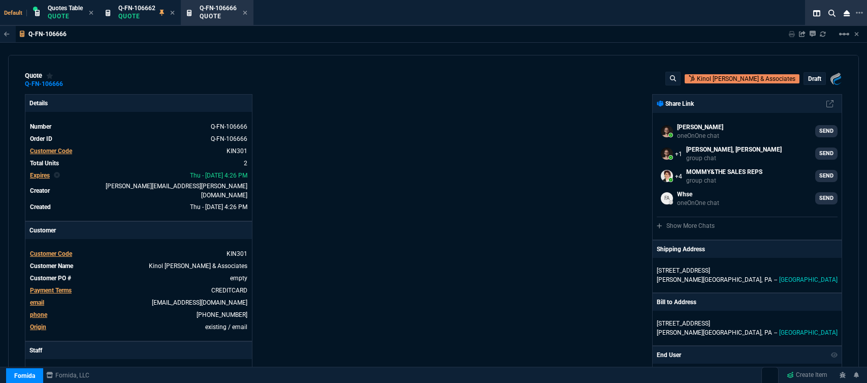
select select "12: [PERSON_NAME]"
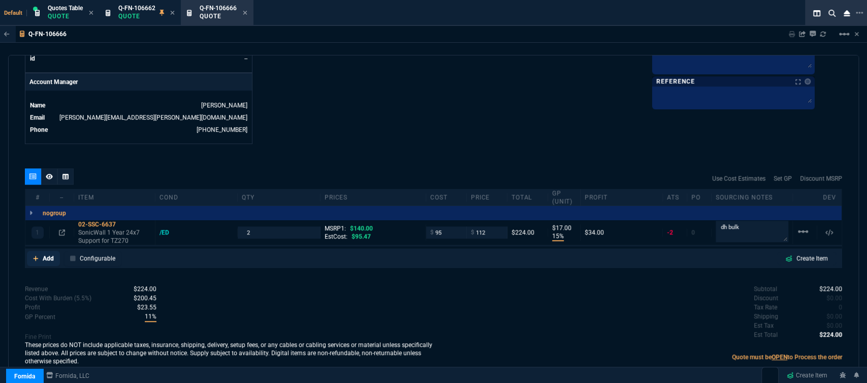
click at [34, 255] on icon at bounding box center [36, 258] width 6 height 6
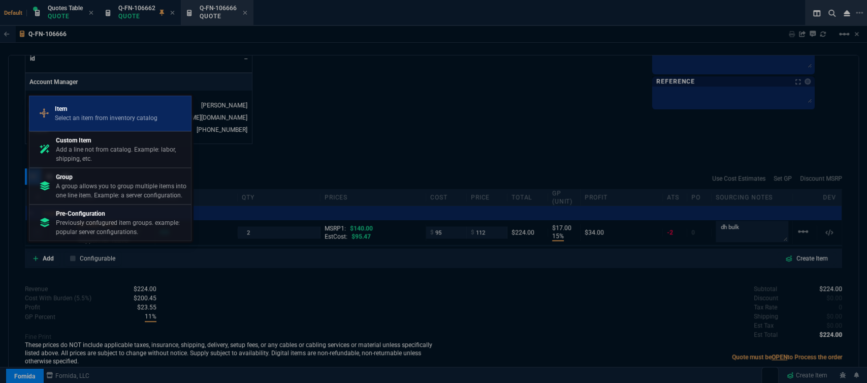
click at [104, 115] on p "Select an item from inventory catalog" at bounding box center [106, 117] width 103 height 9
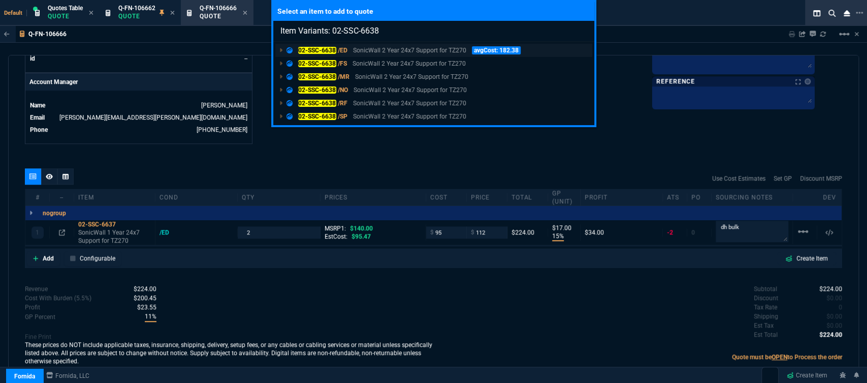
type input "Item Variants: 02-SSC-6638"
click at [425, 48] on p "SonicWall 2 Year 24x7 Support for TZ270" at bounding box center [409, 50] width 113 height 9
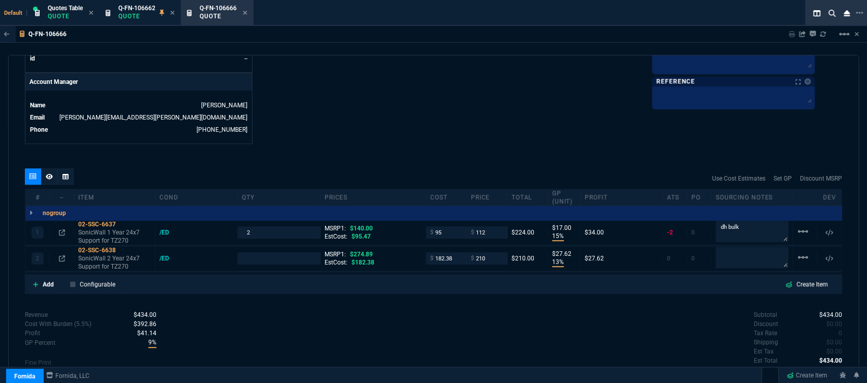
scroll to position [480, 0]
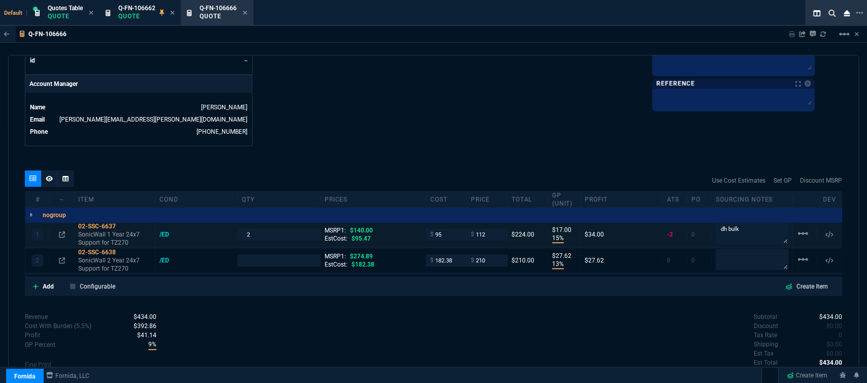
type input "15"
type input "17"
type input "13"
type input "28"
type input "20"
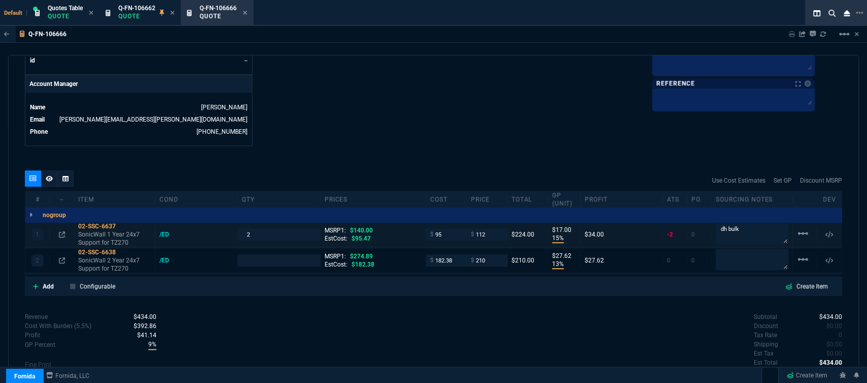
type input "24"
drag, startPoint x: 747, startPoint y: 225, endPoint x: 660, endPoint y: 217, distance: 87.2
click at [660, 222] on div "1 02-SSC-6637 SonicWall 1 Year 24x7 Support for TZ270 /ED 2 MSRP1: $140.00 EstC…" at bounding box center [433, 234] width 816 height 25
click at [736, 255] on textarea at bounding box center [752, 259] width 73 height 20
paste textarea "dh bulk"
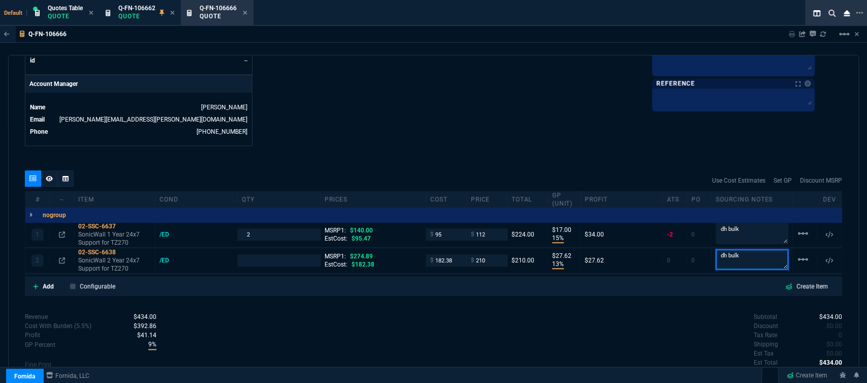
type textarea "dh bulk"
type input "1"
click at [801, 227] on mat-icon "linear_scale" at bounding box center [803, 233] width 12 height 12
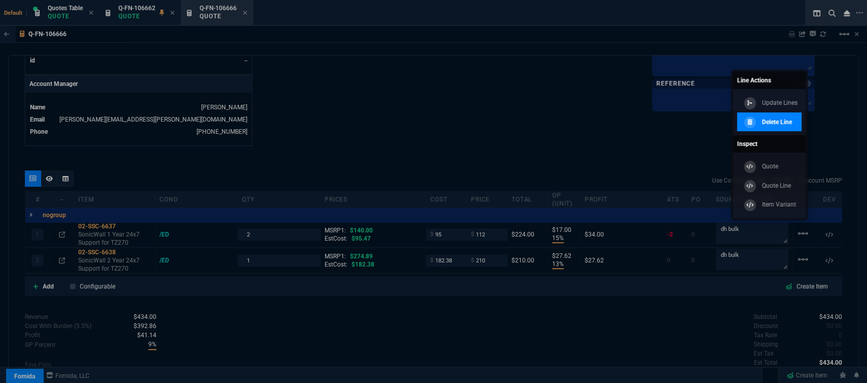
click at [779, 125] on p "Delete Line" at bounding box center [777, 121] width 30 height 9
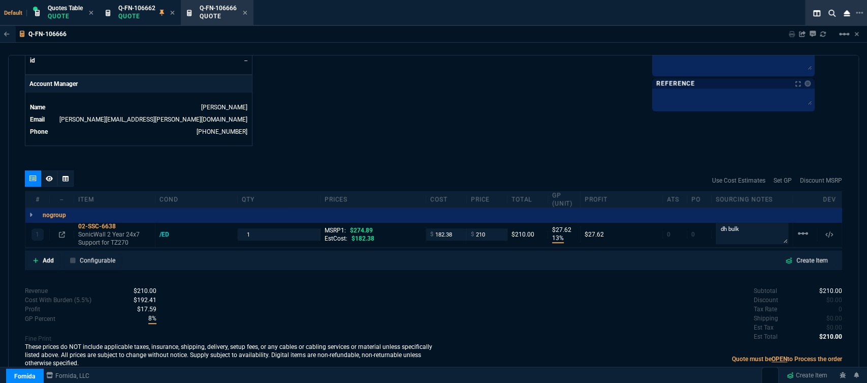
type input "13"
type input "28"
type input "24"
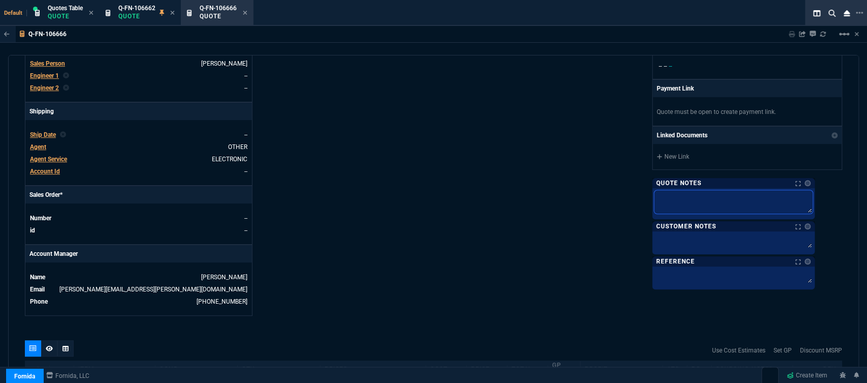
click at [744, 197] on textarea at bounding box center [733, 201] width 158 height 23
paste textarea "dh bulk"
type textarea "dh bulk"
click at [595, 180] on div "Fornida, LLC 2609 Technology Dr Suite 300 Plano, TX 75074 Share Link Brian Over…" at bounding box center [638, 49] width 409 height 531
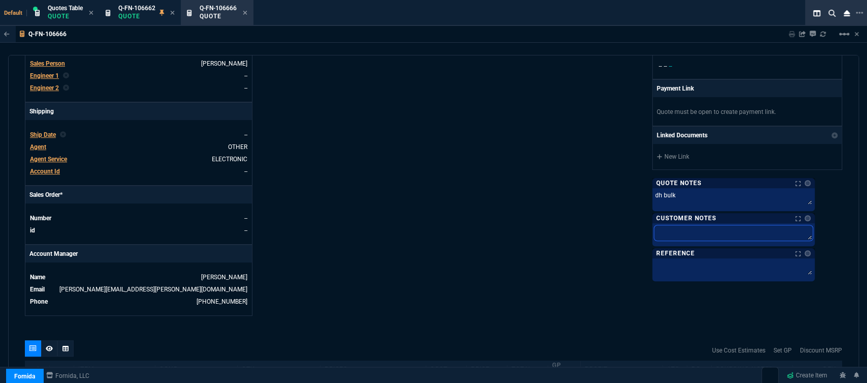
click at [733, 236] on textarea at bounding box center [733, 232] width 158 height 15
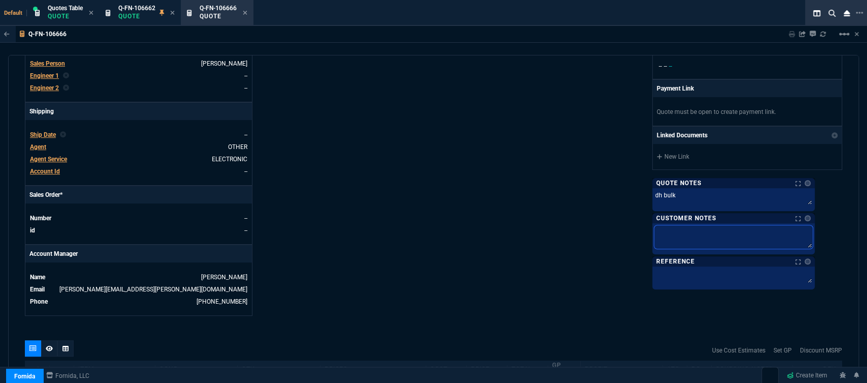
type textarea "L"
type textarea "LE"
type textarea "LEC"
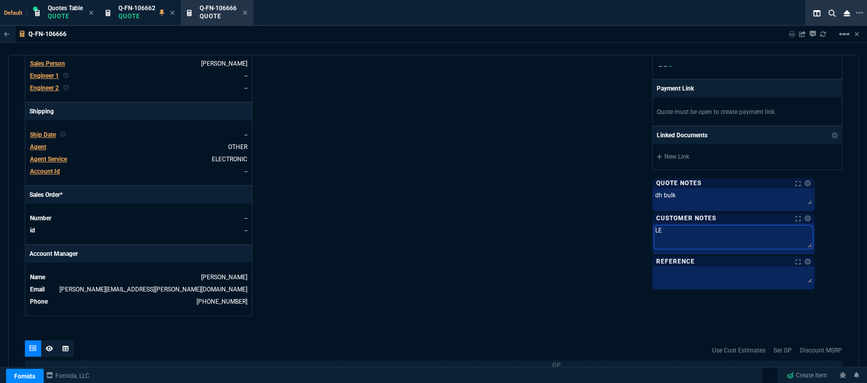
type textarea "LEC"
type textarea "LECT"
type textarea "LECTR"
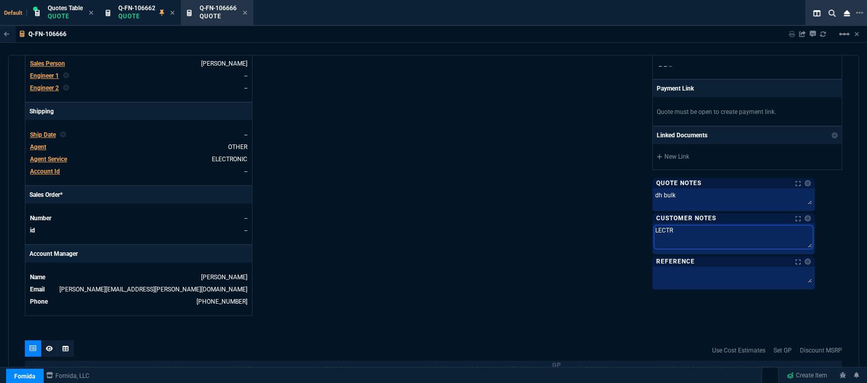
type textarea "LECTRO"
type textarea "LECTRON"
type textarea "LECTRONI"
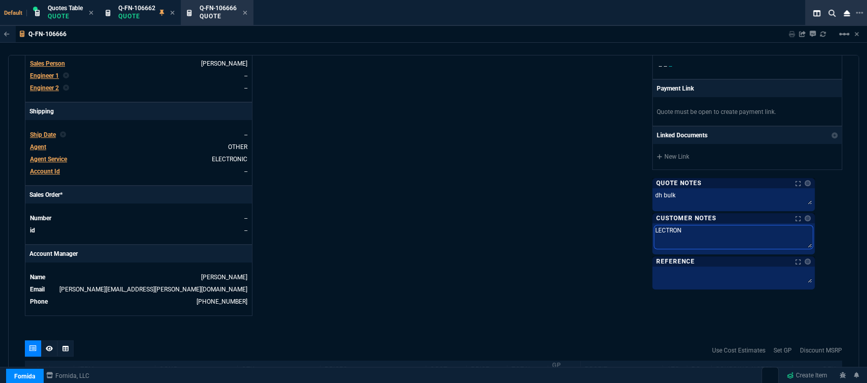
type textarea "LECTRONI"
type textarea "LECTRONIC"
type textarea "ELECTRONIC"
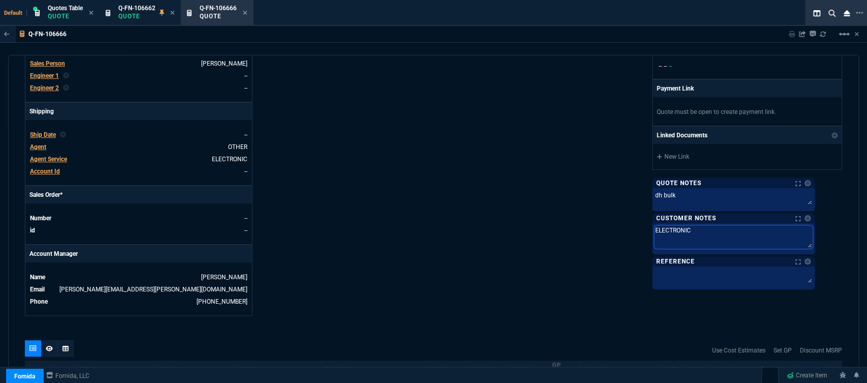
click at [728, 231] on textarea "ELECTRONIC" at bounding box center [733, 236] width 158 height 23
type textarea "ELECTRONIC:"
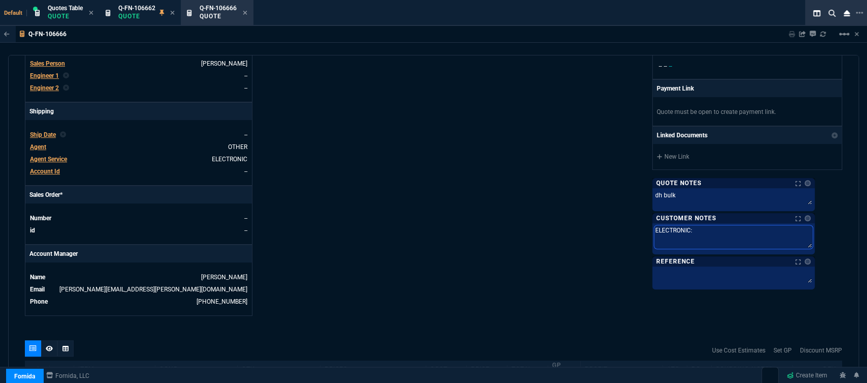
type textarea "ELECTRONIC: E"
type textarea "ELECTRONIC: EM"
type textarea "ELECTRONIC: EMA"
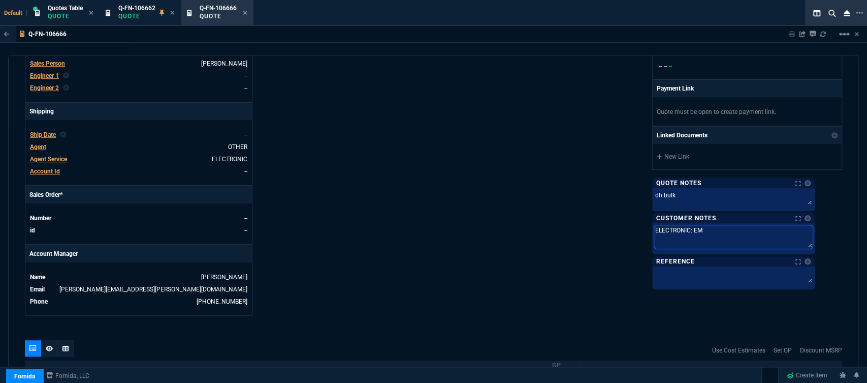
type textarea "ELECTRONIC: EMA"
type textarea "ELECTRONIC: EMAI"
type textarea "ELECTRONIC: EMAIL"
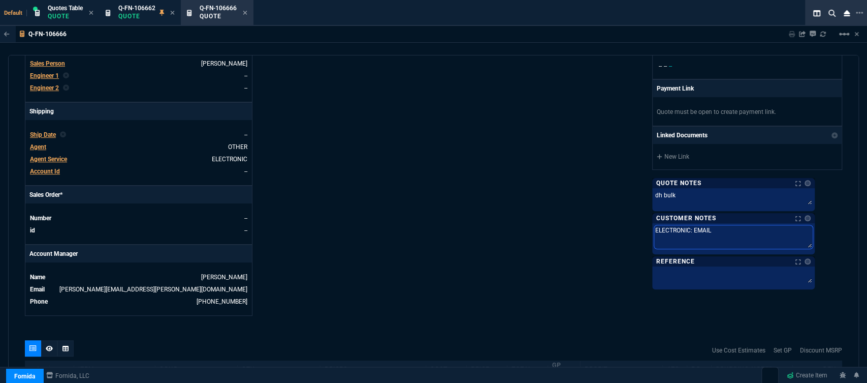
type textarea "ELECTRONIC: EMAIL*"
type textarea "ELECTRONIC: EMAIL*E"
type textarea "ELECTRONIC: EMAIL*ET"
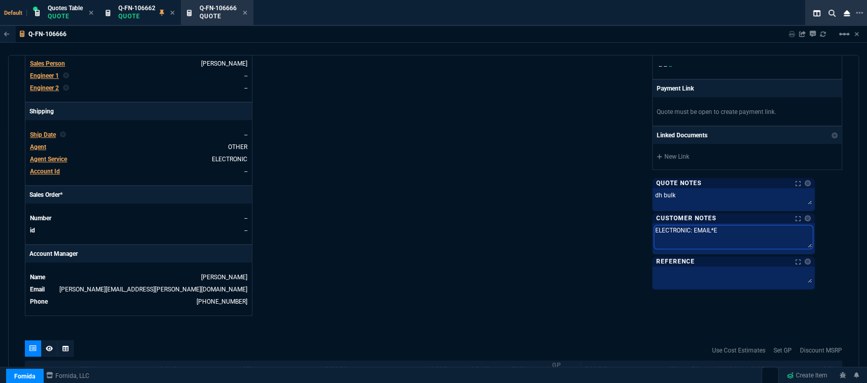
type textarea "ELECTRONIC: EMAIL*ET"
type textarea "ELECTRONIC: EMAIL*ETA"
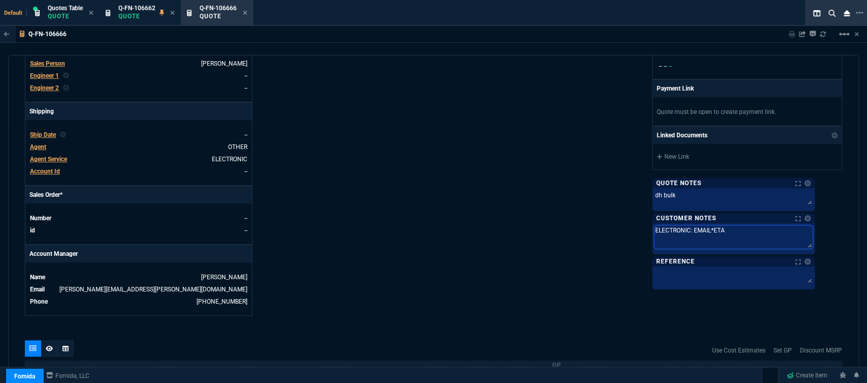
type textarea "ELECTRONIC: EMAIL*ETA 2"
type textarea "ELECTRONIC: EMAIL*ETA 2-"
type textarea "ELECTRONIC: EMAIL*ETA 2-3"
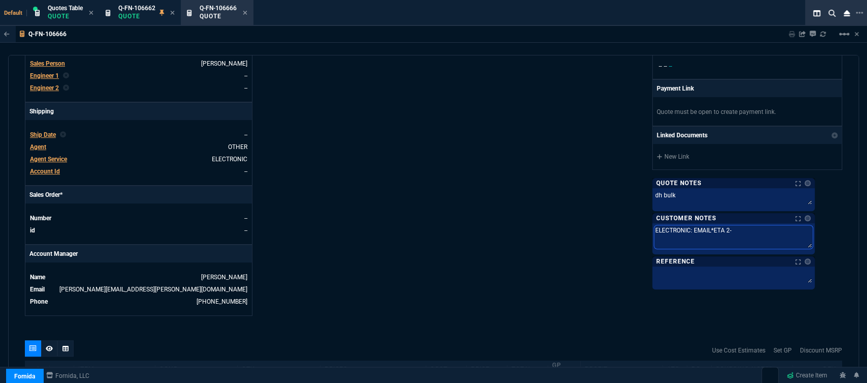
type textarea "ELECTRONIC: EMAIL*ETA 2-3"
type textarea "ELECTRONIC: EMAIL*ETA 2-3 B"
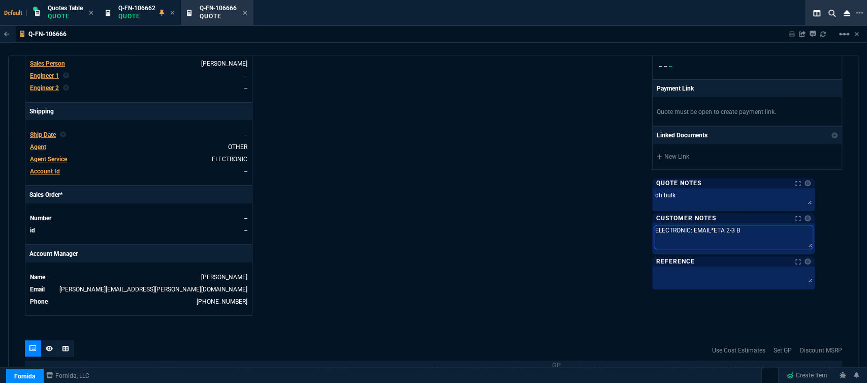
type textarea "ELECTRONIC: EMAIL*ETA 2-3 Bi"
type textarea "ELECTRONIC: EMAIL*ETA 2-3 Biz"
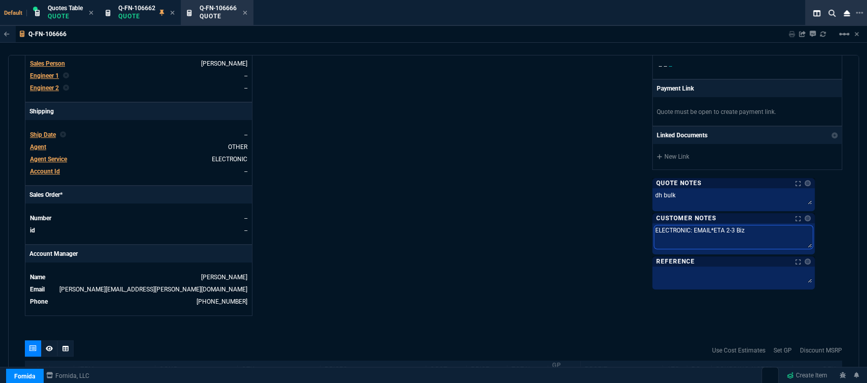
type textarea "ELECTRONIC: EMAIL*ETA 2-3 Biz"
type textarea "ELECTRONIC: EMAIL*ETA 2-3 Biz D"
type textarea "ELECTRONIC: EMAIL*ETA 2-3 Biz Da"
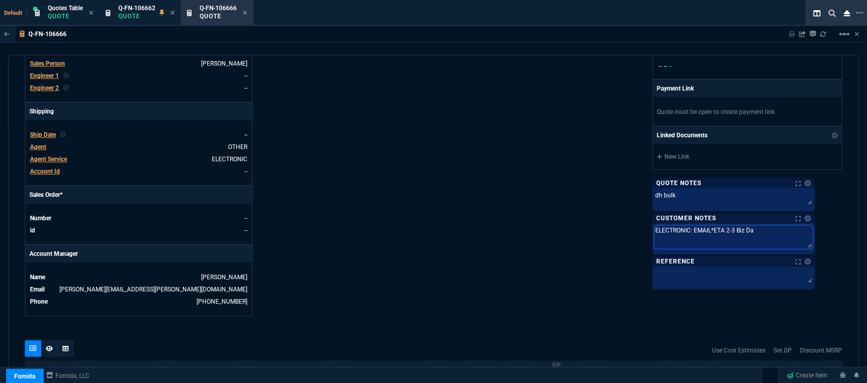
type textarea "ELECTRONIC: EMAIL*ETA 2-3 Biz Day"
type textarea "ELECTRONIC: EMAIL*ETA 2-3 Biz Days"
click at [512, 197] on div "Fornida, LLC 2609 Technology Dr Suite 300 Plano, TX 75074 Share Link Brian Over…" at bounding box center [638, 49] width 409 height 531
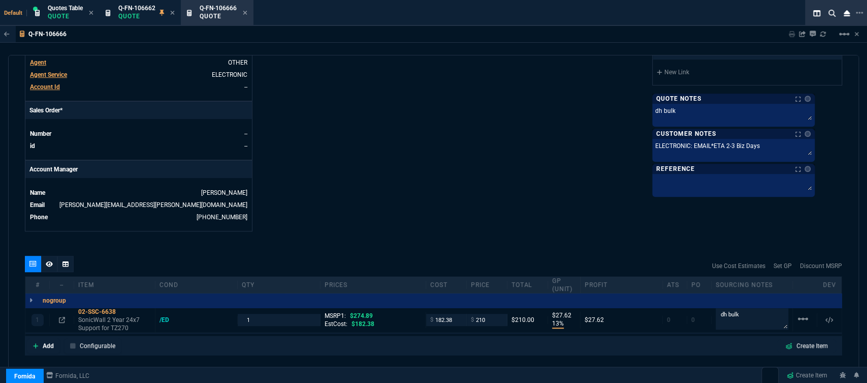
scroll to position [480, 0]
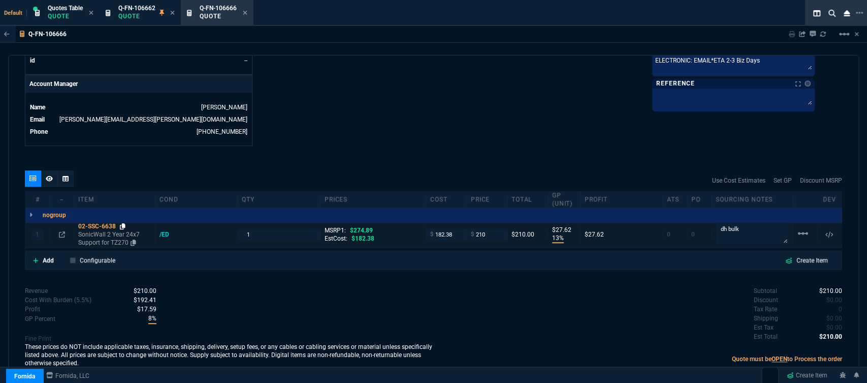
click at [125, 223] on icon at bounding box center [123, 226] width 6 height 6
click at [456, 228] on input "182.38" at bounding box center [446, 234] width 32 height 12
type input "160"
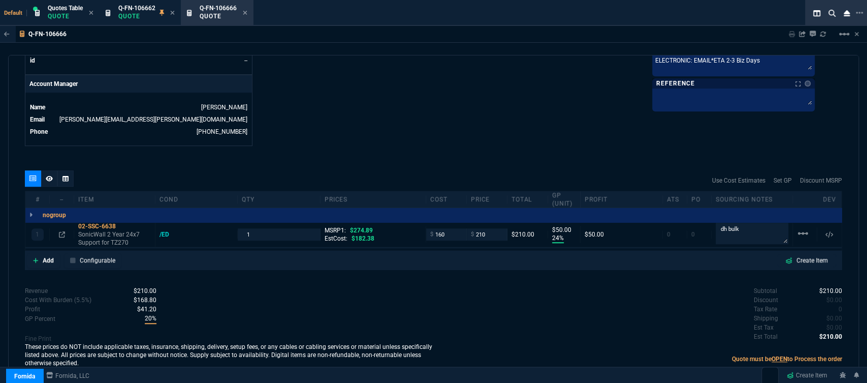
type input "24"
type input "50"
click at [122, 223] on icon at bounding box center [123, 226] width 6 height 6
drag, startPoint x: 488, startPoint y: 230, endPoint x: 453, endPoint y: 233, distance: 34.7
click at [453, 233] on div "1 02-SSC-6638 SonicWall 2 Year 24x7 Support for TZ270 /ED 1 MSRP1: $274.89 EstC…" at bounding box center [433, 234] width 816 height 25
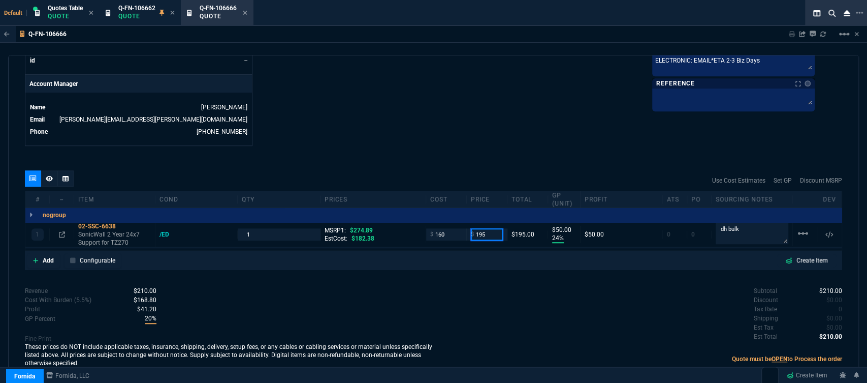
type input "195"
click at [441, 144] on div "quote Q-FN-106666 Kinol Sharie Leyh & Associates draft Fornida, LLC 2609 Techno…" at bounding box center [433, 217] width 851 height 325
type input "195"
type input "18"
type input "35"
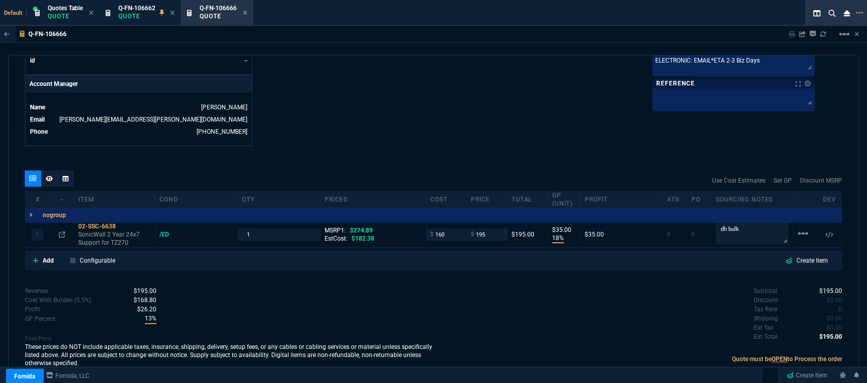
type input "29"
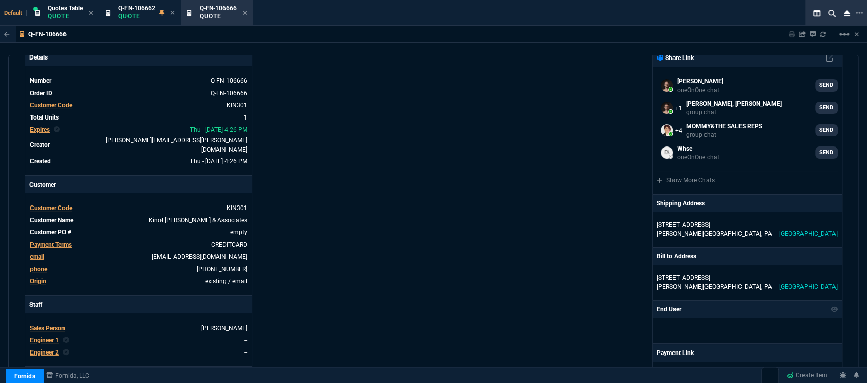
scroll to position [0, 0]
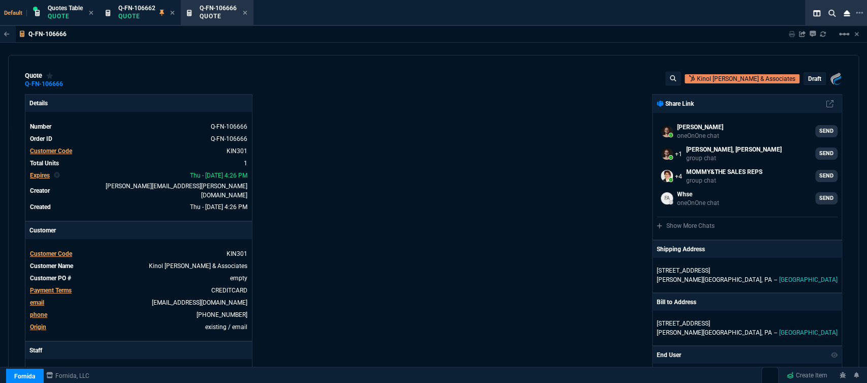
click at [809, 76] on p "draft" at bounding box center [814, 79] width 13 height 8
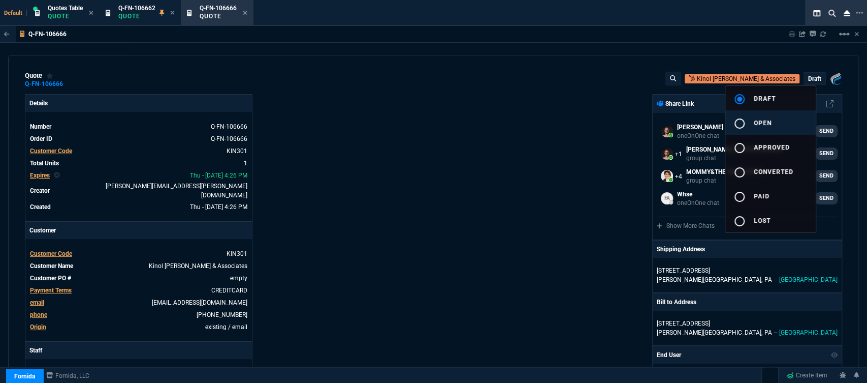
click at [780, 116] on button "radio_button_unchecked open" at bounding box center [770, 122] width 90 height 24
click at [541, 135] on div at bounding box center [433, 191] width 867 height 383
type input "18"
type input "35"
type input "29"
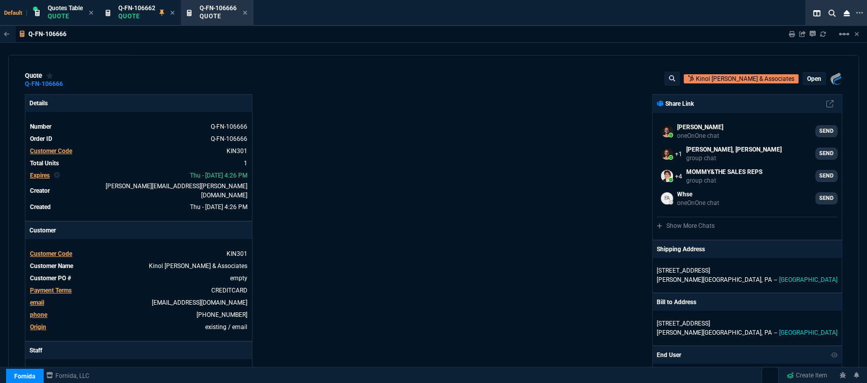
scroll to position [244, 0]
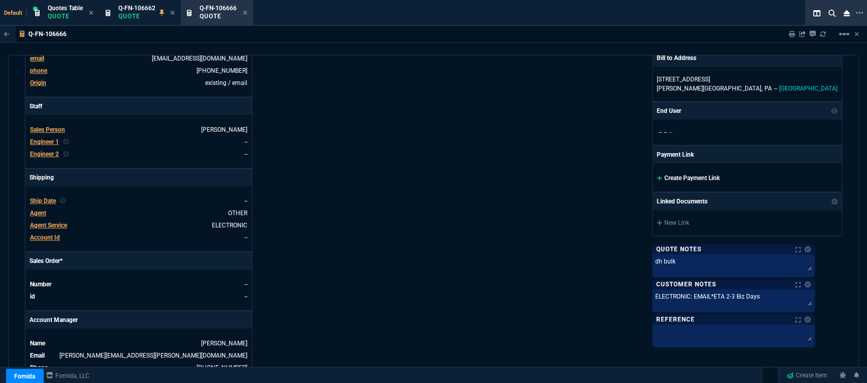
click at [662, 179] on icon at bounding box center [659, 177] width 5 height 5
click at [662, 175] on icon at bounding box center [660, 178] width 6 height 6
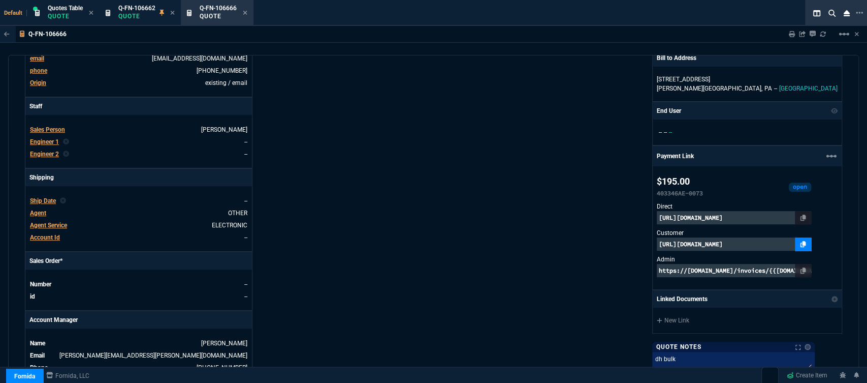
click at [806, 242] on icon at bounding box center [804, 244] width 6 height 6
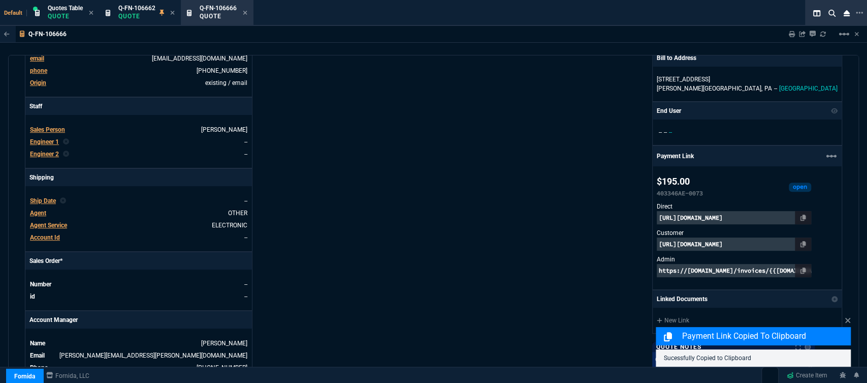
drag, startPoint x: 852, startPoint y: 197, endPoint x: 853, endPoint y: 309, distance: 112.3
click at [853, 309] on div "quote Q-FN-106666 Kinol Sharie Leyh & Associates open Fornida, LLC 2609 Technol…" at bounding box center [433, 217] width 851 height 325
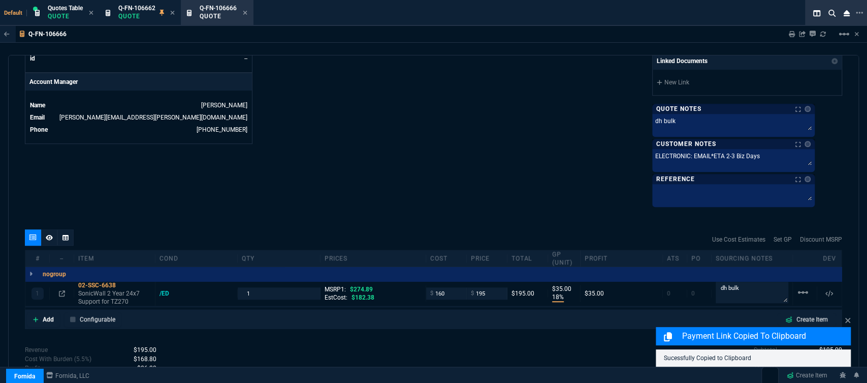
scroll to position [548, 0]
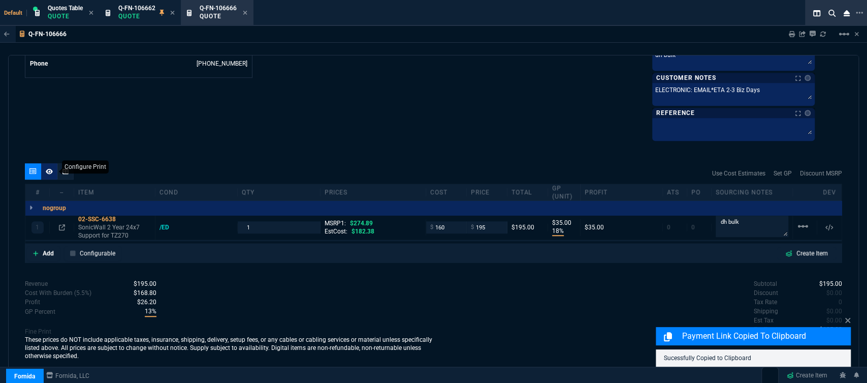
click at [46, 173] on icon at bounding box center [49, 171] width 7 height 6
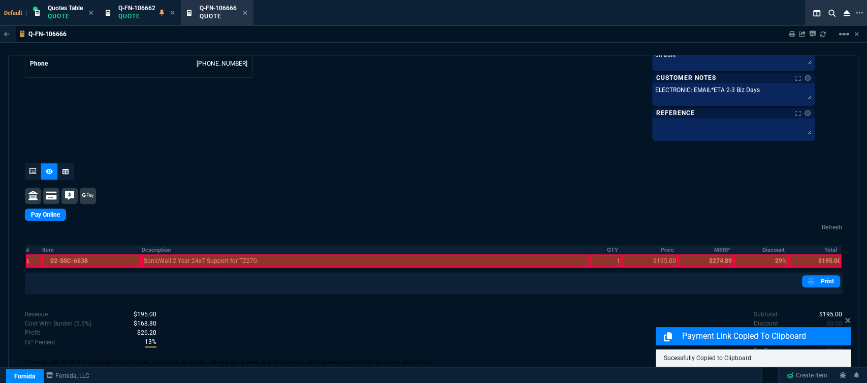
click at [72, 261] on div at bounding box center [91, 260] width 99 height 13
click at [193, 259] on div at bounding box center [366, 260] width 449 height 13
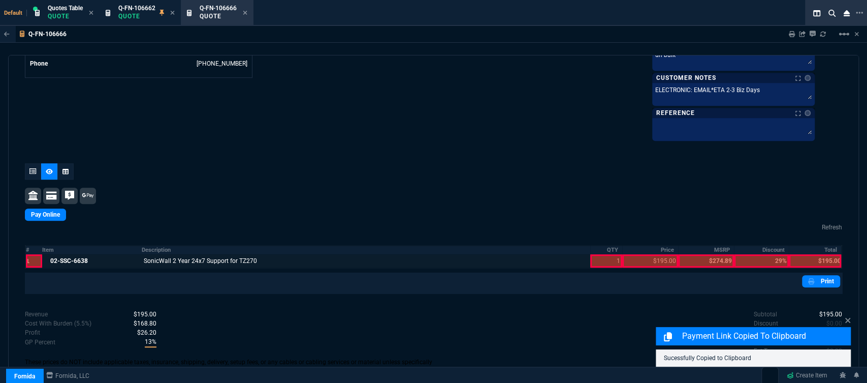
click at [606, 259] on div at bounding box center [605, 260] width 31 height 13
click at [632, 262] on div at bounding box center [650, 260] width 56 height 13
click at [810, 261] on div at bounding box center [815, 260] width 52 height 13
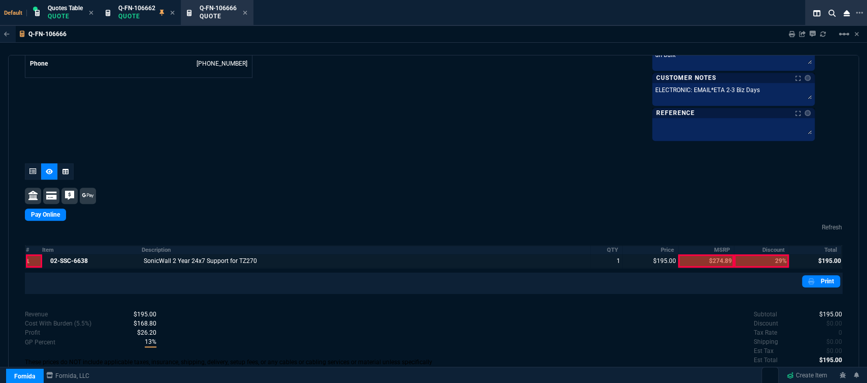
scroll to position [501, 0]
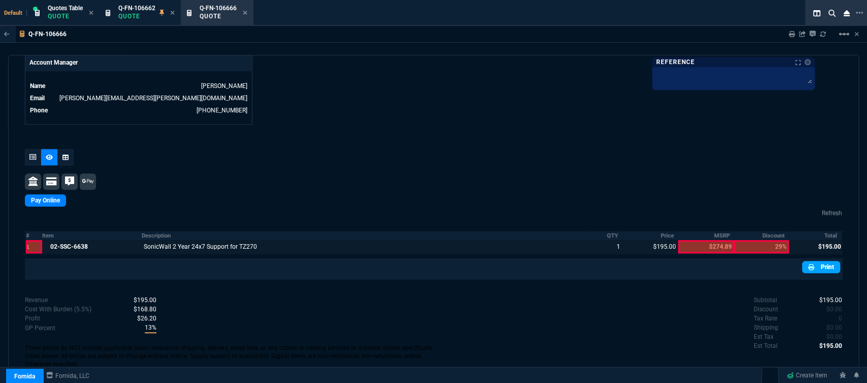
click at [820, 261] on link "Print" at bounding box center [821, 267] width 38 height 12
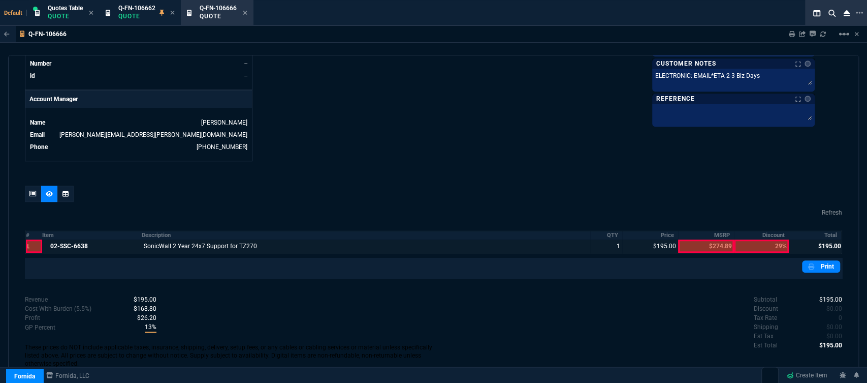
scroll to position [239, 0]
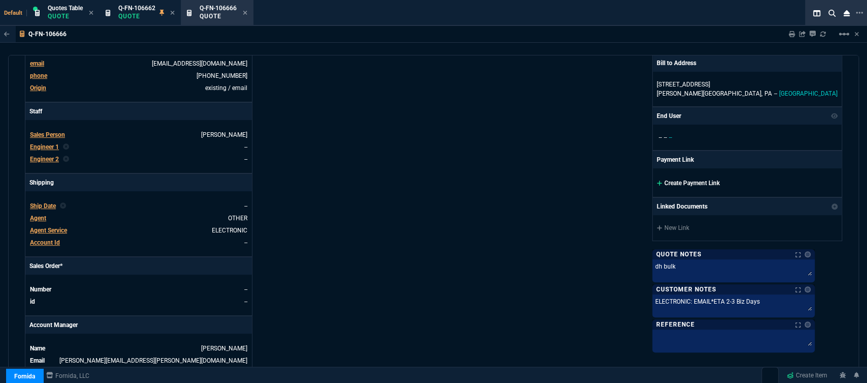
click at [662, 183] on icon at bounding box center [659, 182] width 5 height 5
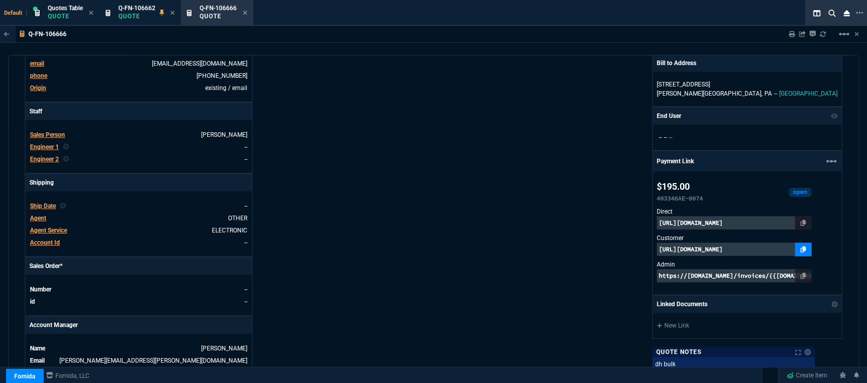
click at [806, 252] on icon at bounding box center [804, 249] width 6 height 6
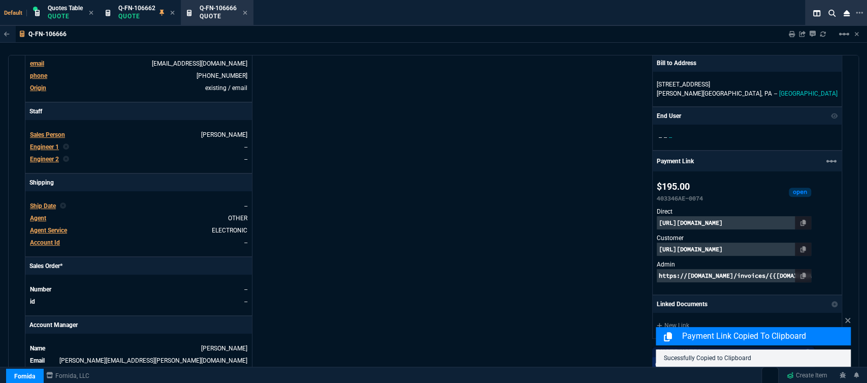
drag, startPoint x: 859, startPoint y: 198, endPoint x: 862, endPoint y: 337, distance: 139.7
click at [862, 337] on div "Q-FN-106666 Sharing Q-FN-106666 Link Dev Link Share on Teams linear_scale quote…" at bounding box center [433, 227] width 867 height 403
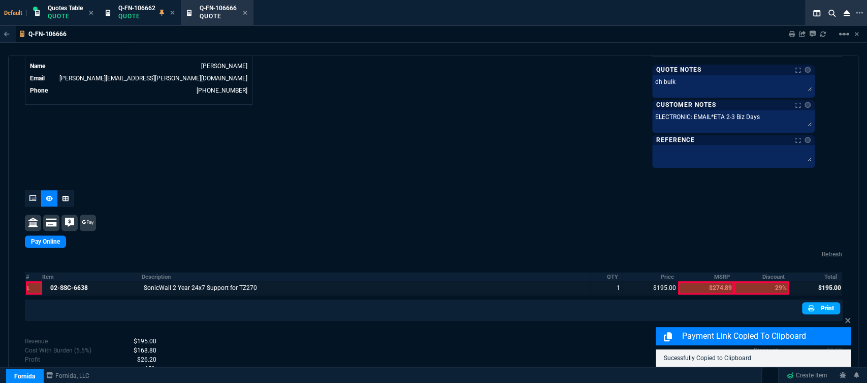
click at [812, 309] on link "Print" at bounding box center [821, 308] width 38 height 12
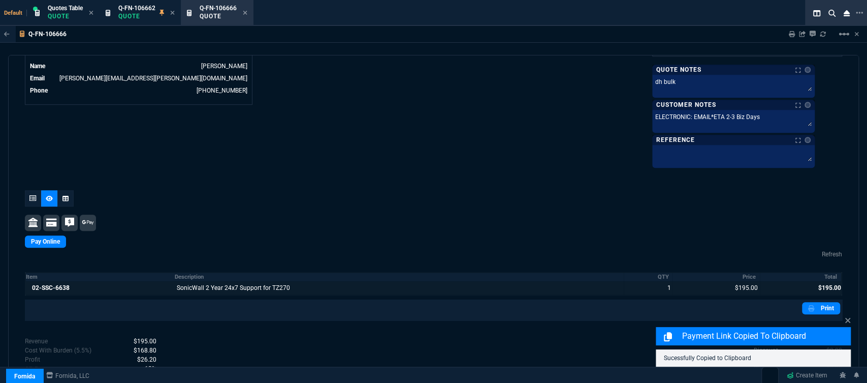
scroll to position [569, 0]
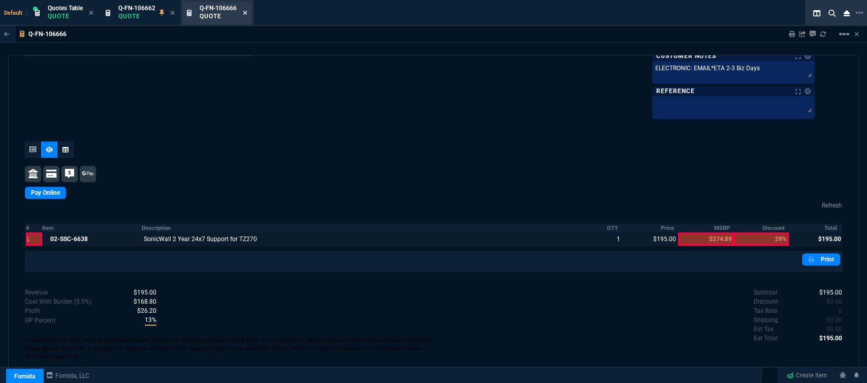
click at [246, 11] on icon at bounding box center [245, 13] width 5 height 6
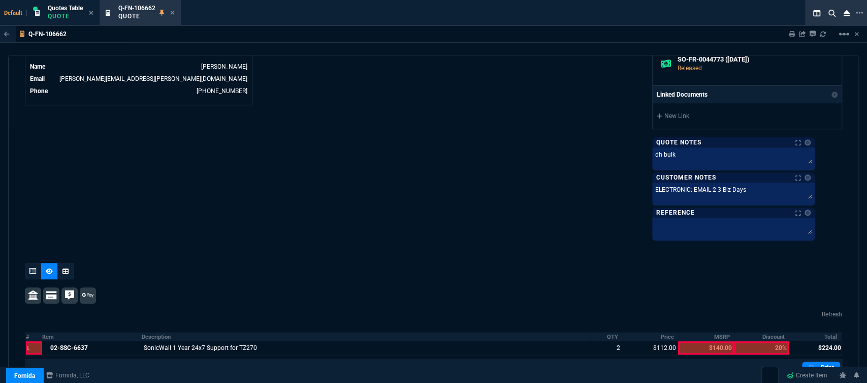
scroll to position [621, 0]
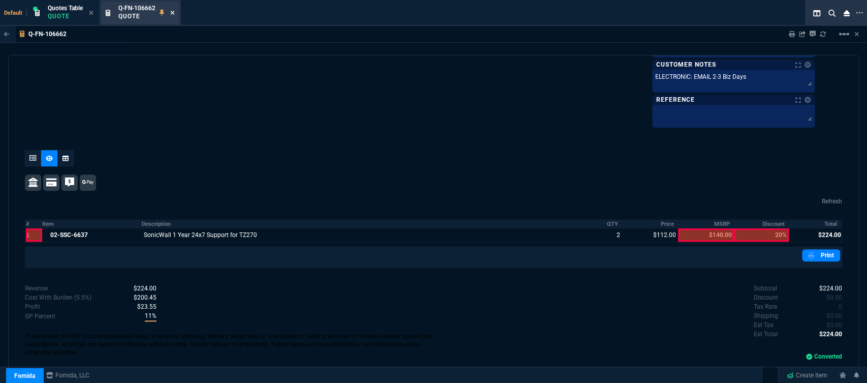
click at [172, 11] on icon at bounding box center [172, 13] width 5 height 6
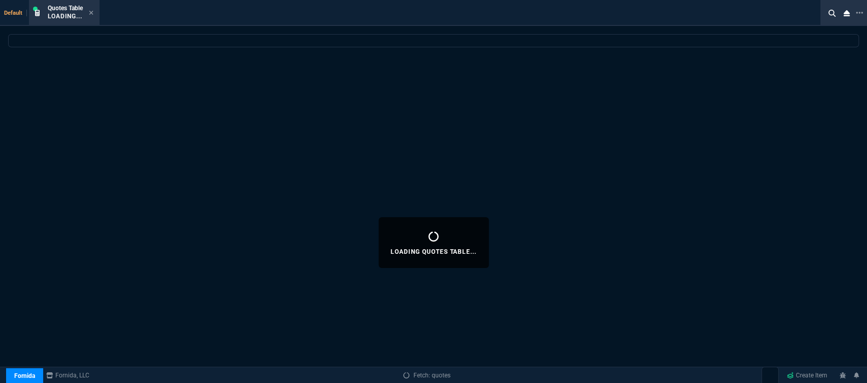
select select
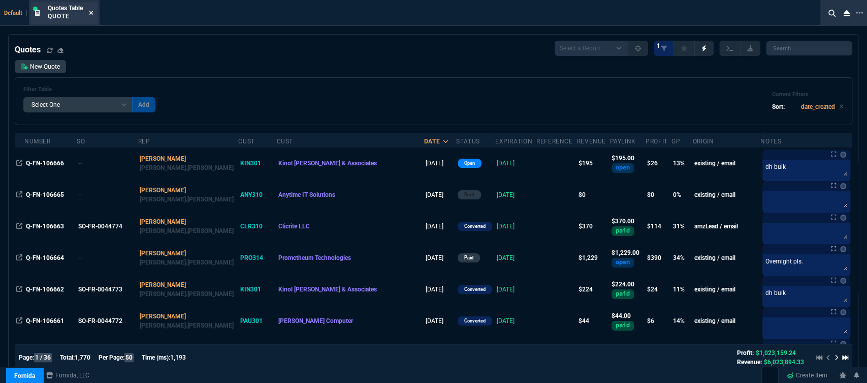
click at [93, 12] on icon at bounding box center [91, 13] width 5 height 6
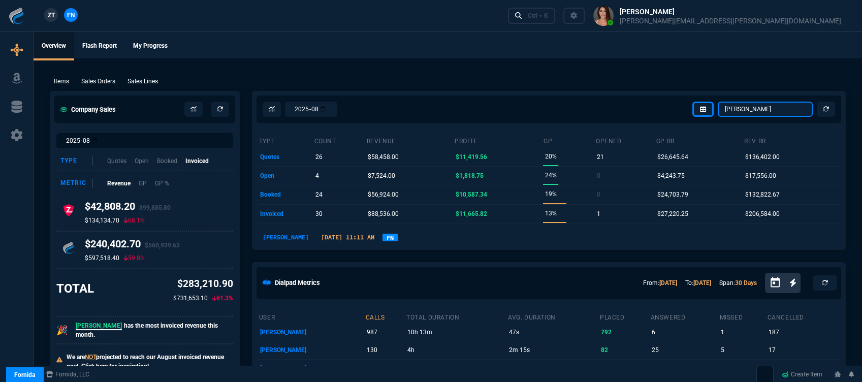
click at [775, 102] on select "Omar Brian Over Farzad Vahid Steven Huang Seti Shadab Alicia Bostic Wafek Moham…" at bounding box center [765, 109] width 95 height 15
click at [718, 102] on select "Omar Brian Over Farzad Vahid Steven Huang Seti Shadab Alicia Bostic Wafek Moham…" at bounding box center [765, 109] width 95 height 15
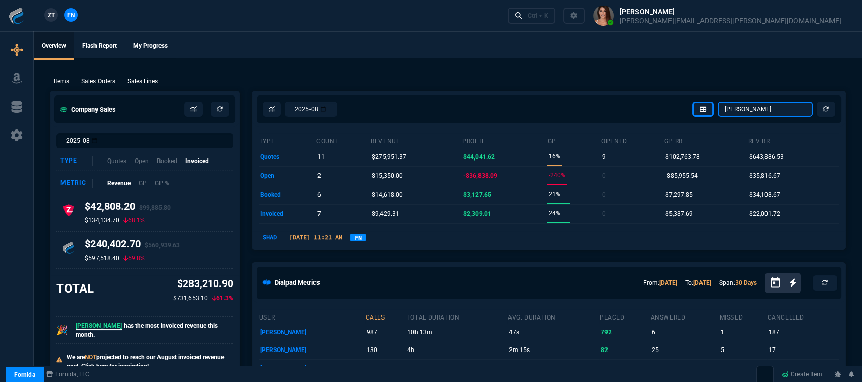
click at [764, 108] on select "Omar Brian Over Farzad Vahid Steven Huang Seti Shadab Alicia Bostic Wafek Moham…" at bounding box center [765, 109] width 95 height 15
select select "12: [PERSON_NAME]"
click at [718, 102] on select "Omar Brian Over Farzad Vahid Steven Huang Seti Shadab Alicia Bostic Wafek Moham…" at bounding box center [765, 109] width 95 height 15
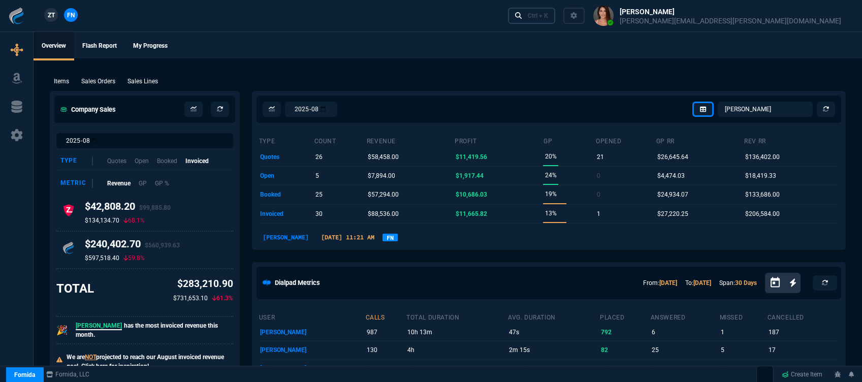
click at [548, 12] on div "Ctrl + K" at bounding box center [538, 16] width 20 height 8
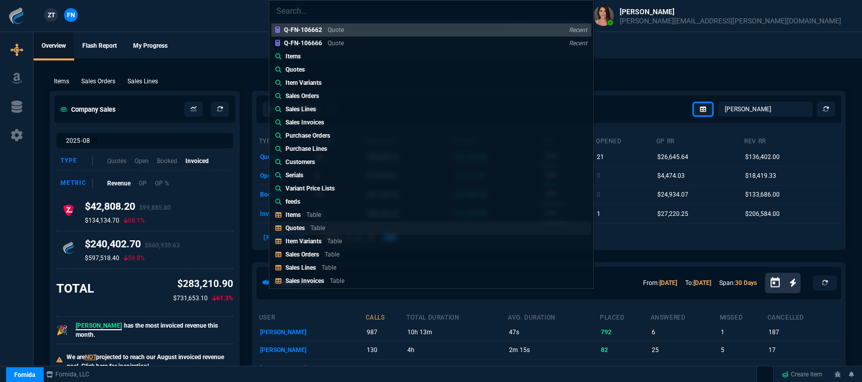
click at [343, 229] on link "Quotes Table" at bounding box center [431, 227] width 320 height 13
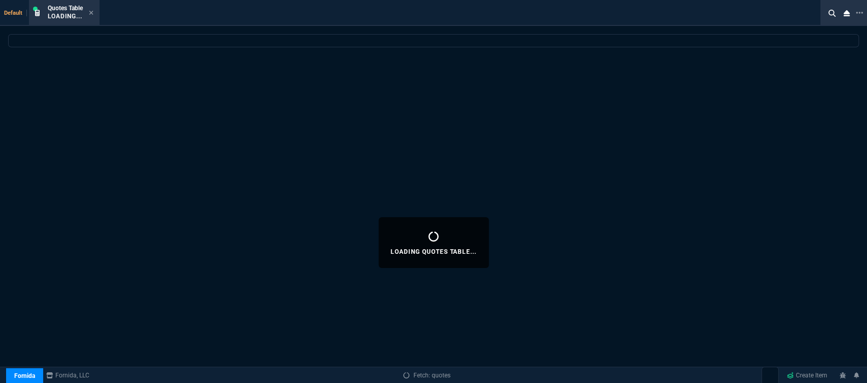
select select
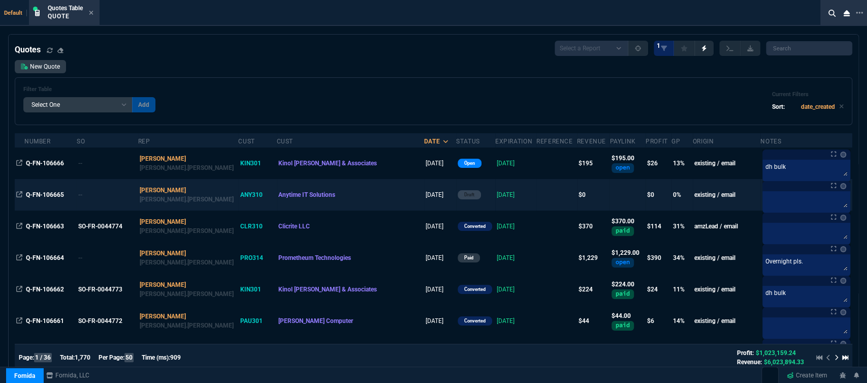
click at [536, 196] on td at bounding box center [556, 194] width 41 height 31
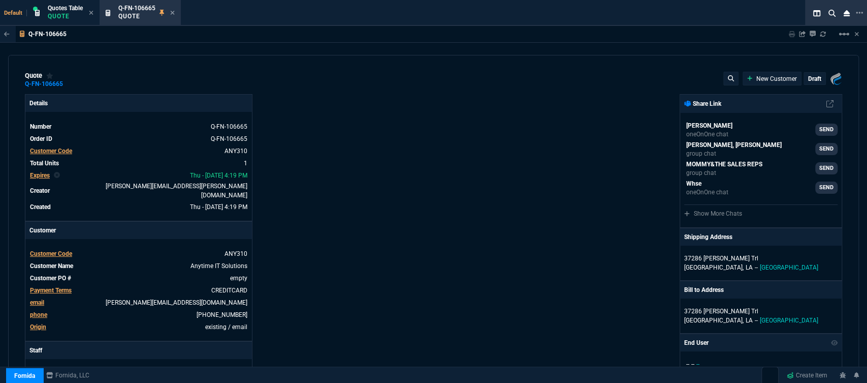
type input "100"
type input "420"
type input "585"
type input "28"
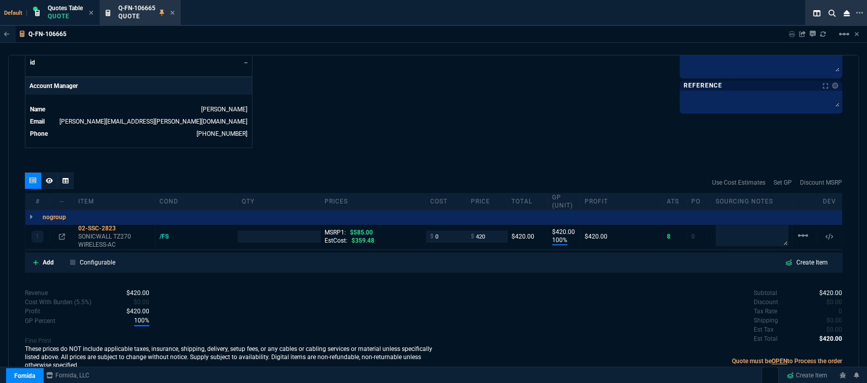
scroll to position [482, 0]
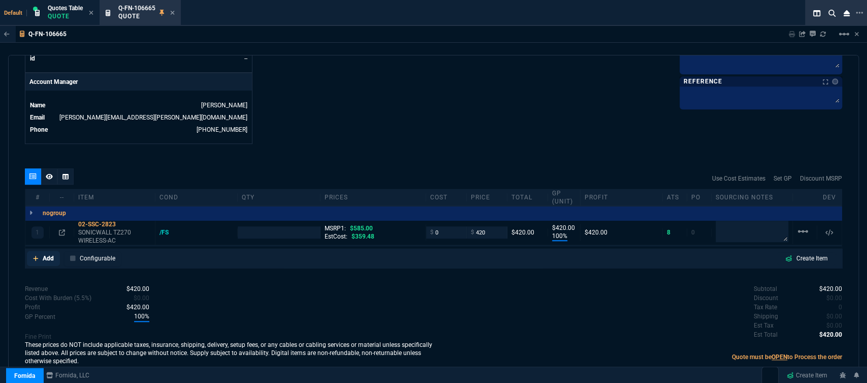
click at [34, 256] on icon at bounding box center [35, 258] width 5 height 5
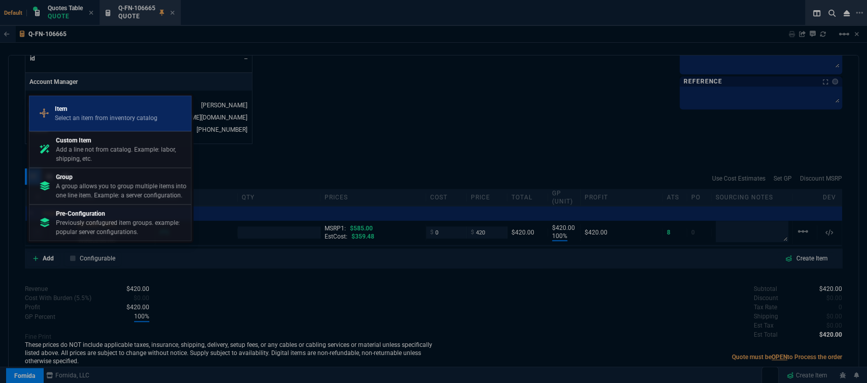
click at [96, 116] on p "Select an item from inventory catalog" at bounding box center [106, 117] width 103 height 9
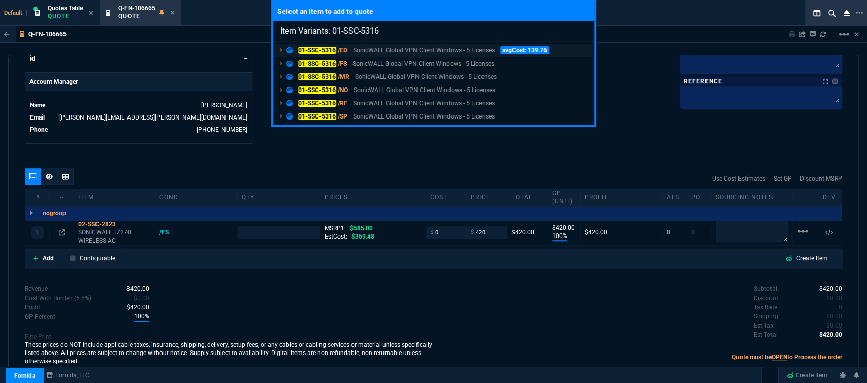
type input "Item Variants: 01-SSC-5316"
click at [410, 50] on p "SonicWALL Global VPN Client Windows - 5 Licenses" at bounding box center [424, 50] width 142 height 9
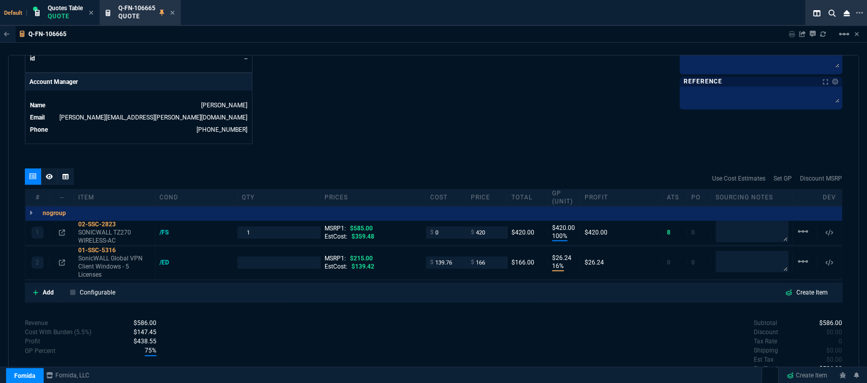
type input "100"
type input "420"
type input "16"
type input "26"
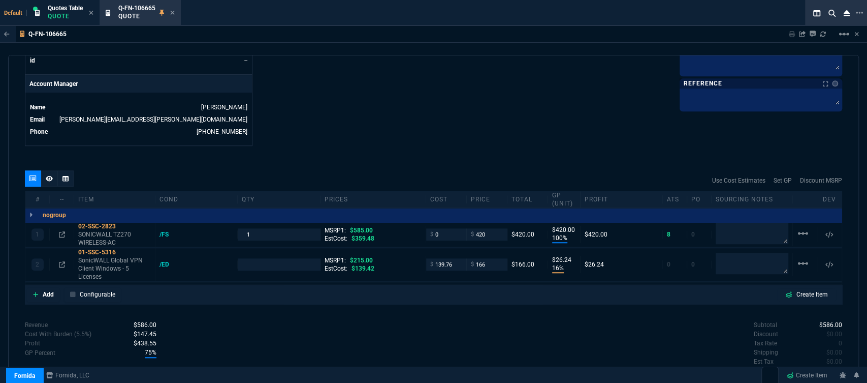
type input "28"
type input "23"
drag, startPoint x: 486, startPoint y: 224, endPoint x: 445, endPoint y: 224, distance: 41.1
click at [445, 224] on div "1 02-SSC-2823 SONICWALL TZ270 WIRELESS-AC /FS 1 MSRP1: $585.00 EstCost: $359.48…" at bounding box center [433, 234] width 816 height 25
type input "410"
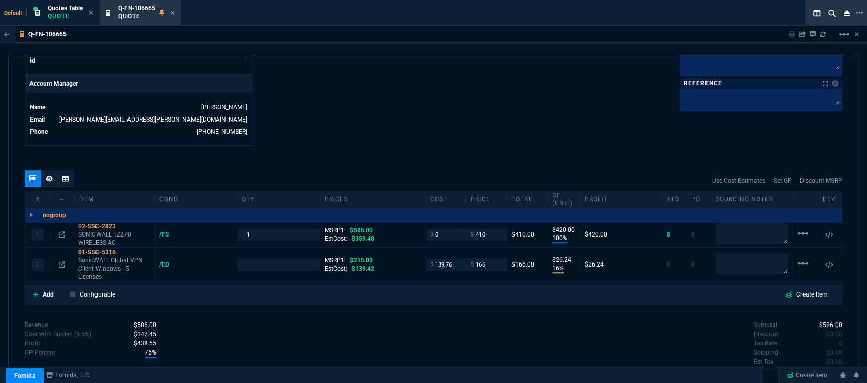
type input "410"
type input "1"
type input "410"
type input "30"
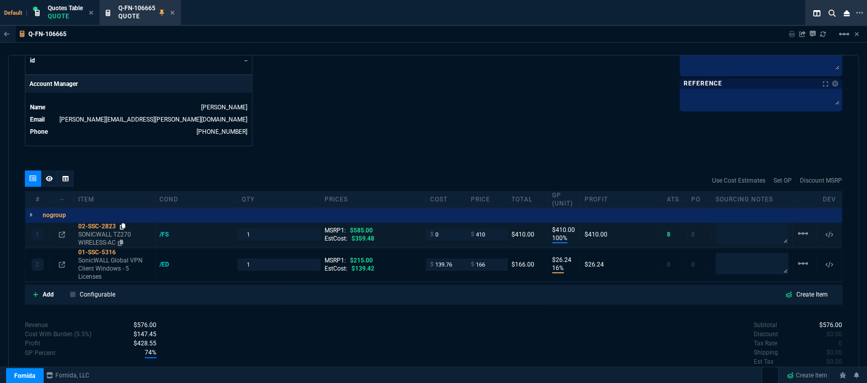
click at [121, 223] on icon at bounding box center [123, 226] width 6 height 6
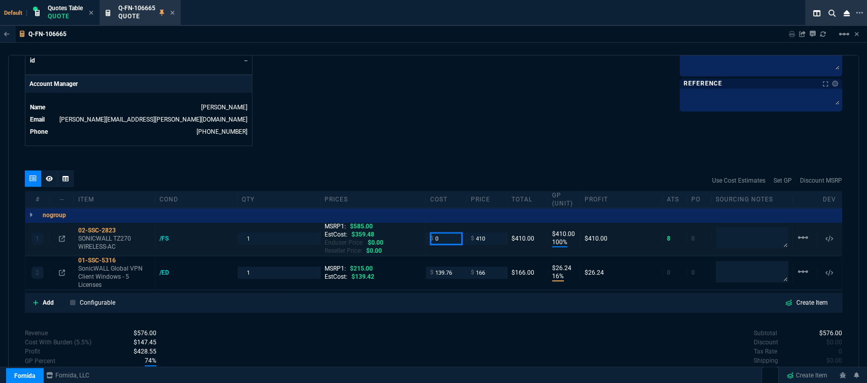
drag, startPoint x: 437, startPoint y: 228, endPoint x: 400, endPoint y: 225, distance: 36.7
click at [400, 225] on div "1 02-SSC-2823 SONICWALL TZ270 WIRELESS-AC /FS 1 MSRP1: $585.00 EstCost: $359.48…" at bounding box center [433, 238] width 816 height 33
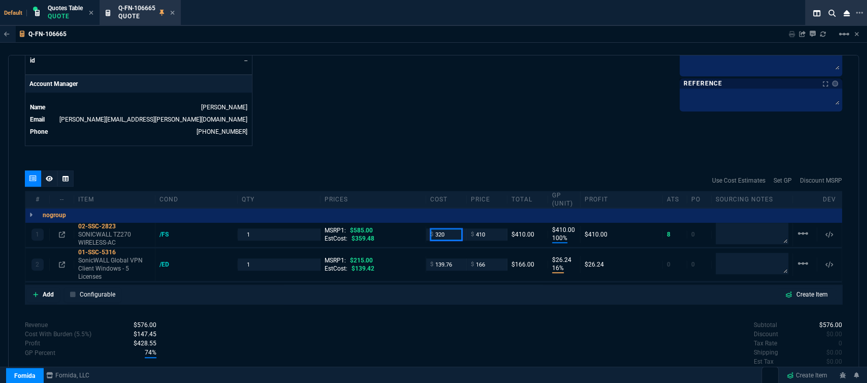
type input "320"
click at [366, 46] on div "Q-FN-106665 Sharing Q-FN-106665 Link Dev Link Share on Teams linear_scale quote…" at bounding box center [433, 227] width 867 height 403
type input "320"
type input "22"
type input "90"
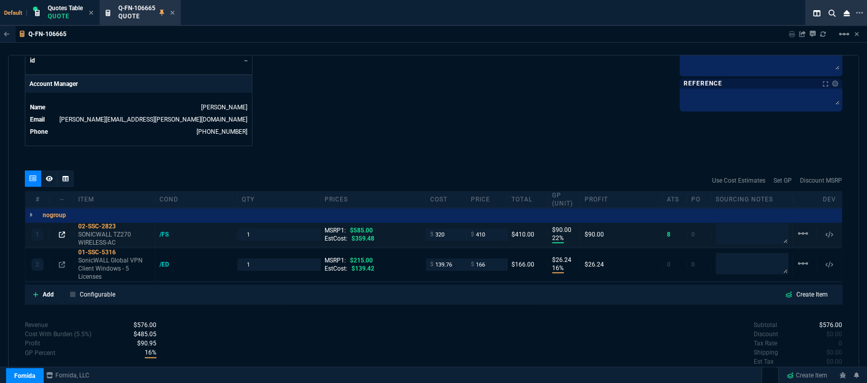
click at [60, 231] on icon at bounding box center [62, 234] width 6 height 6
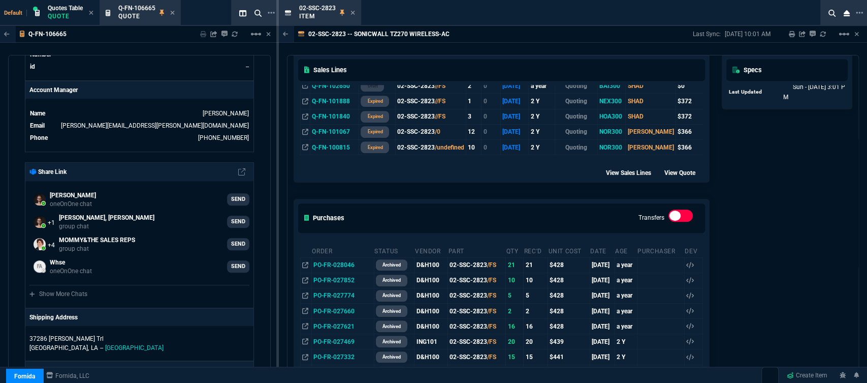
scroll to position [451, 0]
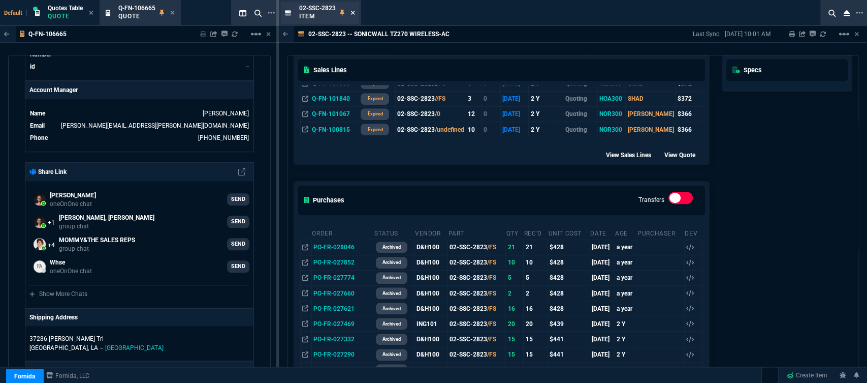
click at [352, 12] on icon at bounding box center [353, 13] width 4 height 4
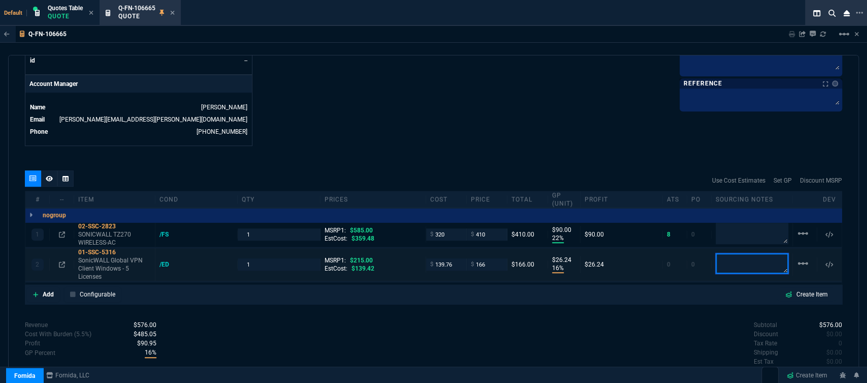
click at [732, 259] on textarea at bounding box center [752, 263] width 73 height 20
drag, startPoint x: 759, startPoint y: 257, endPoint x: 674, endPoint y: 251, distance: 86.1
click at [674, 251] on div "2 01-SSC-5316 SonicWALL Global VPN Client Windows - 5 Licenses /ED 1 MSRP1: $21…" at bounding box center [433, 264] width 816 height 33
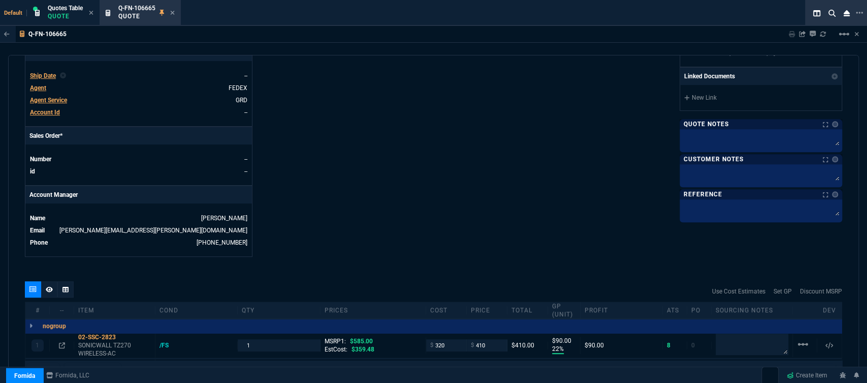
scroll to position [366, 0]
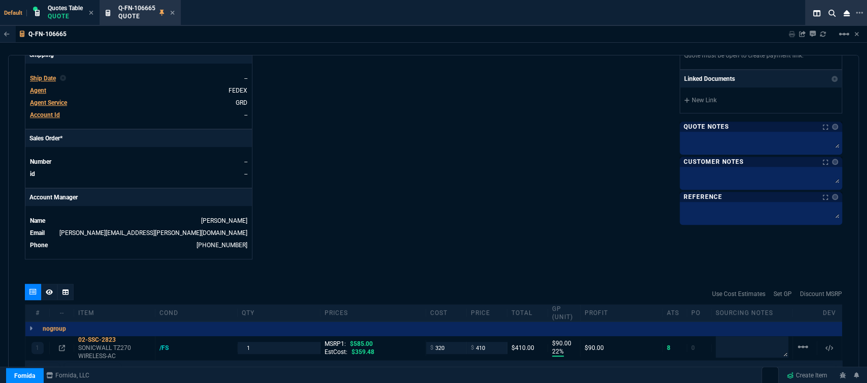
type textarea "dh bulk"
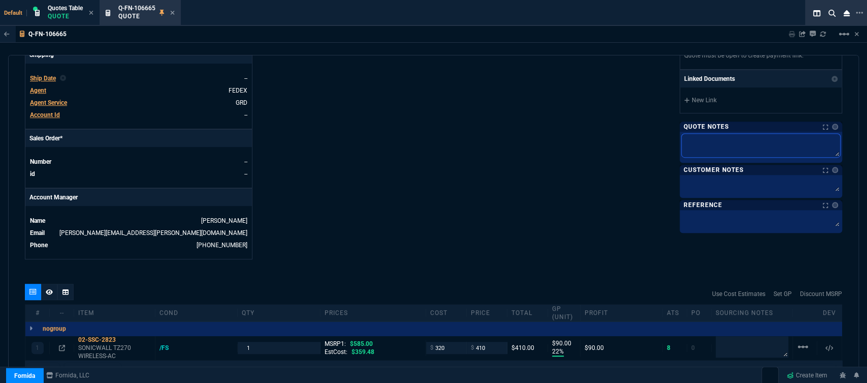
click at [711, 141] on textarea at bounding box center [761, 145] width 158 height 23
paste textarea "dh bulk"
type textarea "dh bulk"
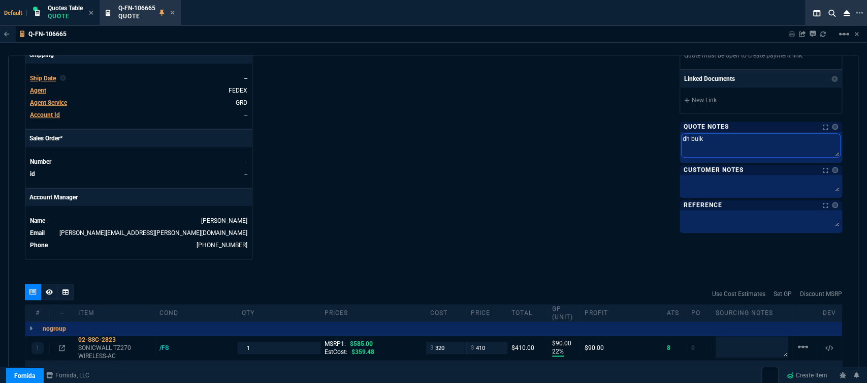
type textarea "dh bulk f"
type textarea "dh bulk fo"
type textarea "dh bulk for"
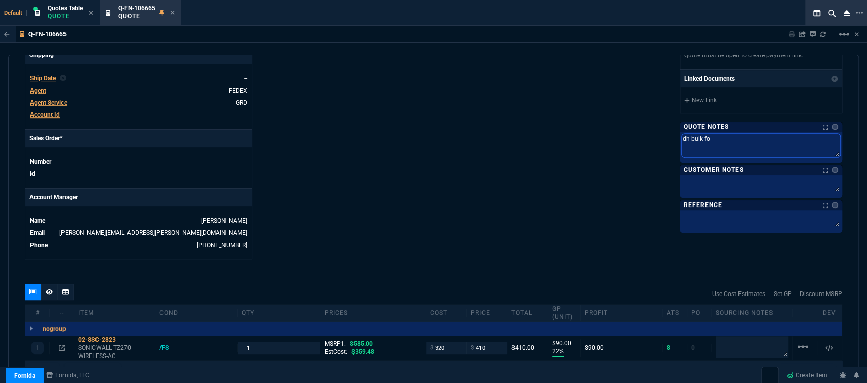
type textarea "dh bulk for"
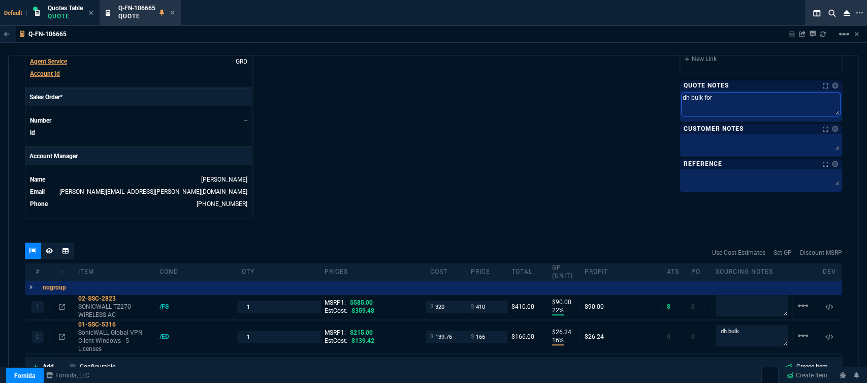
scroll to position [480, 0]
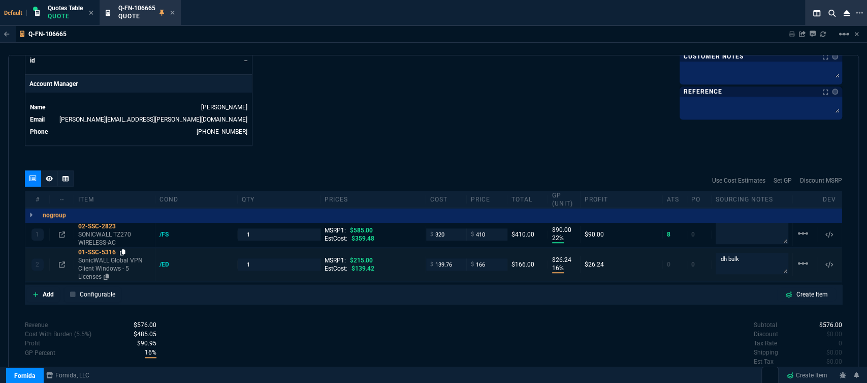
type textarea "dh bulk for"
click at [122, 249] on icon at bounding box center [123, 252] width 6 height 6
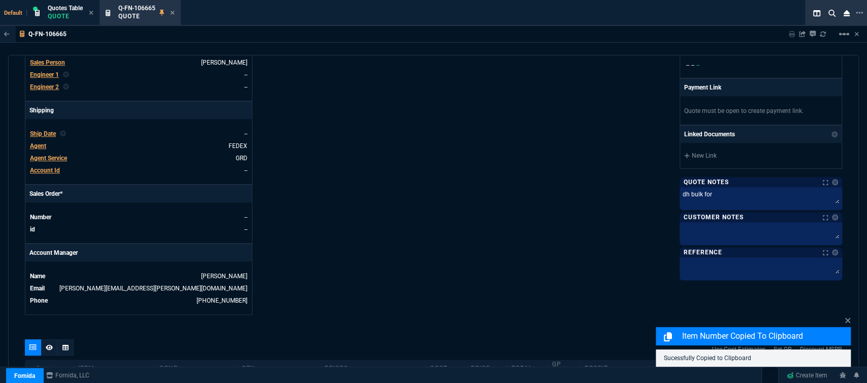
scroll to position [310, 0]
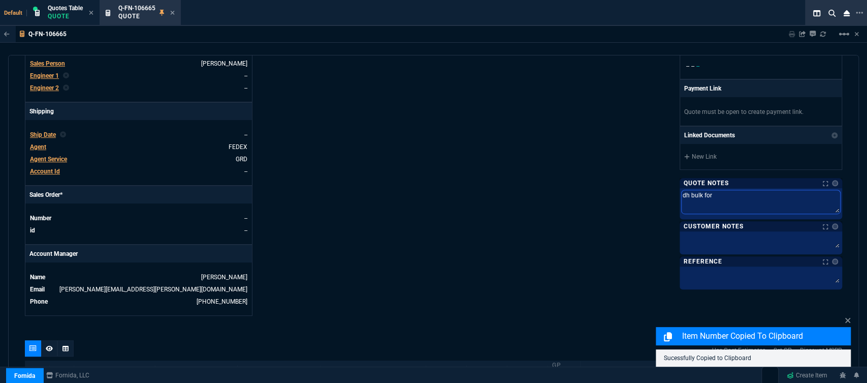
click at [725, 199] on textarea "dh bulk for" at bounding box center [761, 201] width 158 height 23
paste textarea "01-SSC-5316"
type textarea "dh bulk for 01-SSC-5316"
click at [581, 173] on div "Fornida, LLC 2609 Technology Dr Suite 300 Plano, TX 75074 Share Link Brian Over…" at bounding box center [638, 49] width 409 height 531
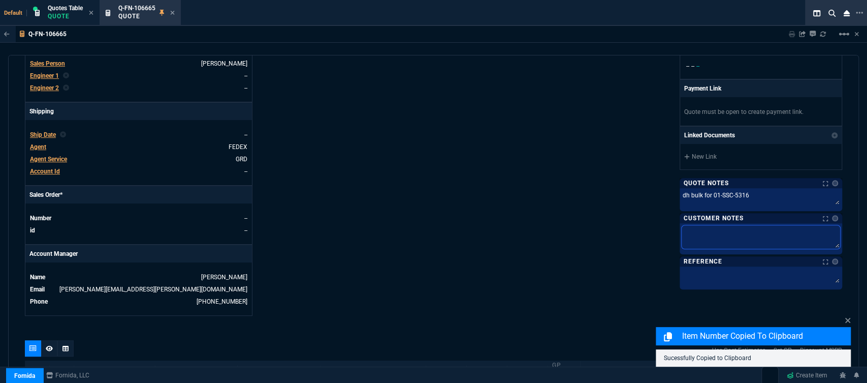
click at [697, 229] on textarea at bounding box center [761, 236] width 158 height 23
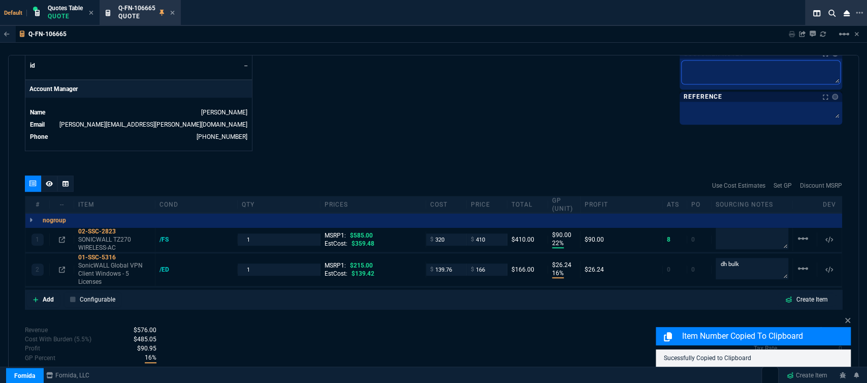
scroll to position [480, 0]
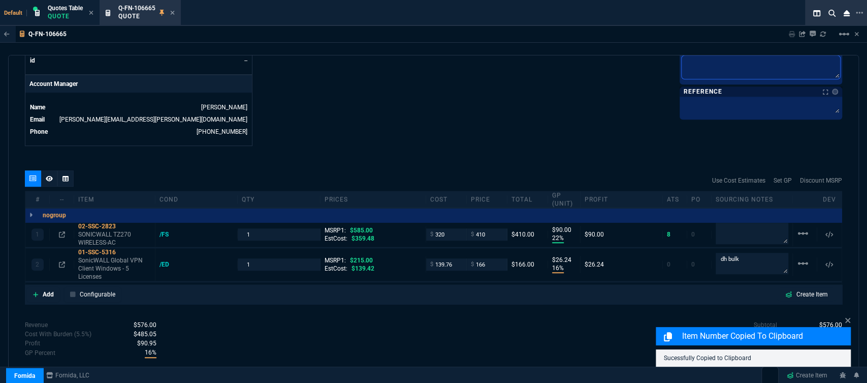
type textarea "E"
type textarea "ET"
type textarea "ETA"
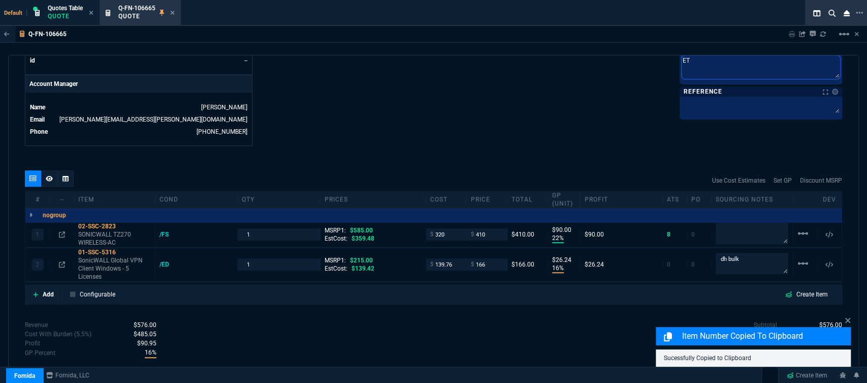
type textarea "ETA"
type textarea "ETA 2"
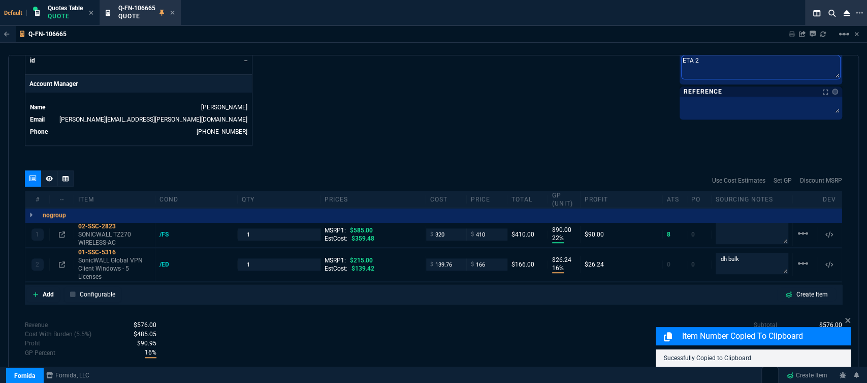
type textarea "ETA 2-"
type textarea "ETA 2-3"
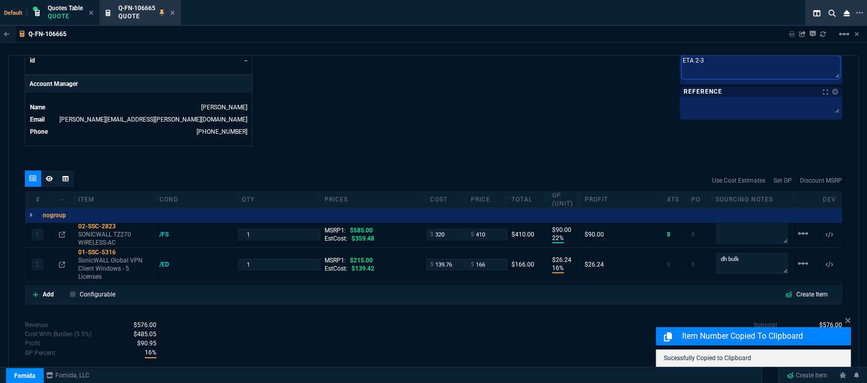
type textarea "ETA 2-3"
type textarea "ETA 2-3 B"
type textarea "ETA 2-3 Bi"
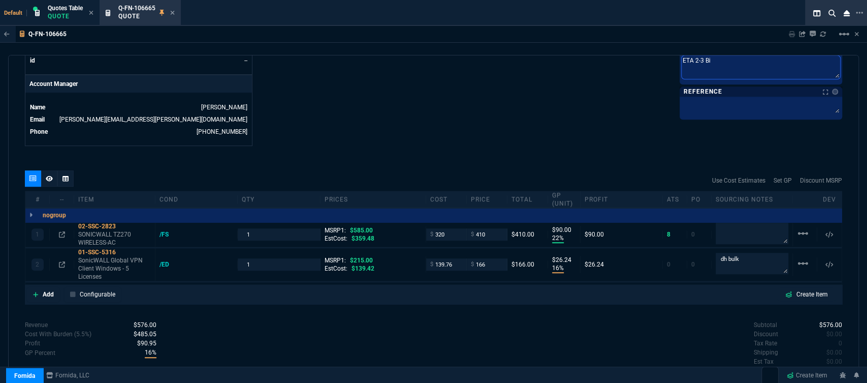
type textarea "ETA 2-3 Biz"
type textarea "ETA 2-3 Biz D"
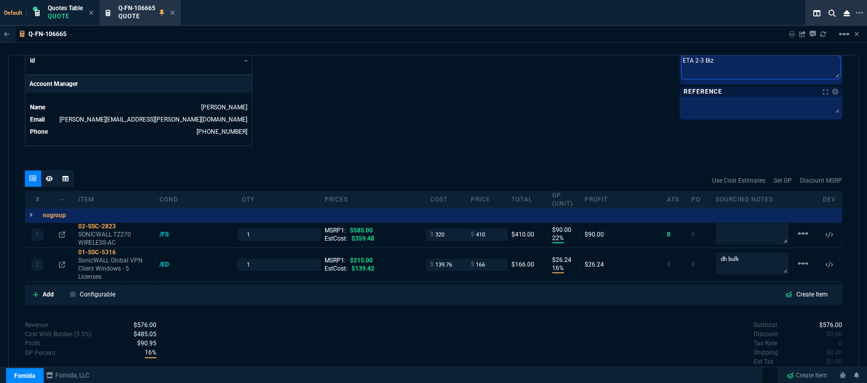
type textarea "ETA 2-3 Biz D"
type textarea "ETA 2-3 Biz Da"
type textarea "ETA 2-3 Biz Day"
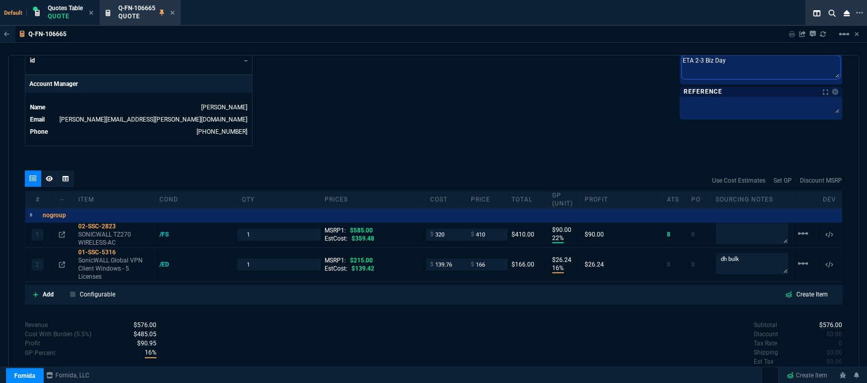
type textarea "ETA 2-3 Biz Days"
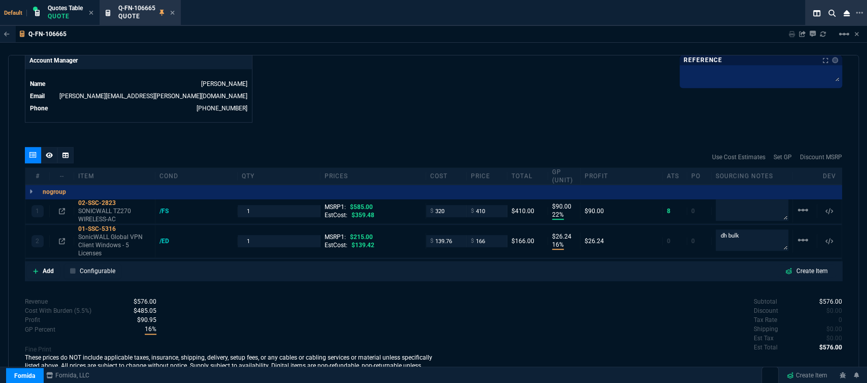
scroll to position [516, 0]
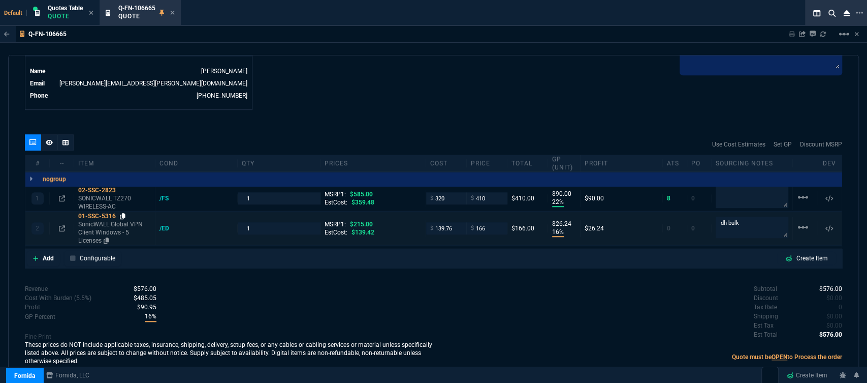
click at [125, 213] on icon at bounding box center [123, 216] width 6 height 6
click at [453, 222] on input "139.76" at bounding box center [446, 228] width 32 height 12
type input "125"
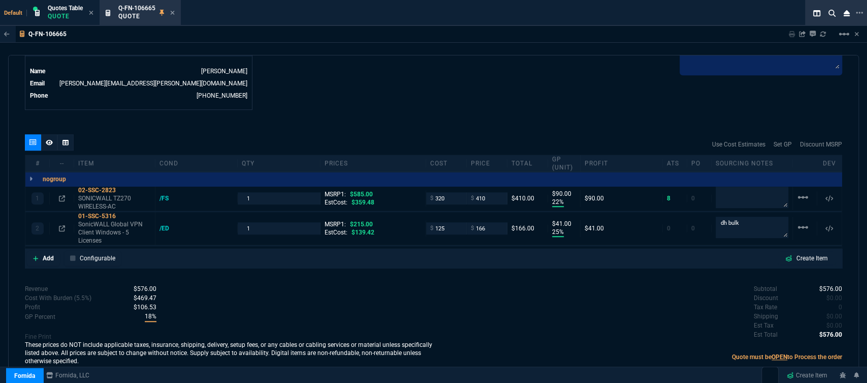
type input "25"
type input "41"
click at [122, 213] on icon at bounding box center [123, 216] width 6 height 6
drag, startPoint x: 486, startPoint y: 222, endPoint x: 440, endPoint y: 221, distance: 45.2
click at [440, 221] on div "2 01-SSC-5316 SonicWALL Global VPN Client Windows - 5 Licenses /ED 1 MSRP1: $21…" at bounding box center [433, 228] width 816 height 33
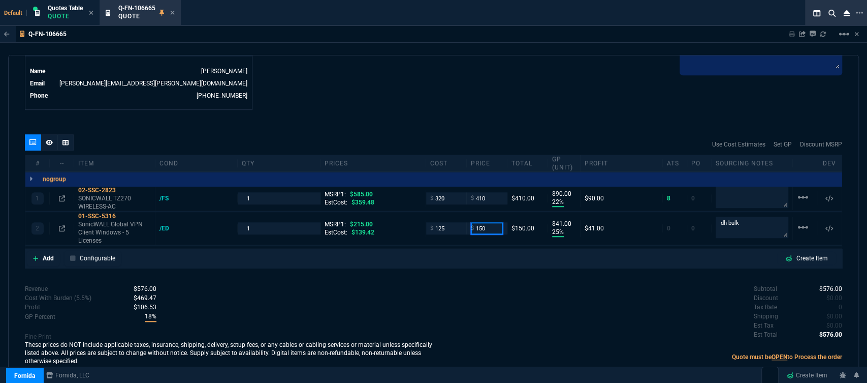
type input "150"
type input "17"
type input "25"
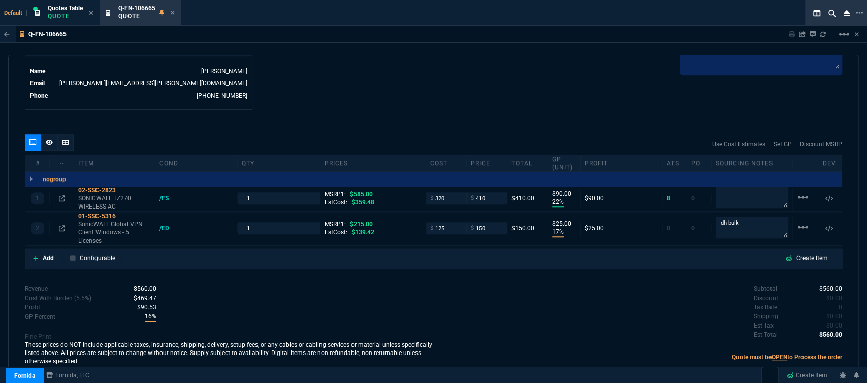
type input "30"
click at [493, 224] on input "150" at bounding box center [487, 228] width 32 height 12
click at [444, 284] on div "Subtotal $560.00 Discount $0.00 Tax Rate 0 Shipping $0.00 Est Tax $0.00 Est Tot…" at bounding box center [638, 312] width 409 height 56
click at [48, 139] on icon at bounding box center [49, 142] width 7 height 6
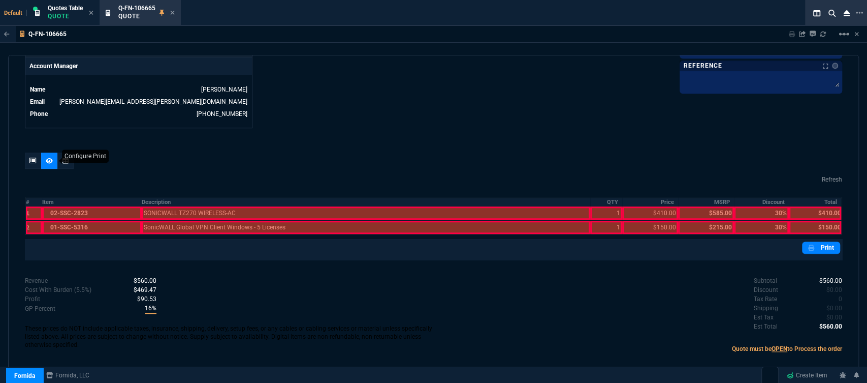
scroll to position [489, 0]
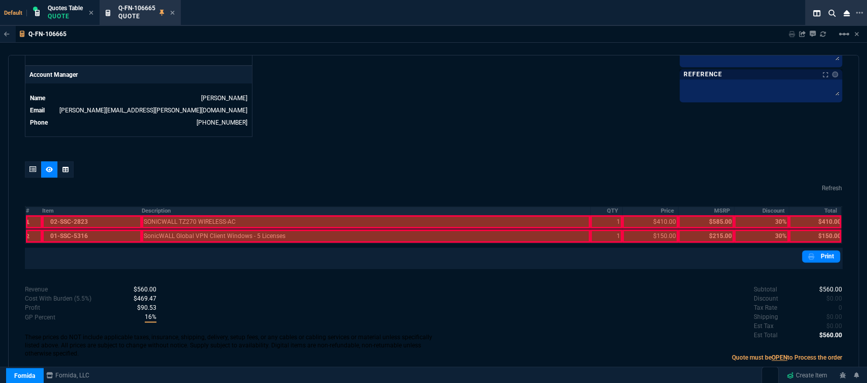
click at [93, 206] on th "Item" at bounding box center [91, 210] width 99 height 9
click at [166, 234] on div at bounding box center [366, 235] width 449 height 13
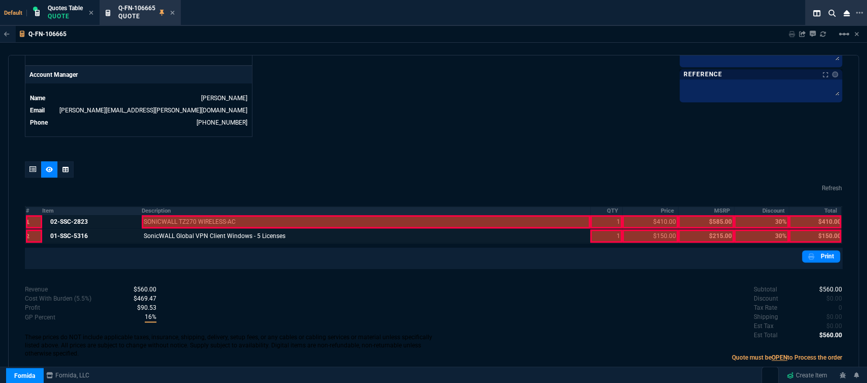
click at [171, 218] on div at bounding box center [366, 221] width 449 height 13
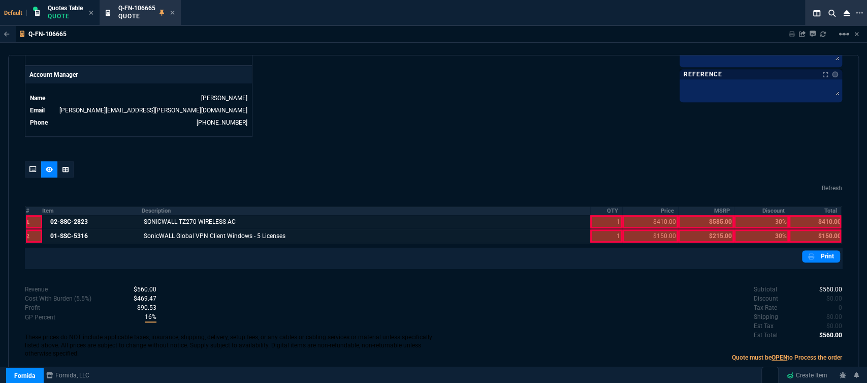
click at [608, 232] on div at bounding box center [605, 235] width 31 height 13
click at [608, 215] on div at bounding box center [605, 221] width 31 height 13
click at [642, 215] on div at bounding box center [650, 221] width 56 height 13
click at [642, 230] on div at bounding box center [650, 235] width 56 height 13
click at [692, 233] on div at bounding box center [706, 235] width 56 height 13
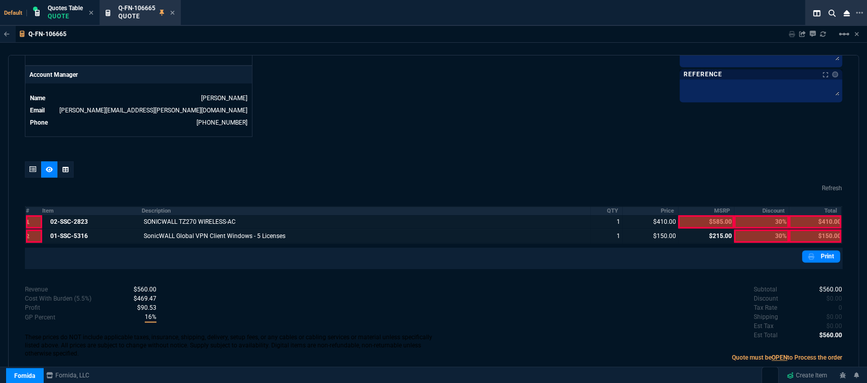
click at [698, 215] on div at bounding box center [706, 221] width 56 height 13
click at [830, 229] on div at bounding box center [815, 235] width 52 height 13
click at [829, 215] on div at bounding box center [815, 221] width 52 height 13
click at [809, 253] on icon at bounding box center [811, 256] width 6 height 6
click at [715, 215] on div at bounding box center [706, 221] width 56 height 13
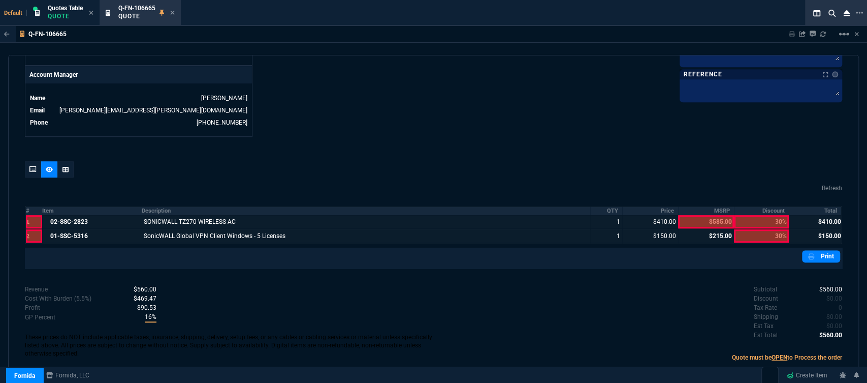
click at [715, 230] on div at bounding box center [706, 235] width 56 height 13
click at [817, 250] on link "Print" at bounding box center [821, 256] width 38 height 12
click at [172, 13] on icon at bounding box center [172, 13] width 5 height 6
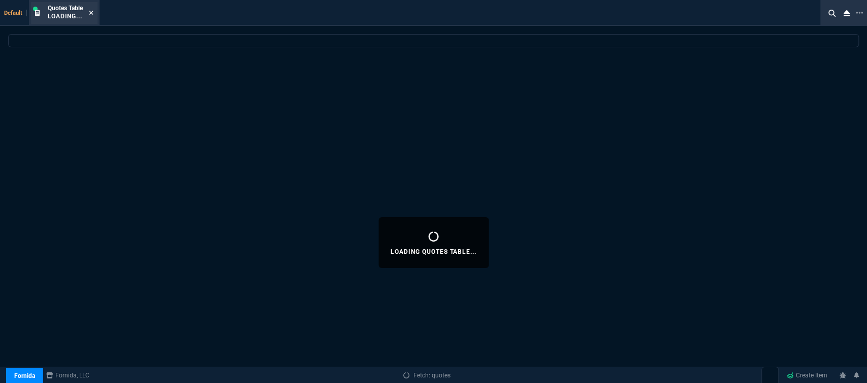
click at [89, 12] on icon at bounding box center [91, 13] width 5 height 6
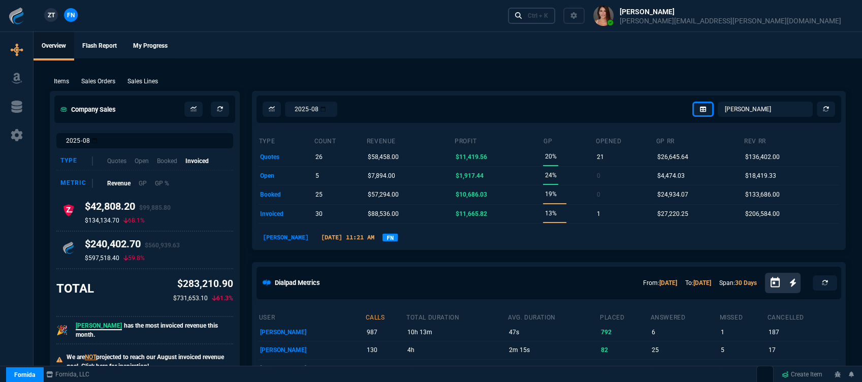
click at [556, 10] on link "Ctrl + K" at bounding box center [532, 16] width 48 height 16
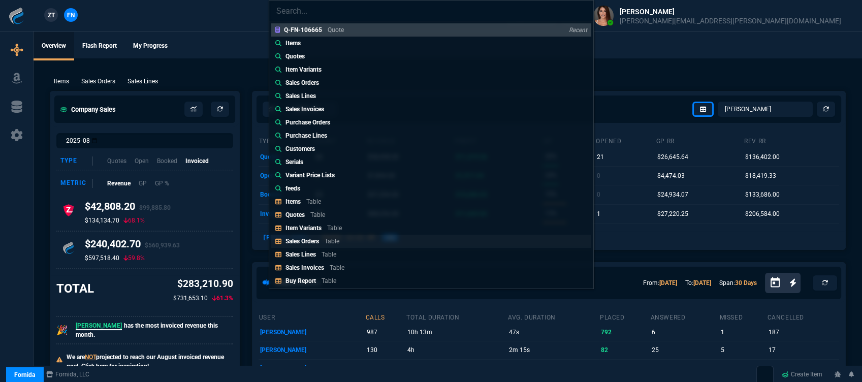
click at [348, 245] on link "Sales Orders Table" at bounding box center [431, 241] width 320 height 13
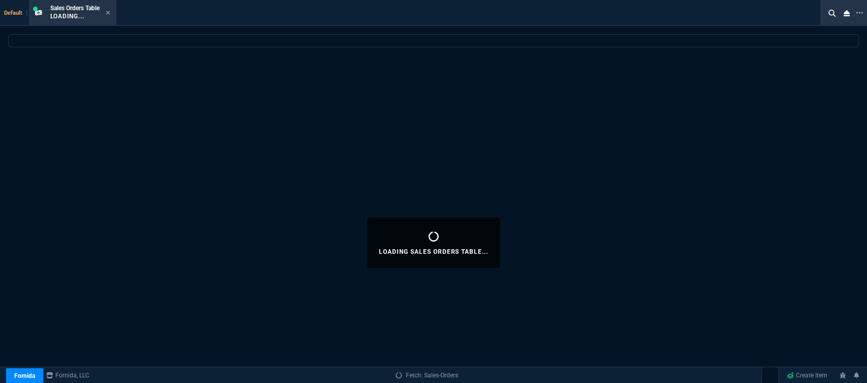
select select
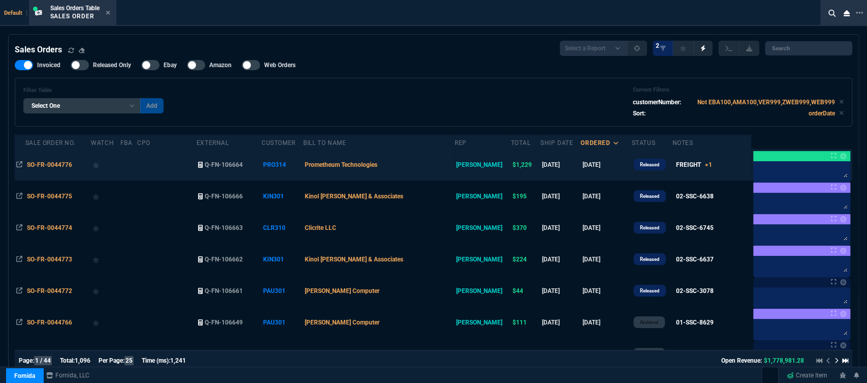
click at [423, 165] on td "Prometheum Technologies" at bounding box center [378, 164] width 151 height 31
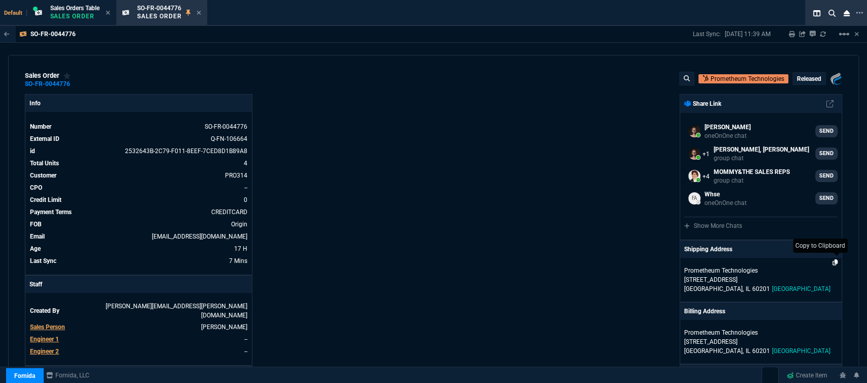
click at [833, 261] on icon at bounding box center [836, 262] width 6 height 6
click at [201, 12] on icon at bounding box center [199, 13] width 5 height 6
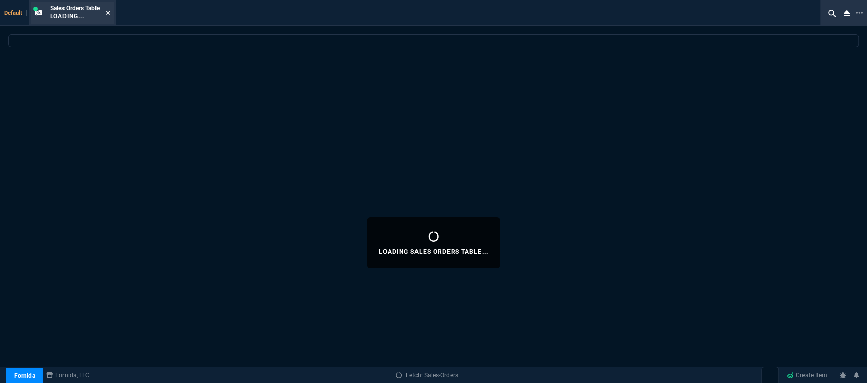
click at [109, 12] on icon at bounding box center [108, 13] width 4 height 4
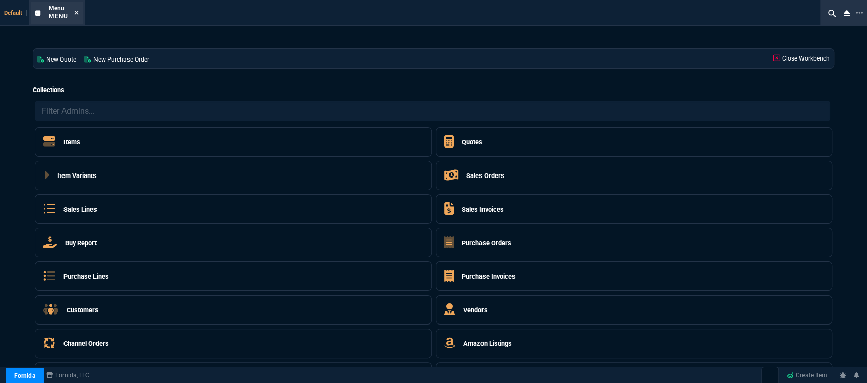
click at [74, 13] on icon at bounding box center [76, 13] width 5 height 6
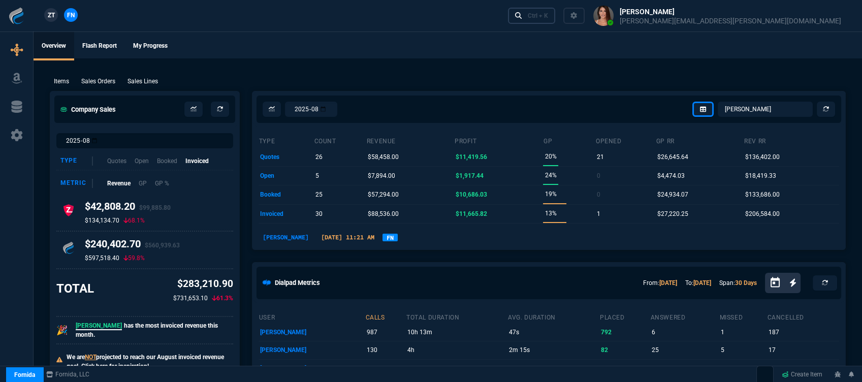
click at [548, 16] on div "Ctrl + K" at bounding box center [538, 16] width 20 height 8
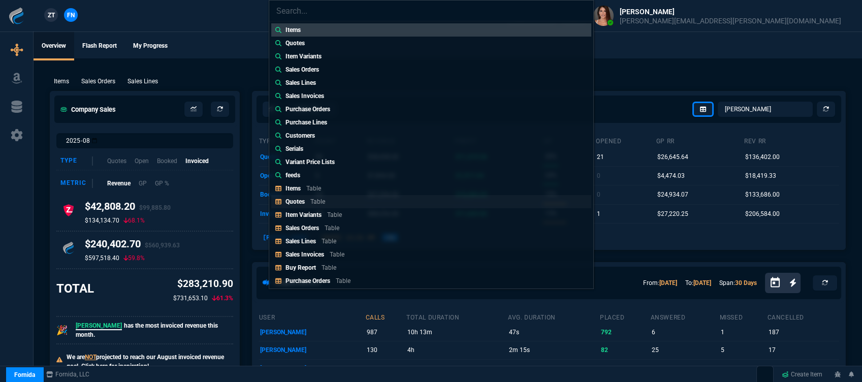
click at [334, 199] on link "Quotes Table" at bounding box center [431, 201] width 320 height 13
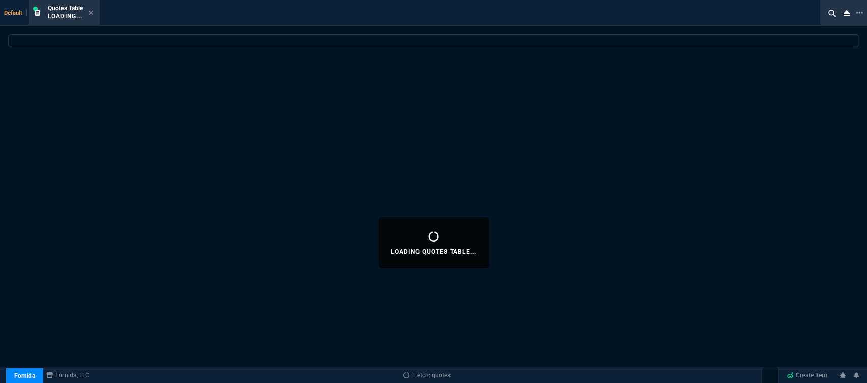
select select
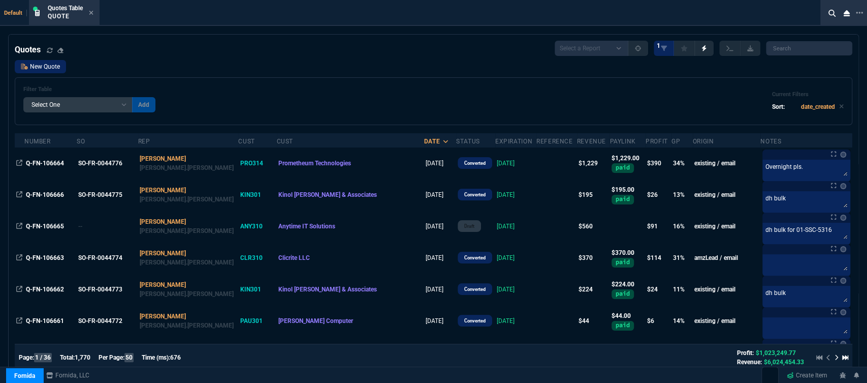
click at [46, 70] on link "New Quote" at bounding box center [40, 66] width 51 height 13
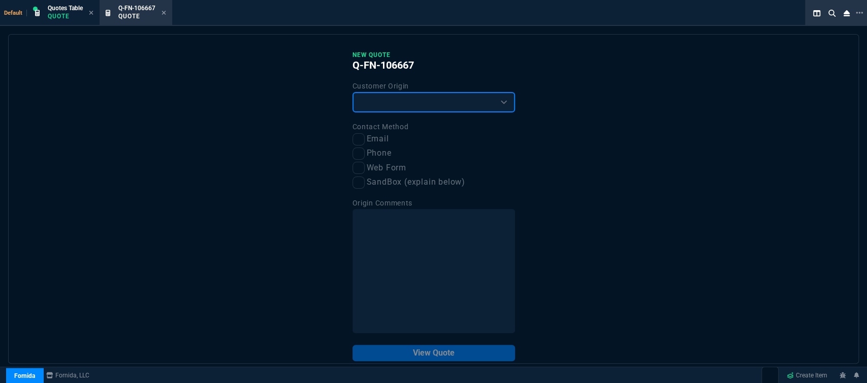
click at [366, 102] on select "Existing Customer Amazon Lead (first order) Website Lead (first order) Called (…" at bounding box center [434, 102] width 163 height 20
select select "existing"
click at [353, 92] on select "Existing Customer Amazon Lead (first order) Website Lead (first order) Called (…" at bounding box center [434, 102] width 163 height 20
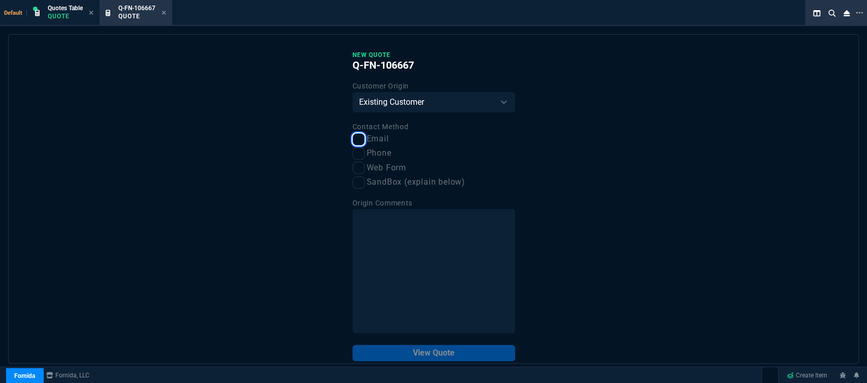
click at [358, 143] on input "Email" at bounding box center [359, 139] width 12 height 12
checkbox input "true"
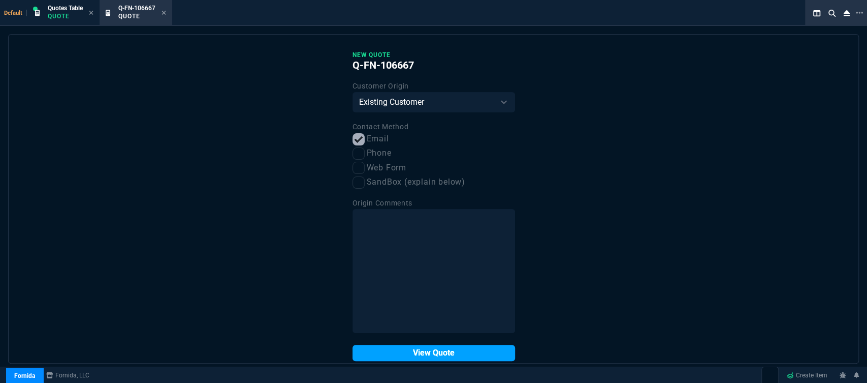
click at [399, 352] on button "View Quote" at bounding box center [434, 352] width 163 height 16
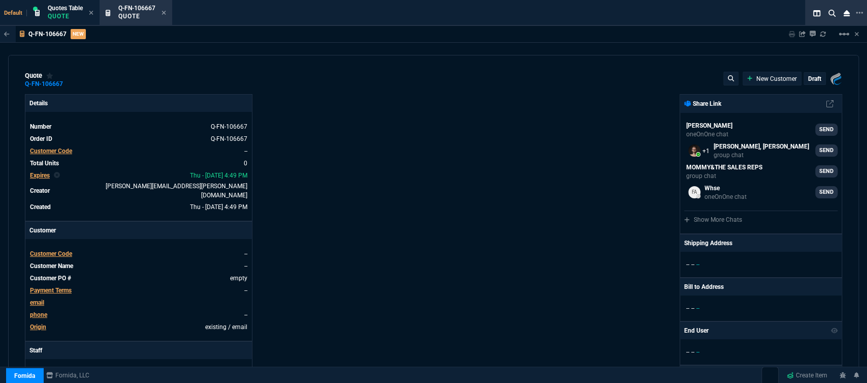
click at [66, 250] on span "Customer Code" at bounding box center [51, 253] width 42 height 7
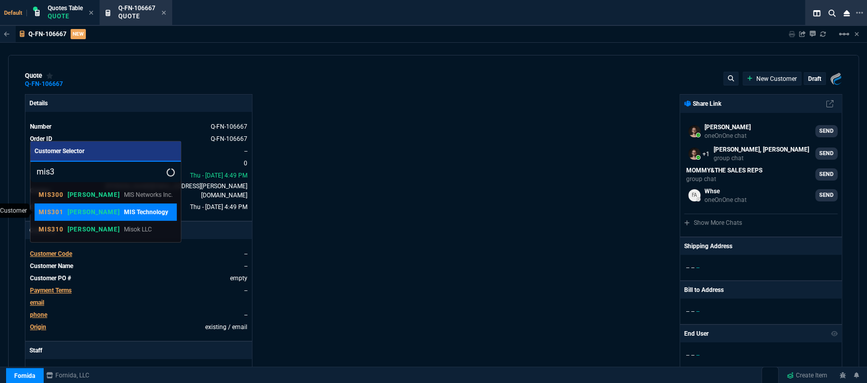
type input "mis3"
click at [124, 216] on p "MIS Technology" at bounding box center [146, 211] width 44 height 9
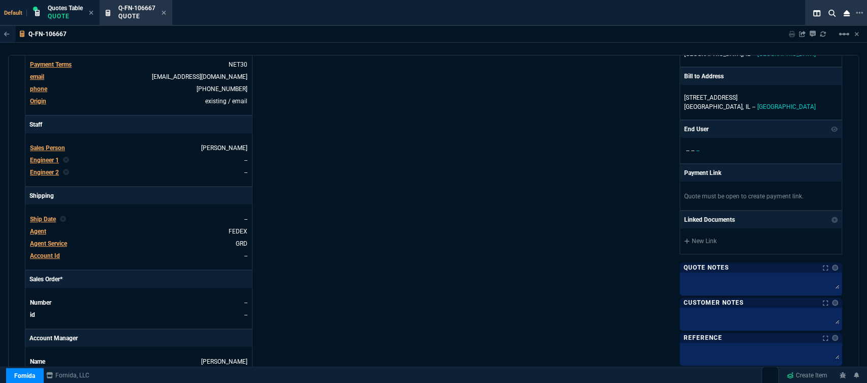
scroll to position [451, 0]
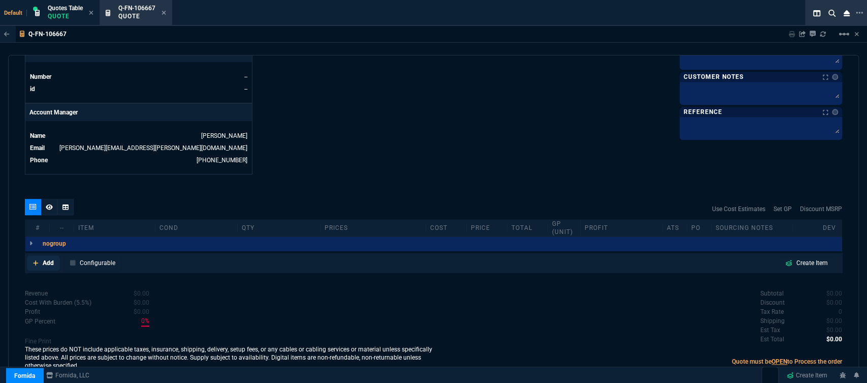
click at [33, 260] on icon at bounding box center [35, 262] width 5 height 5
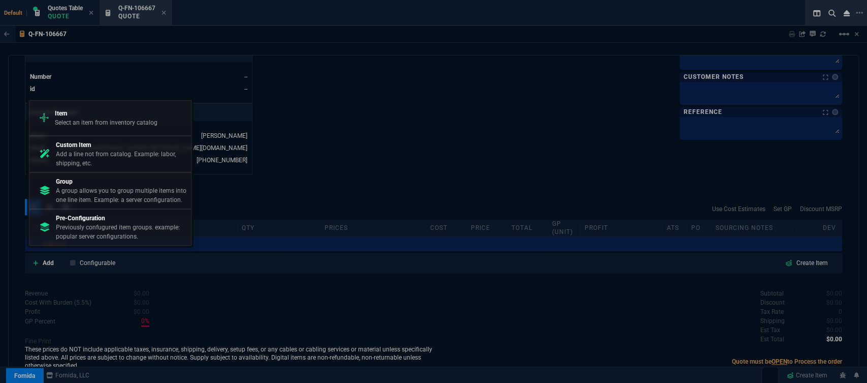
drag, startPoint x: 84, startPoint y: 114, endPoint x: 92, endPoint y: 114, distance: 8.1
click at [84, 114] on p "Item" at bounding box center [106, 113] width 103 height 9
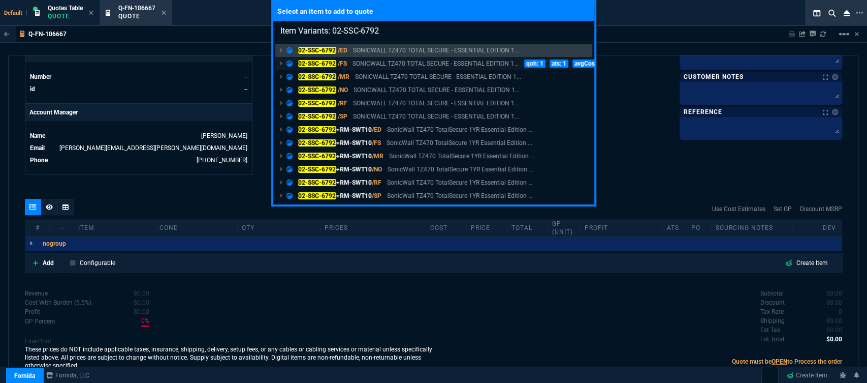
type input "Item Variants: 02-SSC-6792"
click at [435, 66] on p "SONICWALL TZ470 TOTAL SECURE - ESSENTIAL EDITION 1..." at bounding box center [436, 63] width 166 height 9
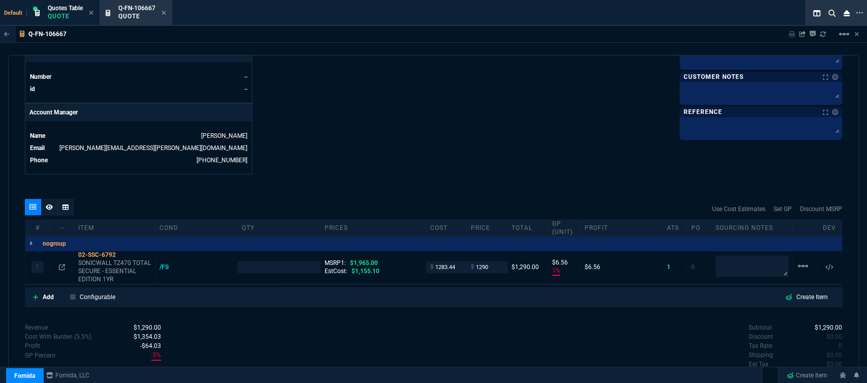
type input "7"
type input "34"
click at [493, 261] on input "1290" at bounding box center [487, 267] width 32 height 12
type input "1380"
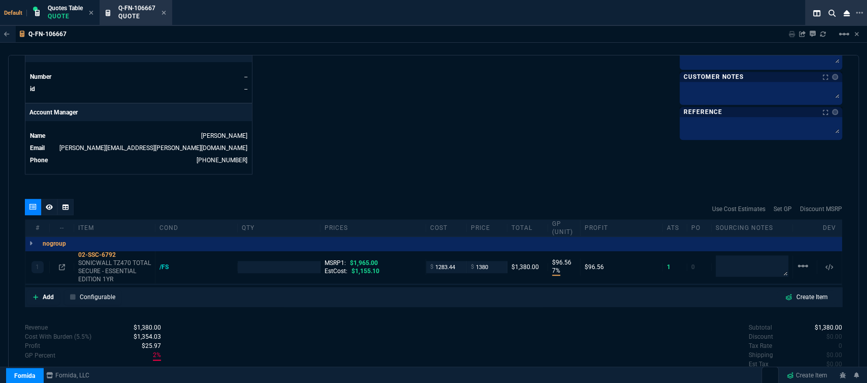
type input "1"
type input "1380"
type input "7"
type input "97"
type input "30"
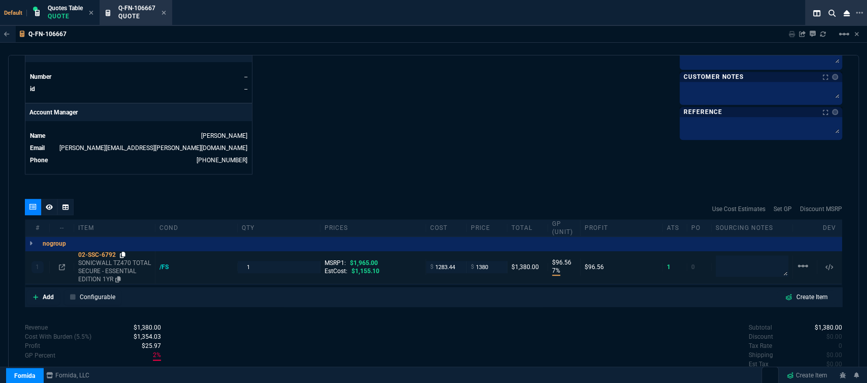
click at [123, 251] on icon at bounding box center [123, 254] width 6 height 6
click at [61, 264] on icon at bounding box center [62, 267] width 6 height 6
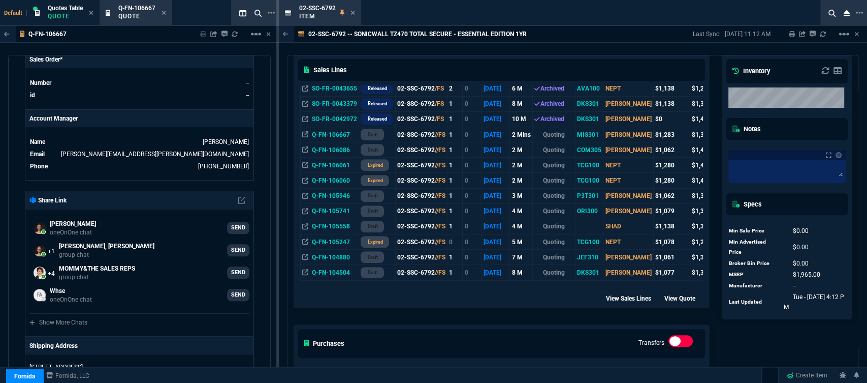
scroll to position [393, 0]
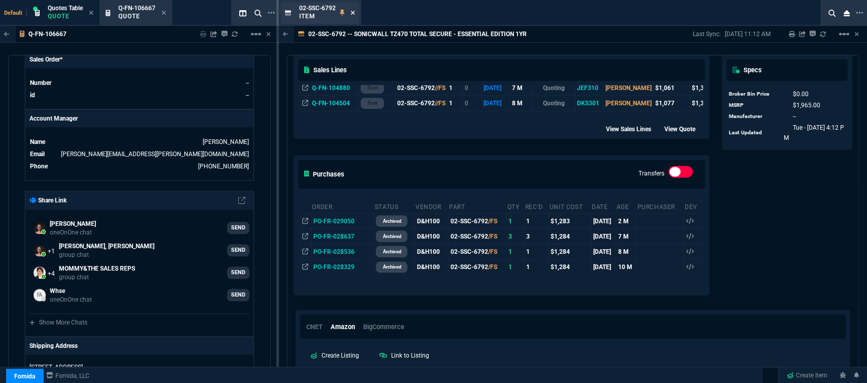
click at [351, 17] on nx-icon at bounding box center [353, 13] width 5 height 8
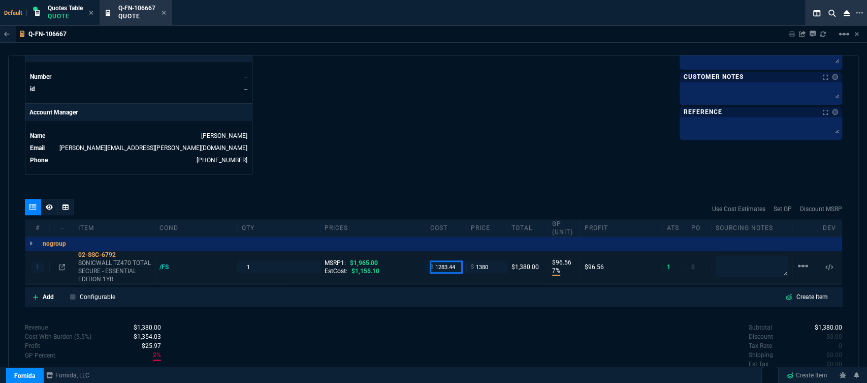
click at [455, 261] on input "1283.44" at bounding box center [446, 267] width 32 height 12
type input "1155"
type input "16"
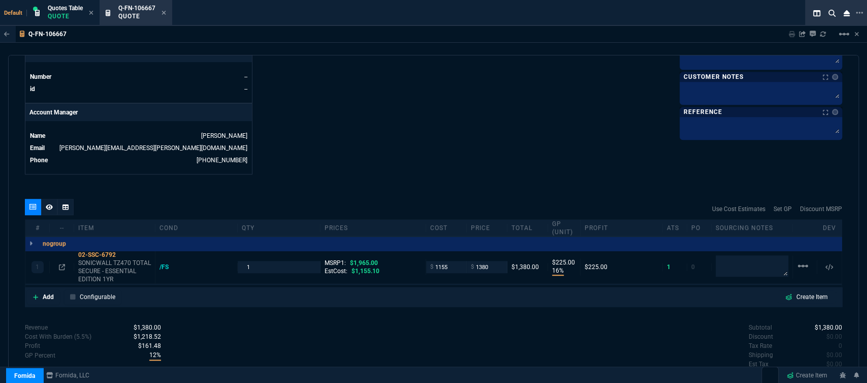
type input "225"
click at [494, 261] on input "1380" at bounding box center [487, 267] width 32 height 12
type input "1385"
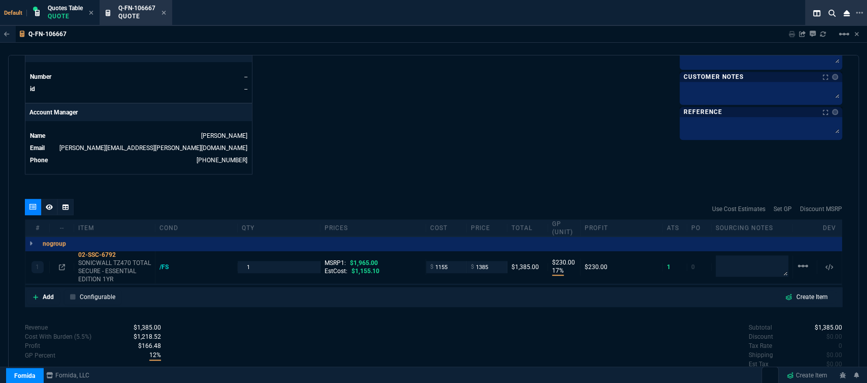
type input "17"
type input "230"
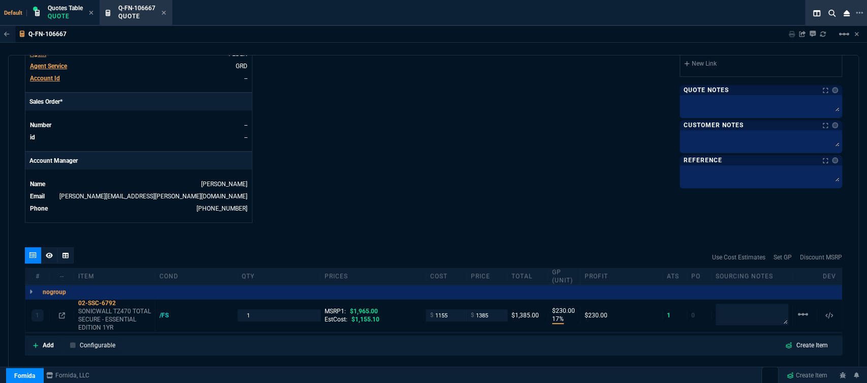
scroll to position [451, 0]
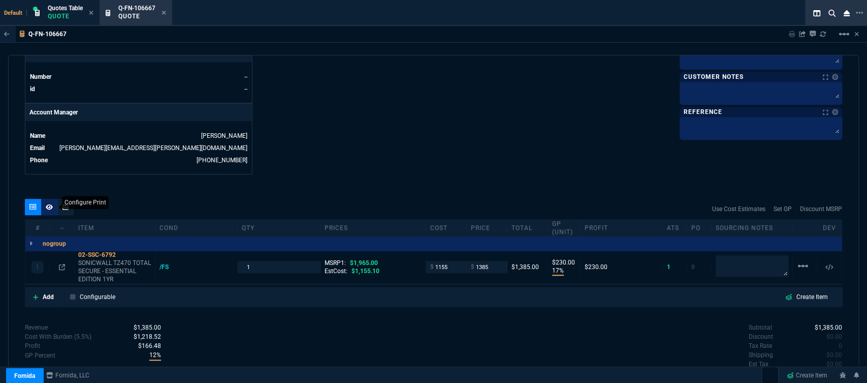
click at [49, 204] on icon at bounding box center [49, 207] width 7 height 6
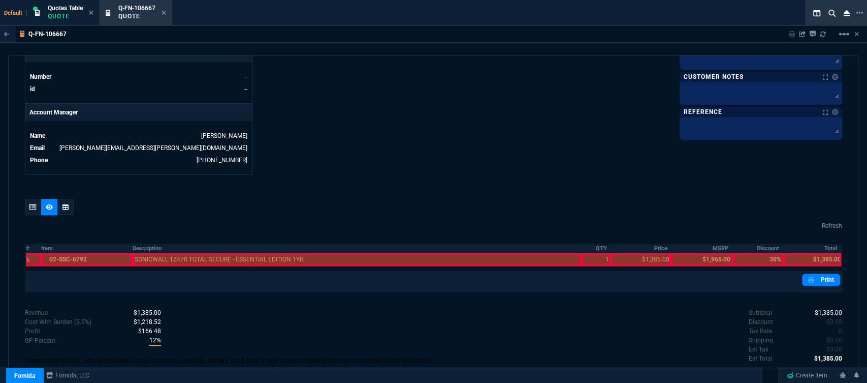
click at [71, 252] on div at bounding box center [86, 258] width 91 height 13
click at [183, 257] on div at bounding box center [357, 258] width 449 height 13
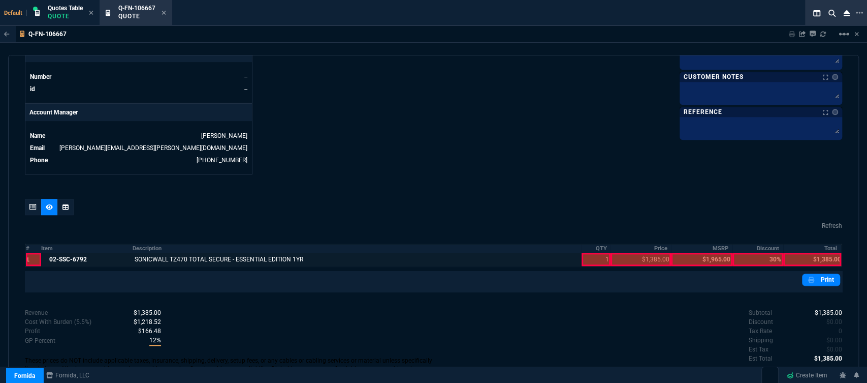
click at [588, 257] on div at bounding box center [596, 258] width 29 height 13
click at [637, 256] on div at bounding box center [641, 258] width 60 height 13
click at [830, 252] on div at bounding box center [812, 258] width 58 height 13
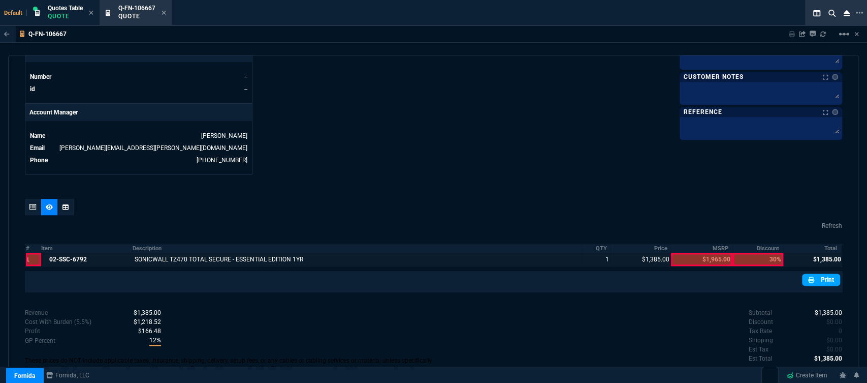
click at [831, 273] on link "Print" at bounding box center [821, 279] width 38 height 12
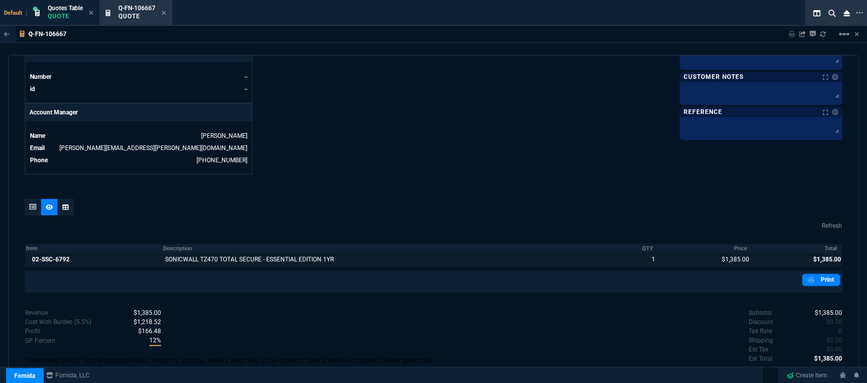
scroll to position [475, 0]
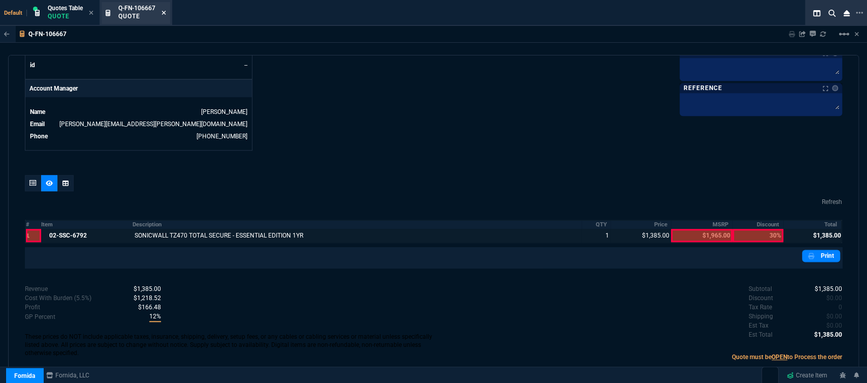
click at [164, 12] on icon at bounding box center [164, 13] width 4 height 4
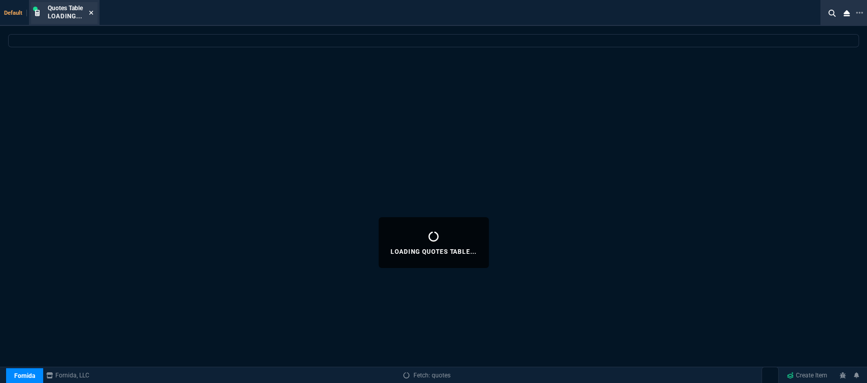
click at [91, 12] on icon at bounding box center [91, 13] width 4 height 4
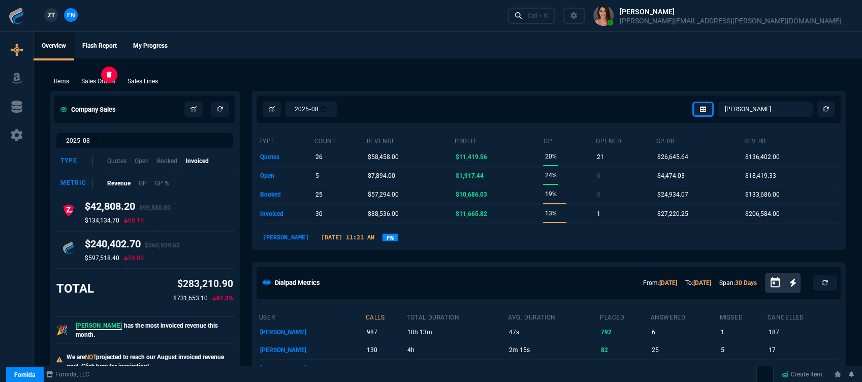
click at [99, 78] on p "Sales Orders" at bounding box center [98, 81] width 34 height 9
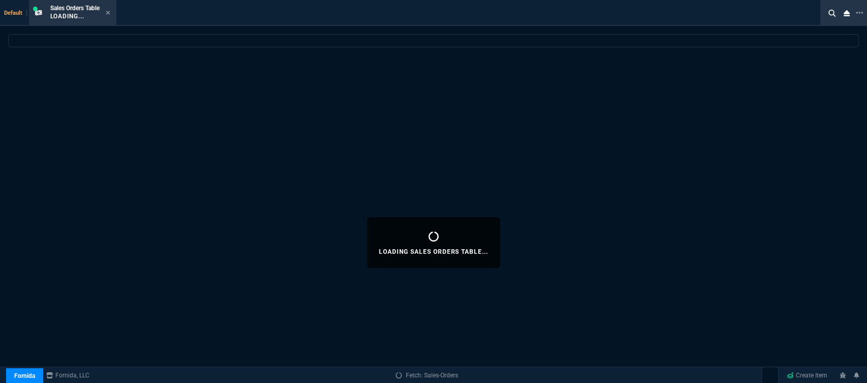
select select
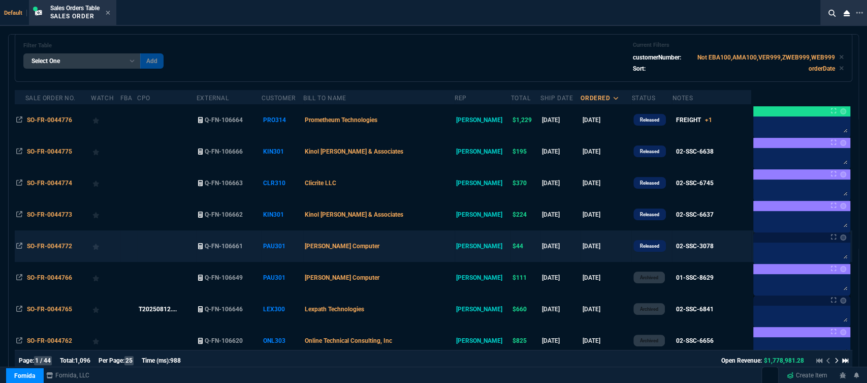
scroll to position [0, 0]
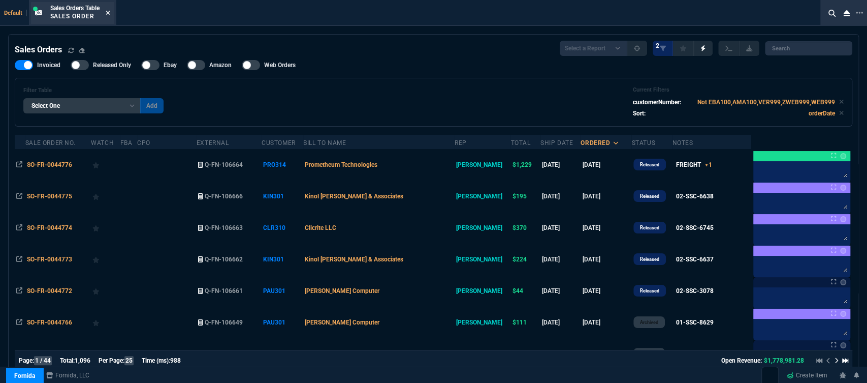
click at [110, 14] on icon at bounding box center [108, 13] width 4 height 4
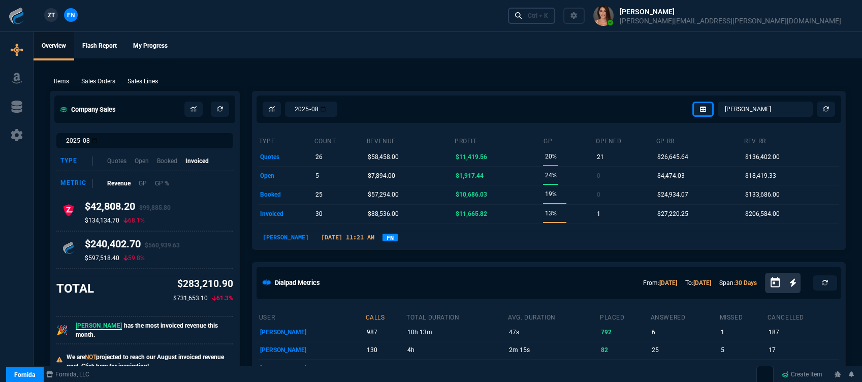
click at [548, 13] on div "Ctrl + K" at bounding box center [538, 16] width 20 height 8
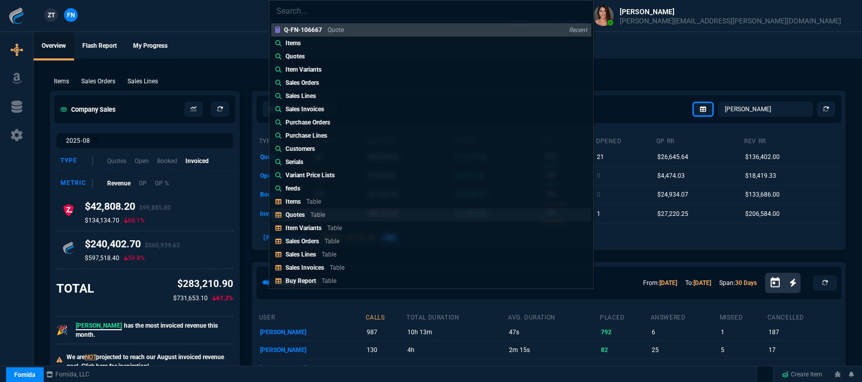
click at [300, 214] on p "Quotes" at bounding box center [294, 214] width 19 height 7
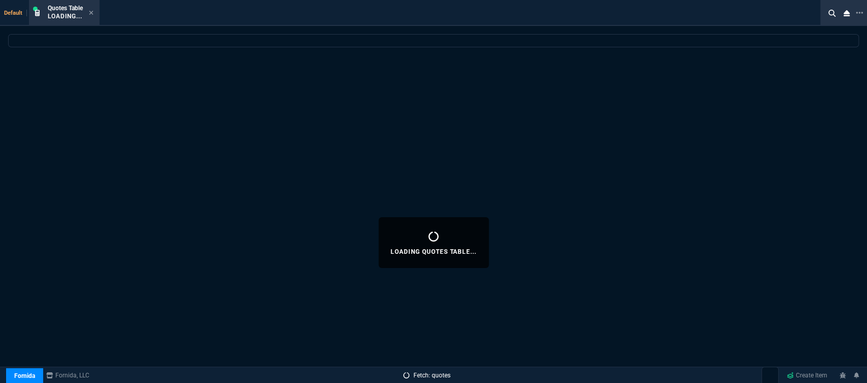
select select
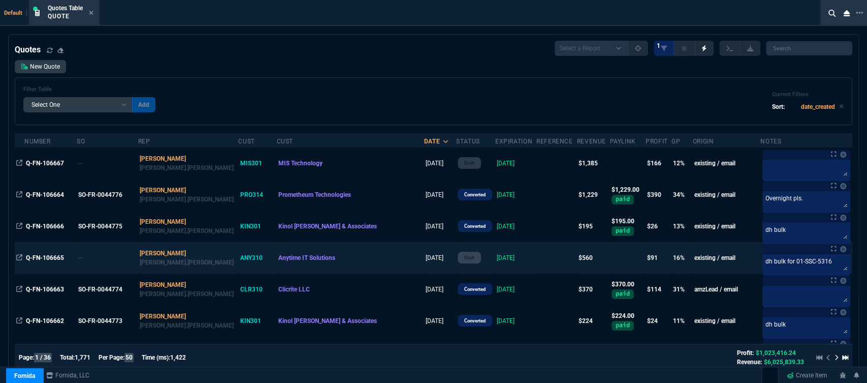
click at [495, 263] on td "[DATE]" at bounding box center [515, 257] width 41 height 31
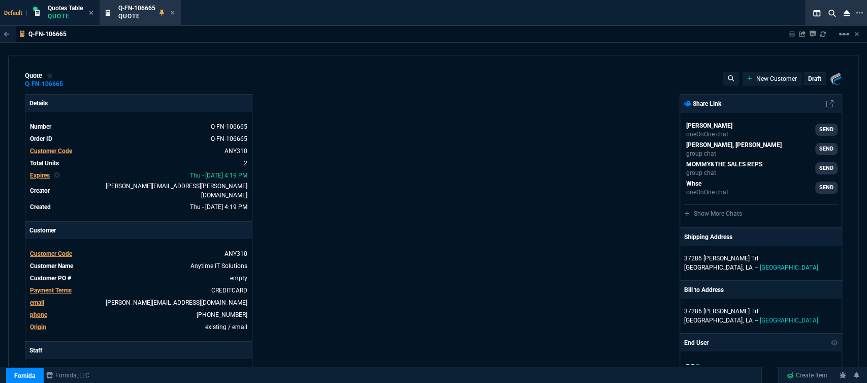
type input "22"
type input "90"
type input "585"
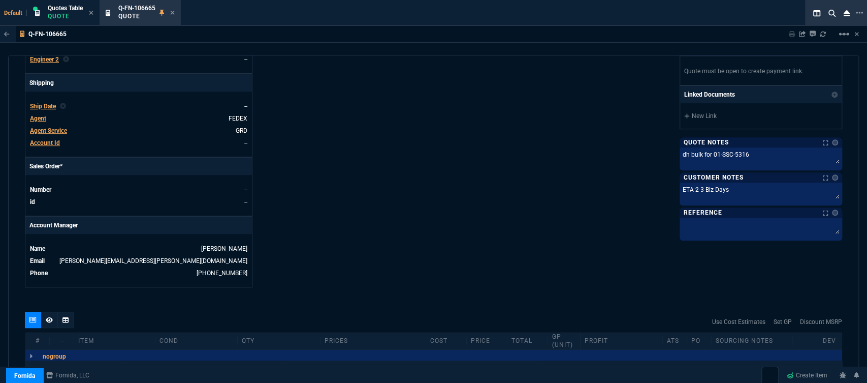
scroll to position [516, 0]
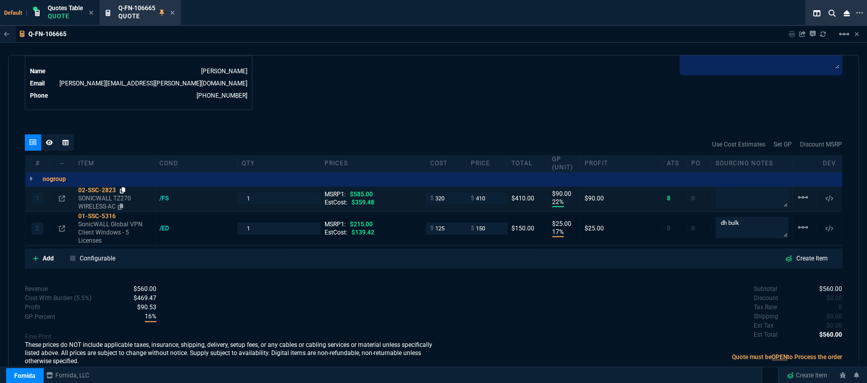
click at [124, 187] on icon at bounding box center [123, 190] width 6 height 6
click at [123, 187] on icon at bounding box center [123, 190] width 6 height 6
click at [124, 187] on icon at bounding box center [123, 190] width 6 height 6
drag, startPoint x: 834, startPoint y: 298, endPoint x: 480, endPoint y: 56, distance: 428.5
click at [839, 303] on span "0" at bounding box center [841, 306] width 4 height 7
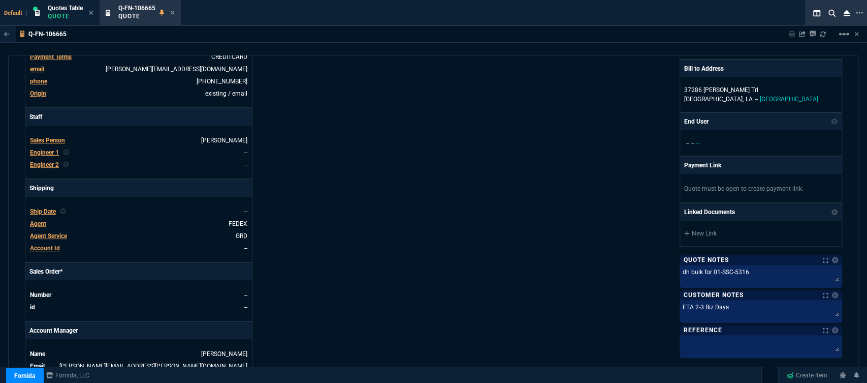
scroll to position [0, 0]
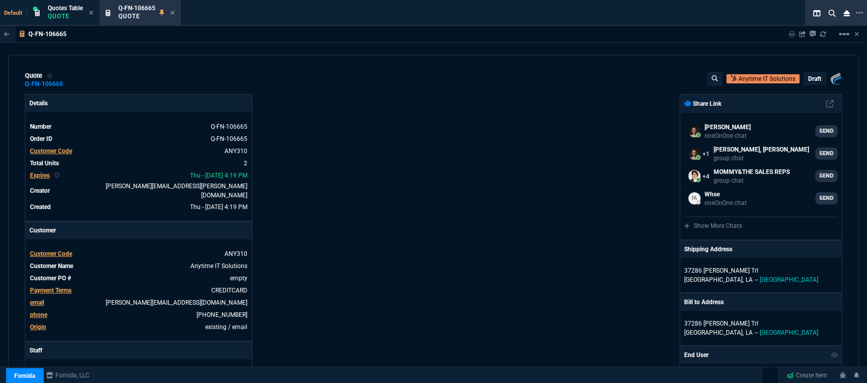
click at [811, 75] on p "draft" at bounding box center [814, 79] width 13 height 8
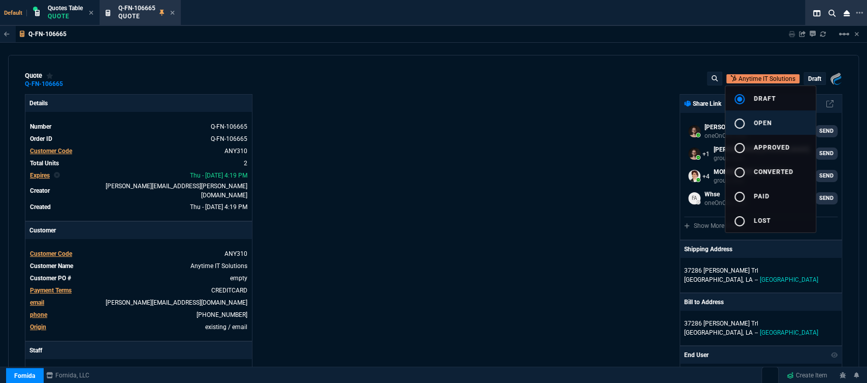
click at [761, 122] on span "open" at bounding box center [763, 122] width 18 height 7
click at [532, 136] on div at bounding box center [433, 191] width 867 height 383
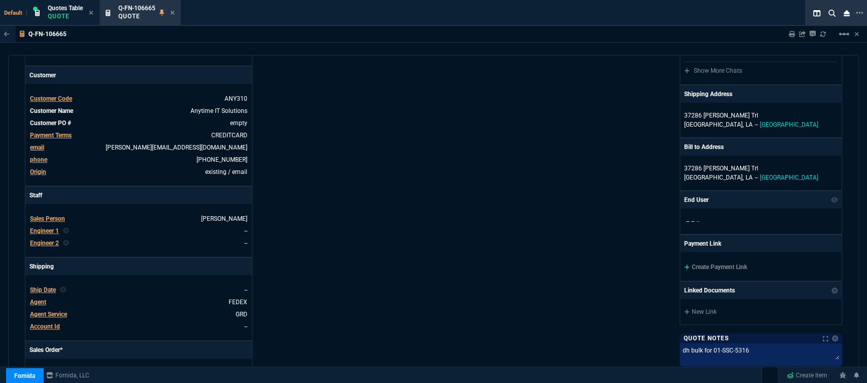
scroll to position [169, 0]
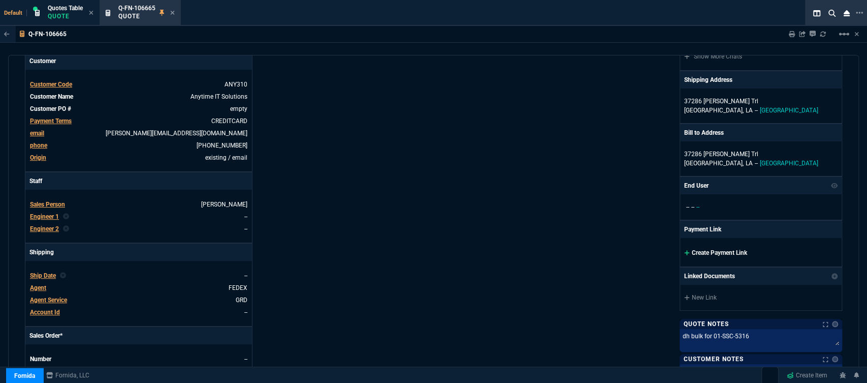
click at [684, 250] on icon at bounding box center [687, 252] width 6 height 6
click at [684, 252] on icon at bounding box center [686, 252] width 5 height 5
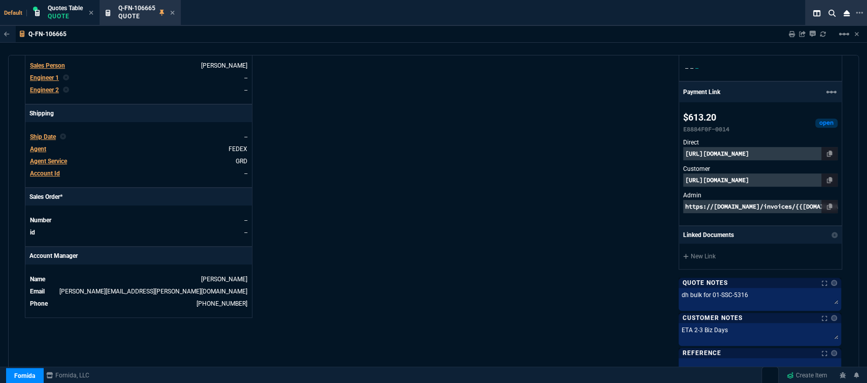
scroll to position [315, 0]
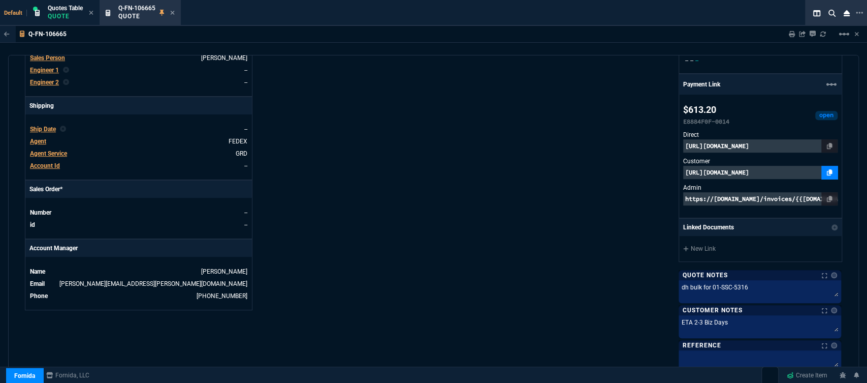
click at [827, 174] on icon at bounding box center [830, 172] width 6 height 6
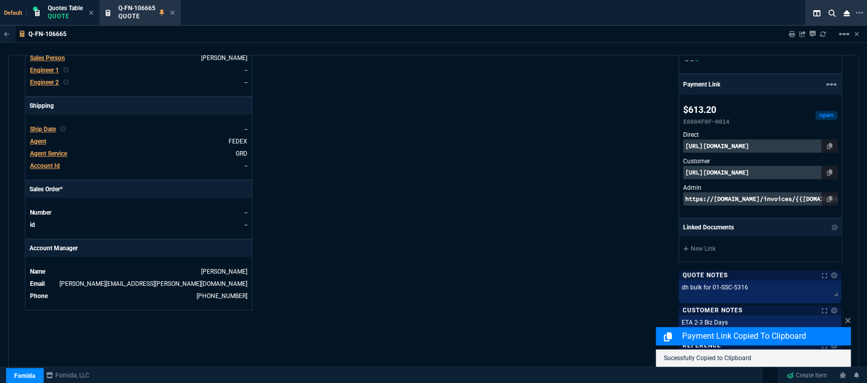
scroll to position [581, 0]
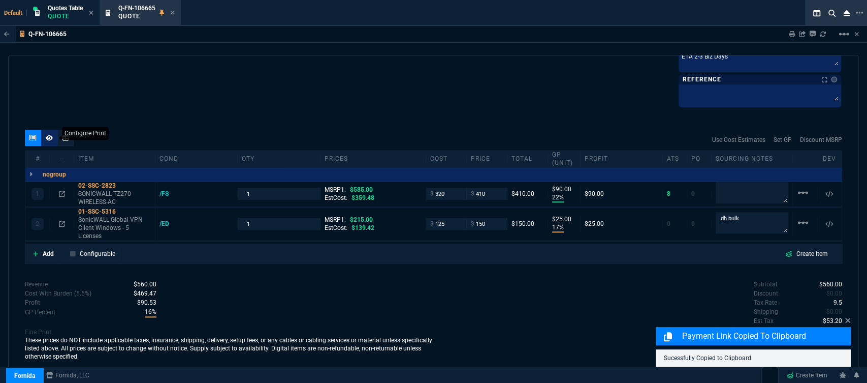
click at [44, 136] on div at bounding box center [49, 138] width 16 height 16
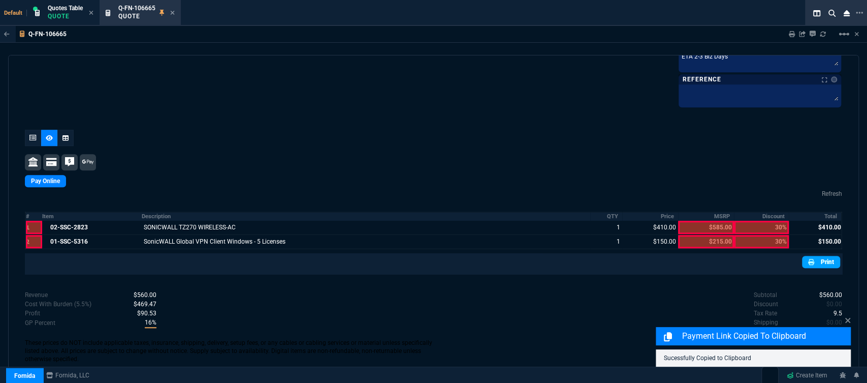
click at [828, 260] on link "Print" at bounding box center [821, 262] width 38 height 12
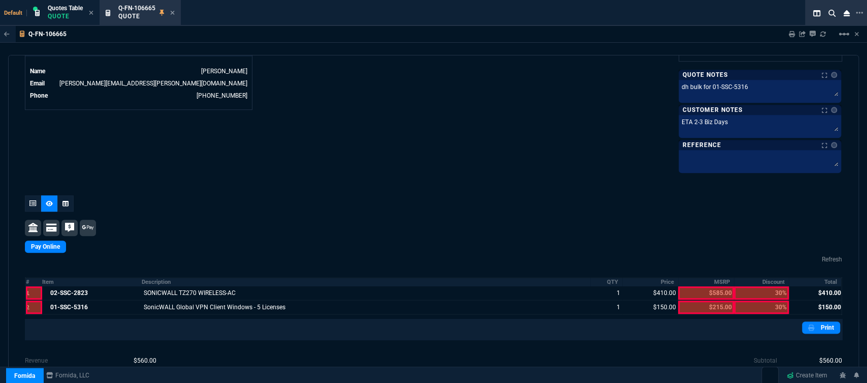
scroll to position [584, 0]
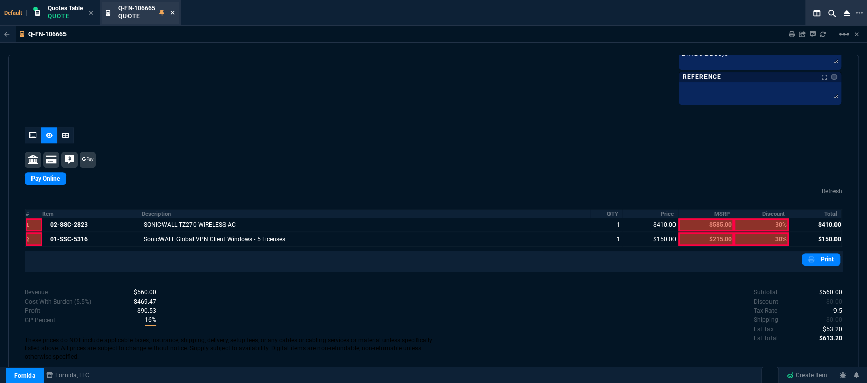
click at [174, 12] on icon at bounding box center [172, 13] width 5 height 6
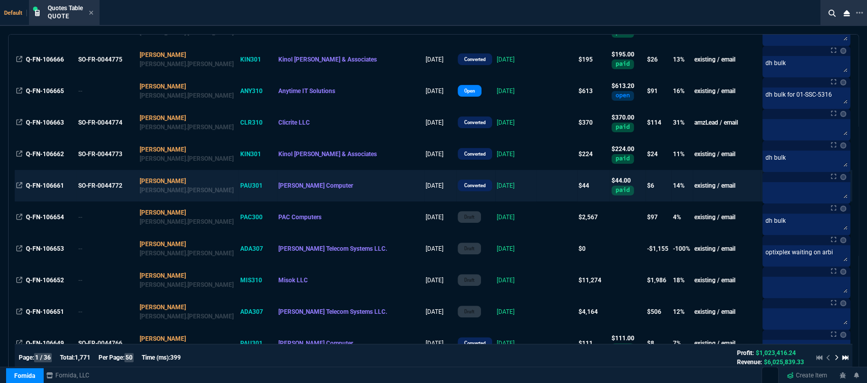
scroll to position [169, 0]
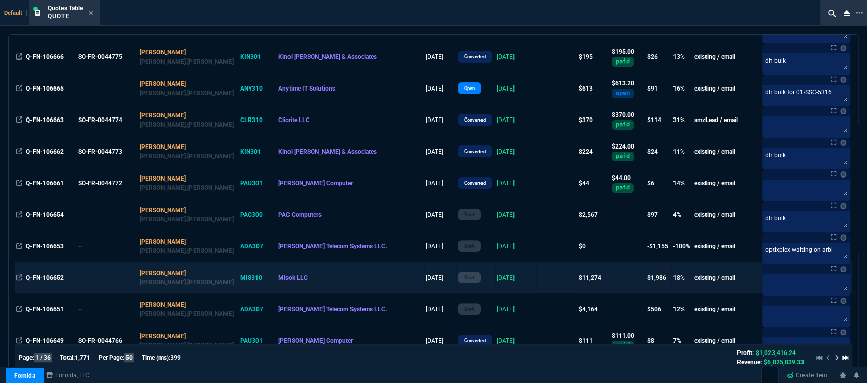
click at [536, 281] on td at bounding box center [556, 277] width 41 height 31
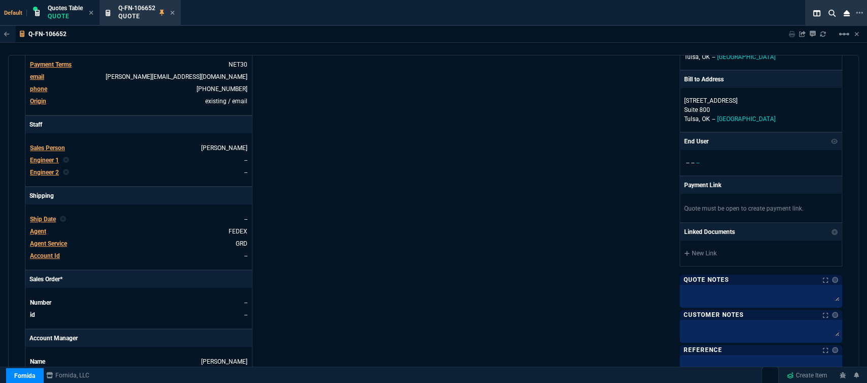
scroll to position [0, 0]
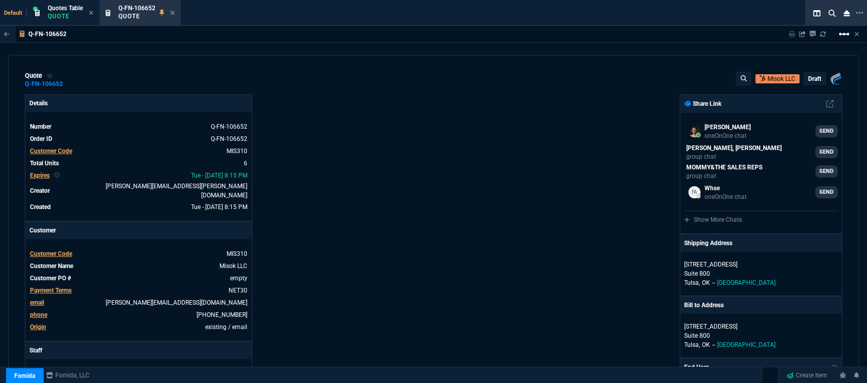
click at [845, 33] on mat-icon "linear_scale" at bounding box center [844, 34] width 12 height 12
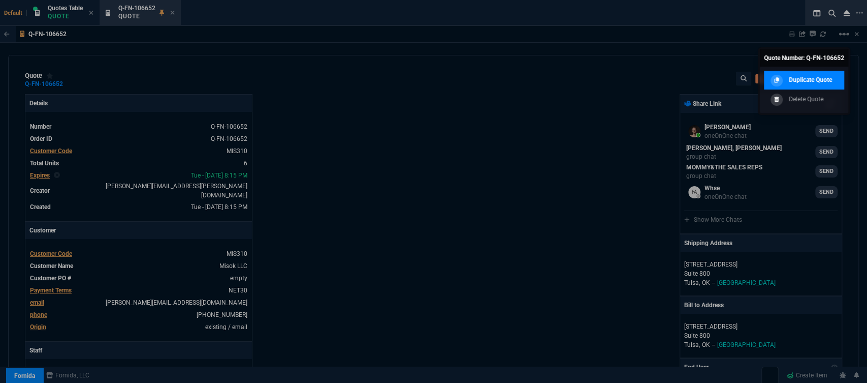
click at [809, 79] on p "Duplicate Quote" at bounding box center [810, 79] width 43 height 9
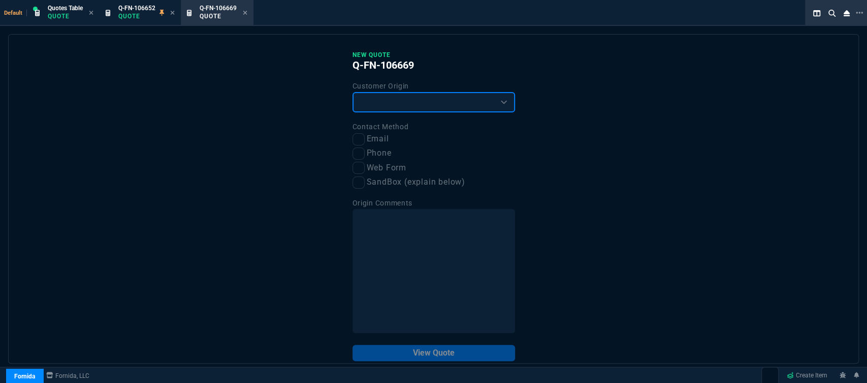
click at [422, 104] on select "Existing Customer Amazon Lead (first order) Website Lead (first order) Called (…" at bounding box center [434, 102] width 163 height 20
click at [353, 92] on select "Existing Customer Amazon Lead (first order) Website Lead (first order) Called (…" at bounding box center [434, 102] width 163 height 20
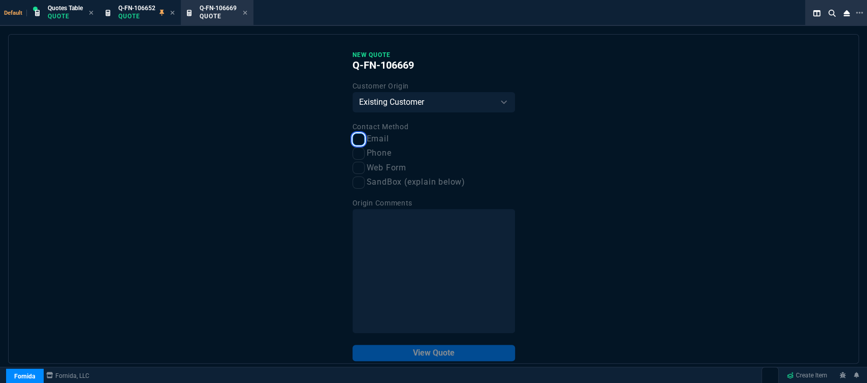
click at [357, 144] on input "Email" at bounding box center [359, 139] width 12 height 12
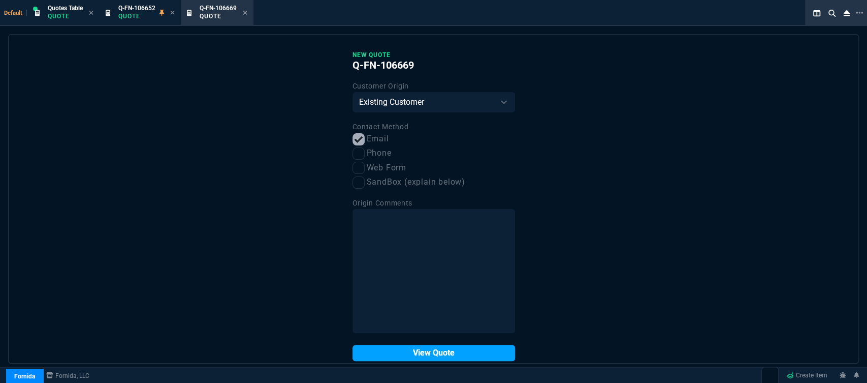
click at [407, 357] on button "View Quote" at bounding box center [434, 352] width 163 height 16
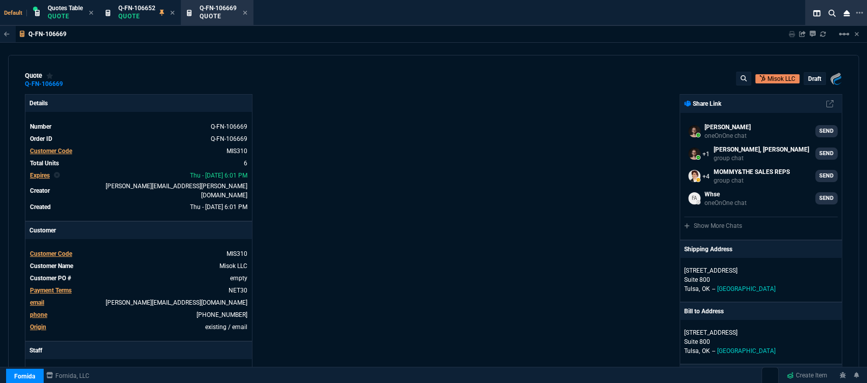
drag, startPoint x: 860, startPoint y: 112, endPoint x: 866, endPoint y: 164, distance: 51.7
click at [866, 164] on div "Q-FN-106669 Sharing Q-FN-106669 Link Dev Link Share on Teams linear_scale quote…" at bounding box center [433, 227] width 867 height 403
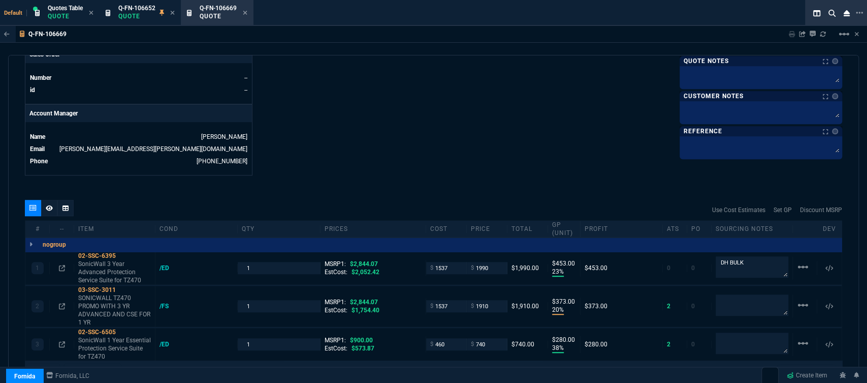
scroll to position [609, 0]
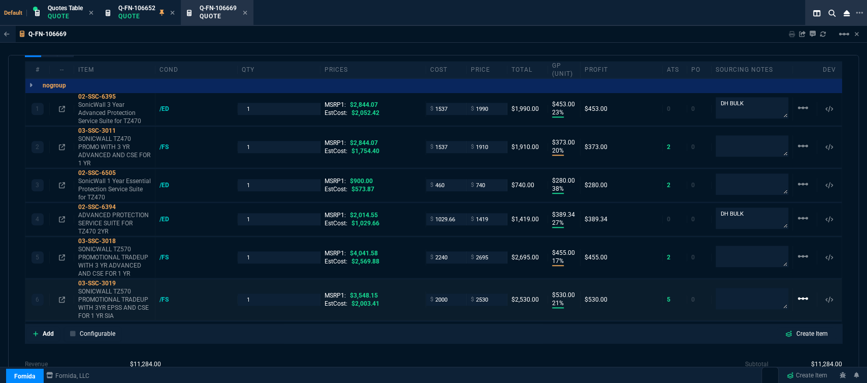
click at [801, 114] on mat-icon "linear_scale" at bounding box center [803, 108] width 12 height 12
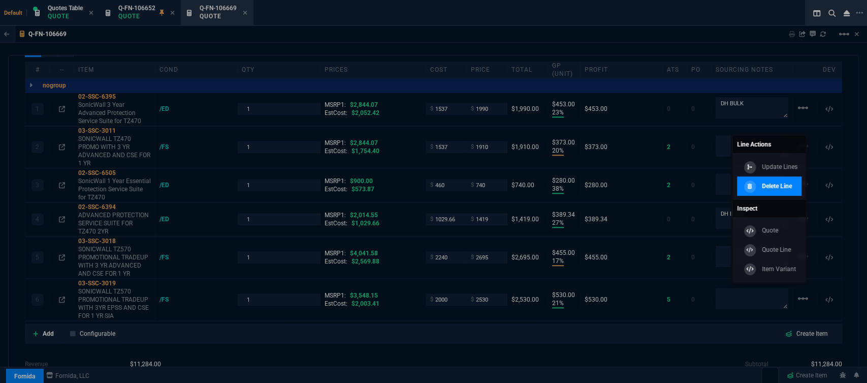
click at [785, 185] on p "Delete Line" at bounding box center [777, 185] width 30 height 9
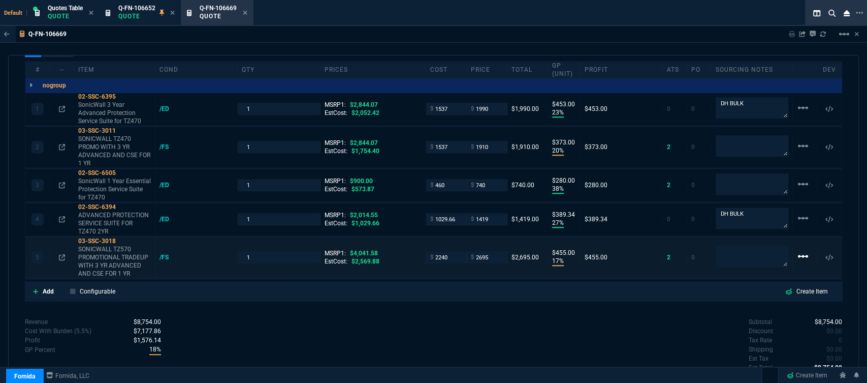
click at [801, 114] on mat-icon "linear_scale" at bounding box center [803, 108] width 12 height 12
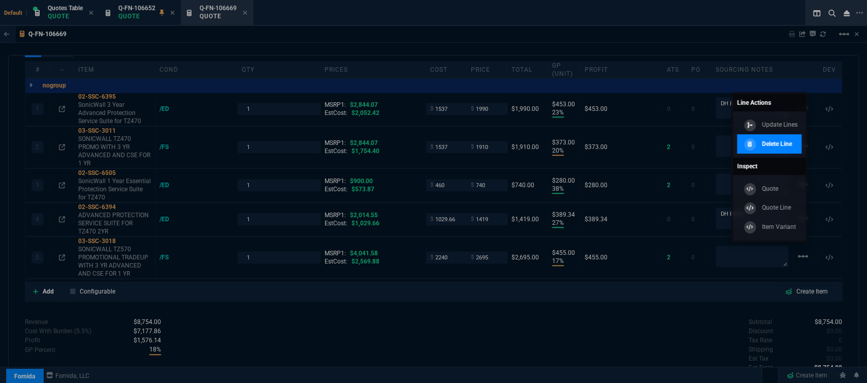
click at [784, 144] on p "Delete Line" at bounding box center [777, 143] width 30 height 9
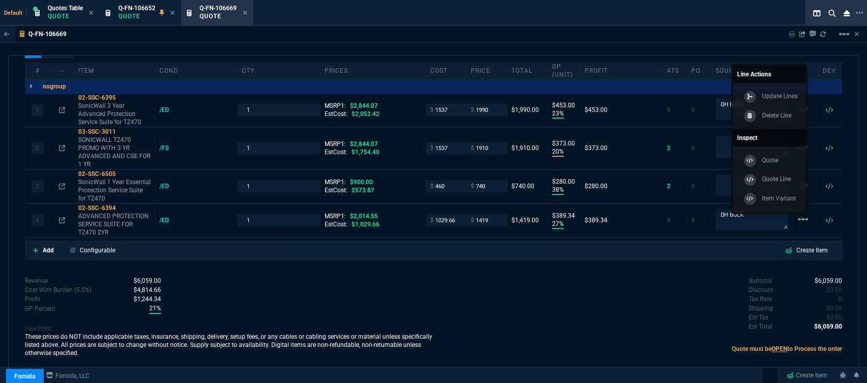
scroll to position [599, 0]
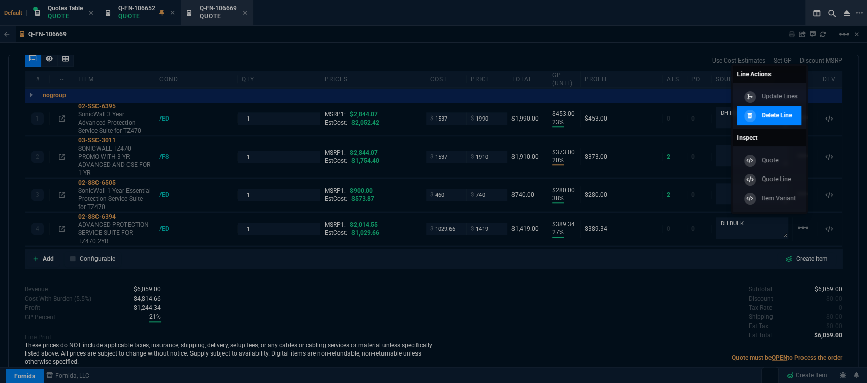
click at [782, 119] on p "Delete Line" at bounding box center [777, 115] width 30 height 9
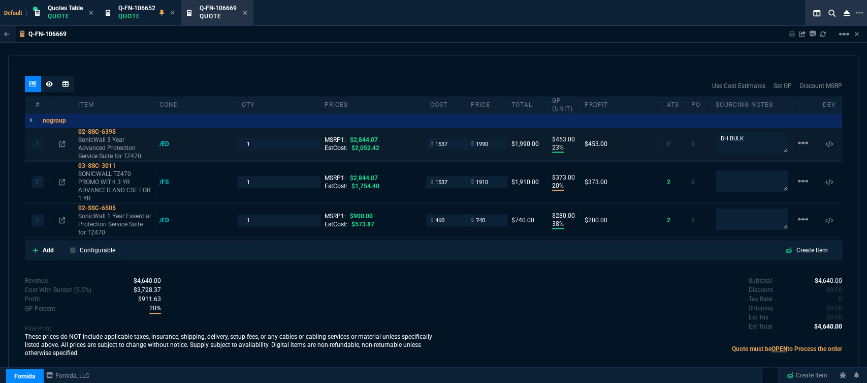
scroll to position [565, 0]
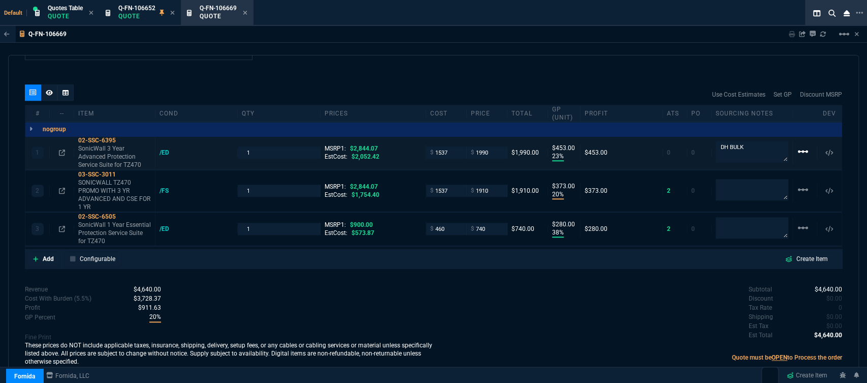
click at [797, 145] on mat-icon "linear_scale" at bounding box center [803, 151] width 12 height 12
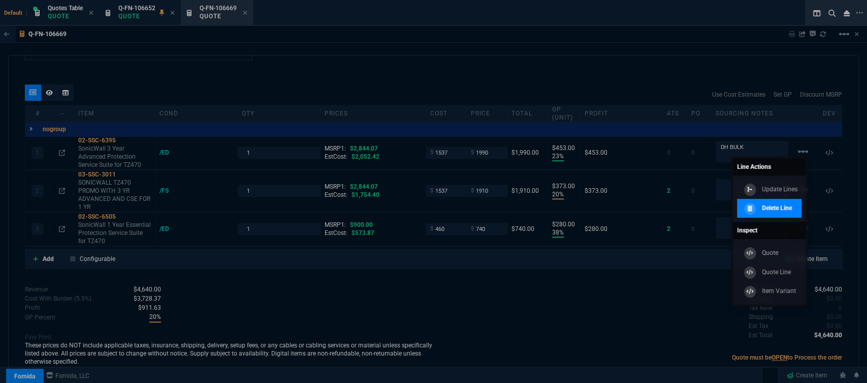
click at [770, 205] on p "Delete Line" at bounding box center [777, 207] width 30 height 9
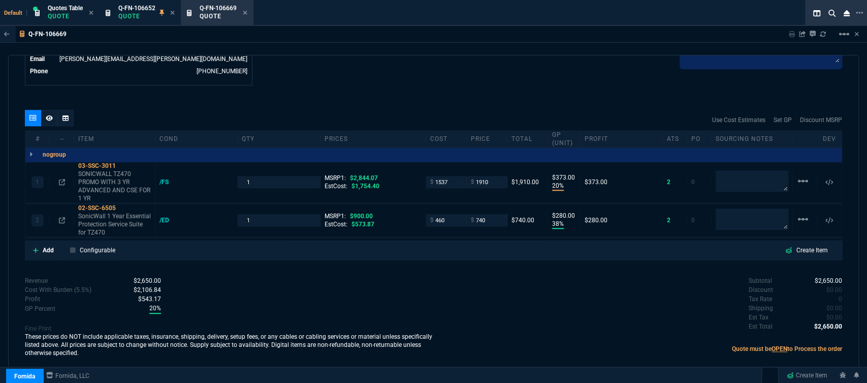
scroll to position [532, 0]
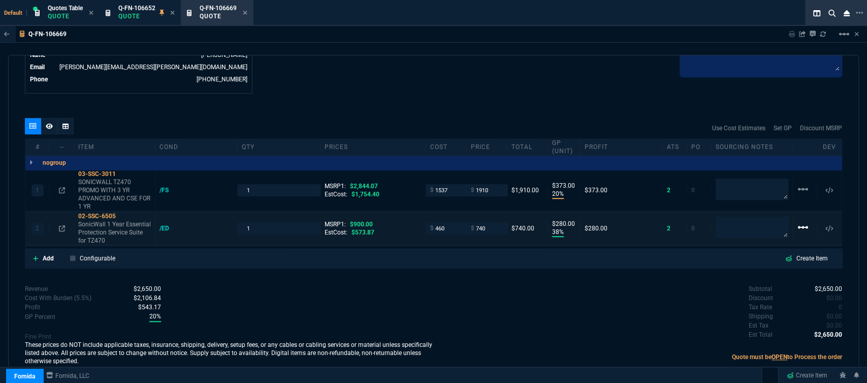
click at [797, 195] on mat-icon "linear_scale" at bounding box center [803, 189] width 12 height 12
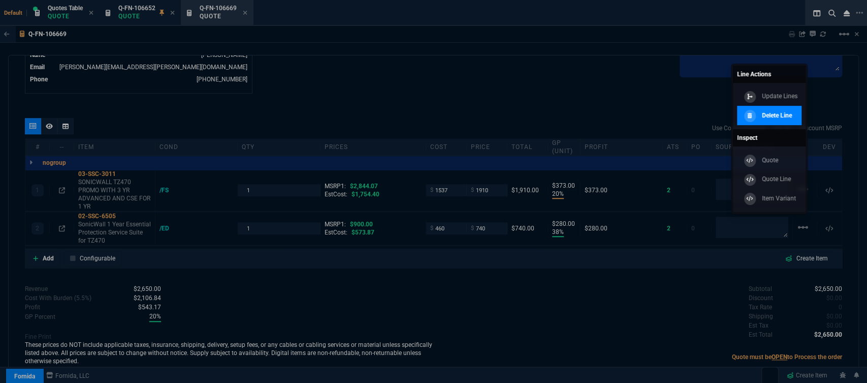
click at [780, 119] on p "Delete Line" at bounding box center [777, 115] width 30 height 9
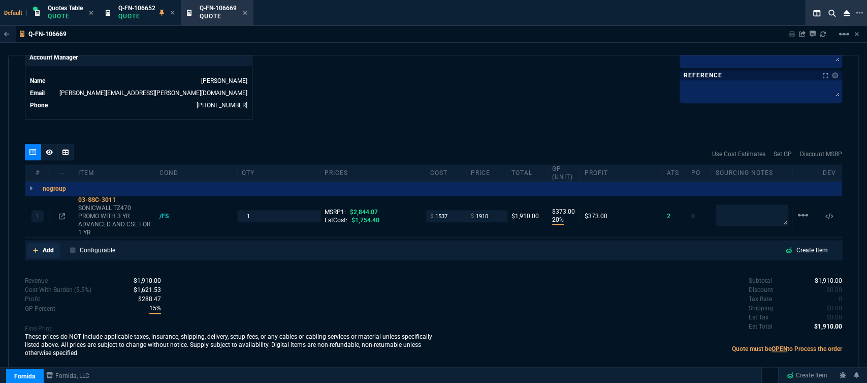
scroll to position [498, 0]
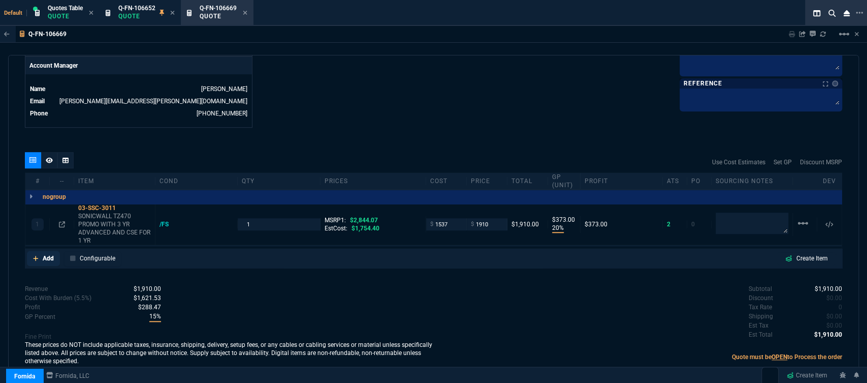
click at [34, 256] on icon at bounding box center [35, 258] width 5 height 5
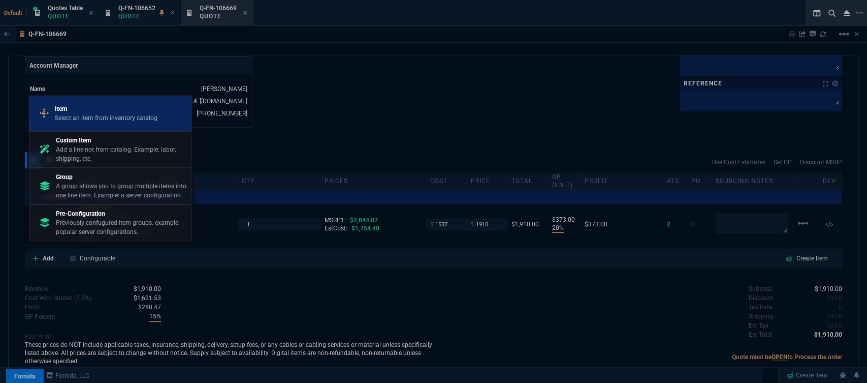
click at [88, 111] on p "Item" at bounding box center [106, 108] width 103 height 9
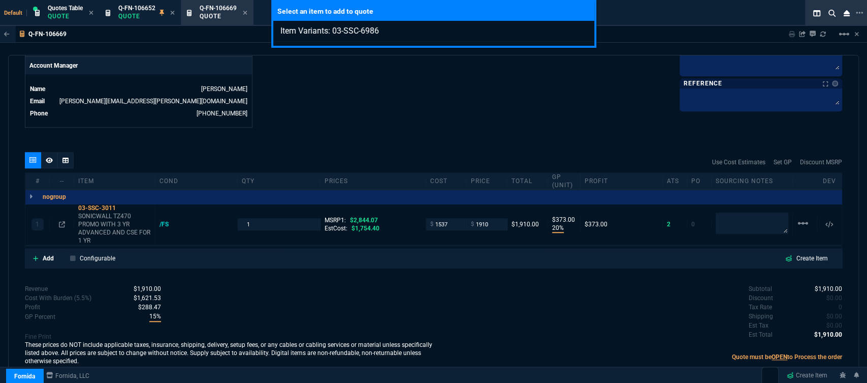
click at [435, 79] on div "Select an item to add to quote Item Variants: 03-SSC-6986" at bounding box center [433, 191] width 867 height 383
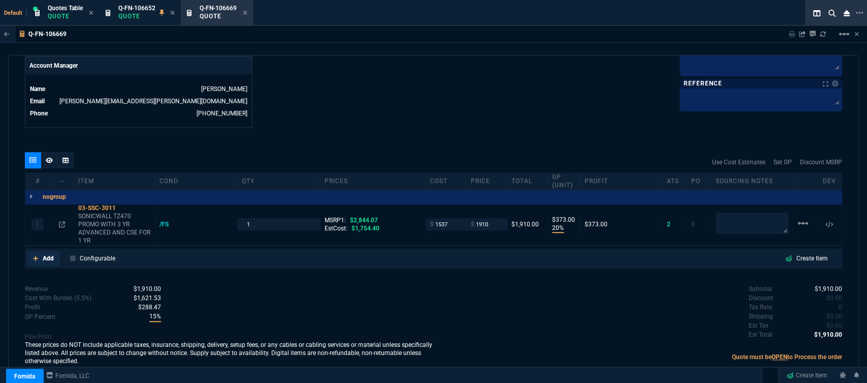
click at [34, 255] on icon at bounding box center [36, 258] width 6 height 6
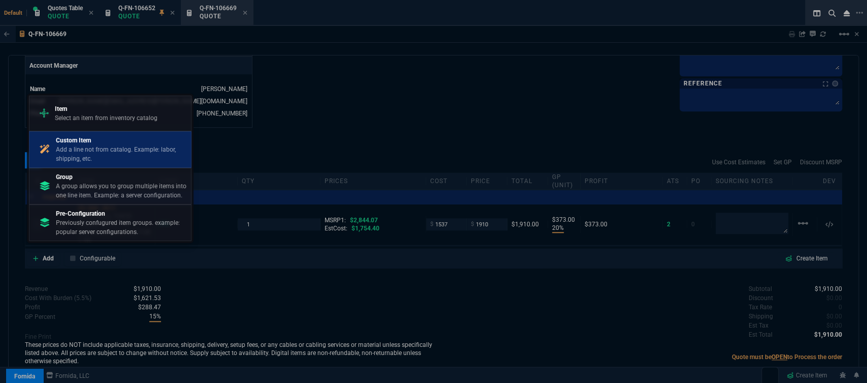
click at [86, 153] on p "Add a line not from catalog. Example: labor, shipping, etc." at bounding box center [121, 154] width 131 height 18
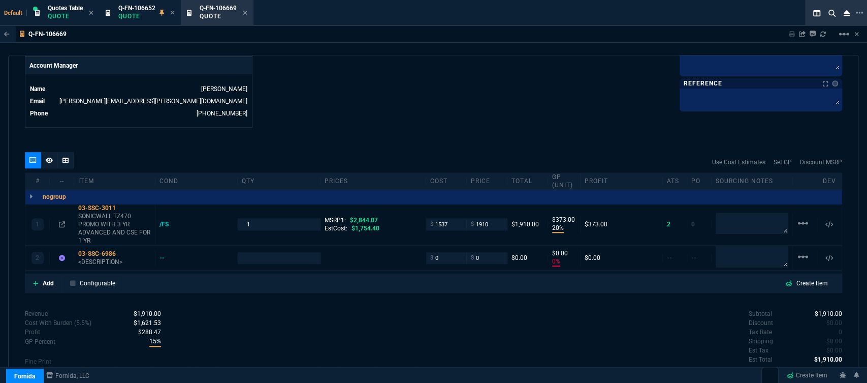
scroll to position [522, 0]
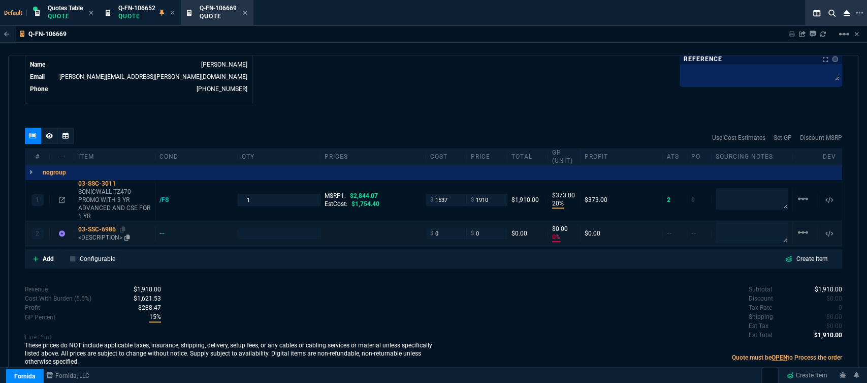
click at [98, 233] on p "<DESCRIPTION>" at bounding box center [114, 237] width 73 height 8
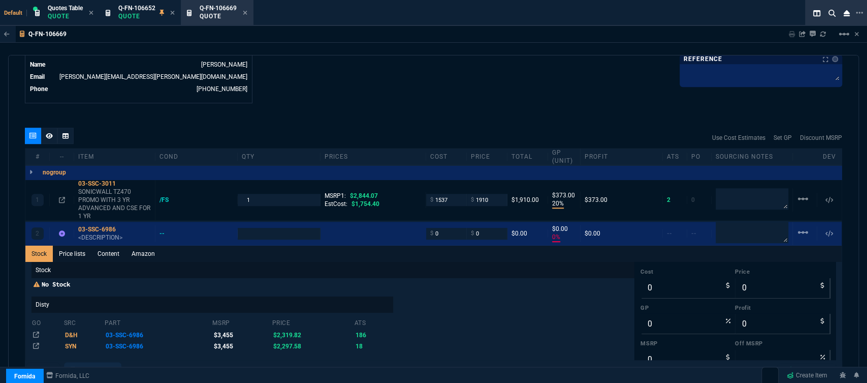
scroll to position [609, 0]
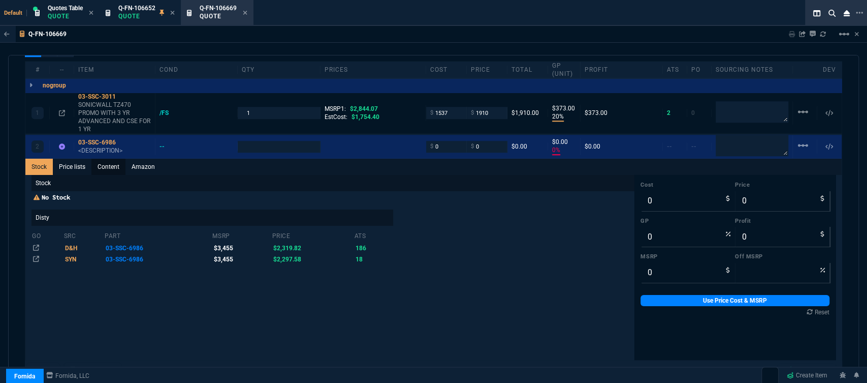
click at [105, 158] on link "Content" at bounding box center [108, 166] width 34 height 16
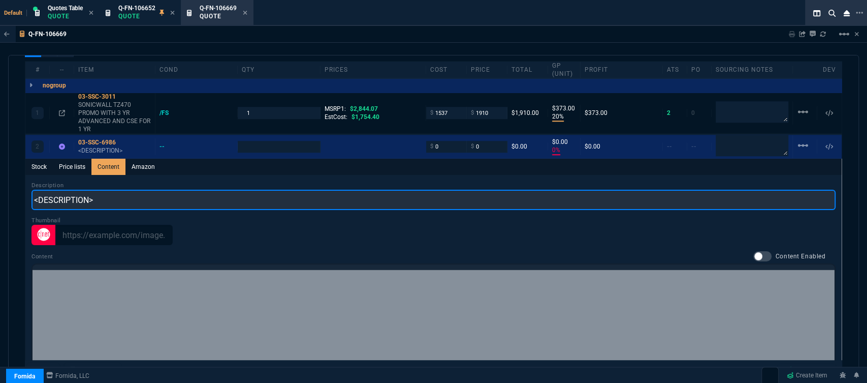
drag, startPoint x: 127, startPoint y: 196, endPoint x: 0, endPoint y: 188, distance: 127.3
click at [0, 188] on div "Q-FN-106669 Sharing Q-FN-106669 Link Dev Link Share on Teams linear_scale quote…" at bounding box center [433, 227] width 867 height 403
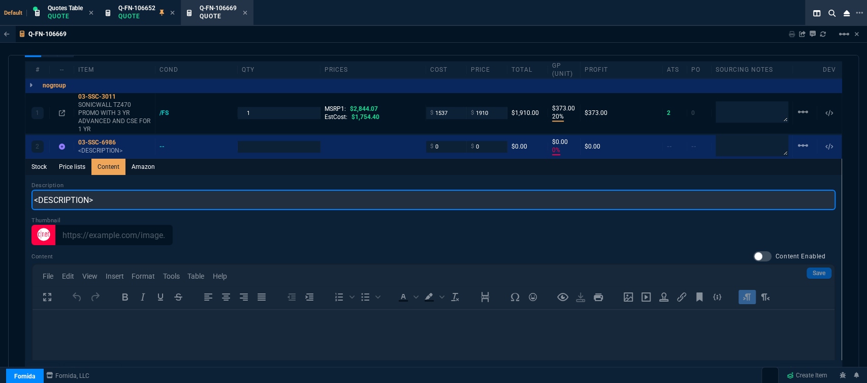
scroll to position [0, 0]
paste input "SonicWall TZ480 Secure Upgrade Plus - Advanced Edition 3 Years (Includes 1 Year…"
click at [409, 194] on input "SonicWall TZ480 Secure Upgrade Plus - Advanced Edition 3 Years (Includes 1 Year…" at bounding box center [433, 199] width 804 height 20
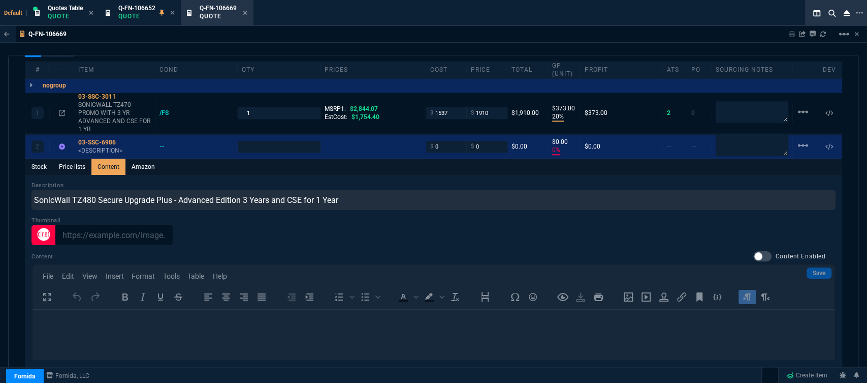
click at [400, 46] on div "Q-FN-106669 Sharing Q-FN-106669 Link Dev Link Share on Teams linear_scale quote…" at bounding box center [433, 227] width 867 height 403
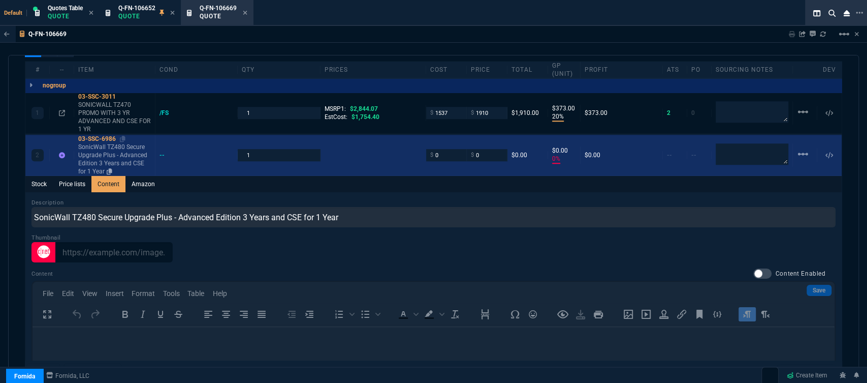
click at [119, 135] on div "03-SSC-6986" at bounding box center [114, 139] width 73 height 8
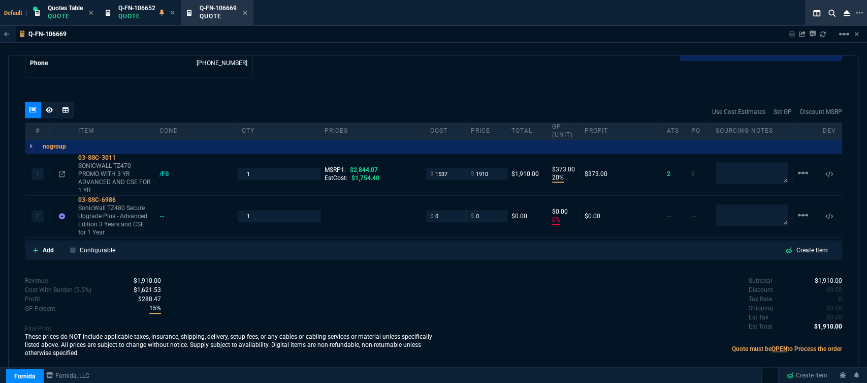
scroll to position [540, 0]
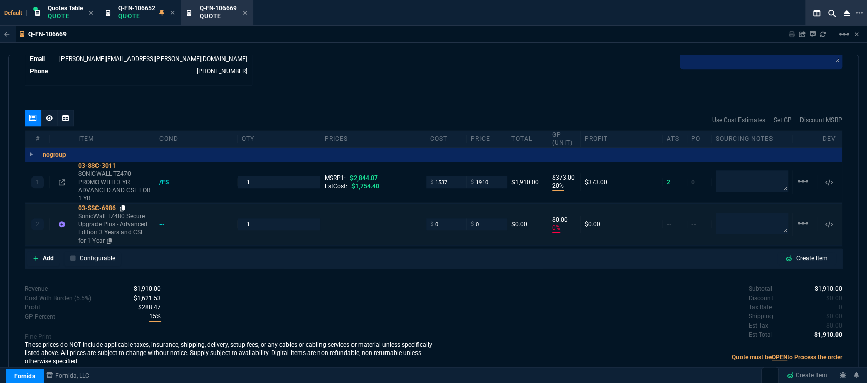
click at [125, 205] on icon at bounding box center [123, 208] width 6 height 6
drag, startPoint x: 444, startPoint y: 215, endPoint x: 394, endPoint y: 210, distance: 51.1
click at [394, 210] on div "2 03-SSC-6986 SonicWall TZ480 Secure Upgrade Plus - Advanced Edition 3 Years an…" at bounding box center [433, 224] width 816 height 41
click at [386, 284] on div "Revenue $1,910.00 Cost $1,537.00 Cost With Burden (5.5%) $1,621.53 Profit $288.…" at bounding box center [229, 325] width 409 height 83
click at [124, 205] on icon at bounding box center [123, 208] width 6 height 6
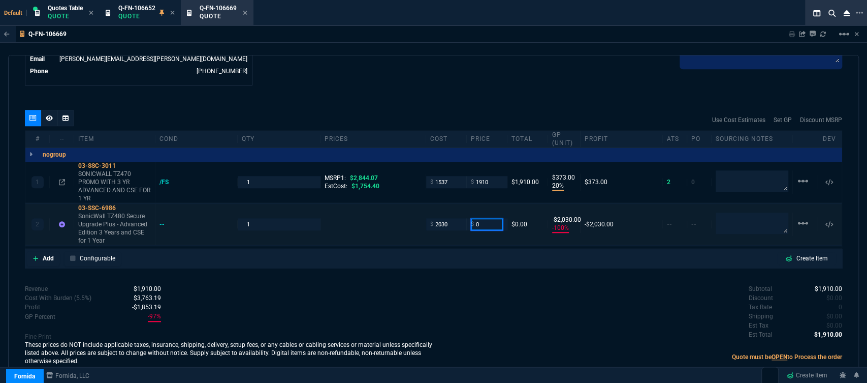
drag, startPoint x: 477, startPoint y: 211, endPoint x: 453, endPoint y: 213, distance: 23.5
click at [453, 213] on div "2 03-SSC-6986 SonicWall TZ480 Secure Upgrade Plus - Advanced Edition 3 Years an…" at bounding box center [433, 224] width 816 height 41
click at [435, 288] on div "Subtotal $1,910.00 Discount $0.00 Tax Rate 0 Shipping $0.00 Est Tax $0.00 Est T…" at bounding box center [638, 312] width 409 height 56
click at [494, 218] on input "2305" at bounding box center [487, 224] width 32 height 12
click at [475, 263] on div "quote Q-FN-106669 Misok LLC draft Fornida, LLC 2609 Technology Dr Suite 300 Pla…" at bounding box center [433, 217] width 851 height 325
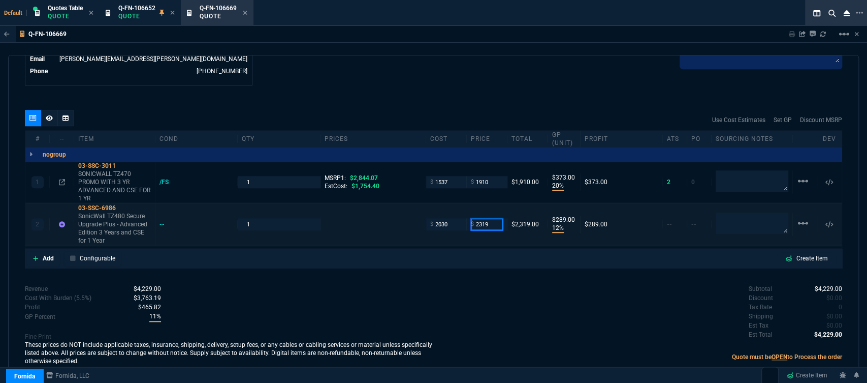
click at [493, 218] on input "2319" at bounding box center [487, 224] width 32 height 12
click at [443, 303] on div "Subtotal $4,229.00 Discount $0.00 Tax Rate 0 Shipping $0.00 Est Tax $0.00 Est T…" at bounding box center [638, 312] width 409 height 56
click at [764, 215] on textarea at bounding box center [752, 222] width 73 height 21
click at [415, 284] on div "Revenue $4,239.00 Cost $3,567.00 Cost With Burden (5.5%) $3,763.19 Profit $475.…" at bounding box center [229, 325] width 409 height 83
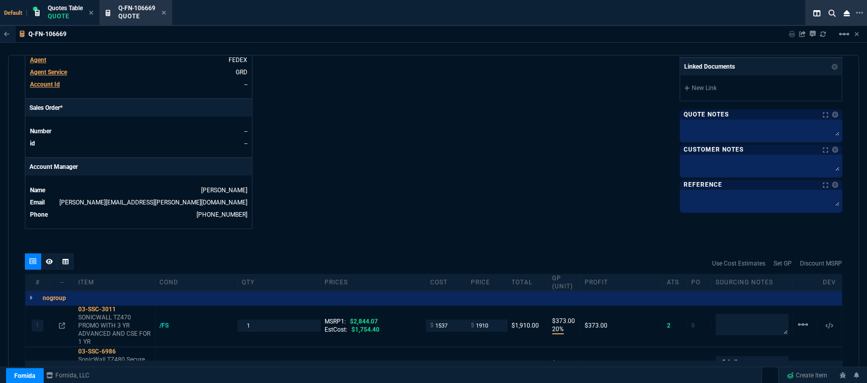
scroll to position [314, 0]
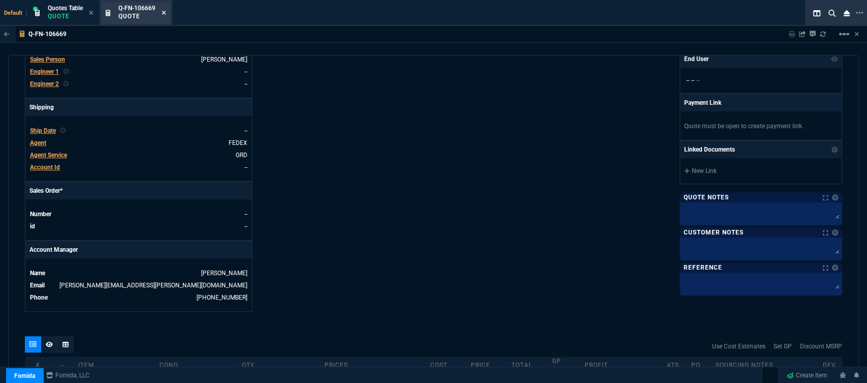
click at [164, 14] on icon at bounding box center [164, 13] width 4 height 4
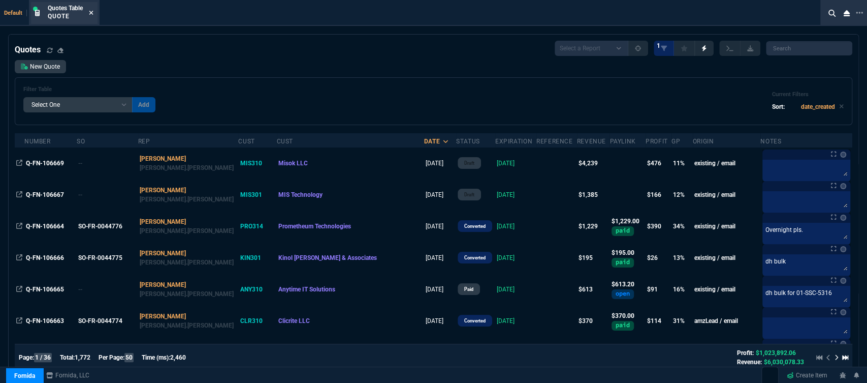
click at [92, 13] on icon at bounding box center [91, 13] width 4 height 4
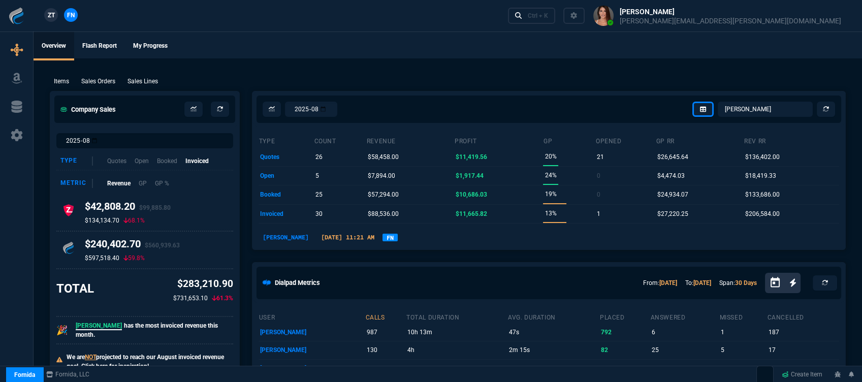
click at [686, 7] on div "Ctrl + K" at bounding box center [679, 15] width 350 height 31
click at [548, 12] on div "Ctrl + K" at bounding box center [538, 16] width 20 height 8
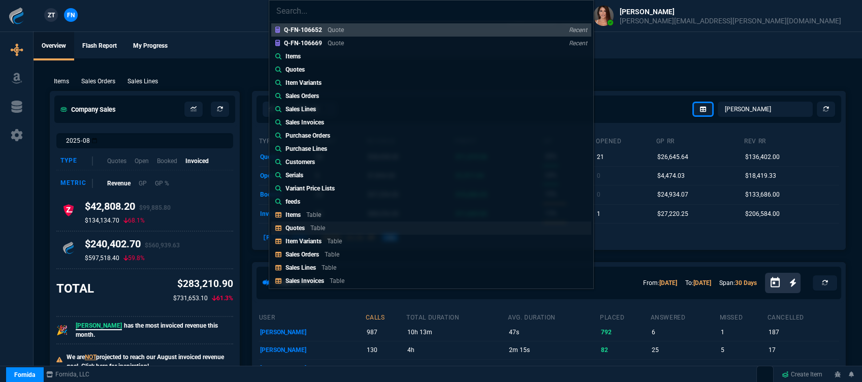
click at [385, 228] on link "Quotes Table" at bounding box center [431, 227] width 320 height 13
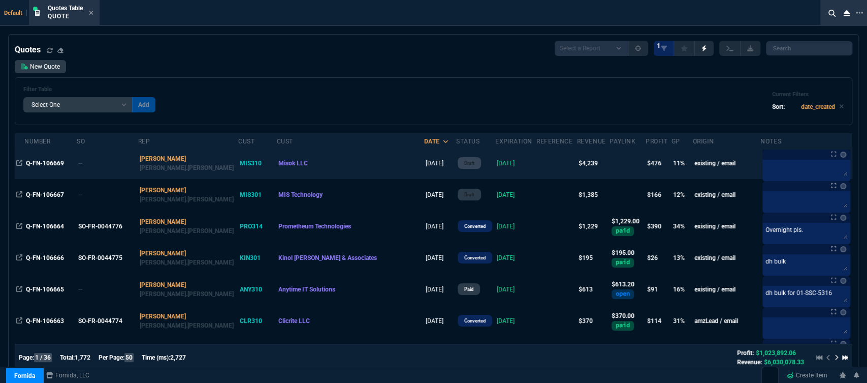
click at [536, 165] on td at bounding box center [556, 162] width 41 height 31
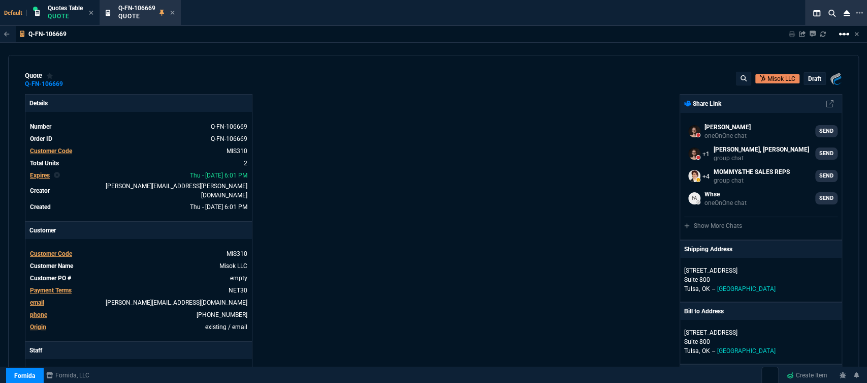
click at [844, 38] on mat-icon "linear_scale" at bounding box center [844, 34] width 12 height 12
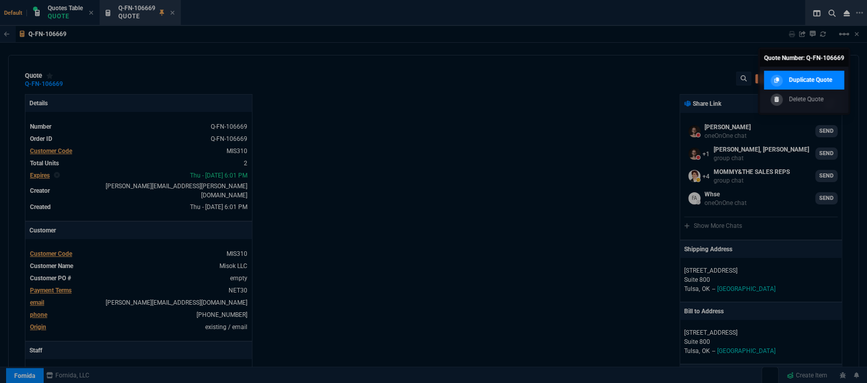
click at [814, 78] on p "Duplicate Quote" at bounding box center [810, 79] width 43 height 9
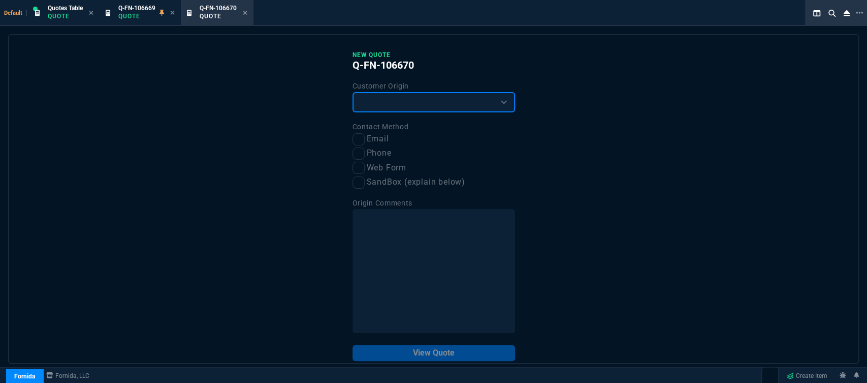
click at [387, 99] on select "Existing Customer Amazon Lead (first order) Website Lead (first order) Called (…" at bounding box center [434, 102] width 163 height 20
click at [353, 92] on select "Existing Customer Amazon Lead (first order) Website Lead (first order) Called (…" at bounding box center [434, 102] width 163 height 20
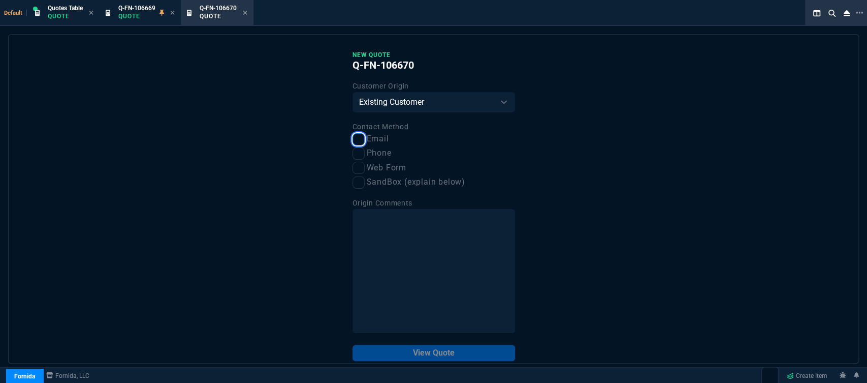
click at [354, 139] on input "Email" at bounding box center [359, 139] width 12 height 12
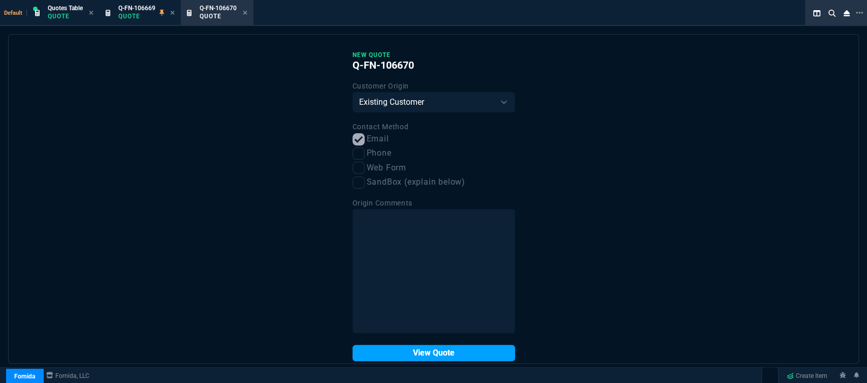
click at [412, 347] on button "View Quote" at bounding box center [434, 352] width 163 height 16
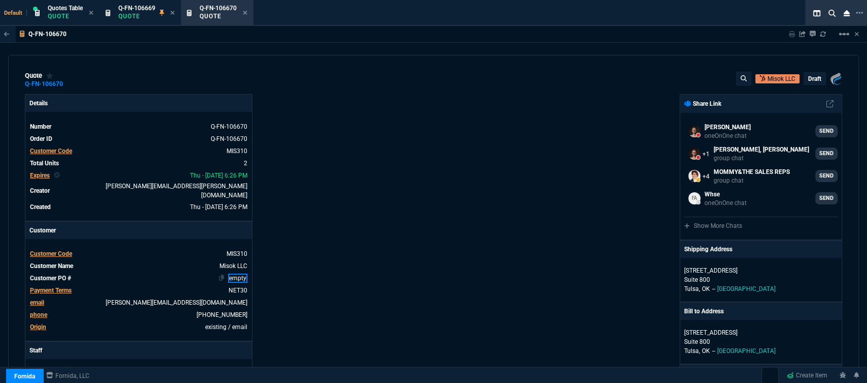
click at [242, 273] on link "empty" at bounding box center [237, 277] width 19 height 9
click at [441, 214] on div "Fornida, LLC [STREET_ADDRESS] Share Link [PERSON_NAME] Over oneOnOne chat SEND …" at bounding box center [638, 359] width 409 height 531
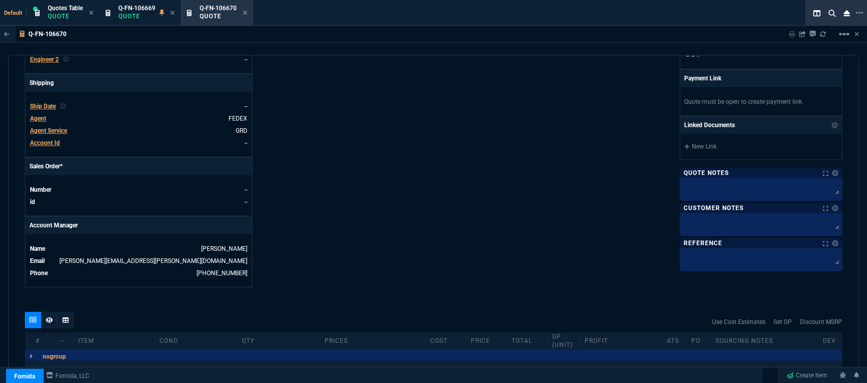
scroll to position [508, 0]
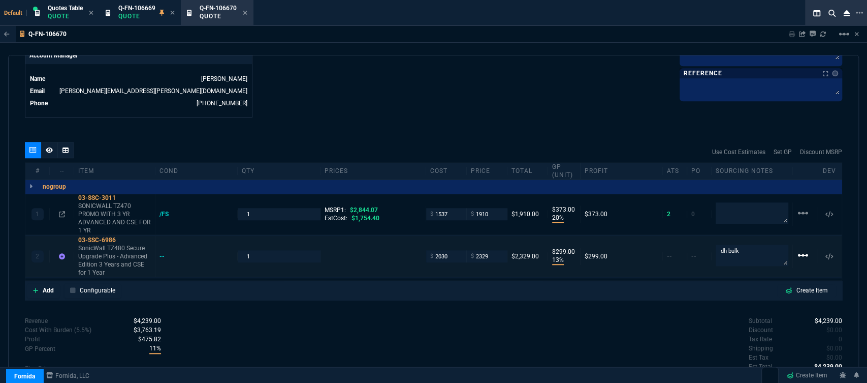
click at [801, 219] on mat-icon "linear_scale" at bounding box center [803, 213] width 12 height 12
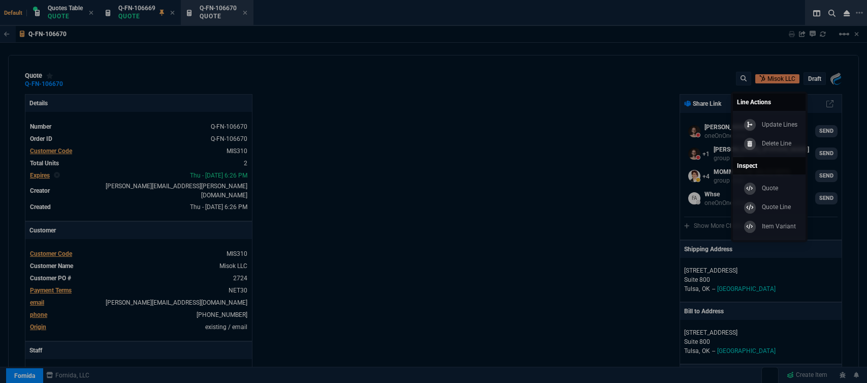
select select "12: [PERSON_NAME]"
click at [776, 139] on p "Delete Line" at bounding box center [776, 143] width 29 height 9
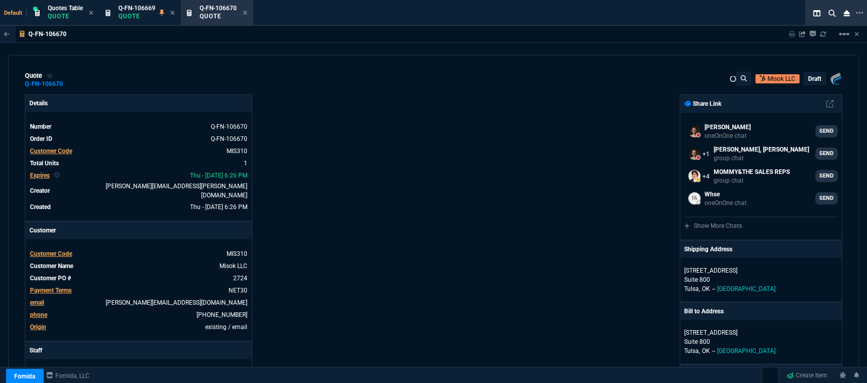
scroll to position [498, 0]
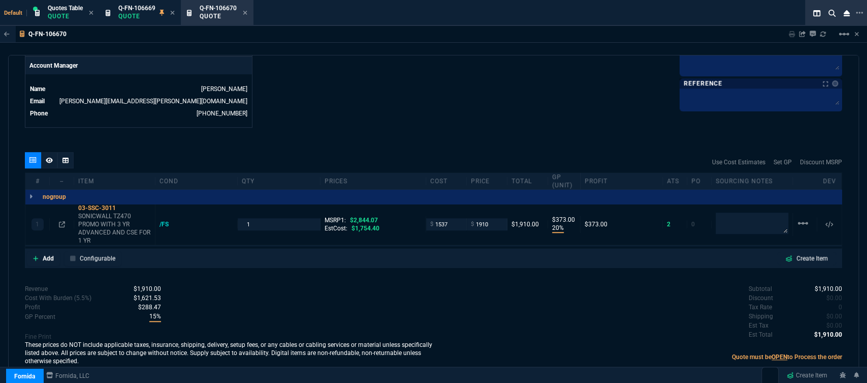
type input "20"
type input "373"
type input "33"
click at [123, 205] on icon at bounding box center [123, 208] width 6 height 6
click at [61, 221] on icon at bounding box center [62, 224] width 6 height 6
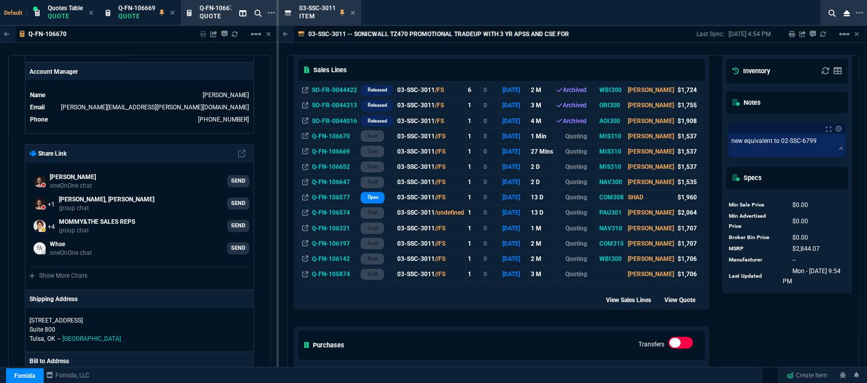
scroll to position [113, 0]
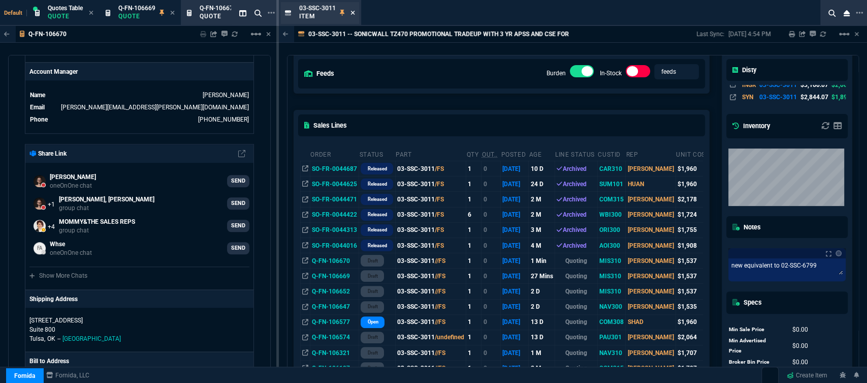
click at [352, 12] on icon at bounding box center [353, 13] width 5 height 6
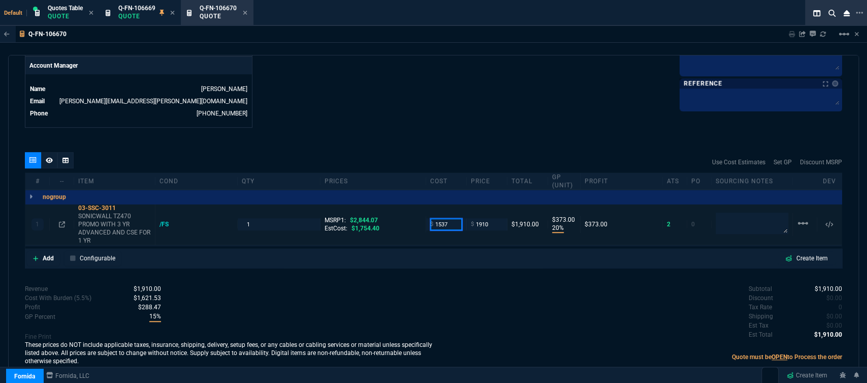
click at [450, 218] on input "1537" at bounding box center [446, 224] width 32 height 12
type input "1630"
click at [465, 131] on div "quote Q-FN-106670 Misok LLC draft Fornida, LLC [STREET_ADDRESS] Details Number …" at bounding box center [433, 217] width 851 height 325
type input "1630"
type input "15"
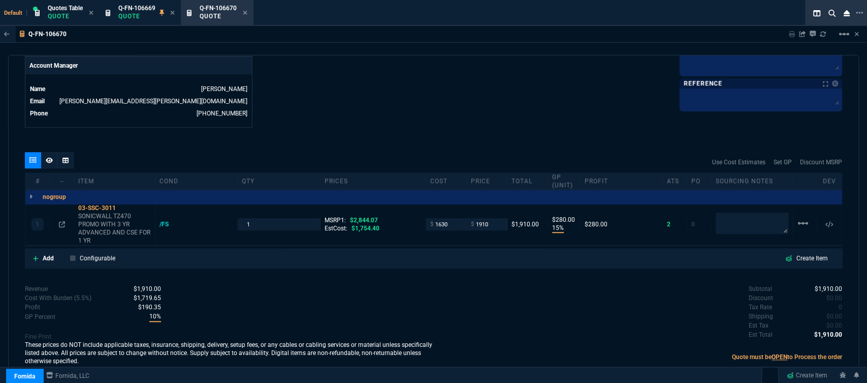
type input "280"
click at [124, 205] on icon at bounding box center [123, 208] width 6 height 6
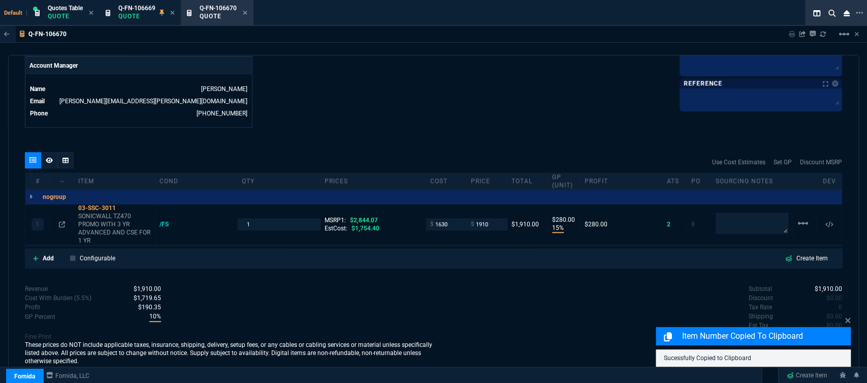
click at [392, 290] on div "Revenue $1,910.00 Cost $1,630.00 Cost With Burden (5.5%) $1,719.65 Profit $190.…" at bounding box center [229, 325] width 409 height 83
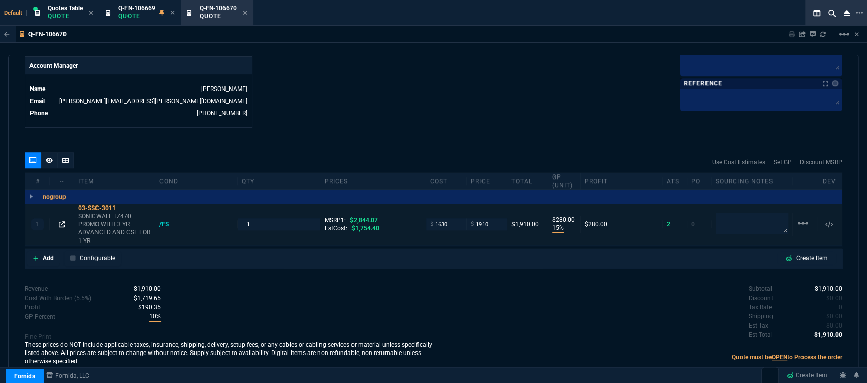
click at [63, 221] on icon at bounding box center [62, 224] width 6 height 6
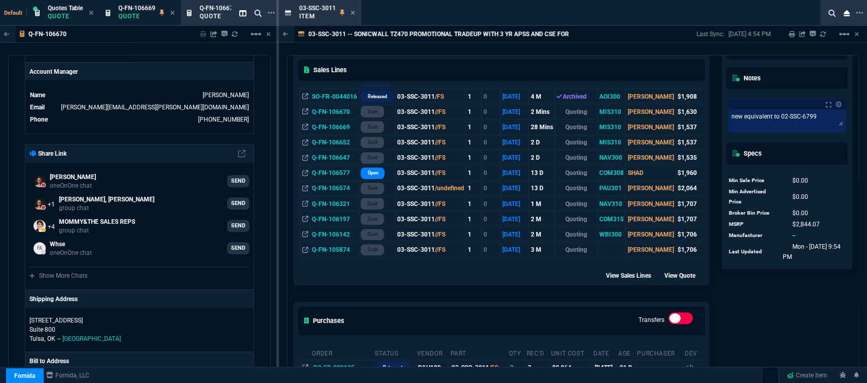
scroll to position [380, 0]
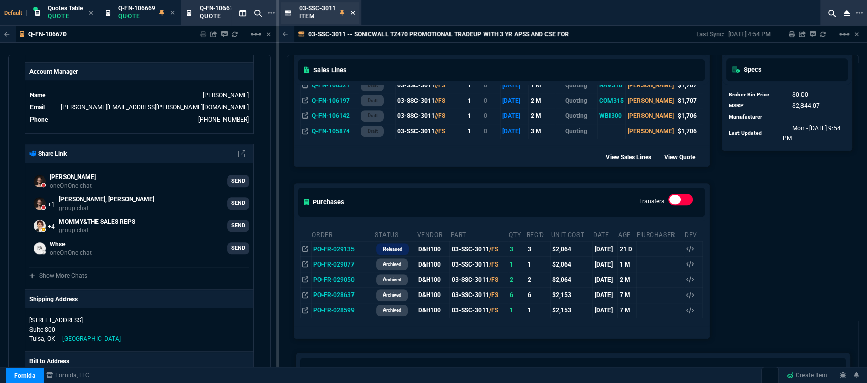
click at [354, 13] on icon at bounding box center [353, 13] width 5 height 6
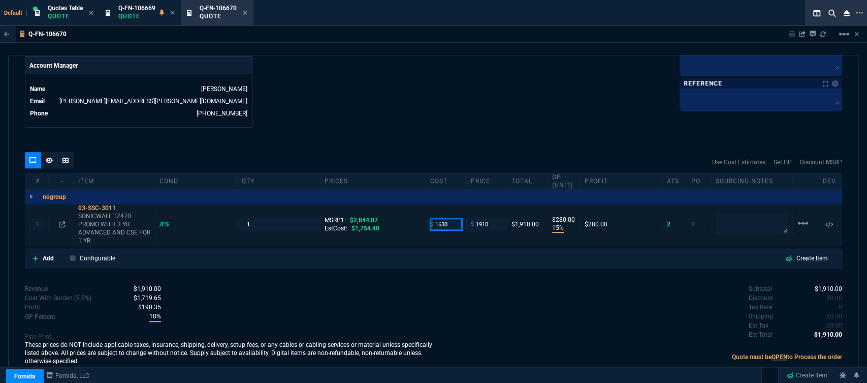
click at [456, 218] on input "1630" at bounding box center [446, 224] width 32 height 12
type input "1631"
type input "279"
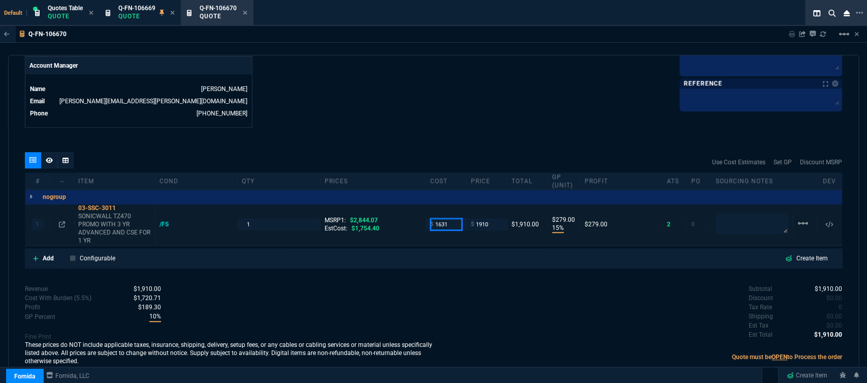
click at [451, 218] on input "1631" at bounding box center [446, 224] width 32 height 12
type input "1578"
type input "17"
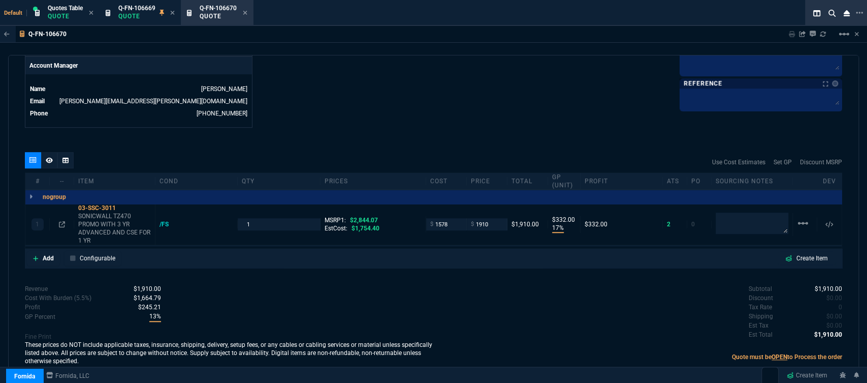
type input "332"
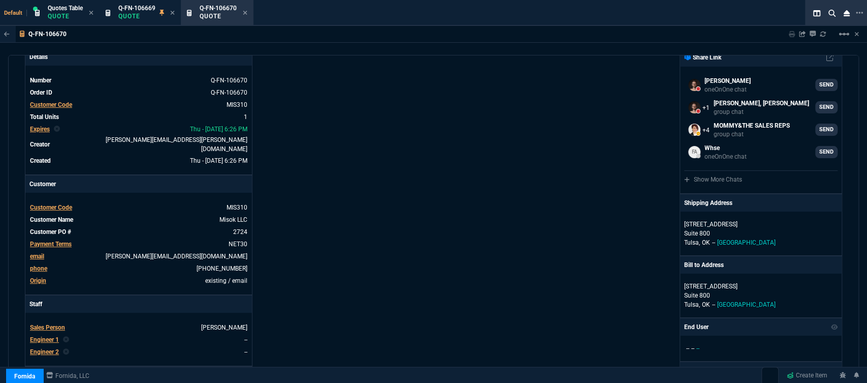
scroll to position [0, 0]
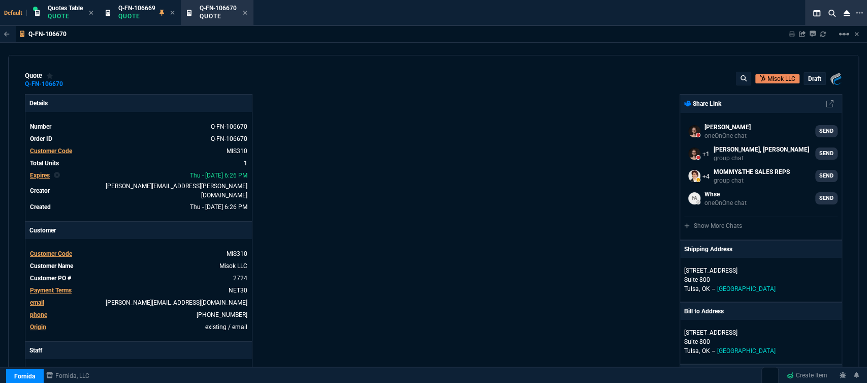
click at [808, 78] on p "draft" at bounding box center [814, 79] width 13 height 8
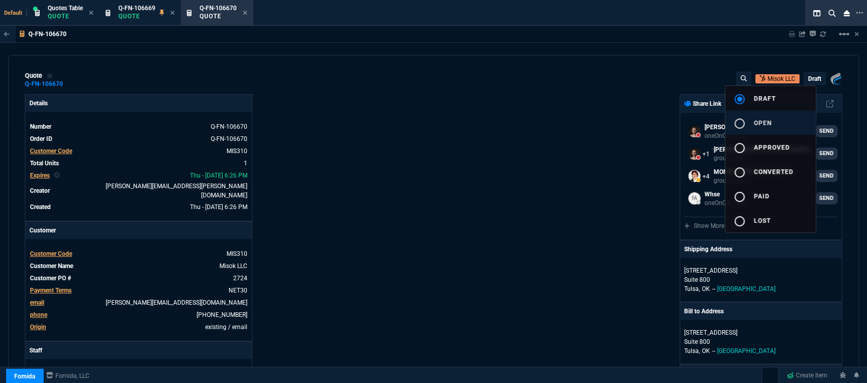
click at [760, 123] on span "open" at bounding box center [763, 122] width 18 height 7
type input "17"
type input "332"
type input "33"
click at [494, 143] on div at bounding box center [433, 191] width 867 height 383
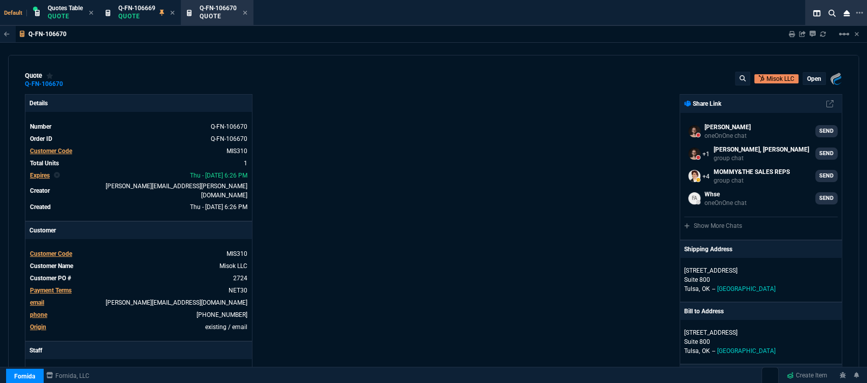
click at [808, 78] on p "open" at bounding box center [814, 79] width 14 height 8
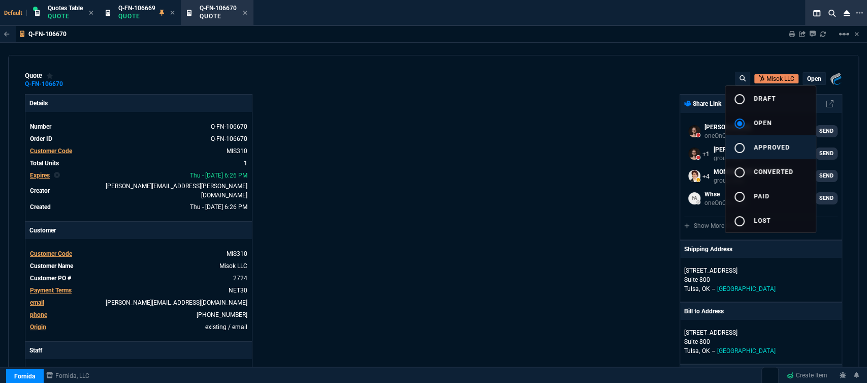
click at [772, 149] on span "approved" at bounding box center [772, 147] width 36 height 7
type input "17"
type input "332"
type input "33"
drag, startPoint x: 854, startPoint y: 123, endPoint x: 858, endPoint y: 243, distance: 119.9
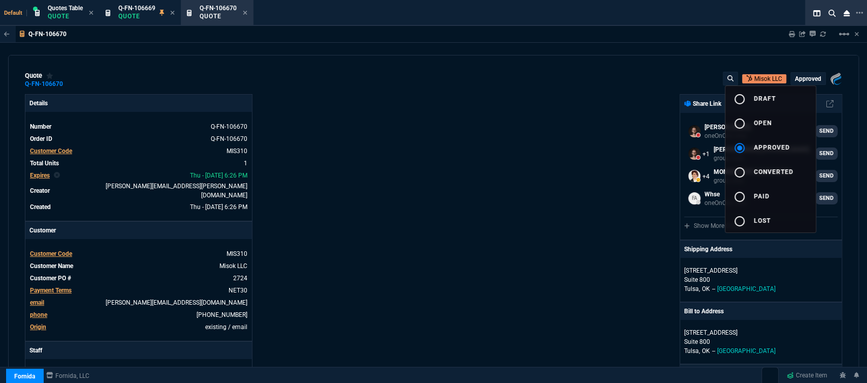
click at [858, 243] on div at bounding box center [433, 191] width 867 height 383
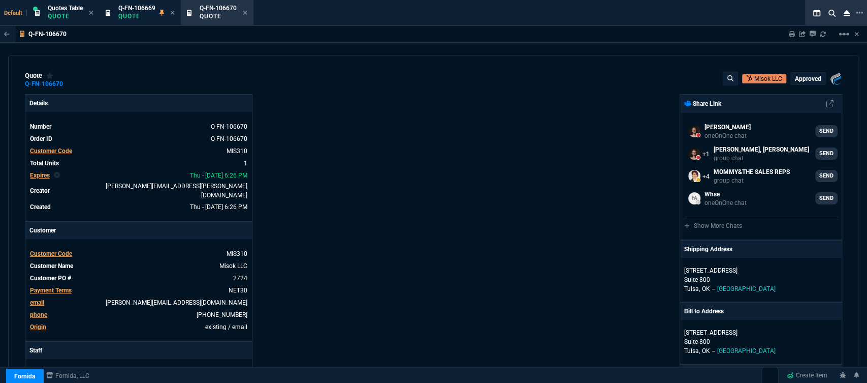
click at [434, 173] on div "Fornida, LLC [STREET_ADDRESS] Share Link [PERSON_NAME] Over oneOnOne chat SEND …" at bounding box center [638, 359] width 409 height 531
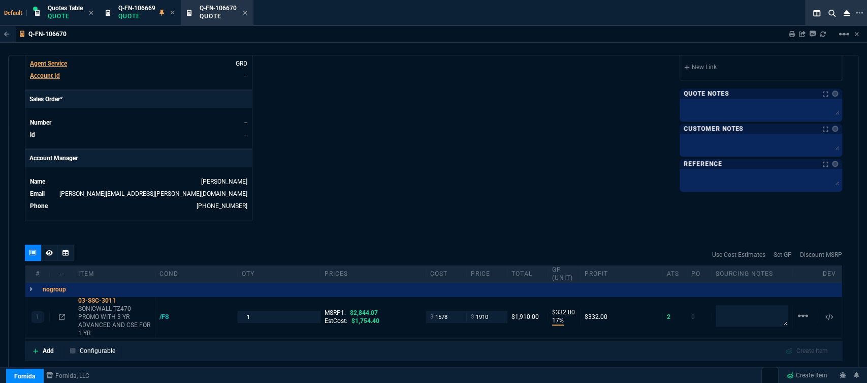
scroll to position [451, 0]
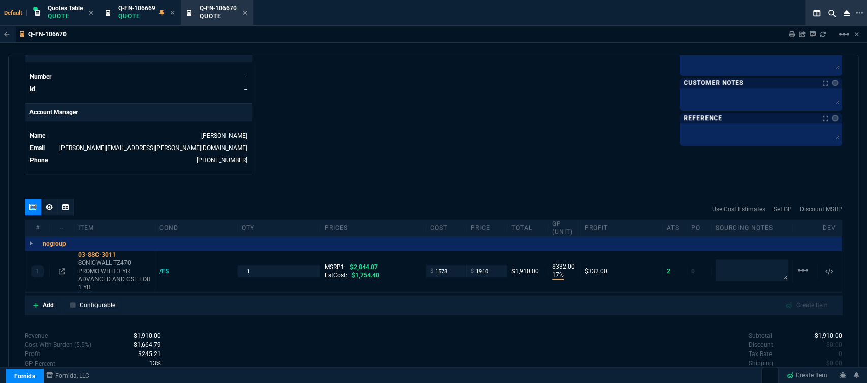
click at [52, 204] on icon at bounding box center [49, 207] width 7 height 6
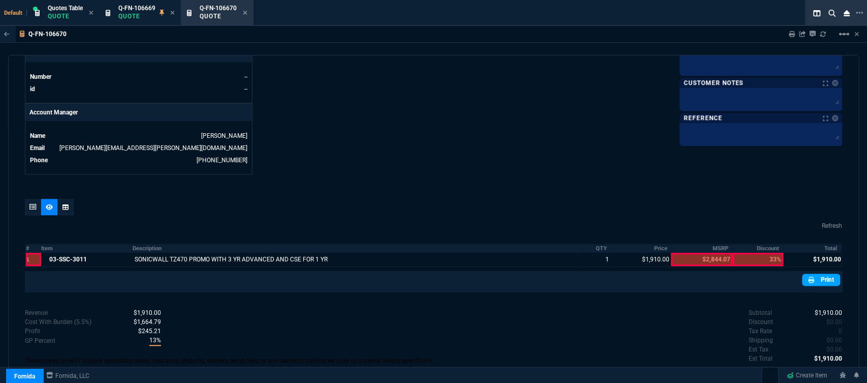
click at [821, 273] on link "Print" at bounding box center [821, 279] width 38 height 12
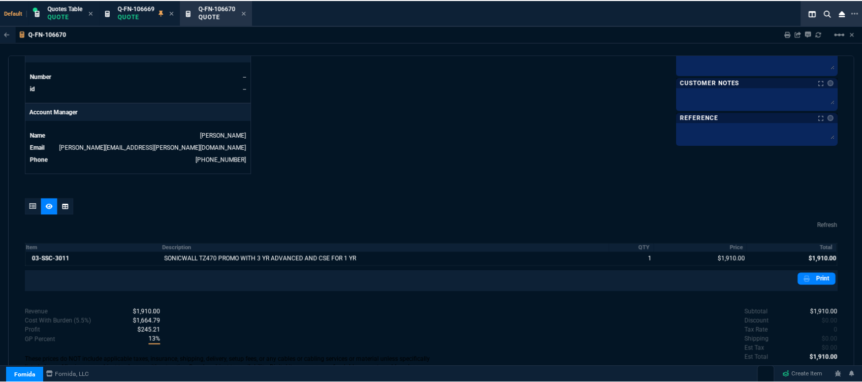
scroll to position [464, 0]
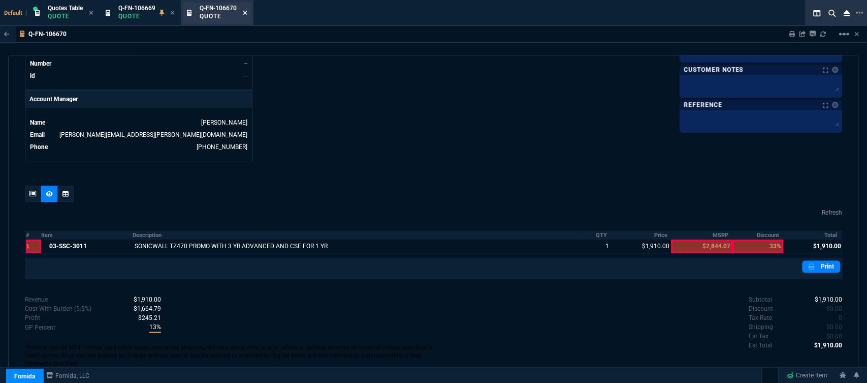
click at [247, 12] on icon at bounding box center [245, 13] width 5 height 6
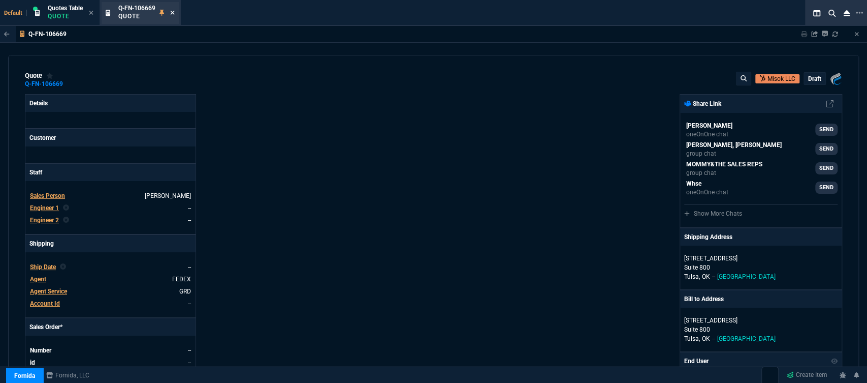
click at [174, 9] on nx-icon at bounding box center [172, 13] width 5 height 8
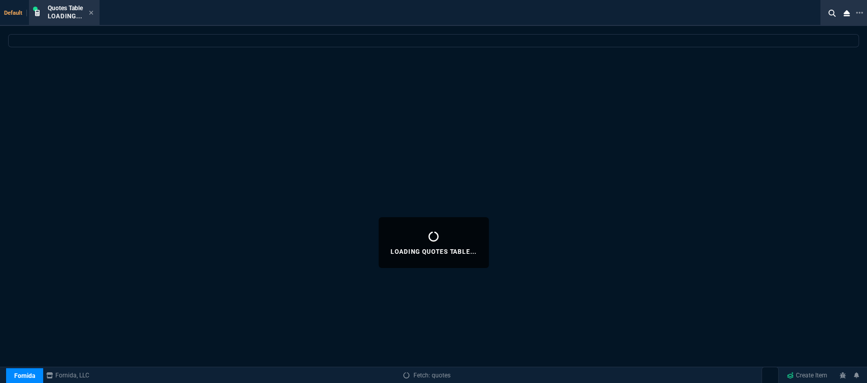
select select
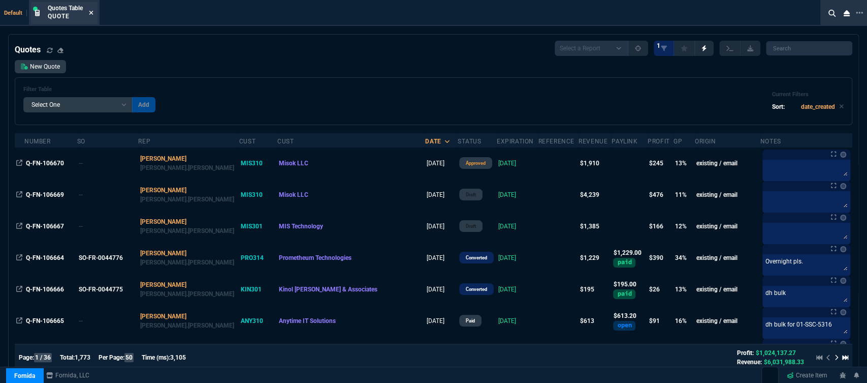
click at [93, 13] on icon at bounding box center [91, 13] width 5 height 6
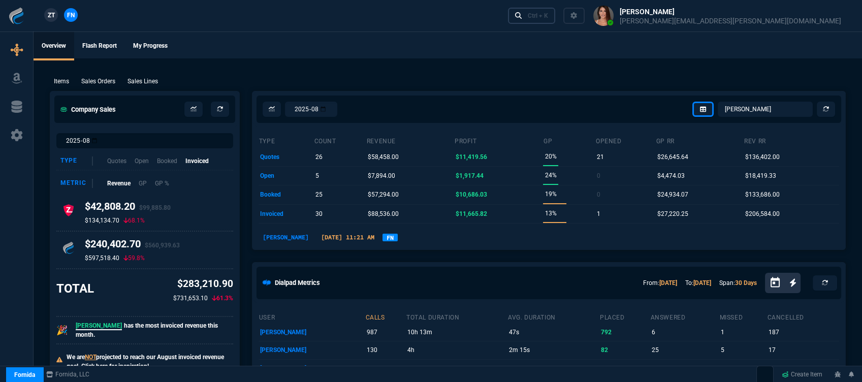
click at [548, 12] on div "Ctrl + K" at bounding box center [538, 16] width 20 height 8
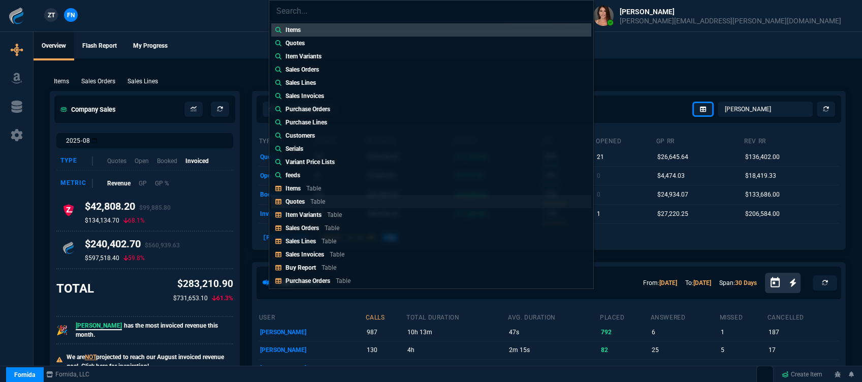
click at [318, 204] on p "Table" at bounding box center [317, 201] width 15 height 7
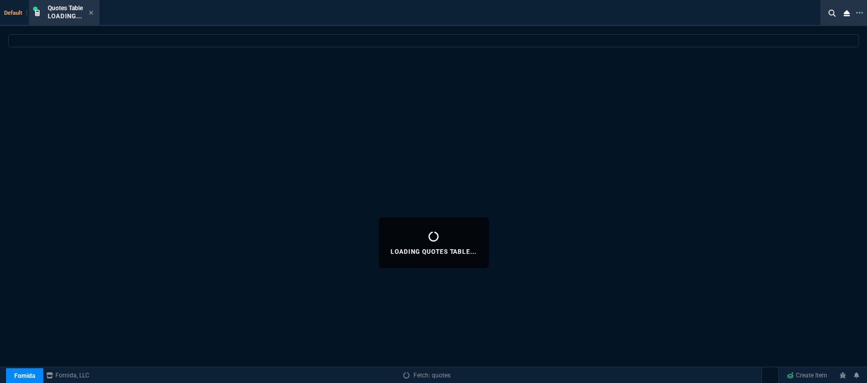
select select
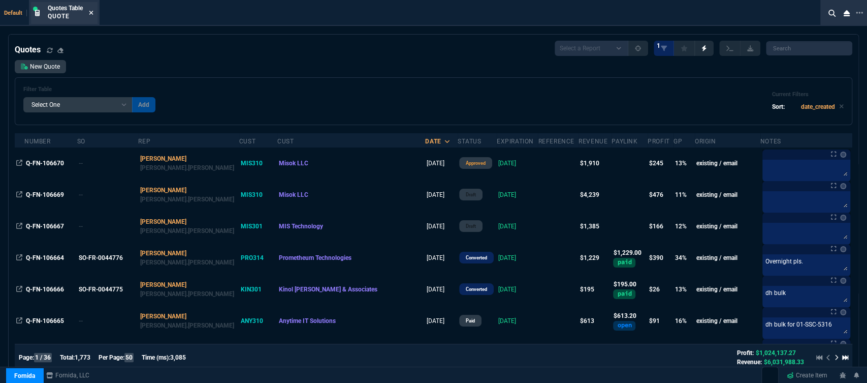
click at [93, 13] on icon at bounding box center [91, 13] width 5 height 6
